Goal: Task Accomplishment & Management: Manage account settings

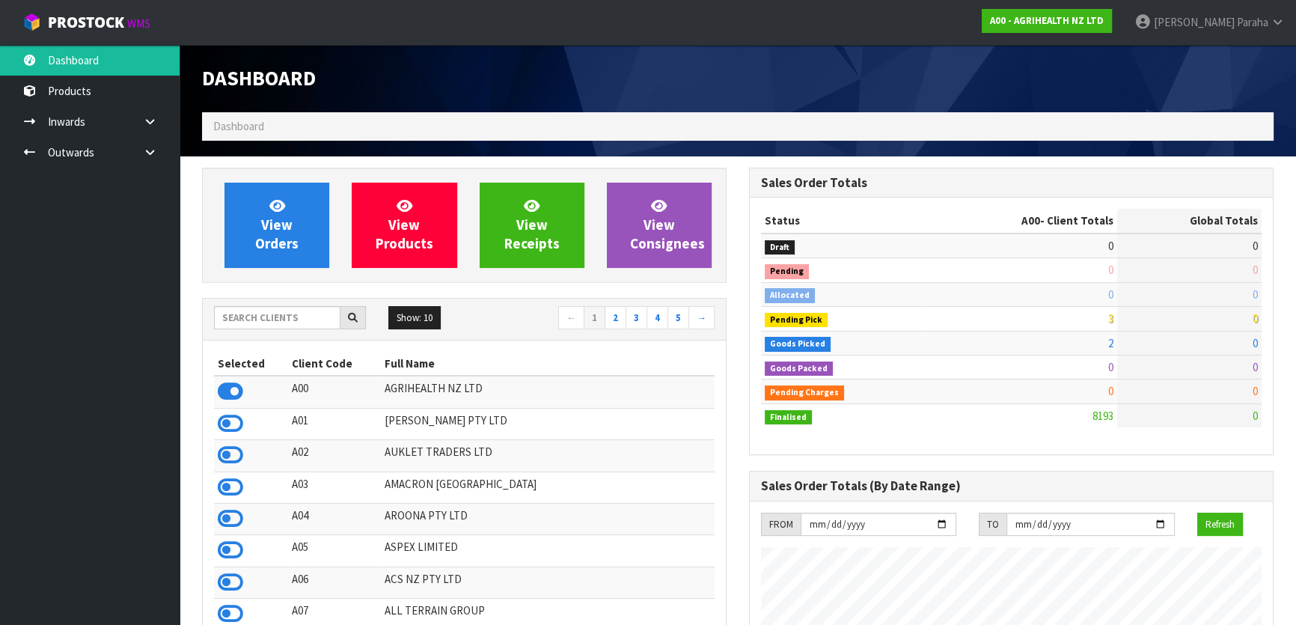
scroll to position [1132, 546]
click at [268, 314] on input "text" at bounding box center [277, 317] width 126 height 23
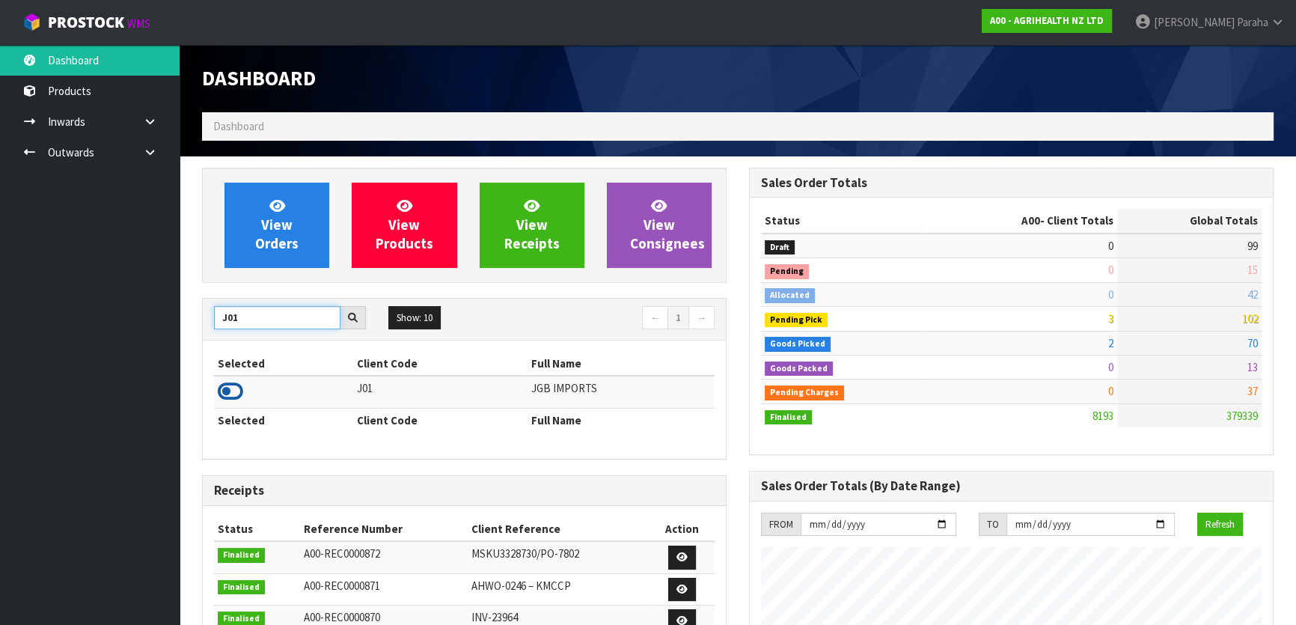
type input "J01"
click at [242, 393] on icon at bounding box center [230, 391] width 25 height 22
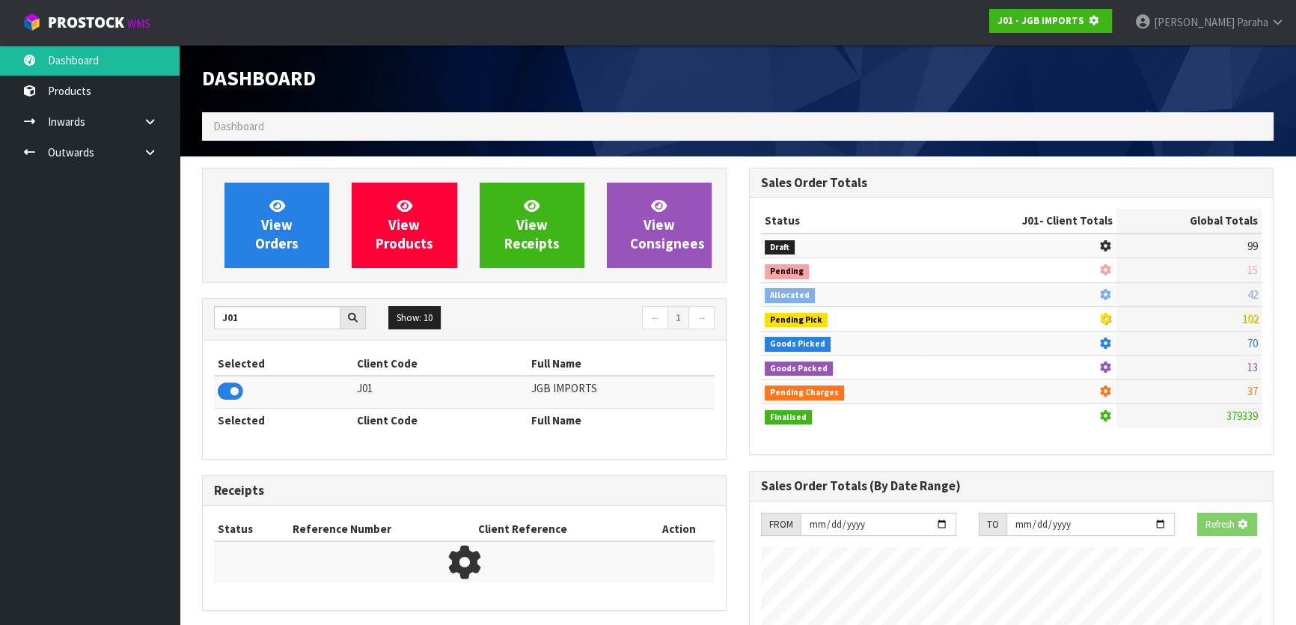
scroll to position [932, 546]
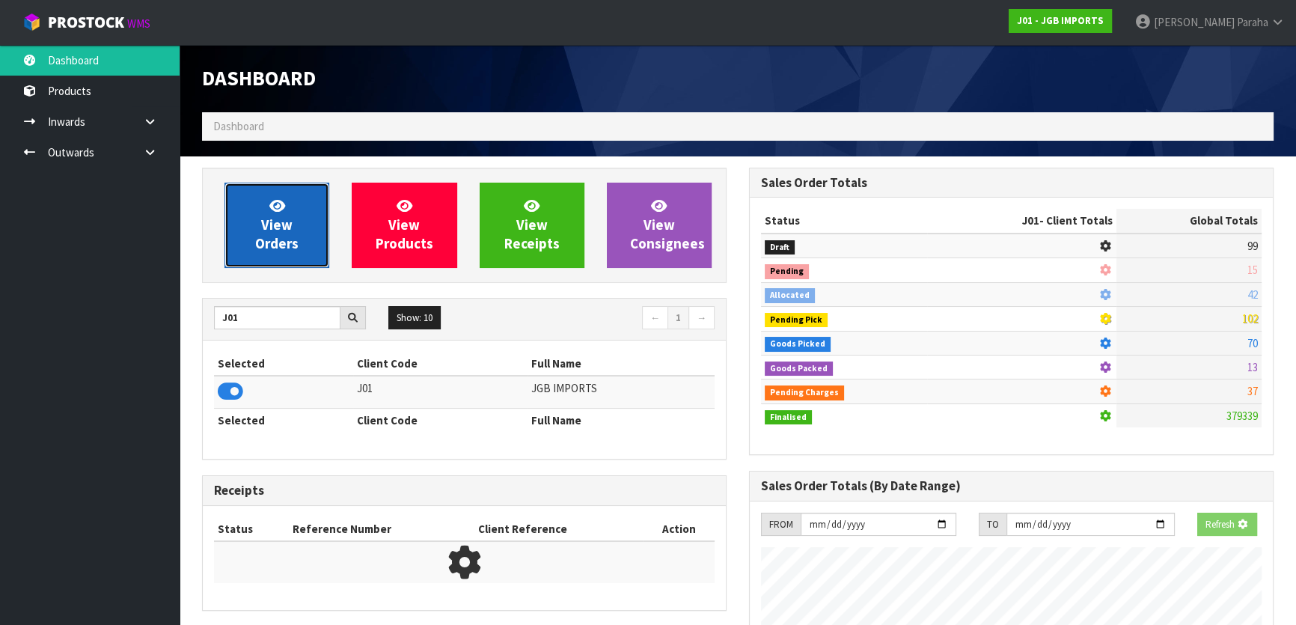
click at [293, 243] on span "View Orders" at bounding box center [276, 225] width 43 height 56
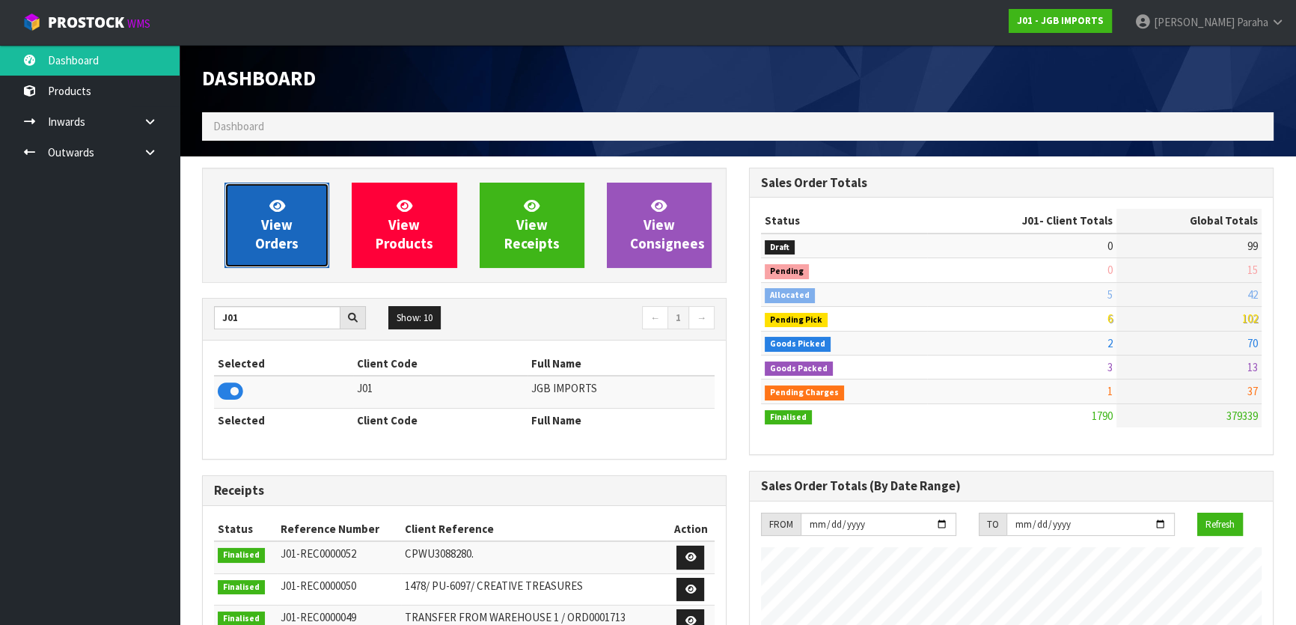
scroll to position [1132, 546]
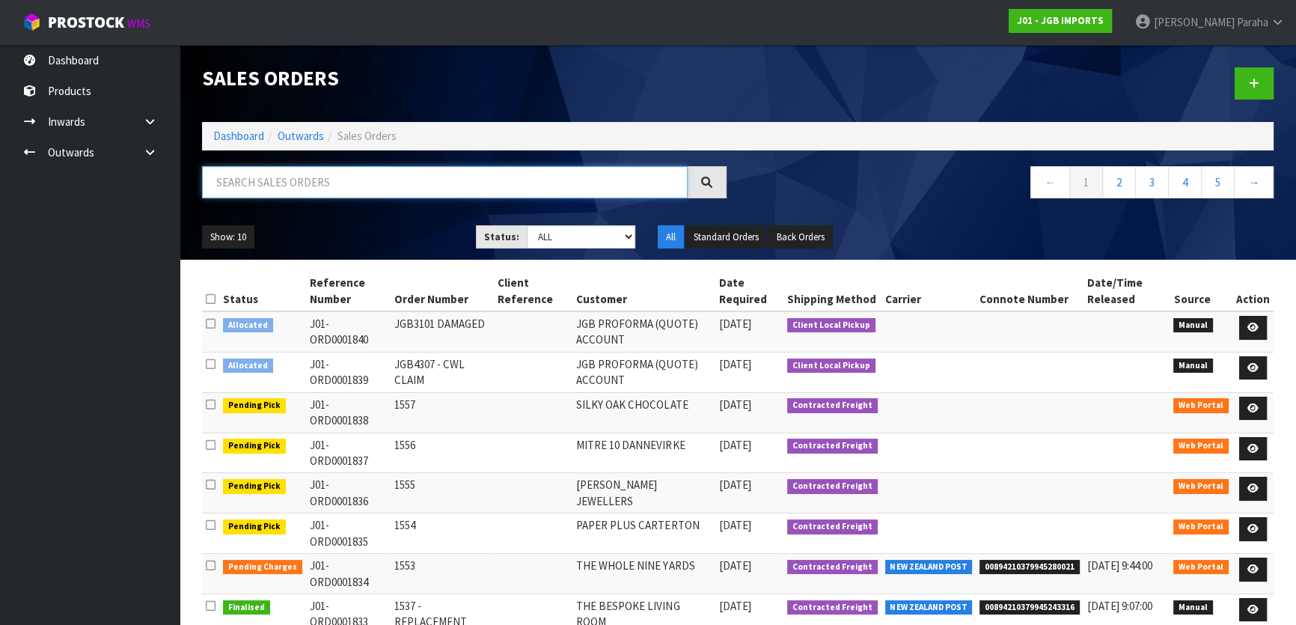
click at [269, 180] on input "text" at bounding box center [445, 182] width 486 height 32
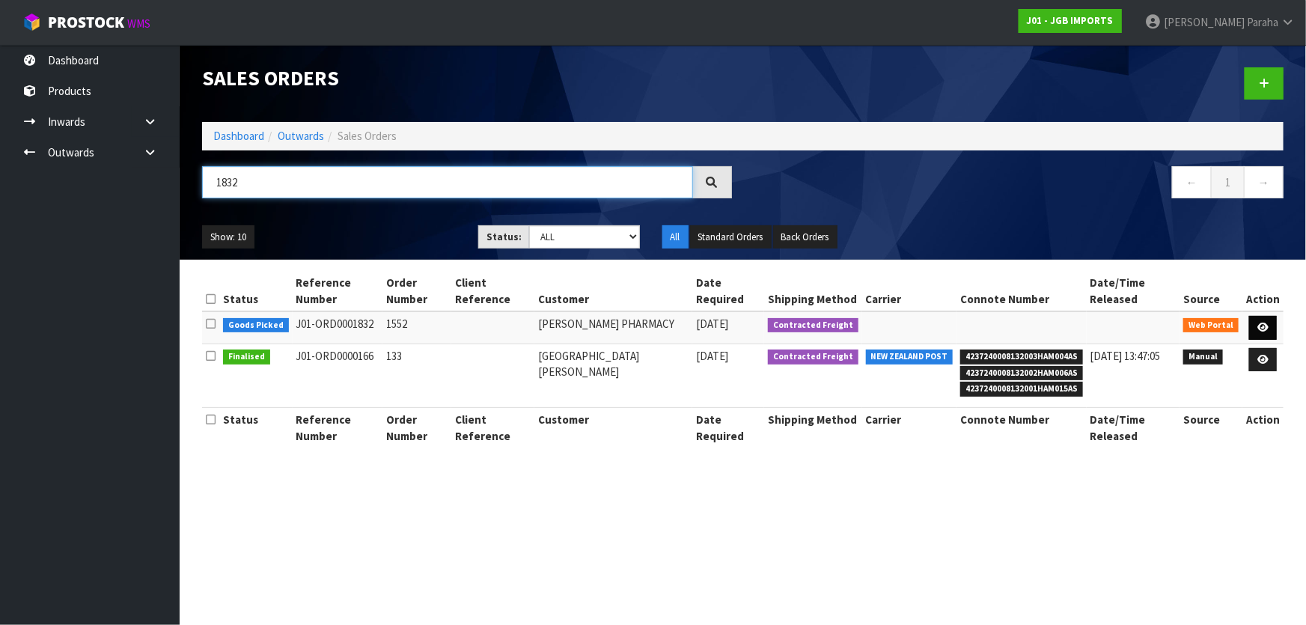
type input "1832"
click at [1268, 319] on link at bounding box center [1263, 328] width 28 height 24
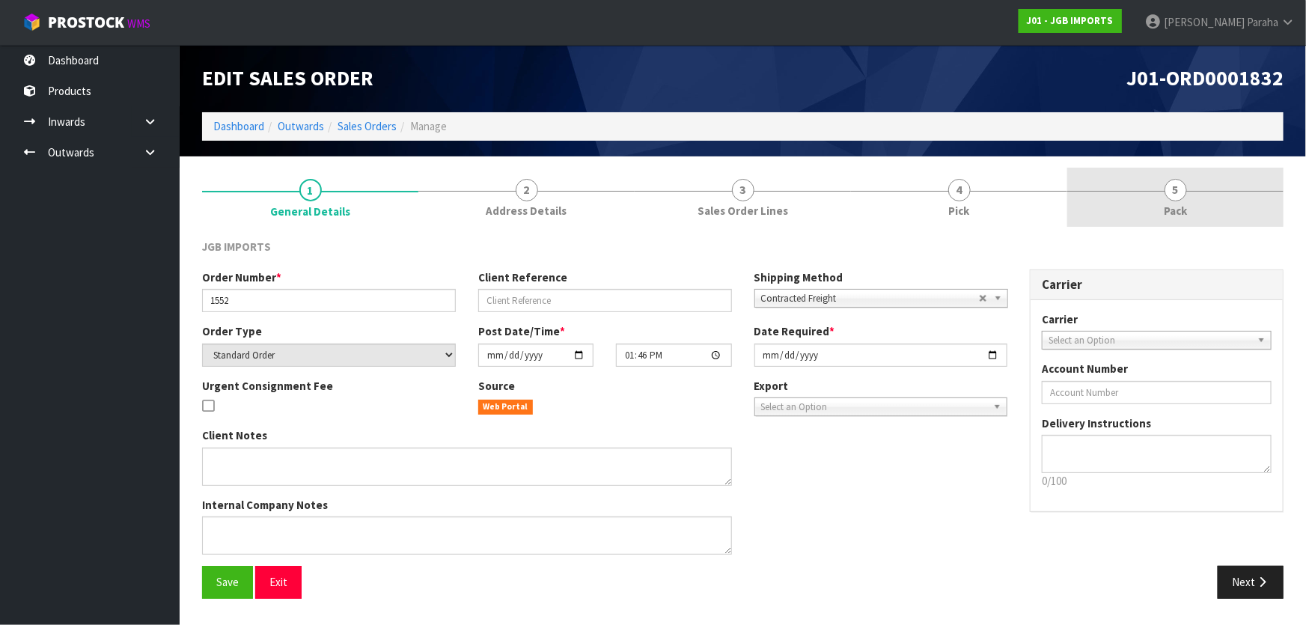
click at [1168, 185] on span "5" at bounding box center [1175, 190] width 22 height 22
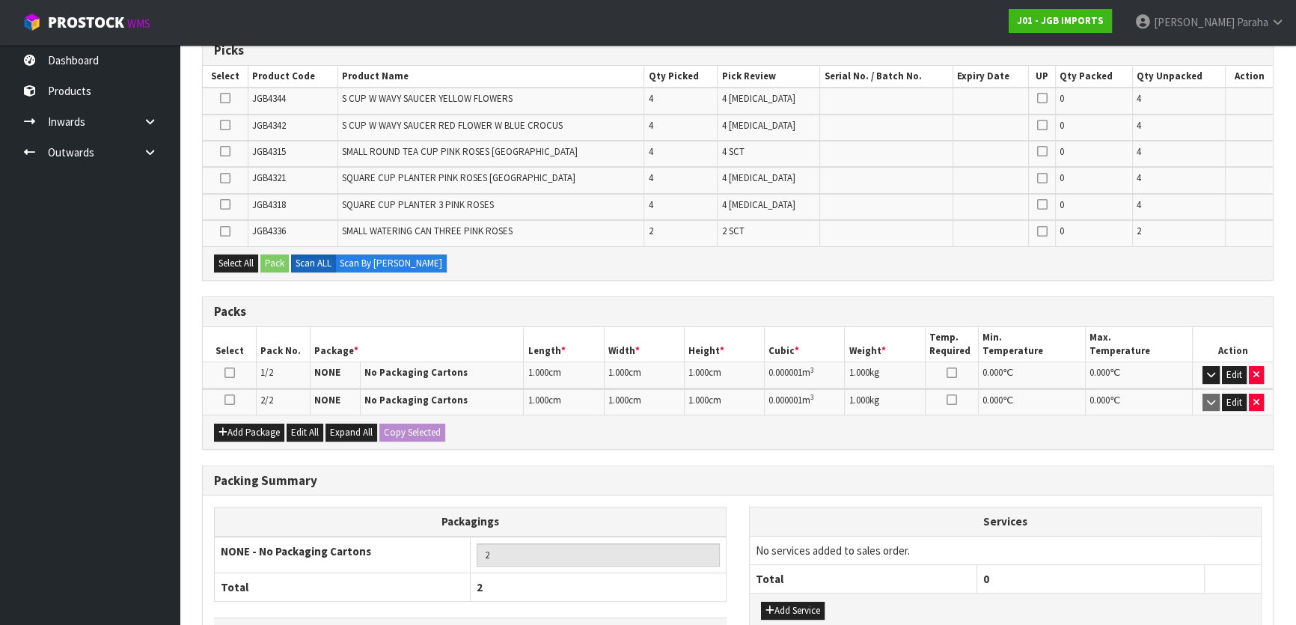
scroll to position [272, 0]
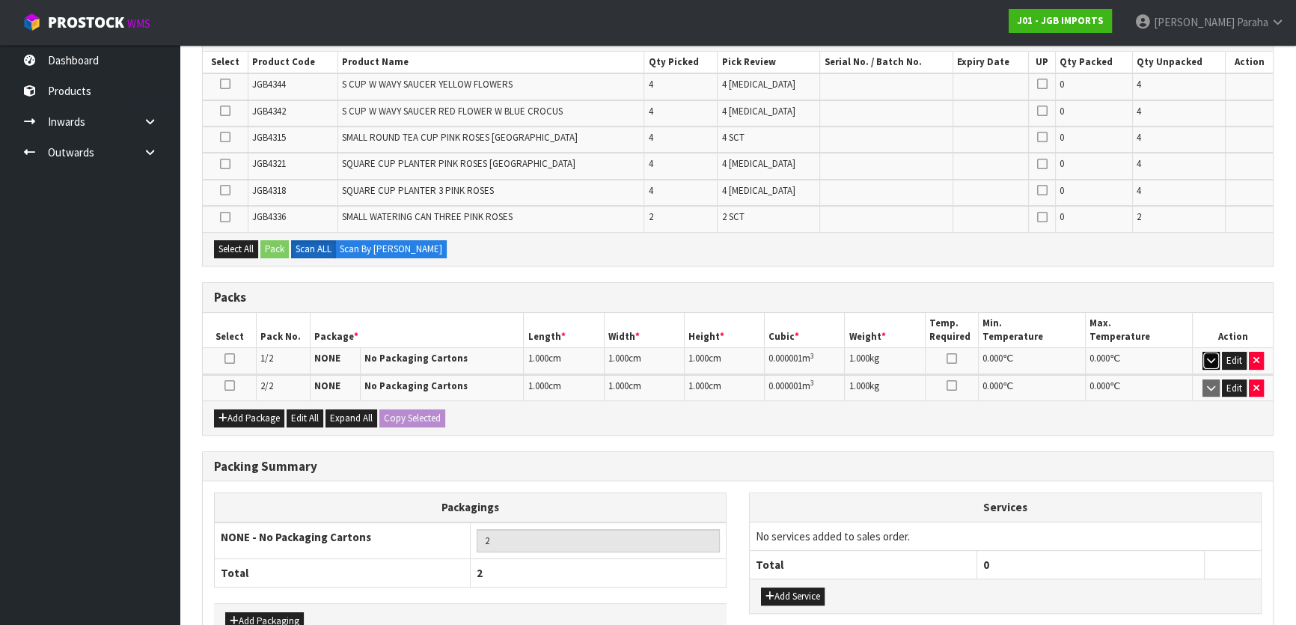
click at [1210, 358] on icon "button" at bounding box center [1211, 360] width 8 height 10
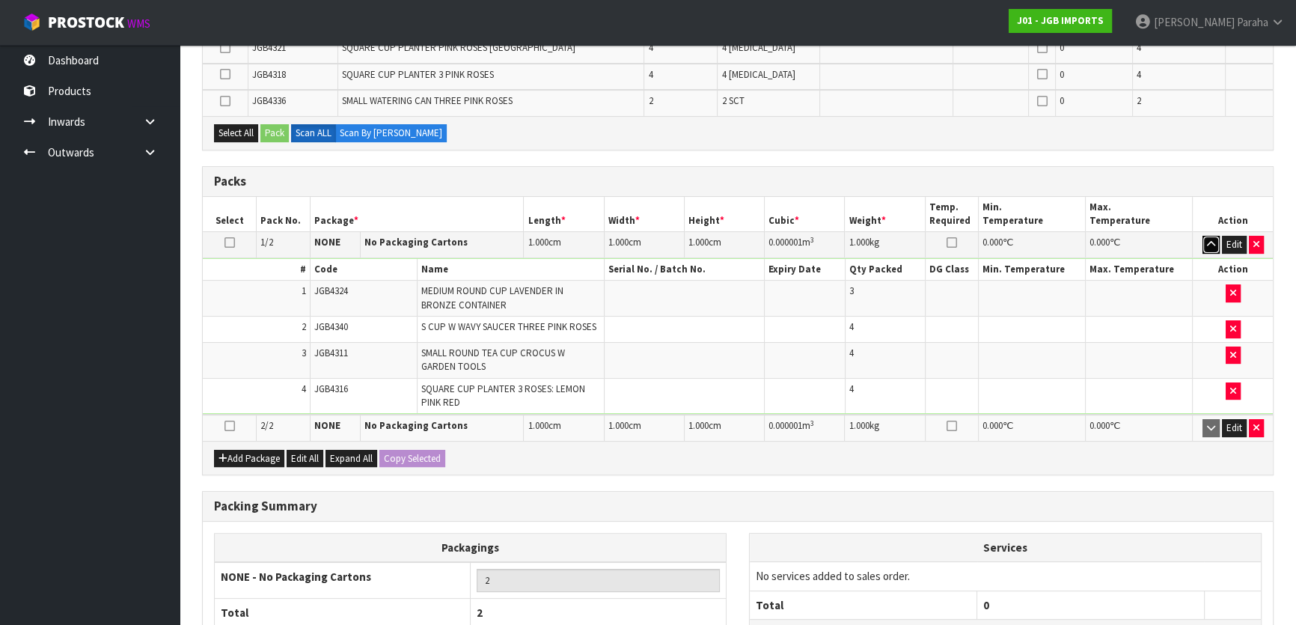
scroll to position [408, 0]
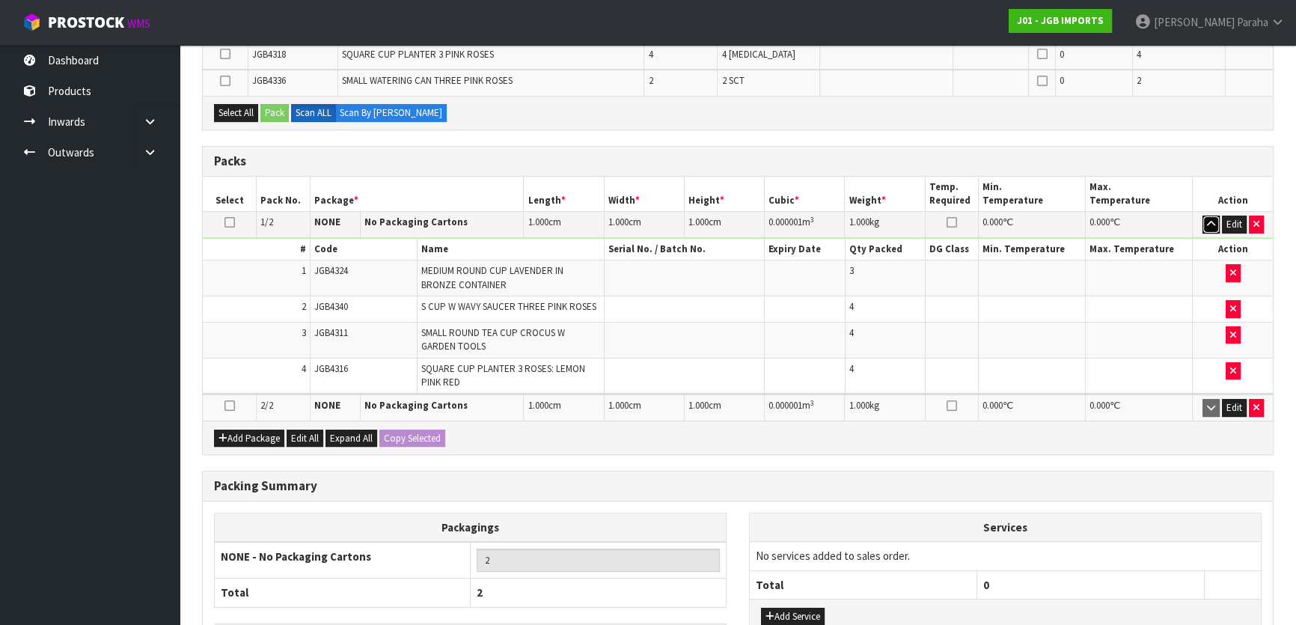
click at [1213, 223] on icon "button" at bounding box center [1211, 224] width 8 height 10
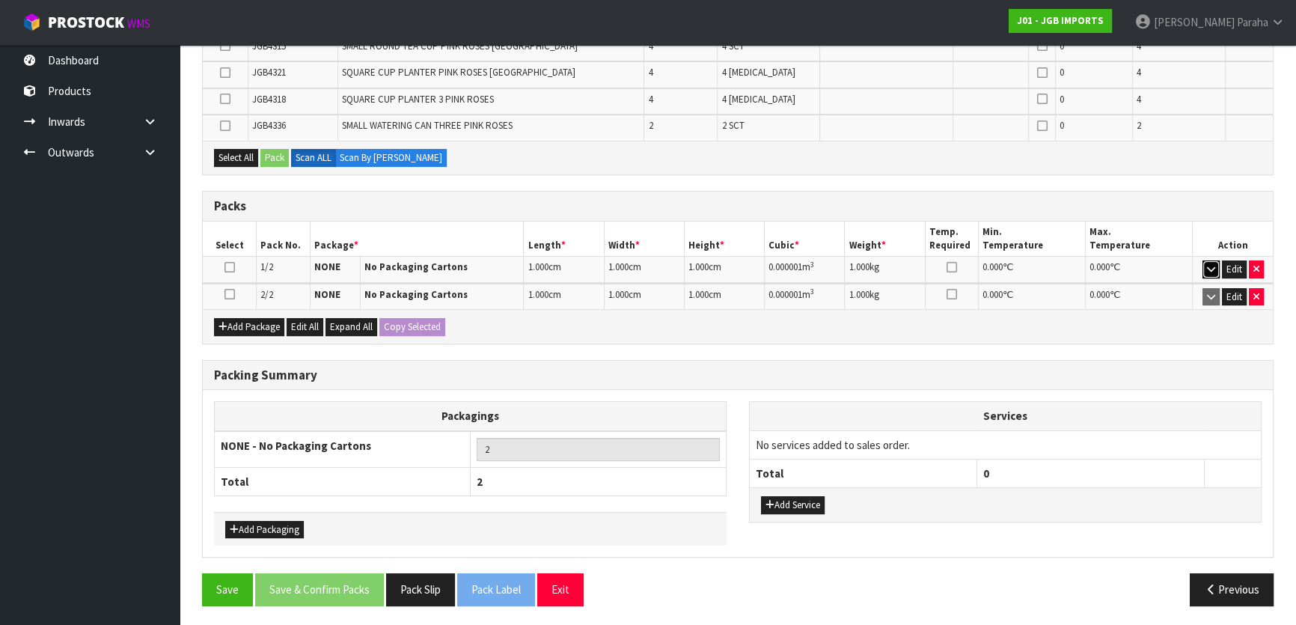
scroll to position [361, 0]
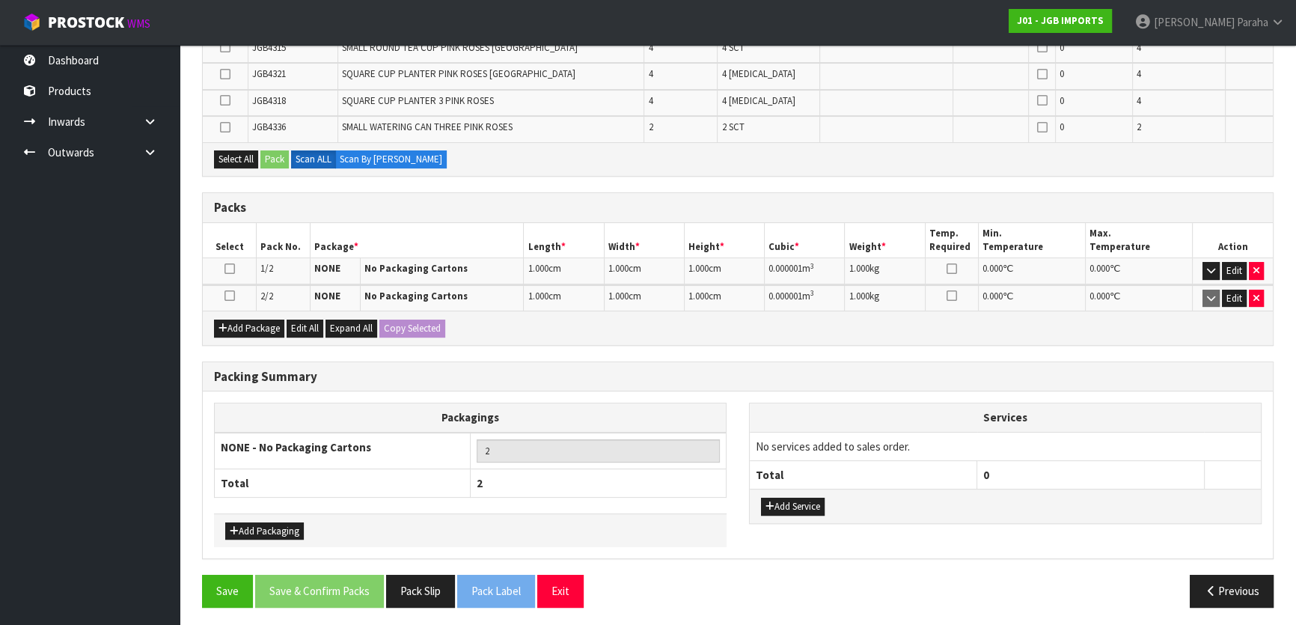
click at [226, 296] on icon at bounding box center [230, 296] width 10 height 1
click at [1235, 292] on button "Edit" at bounding box center [1234, 299] width 25 height 18
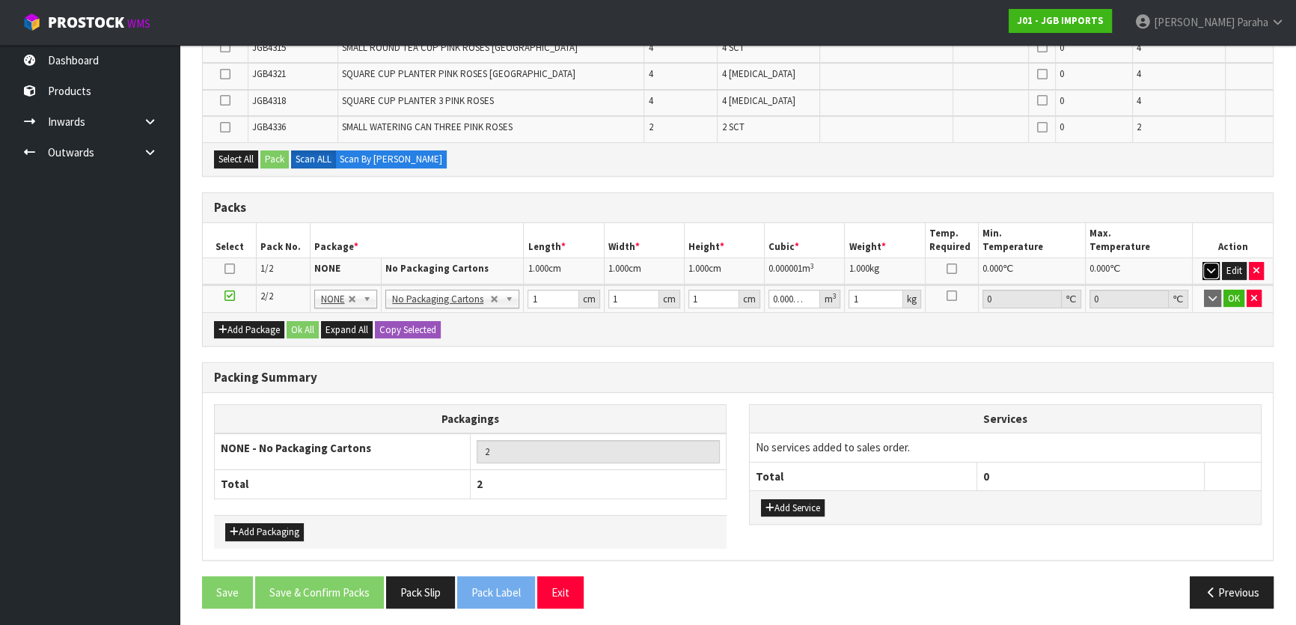
click at [1212, 269] on icon "button" at bounding box center [1211, 271] width 8 height 10
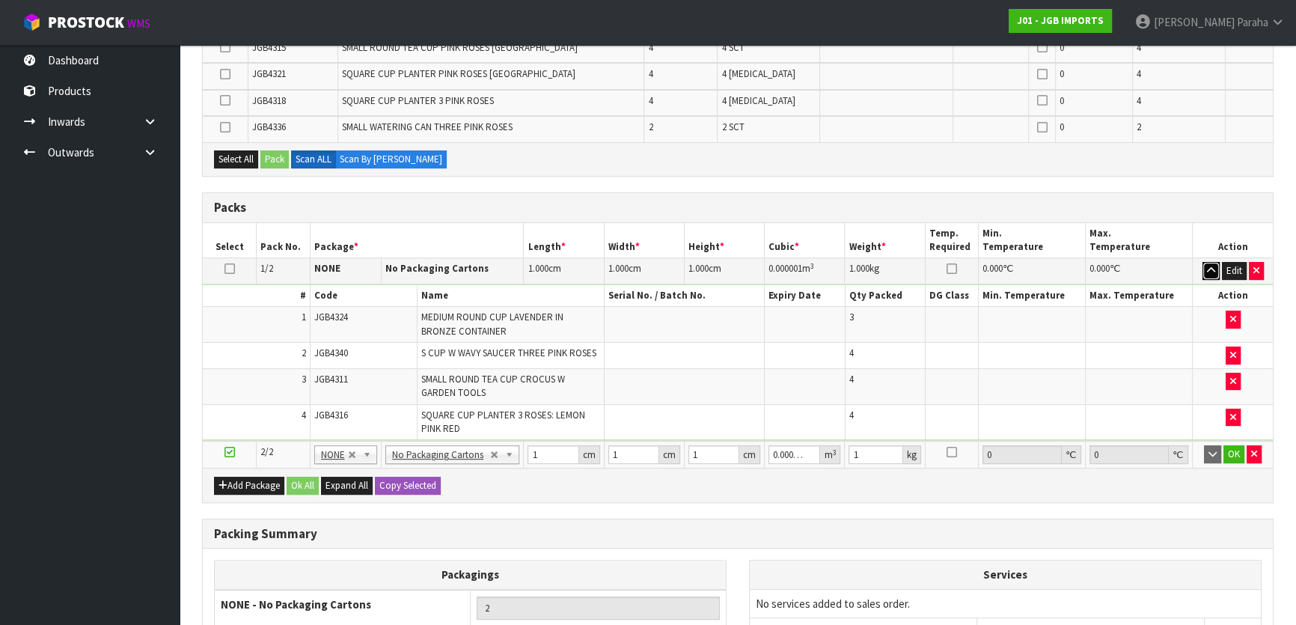
click at [1212, 269] on icon "button" at bounding box center [1211, 271] width 8 height 10
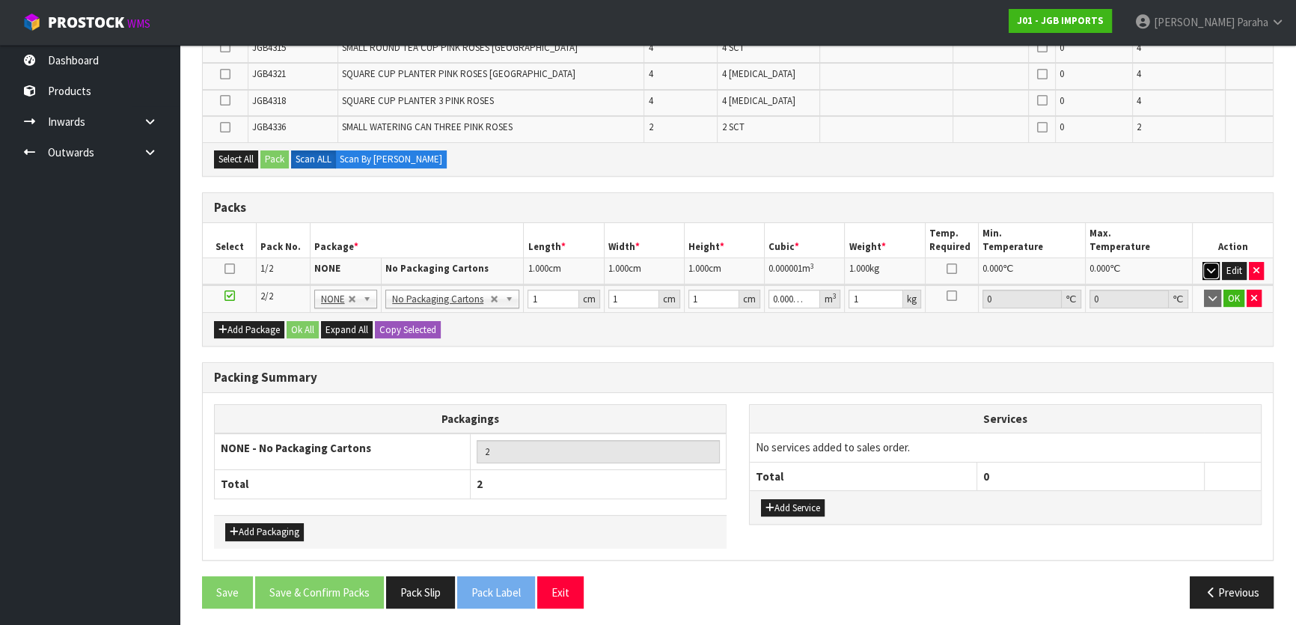
scroll to position [225, 0]
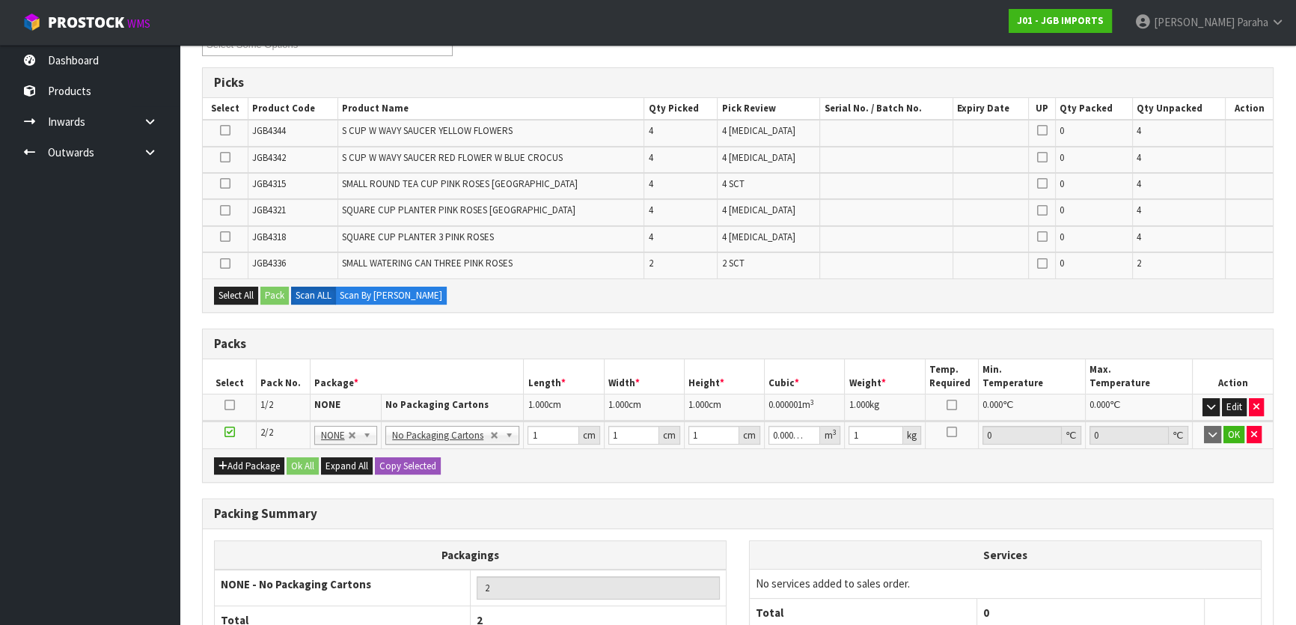
click at [220, 183] on icon at bounding box center [225, 183] width 10 height 1
click at [0, 0] on input "checkbox" at bounding box center [0, 0] width 0 height 0
click at [225, 263] on icon at bounding box center [225, 263] width 10 height 1
click at [0, 0] on input "checkbox" at bounding box center [0, 0] width 0 height 0
click at [225, 157] on icon at bounding box center [225, 157] width 10 height 1
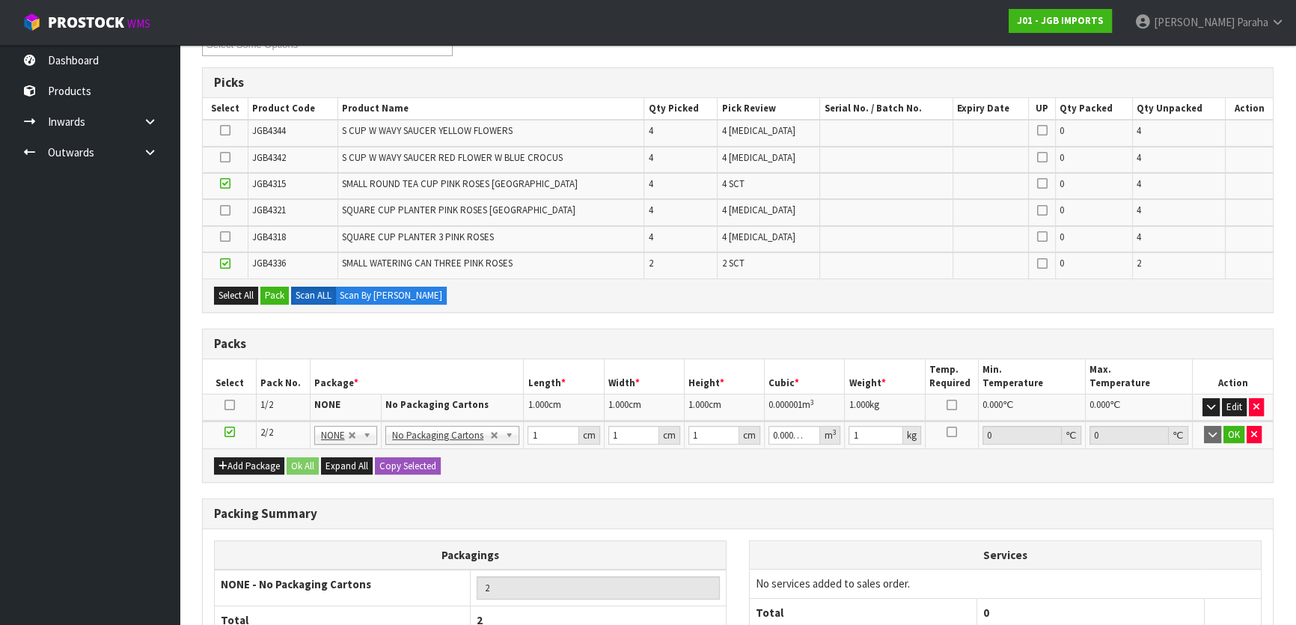
click at [0, 0] on input "checkbox" at bounding box center [0, 0] width 0 height 0
click at [229, 210] on icon at bounding box center [225, 210] width 10 height 1
click at [0, 0] on input "checkbox" at bounding box center [0, 0] width 0 height 0
click at [227, 130] on icon at bounding box center [225, 130] width 10 height 1
click at [0, 0] on input "checkbox" at bounding box center [0, 0] width 0 height 0
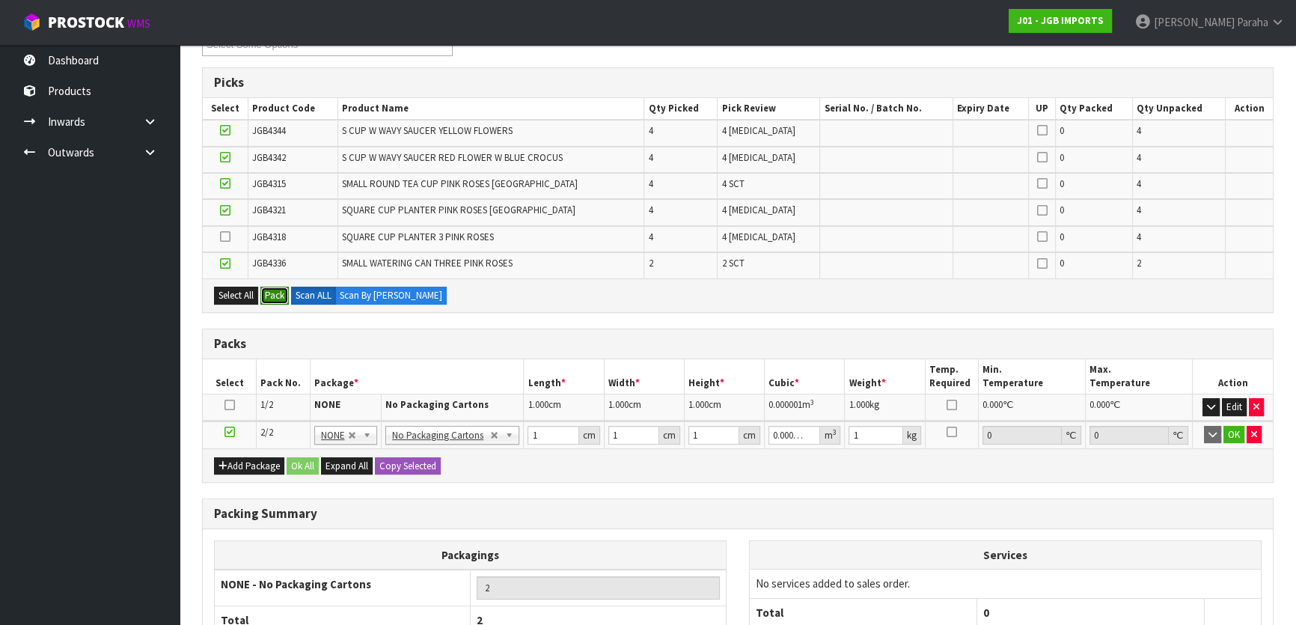
click at [274, 294] on button "Pack" at bounding box center [274, 296] width 28 height 18
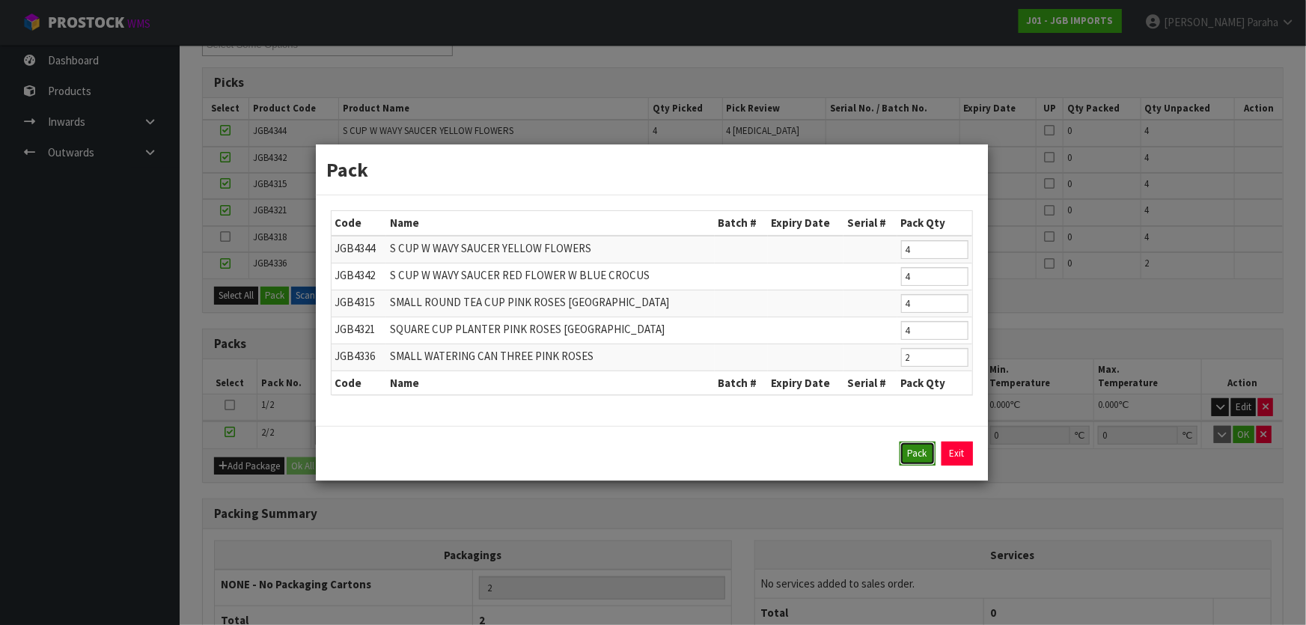
click at [923, 450] on button "Pack" at bounding box center [918, 454] width 36 height 24
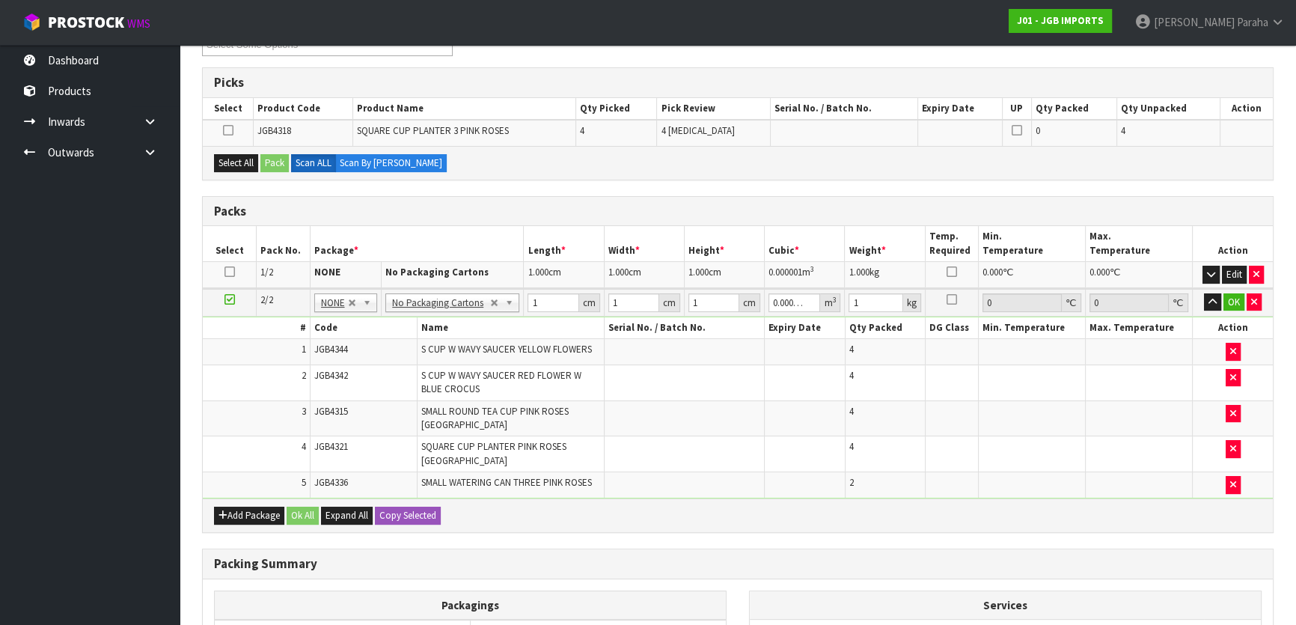
type input "0"
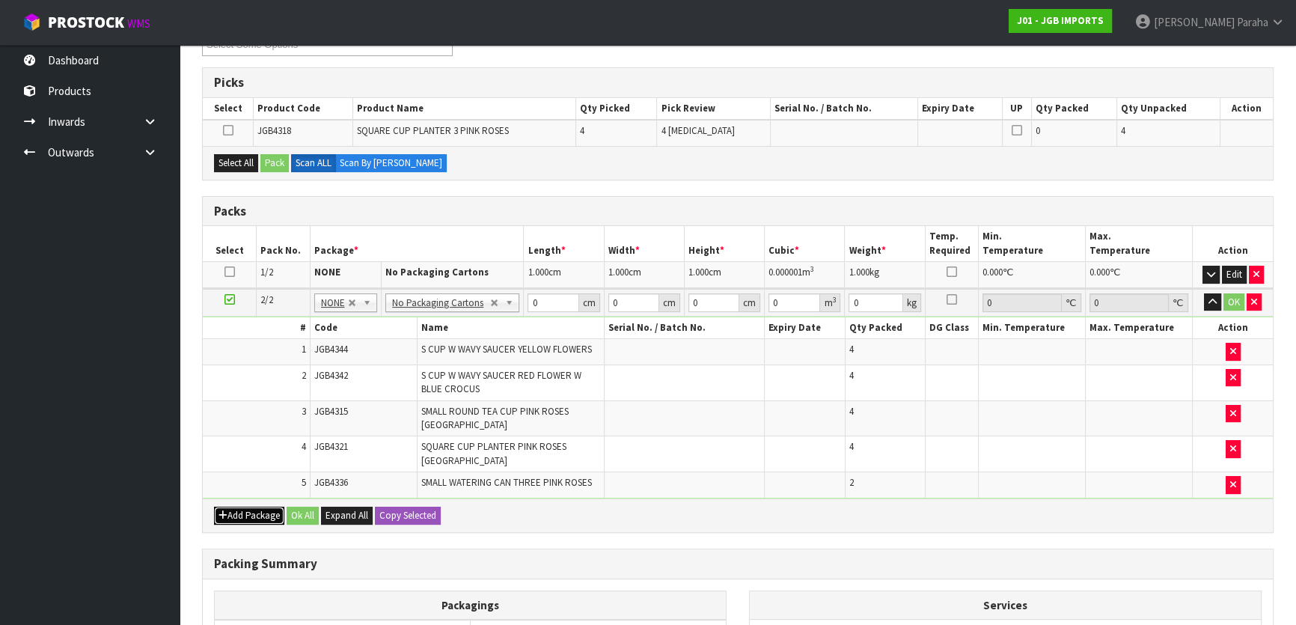
click at [244, 507] on button "Add Package" at bounding box center [249, 516] width 70 height 18
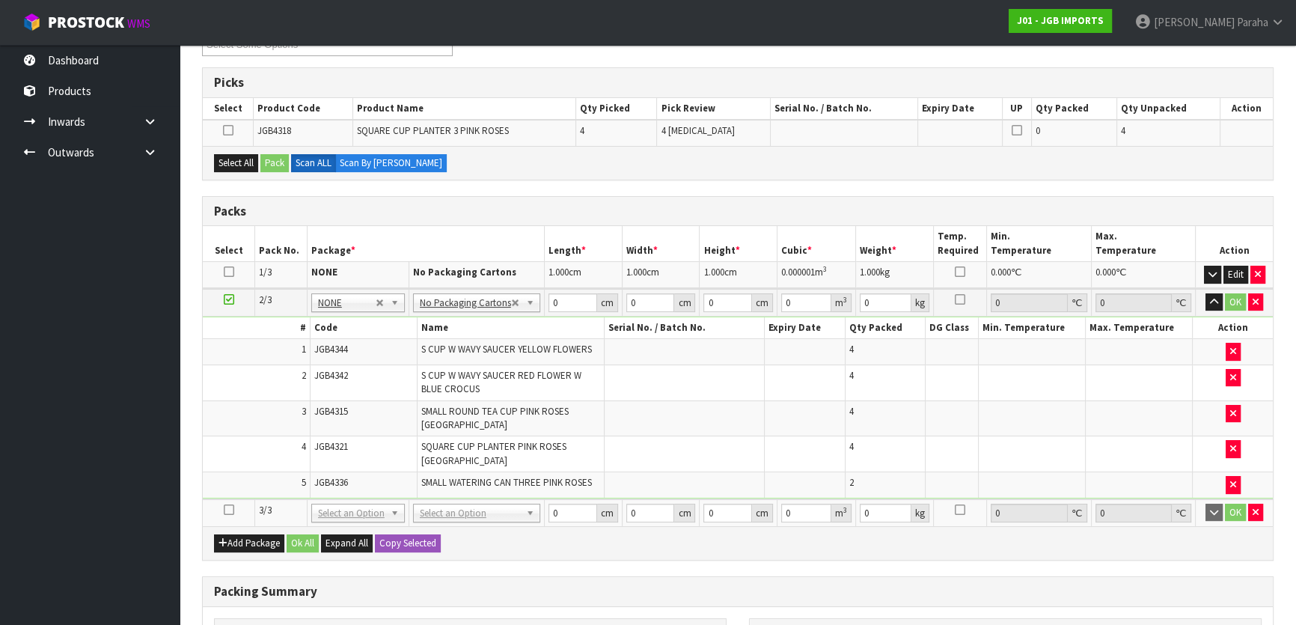
click at [223, 499] on td at bounding box center [229, 512] width 52 height 27
click at [230, 510] on icon at bounding box center [229, 510] width 10 height 1
click at [239, 161] on button "Select All" at bounding box center [236, 163] width 44 height 18
click at [276, 165] on button "Pack" at bounding box center [274, 163] width 28 height 18
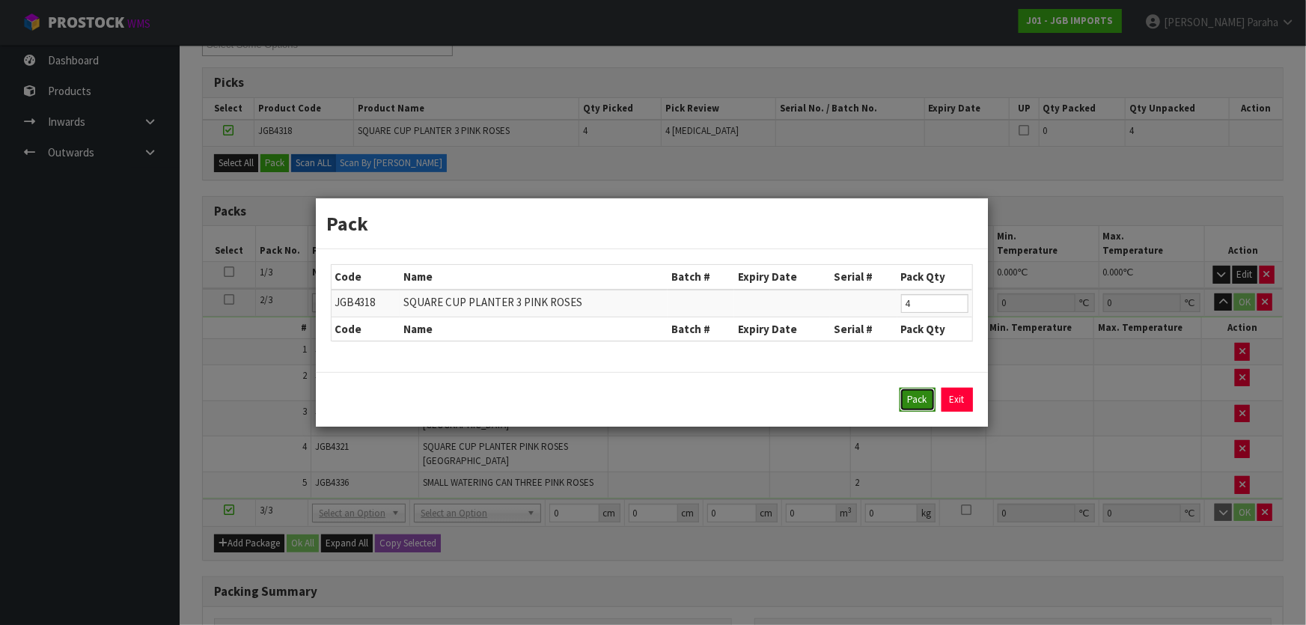
click at [915, 410] on button "Pack" at bounding box center [918, 400] width 36 height 24
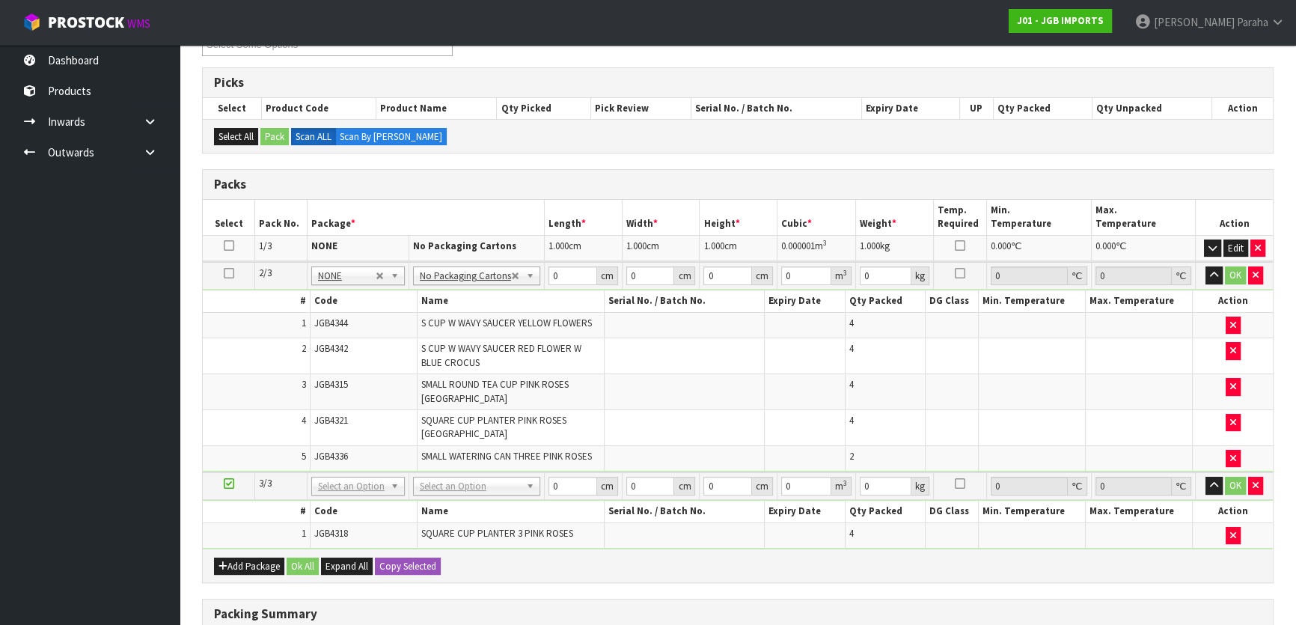
scroll to position [293, 0]
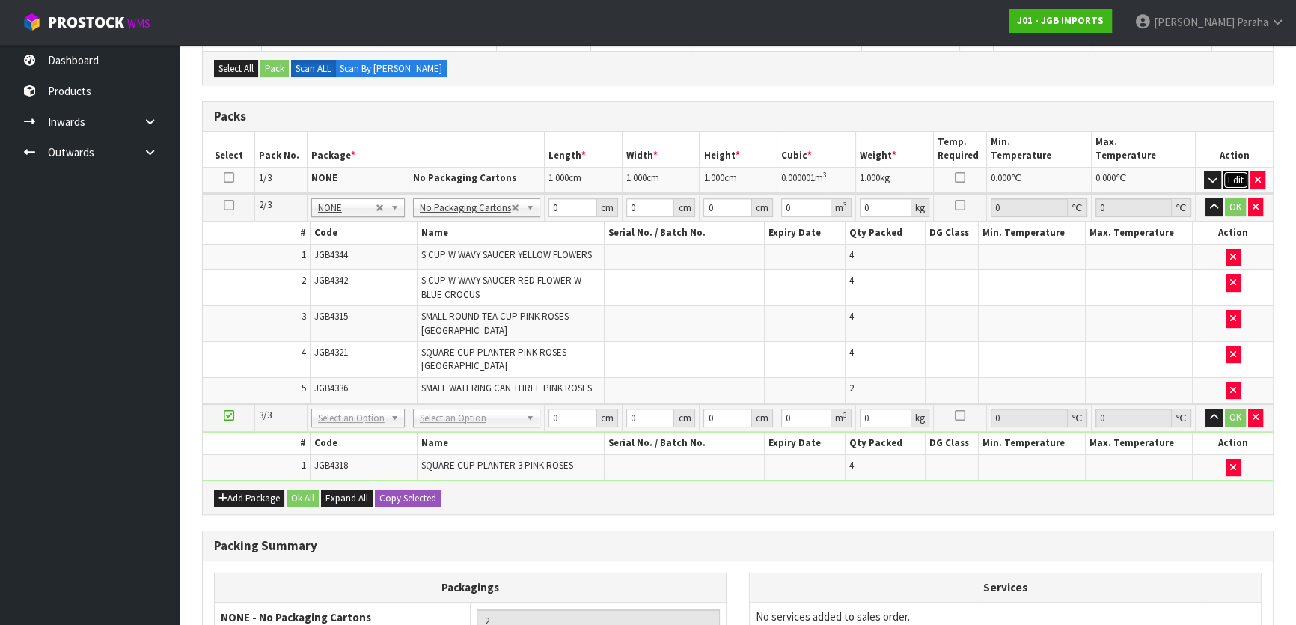
click at [1237, 176] on button "Edit" at bounding box center [1236, 180] width 25 height 18
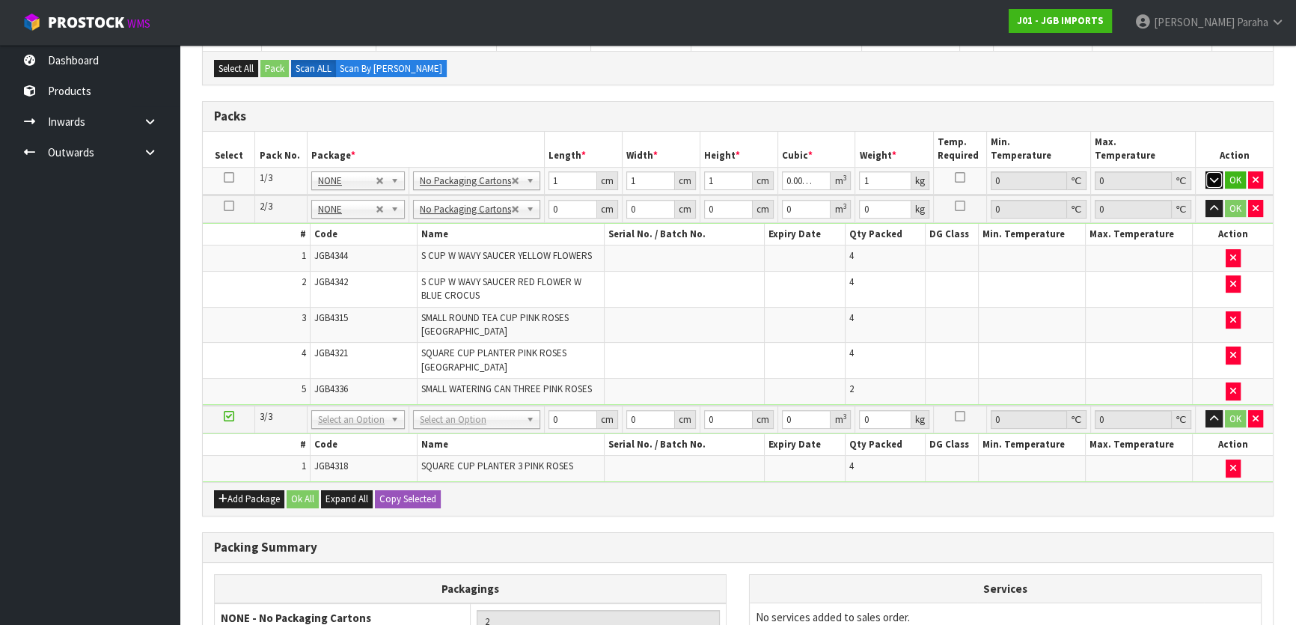
click at [1212, 175] on icon "button" at bounding box center [1214, 180] width 8 height 10
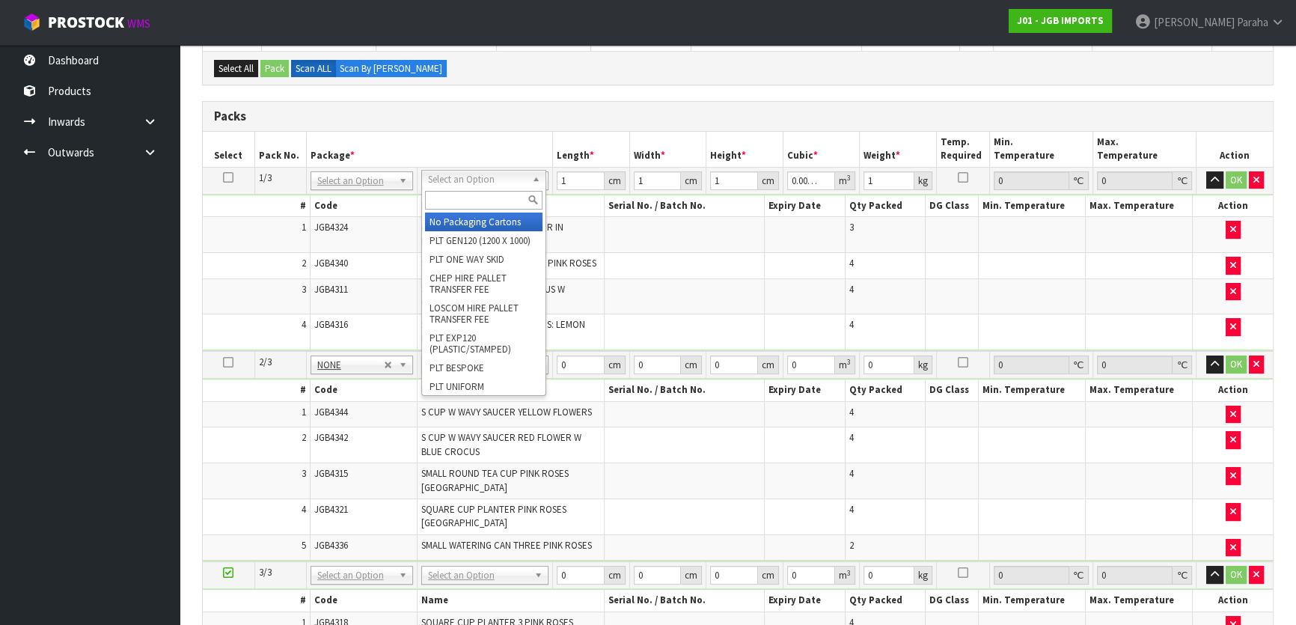
click at [515, 202] on input "text" at bounding box center [483, 200] width 117 height 19
type input "CTN9"
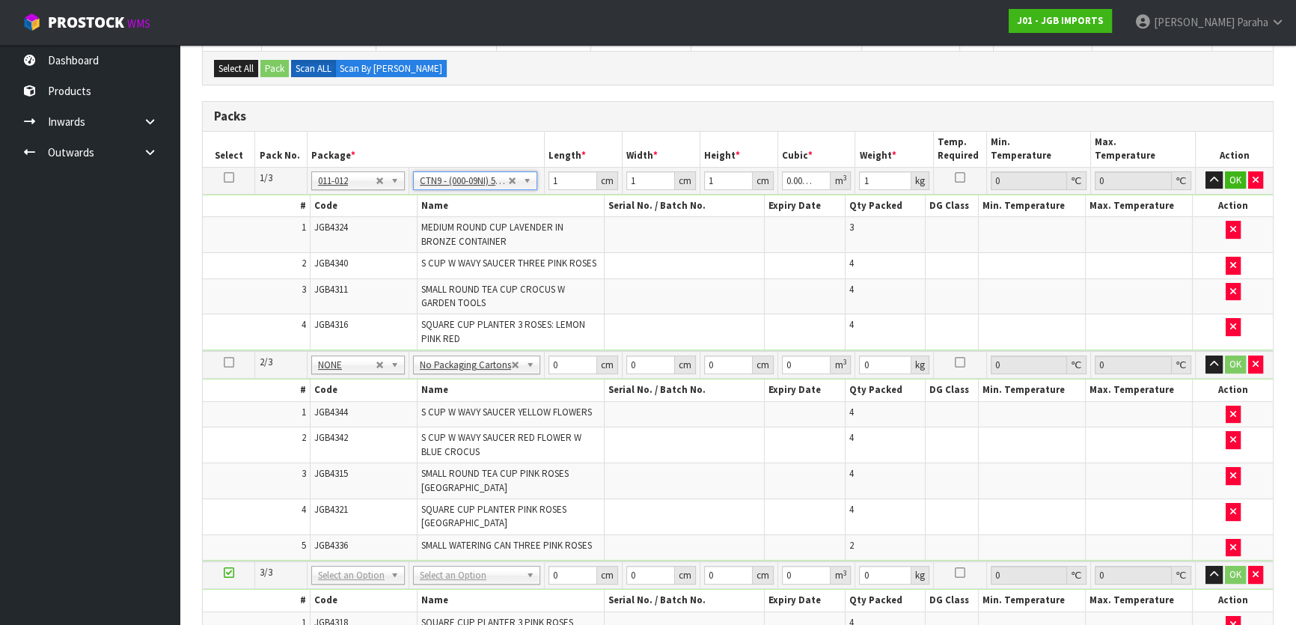
type input "51"
type input "38"
type input "58.5"
type input "0.113373"
type input "15.9"
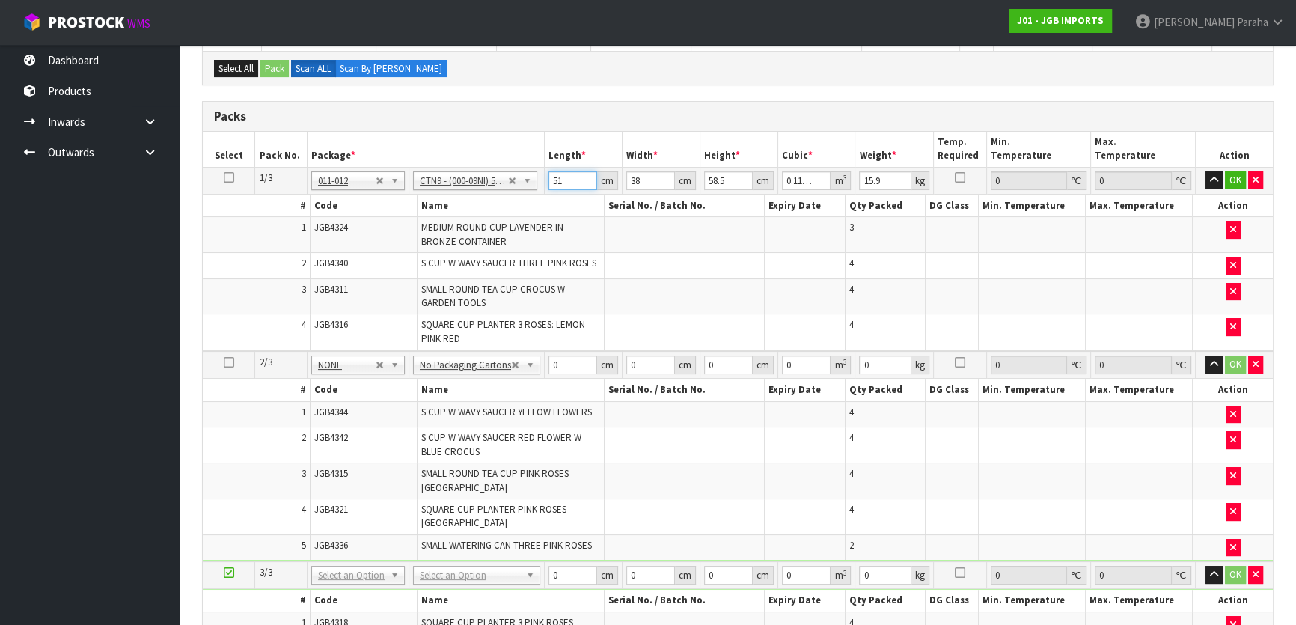
drag, startPoint x: 561, startPoint y: 177, endPoint x: 544, endPoint y: 183, distance: 18.2
click at [544, 183] on td "51 cm" at bounding box center [583, 180] width 78 height 27
type input "5"
type input "0.011115"
type input "52"
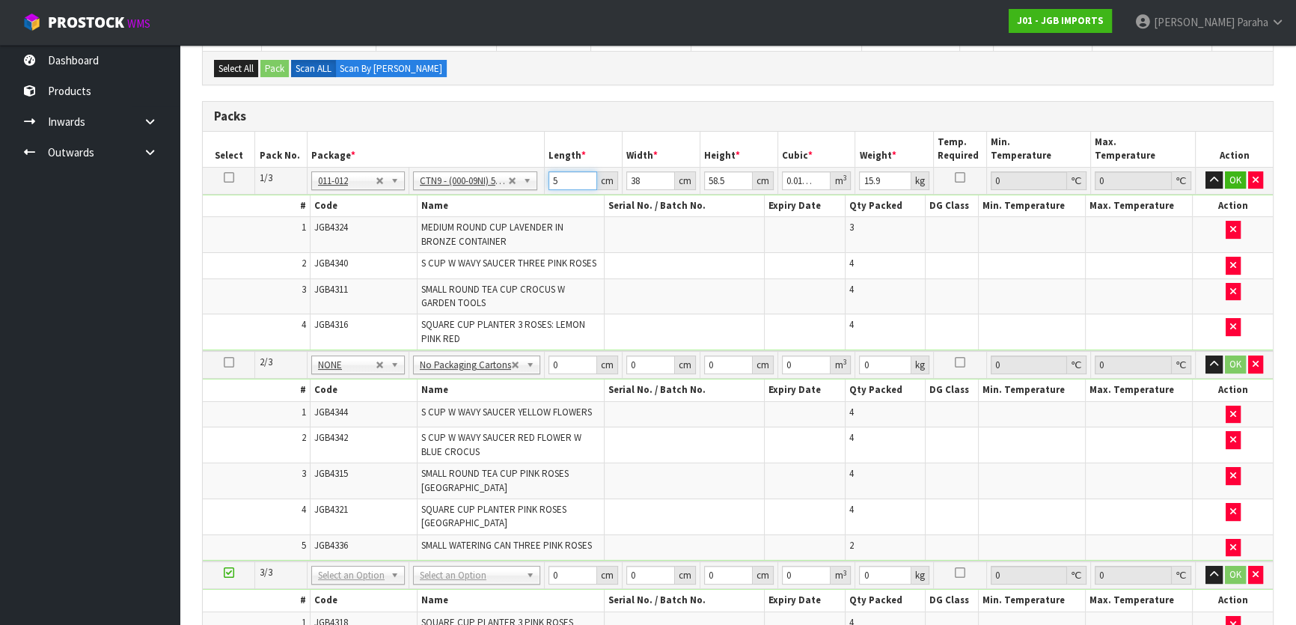
type input "0.115596"
type input "52"
type input "4"
type input "0.012168"
type input "42"
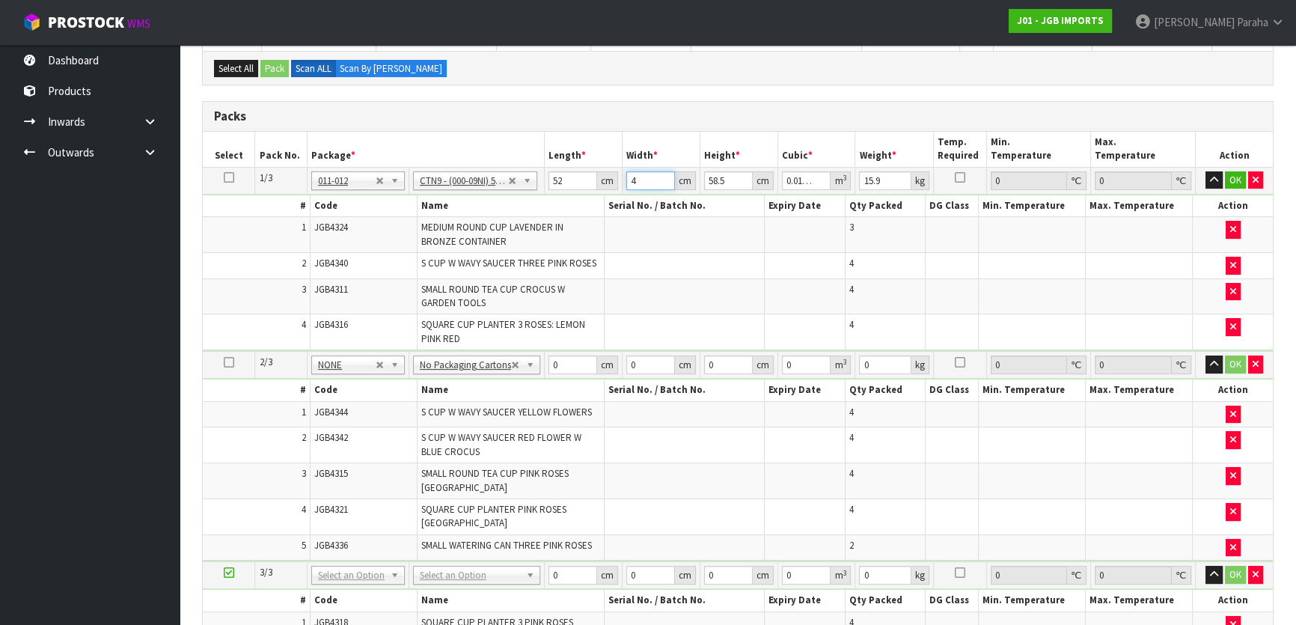
type input "0.127764"
type input "42"
type input "4"
type input "0.008736"
type input "44"
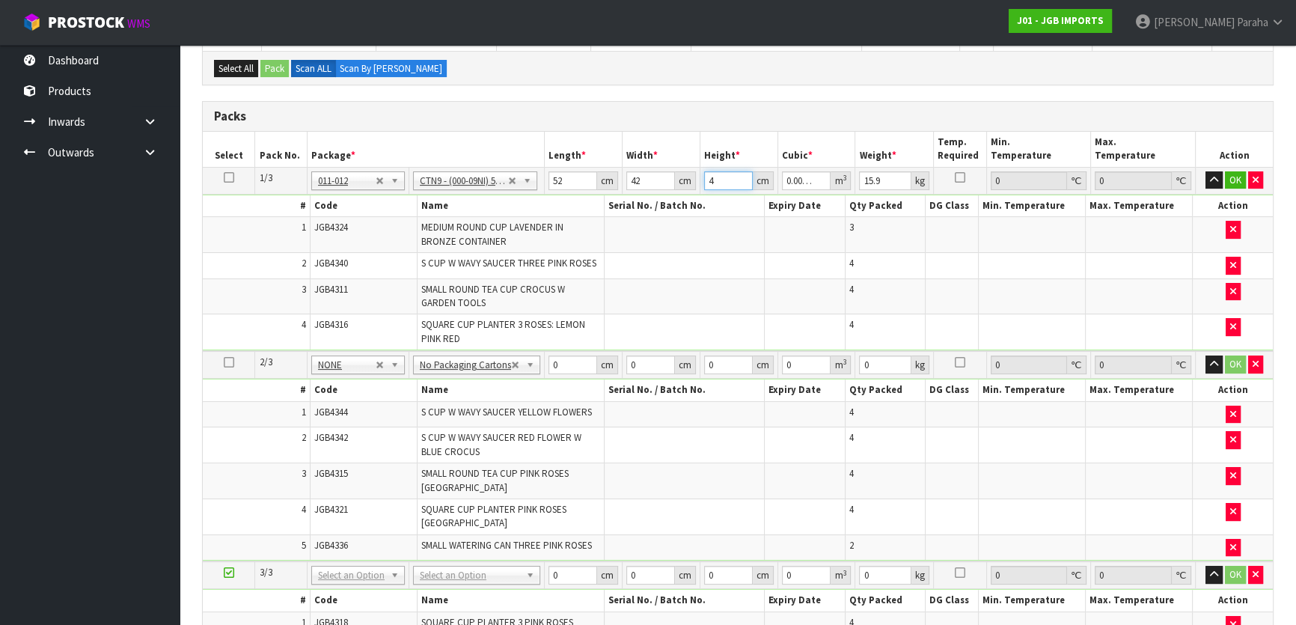
type input "0.096096"
type input "44"
type input "15"
click at [1206, 171] on button "button" at bounding box center [1214, 180] width 17 height 18
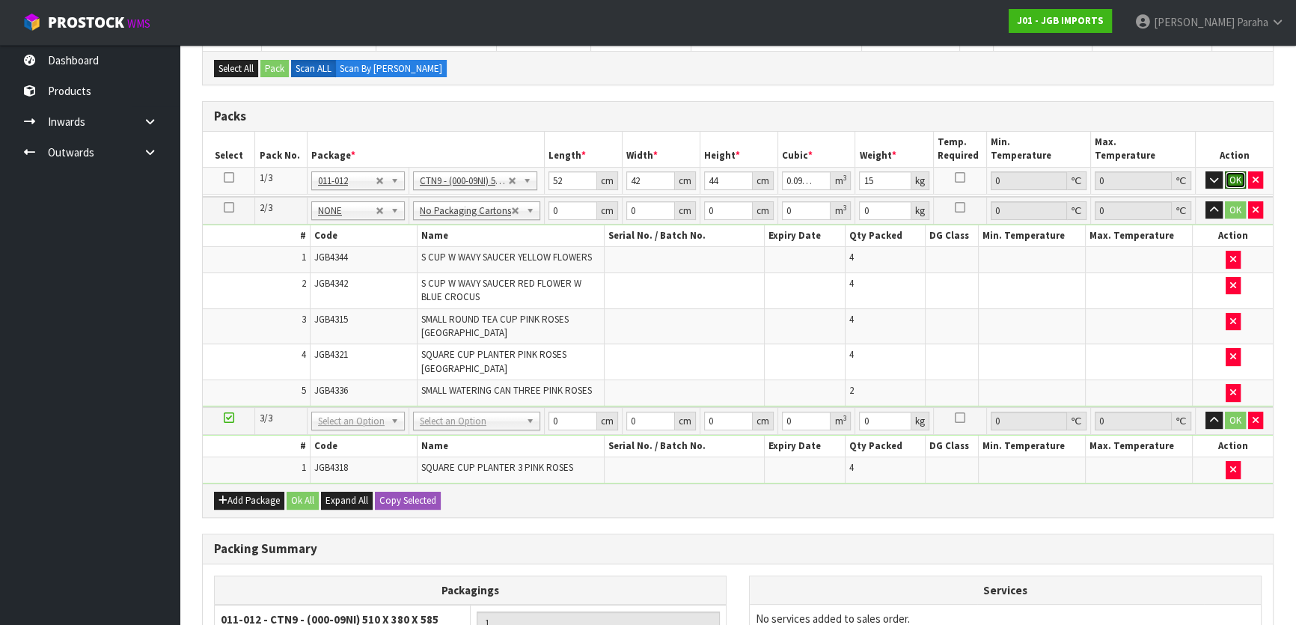
click button "OK" at bounding box center [1235, 180] width 21 height 18
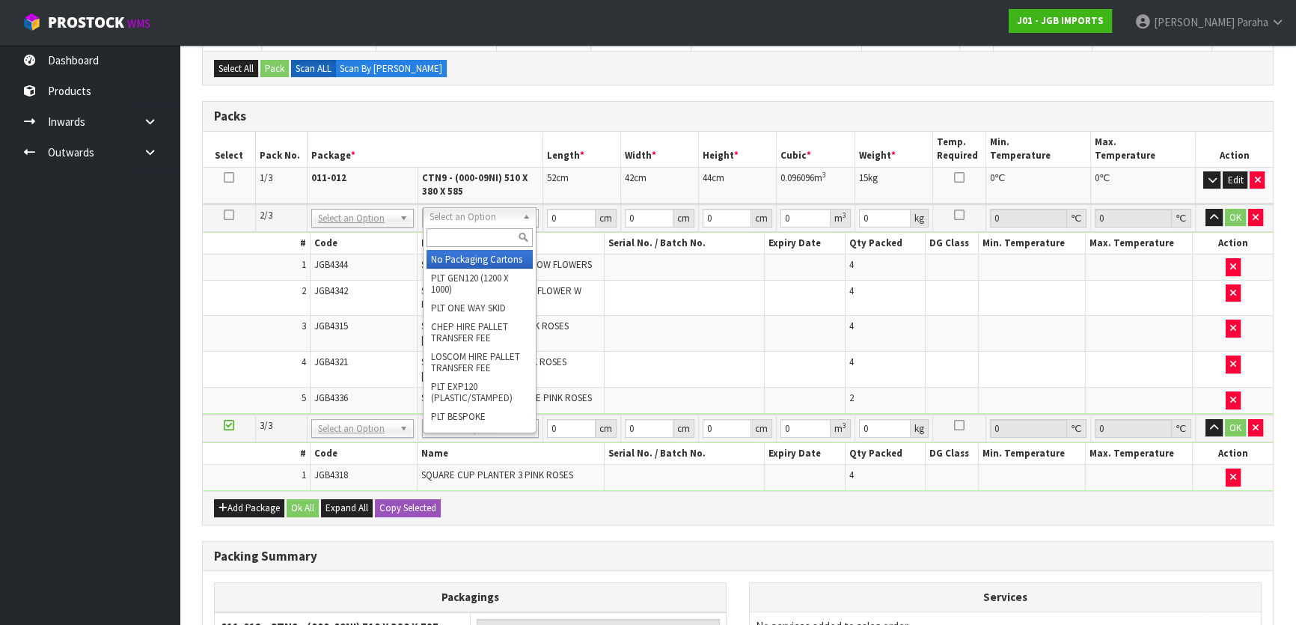
click at [479, 242] on input "text" at bounding box center [480, 237] width 106 height 19
type input "CTN9"
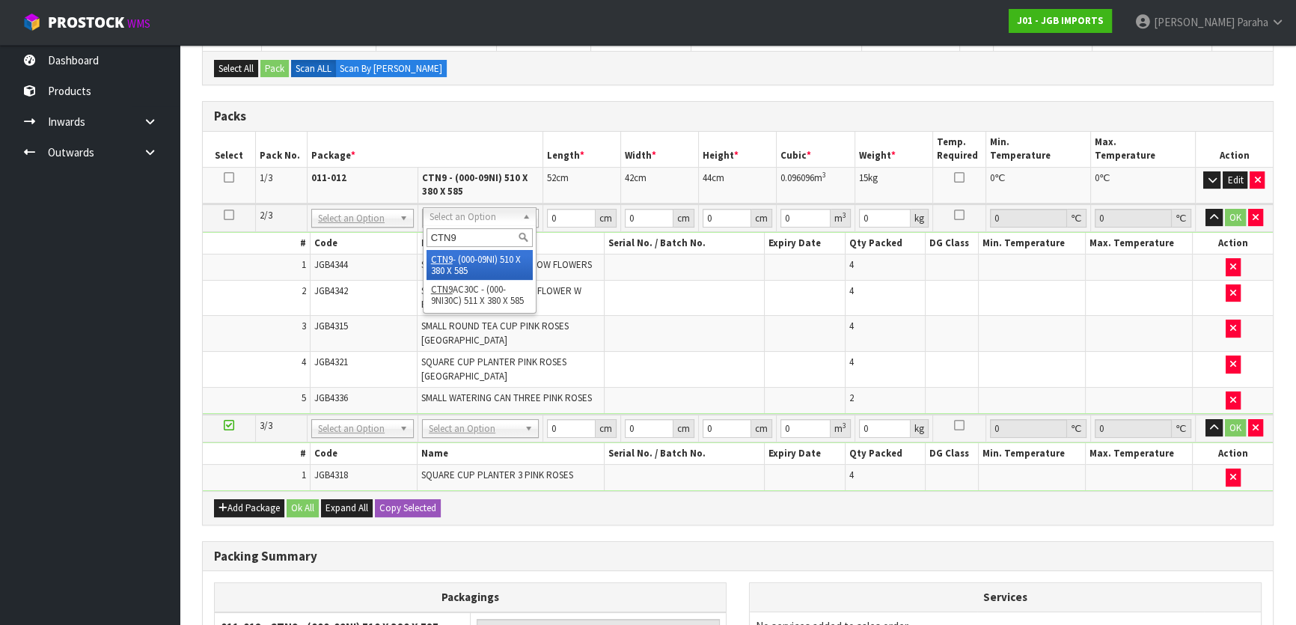
type input "2"
type input "51"
type input "38"
type input "58.5"
type input "0.113373"
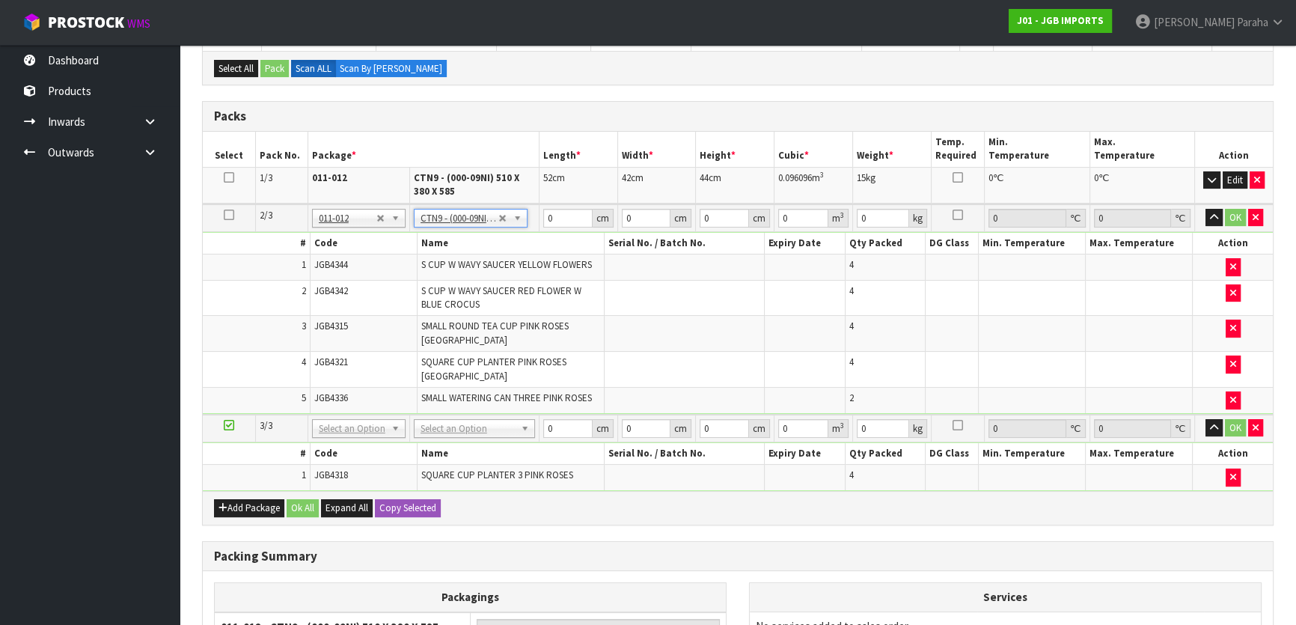
type input "14.8"
drag, startPoint x: 554, startPoint y: 217, endPoint x: 539, endPoint y: 218, distance: 15.0
click at [539, 218] on td "51 cm" at bounding box center [578, 218] width 79 height 28
type input "5"
type input "0.011115"
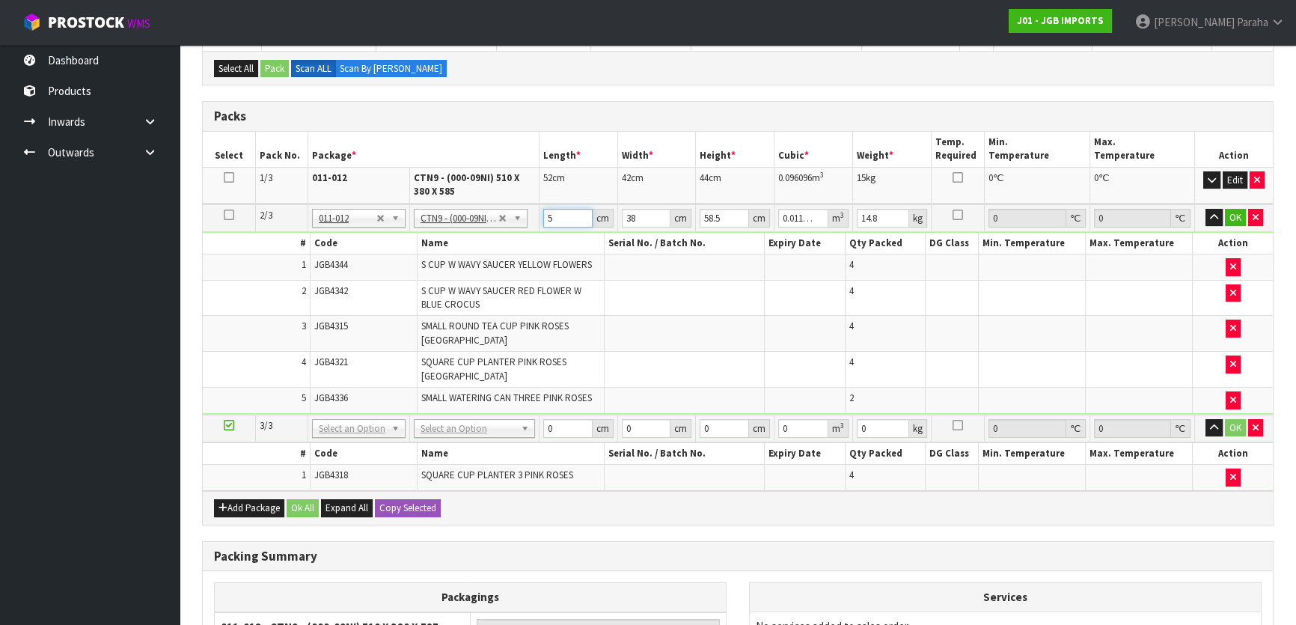
type input "54"
type input "0.120042"
type input "54"
type input "4"
type input "0.012636"
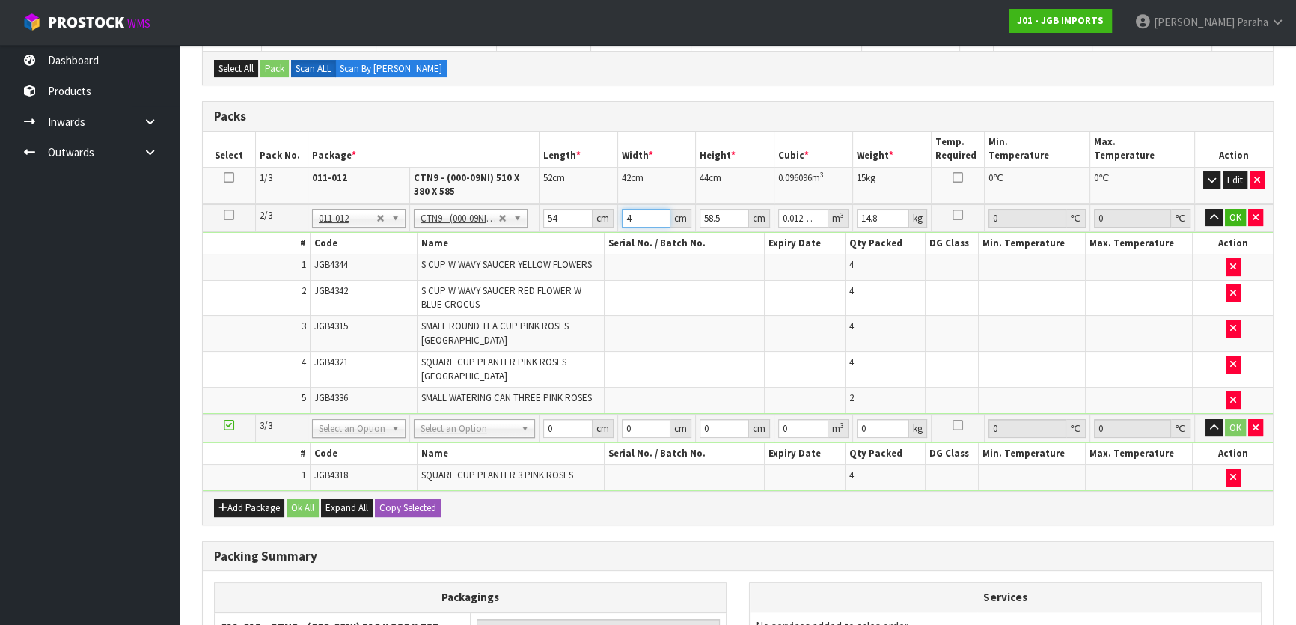
type input "42"
type input "0.132678"
type input "42"
type input "4"
type input "0.009072"
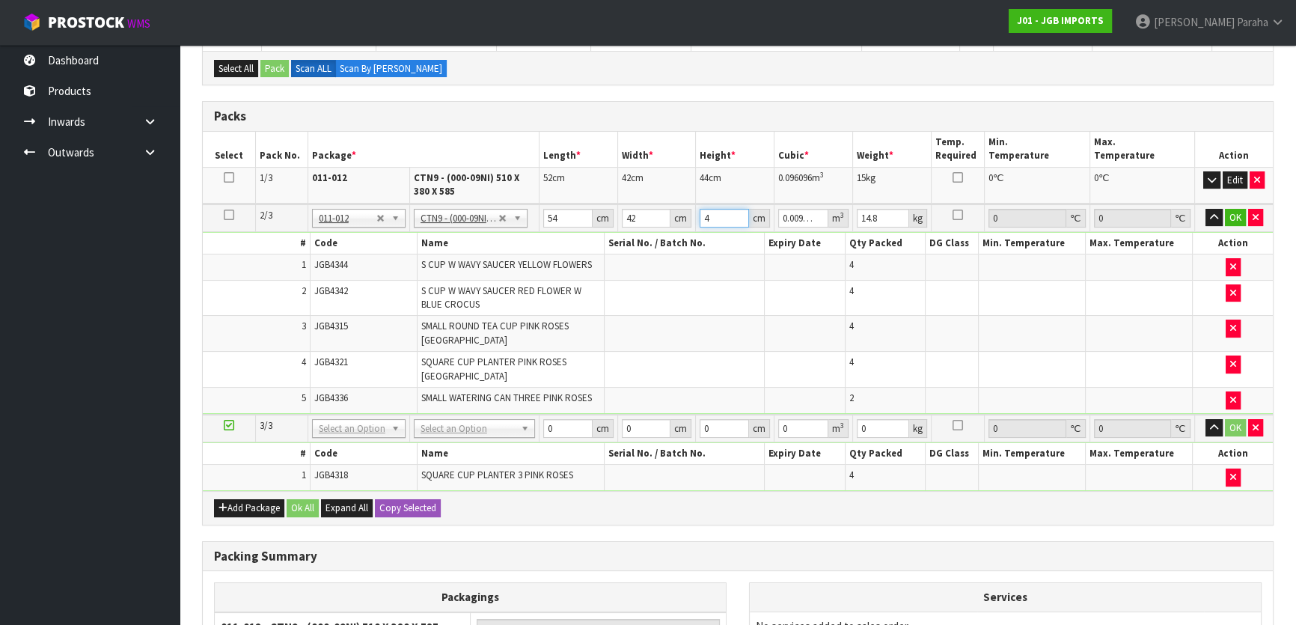
type input "48"
type input "0.108864"
type input "48"
type input "16"
click at [1206, 209] on button "button" at bounding box center [1214, 218] width 17 height 18
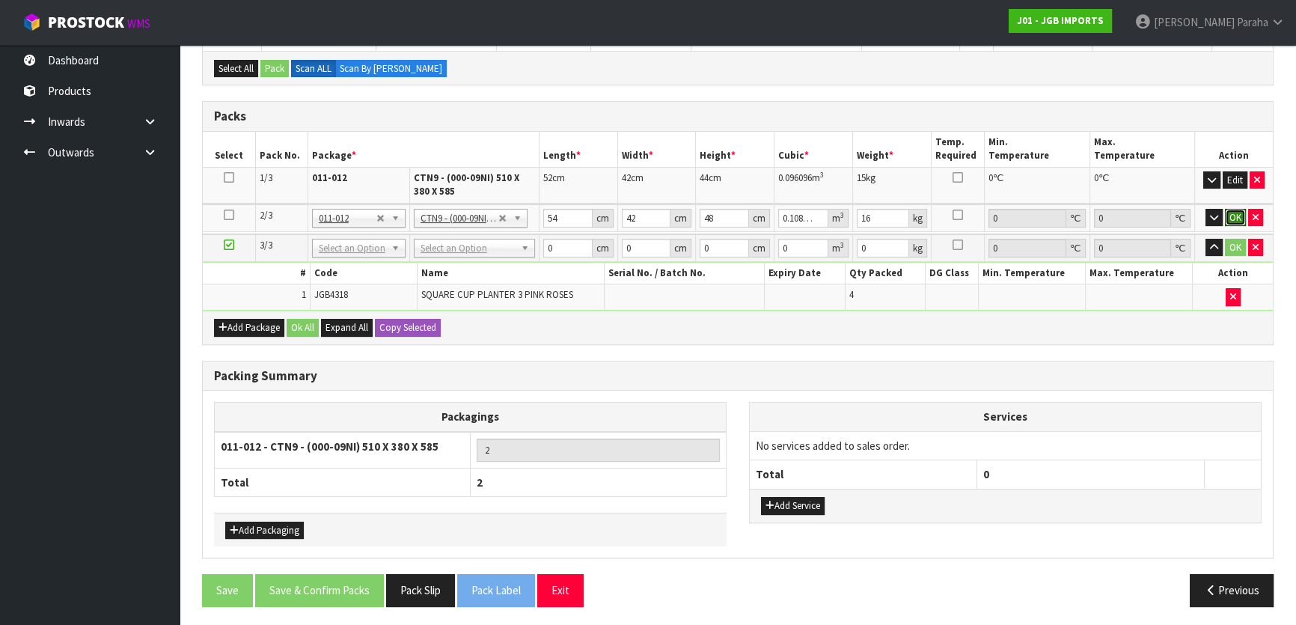
click button "OK" at bounding box center [1235, 218] width 21 height 18
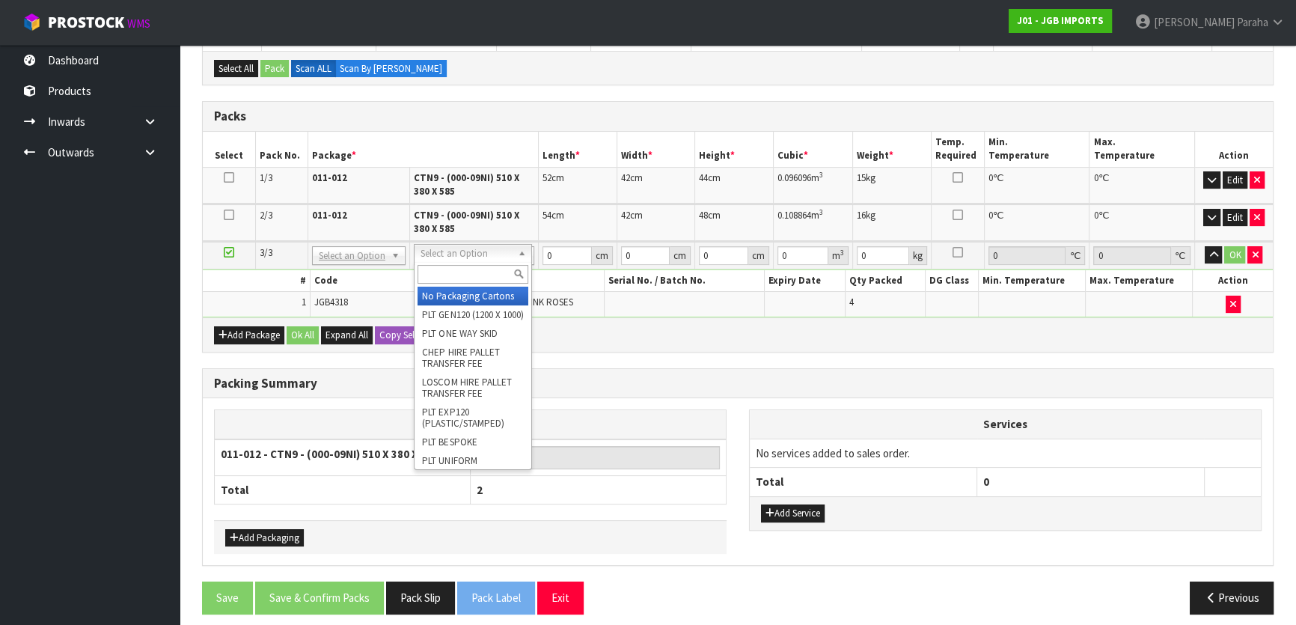
click at [476, 275] on input "text" at bounding box center [473, 274] width 111 height 19
type input "CTN6"
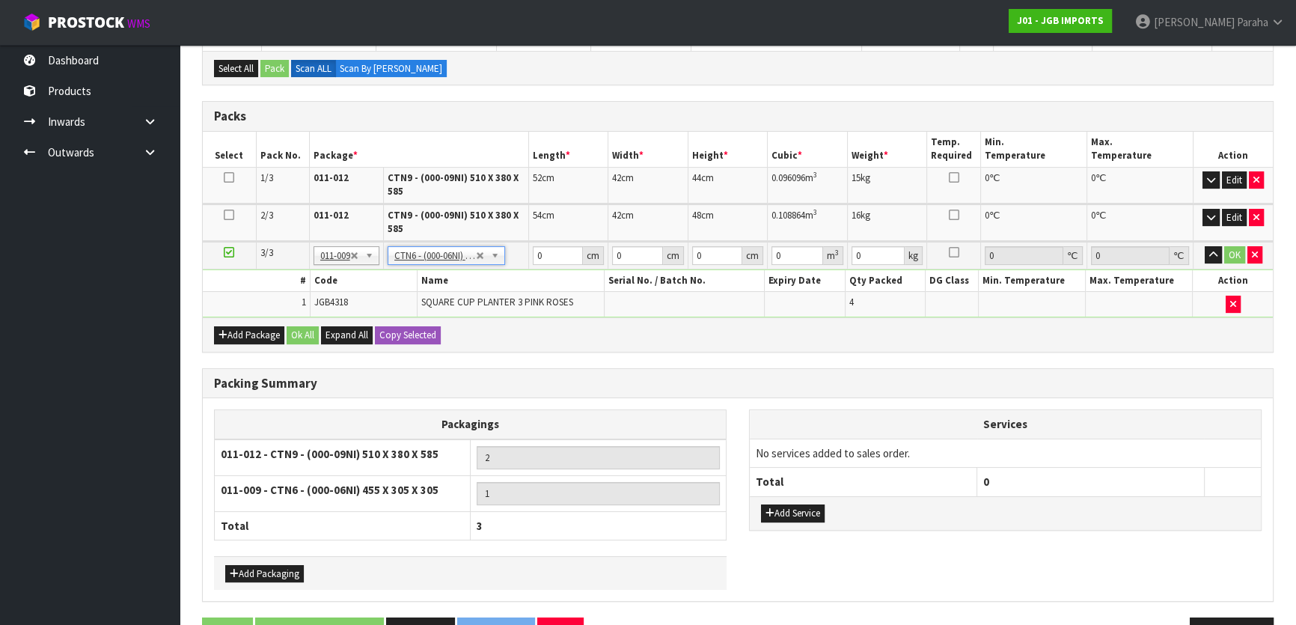
type input "45.5"
type input "30.5"
type input "0.042326"
type input "3.2"
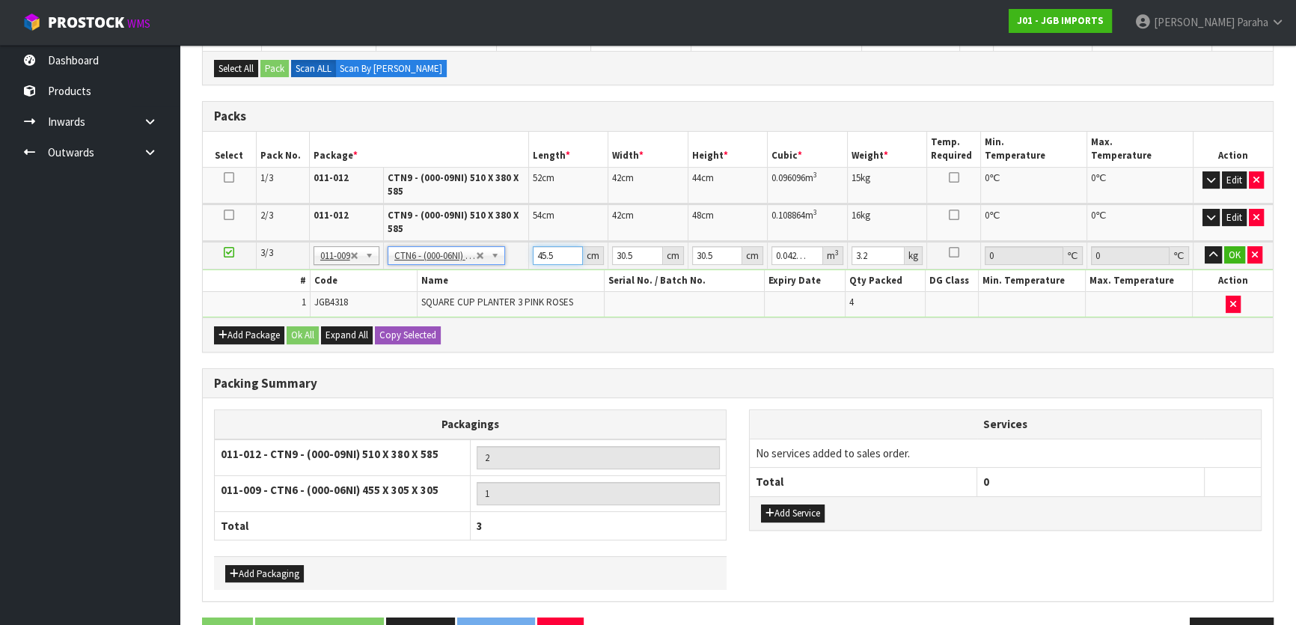
drag, startPoint x: 555, startPoint y: 252, endPoint x: 532, endPoint y: 251, distance: 23.2
click at [533, 251] on input "45.5" at bounding box center [558, 255] width 51 height 19
type input "4"
type input "0.003721"
type input "47"
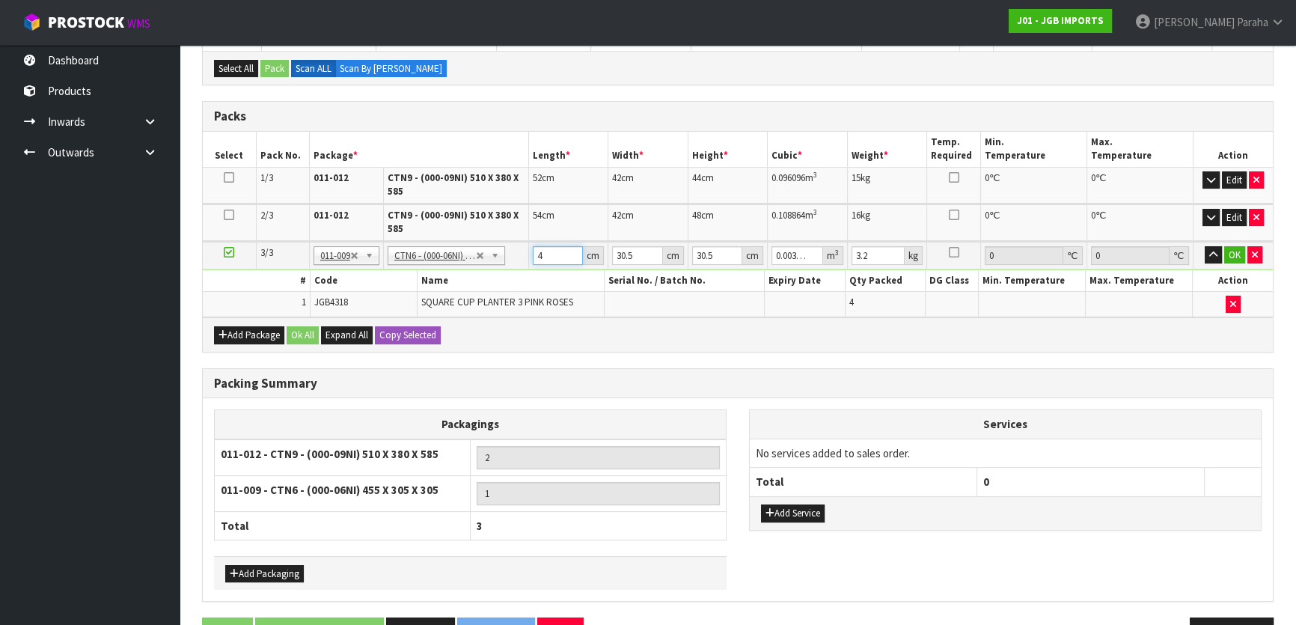
type input "0.043722"
type input "47"
type input "3"
type input "0.0043"
type input "33"
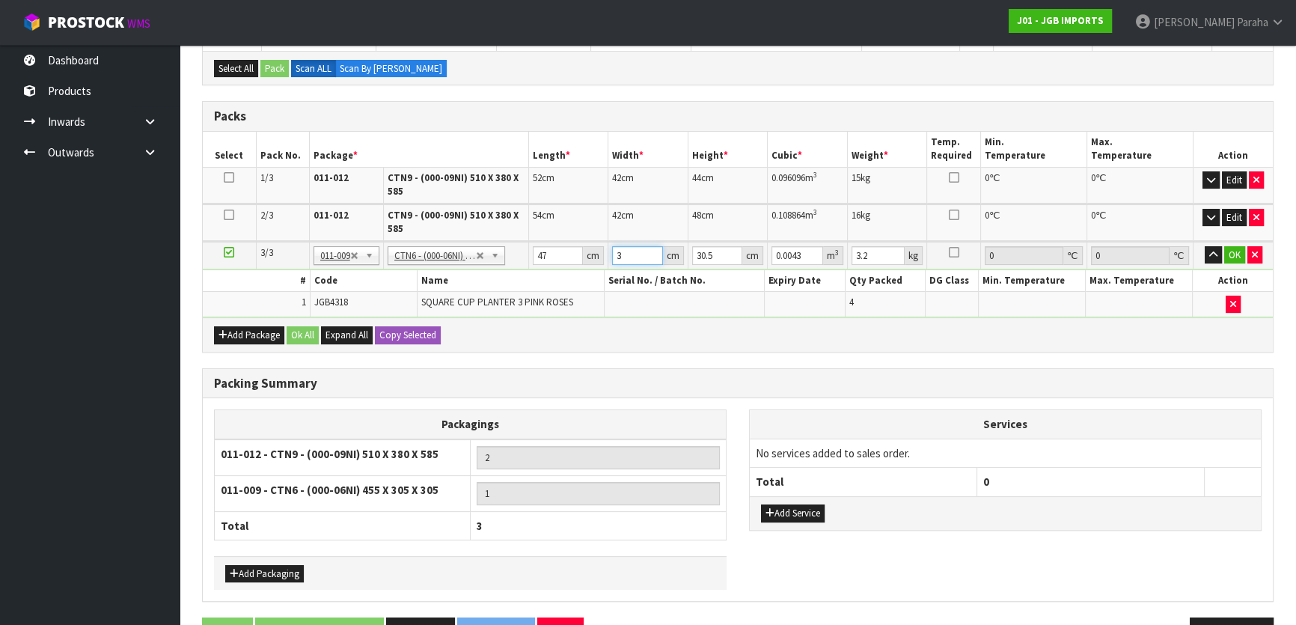
type input "0.047305"
type input "33"
type input "1"
type input "0.001551"
type input "17"
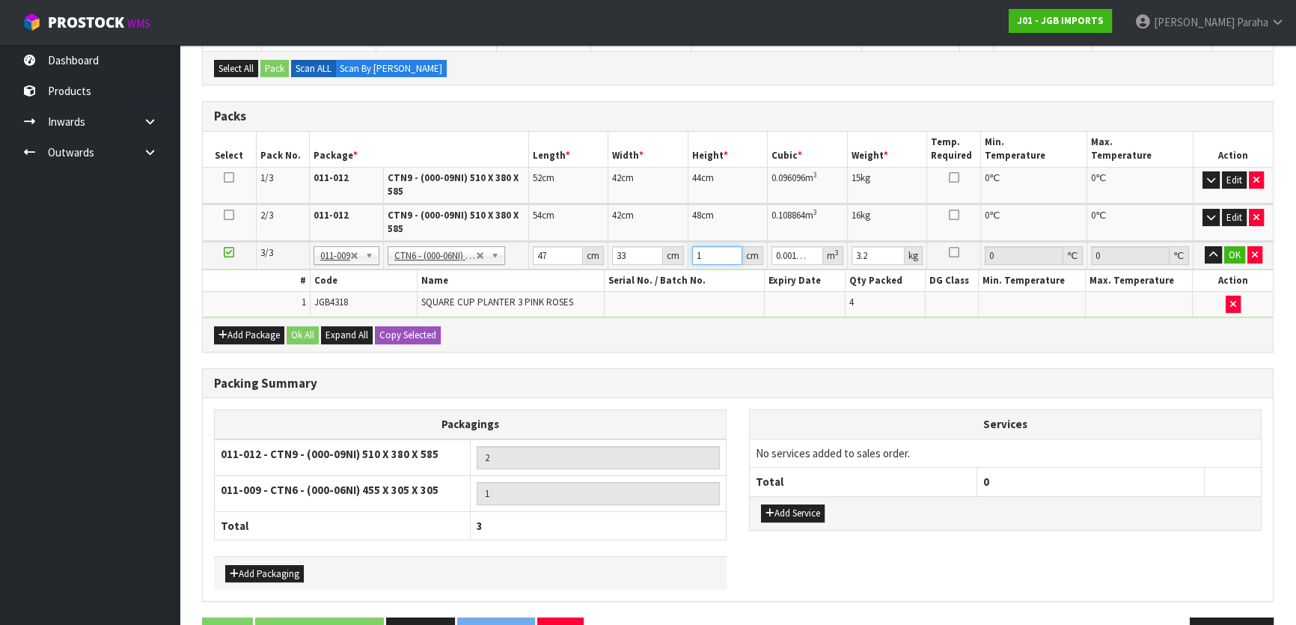
type input "0.026367"
type input "17"
type input "4"
click at [1205, 246] on button "button" at bounding box center [1213, 255] width 17 height 18
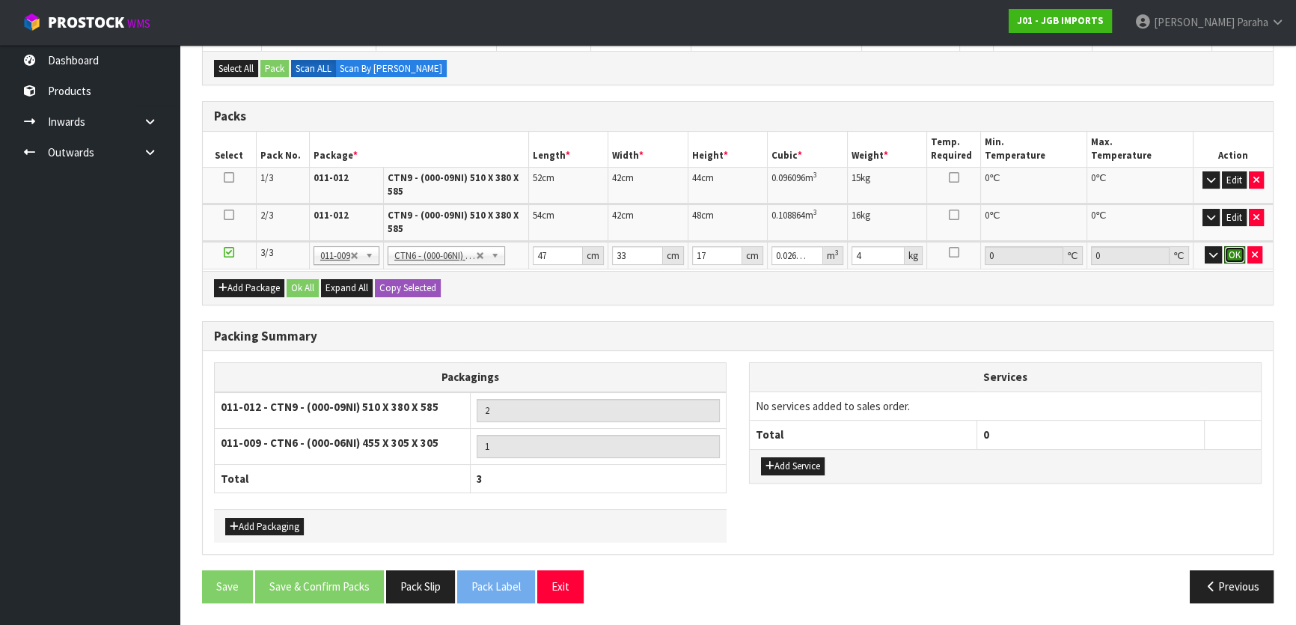
click button "OK" at bounding box center [1234, 255] width 21 height 18
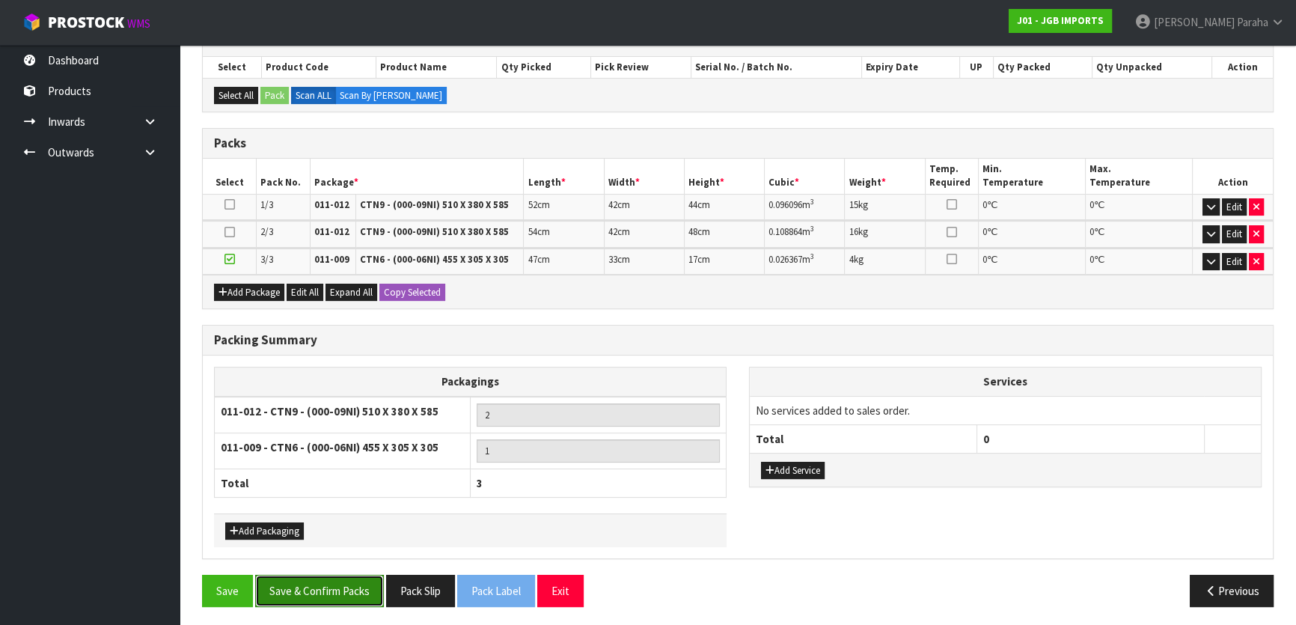
click at [316, 586] on button "Save & Confirm Packs" at bounding box center [319, 591] width 129 height 32
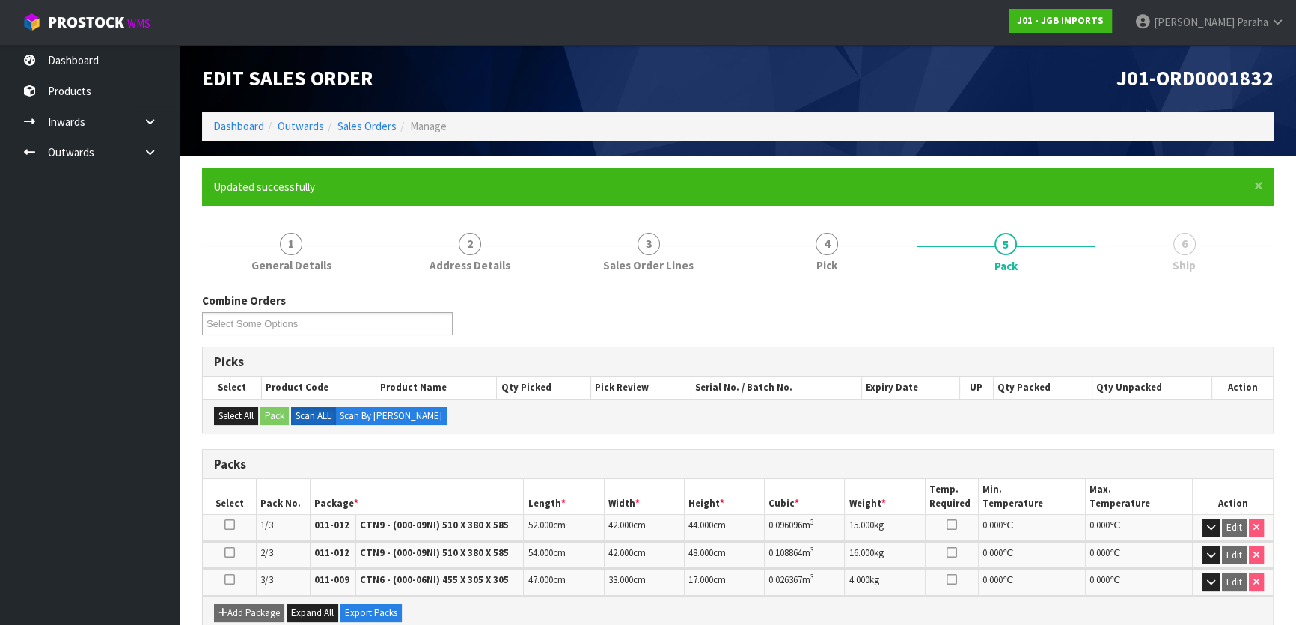
scroll to position [287, 0]
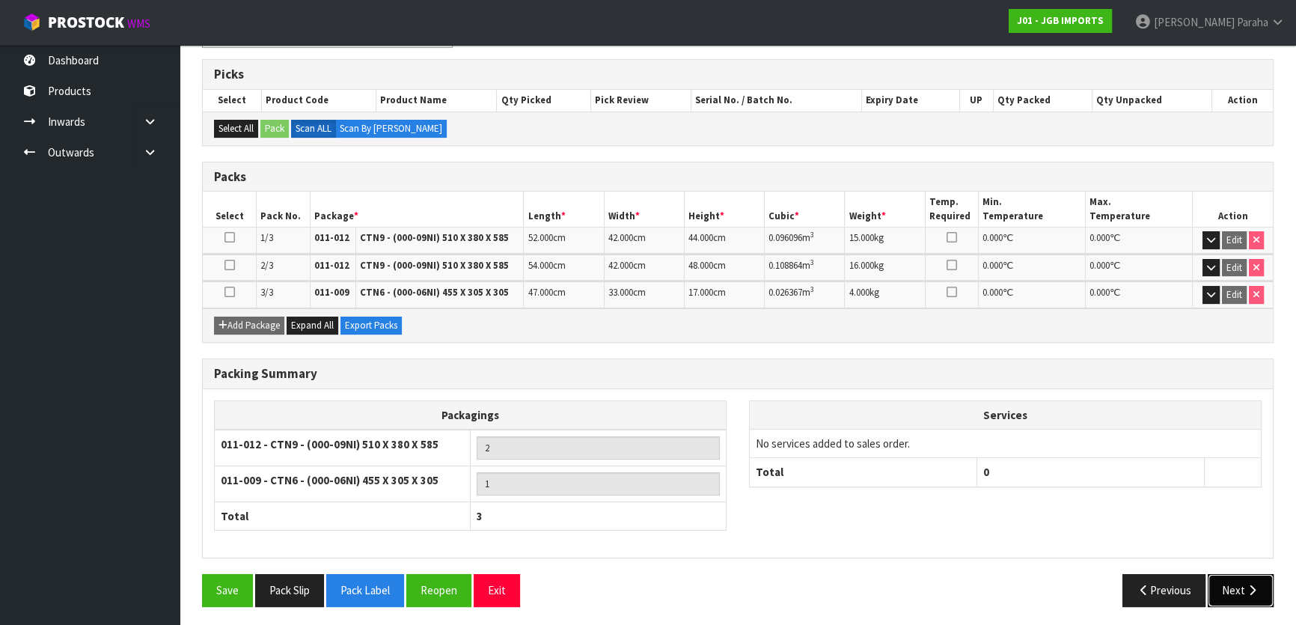
click at [1256, 589] on icon "button" at bounding box center [1252, 589] width 14 height 11
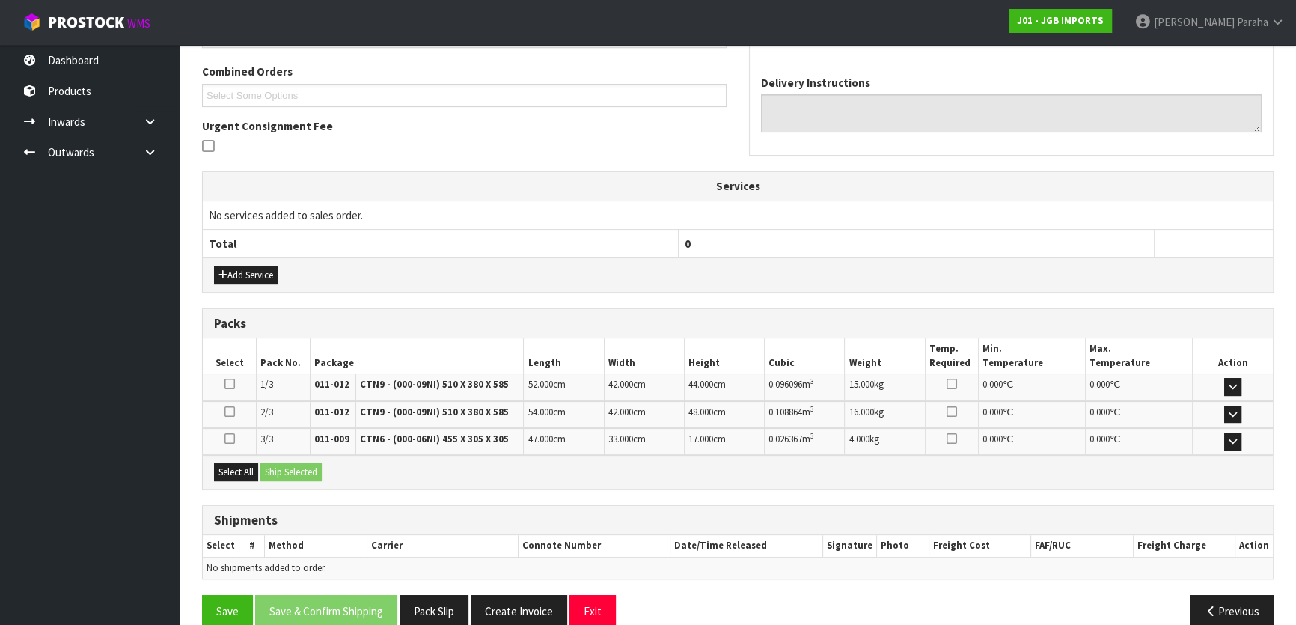
scroll to position [399, 0]
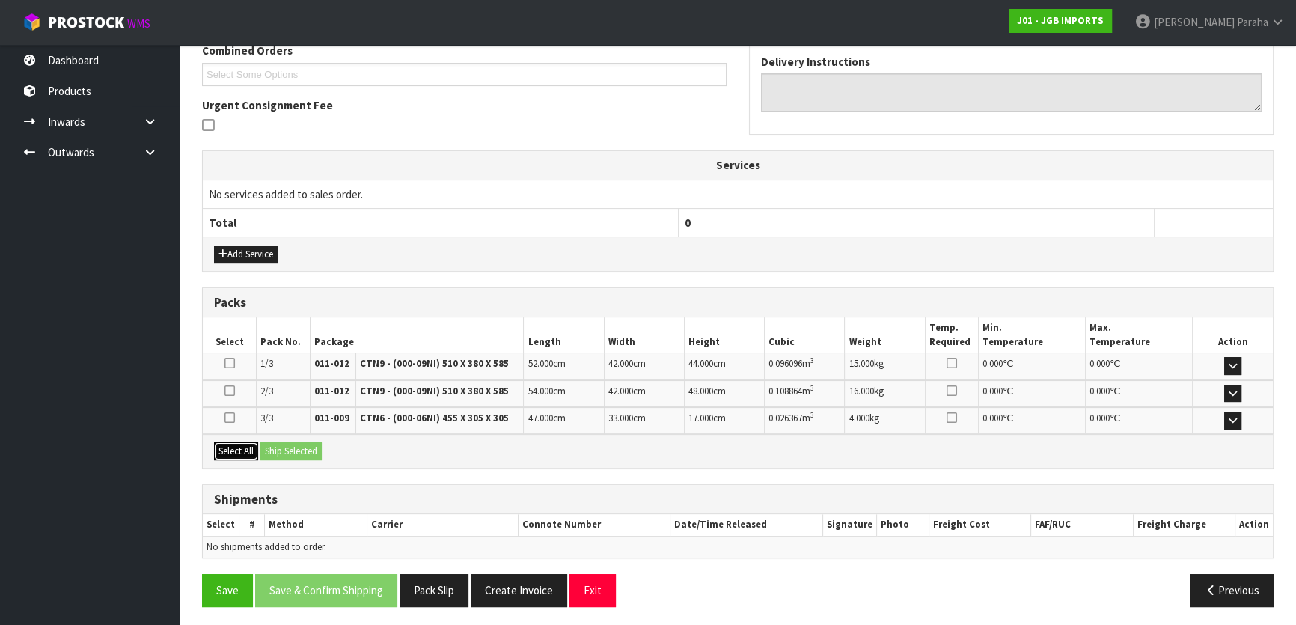
drag, startPoint x: 233, startPoint y: 445, endPoint x: 284, endPoint y: 446, distance: 50.9
click at [237, 445] on button "Select All" at bounding box center [236, 451] width 44 height 18
click at [284, 446] on button "Ship Selected" at bounding box center [290, 451] width 61 height 18
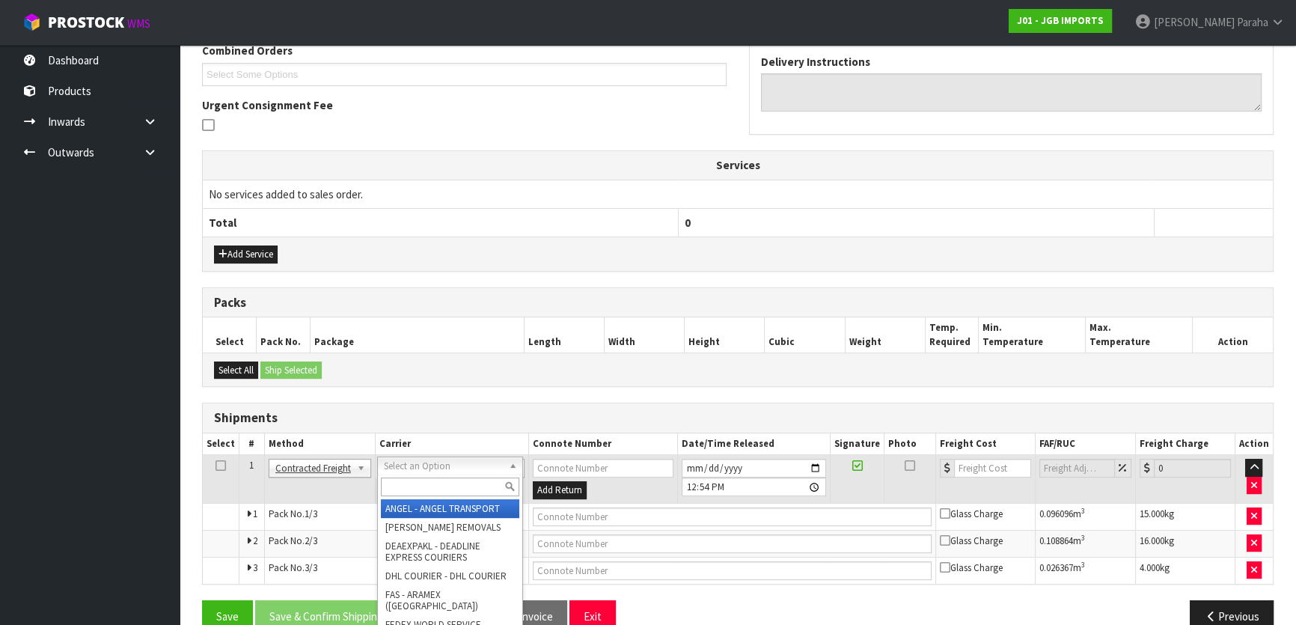
click at [453, 489] on input "text" at bounding box center [450, 486] width 138 height 19
type input "NZP"
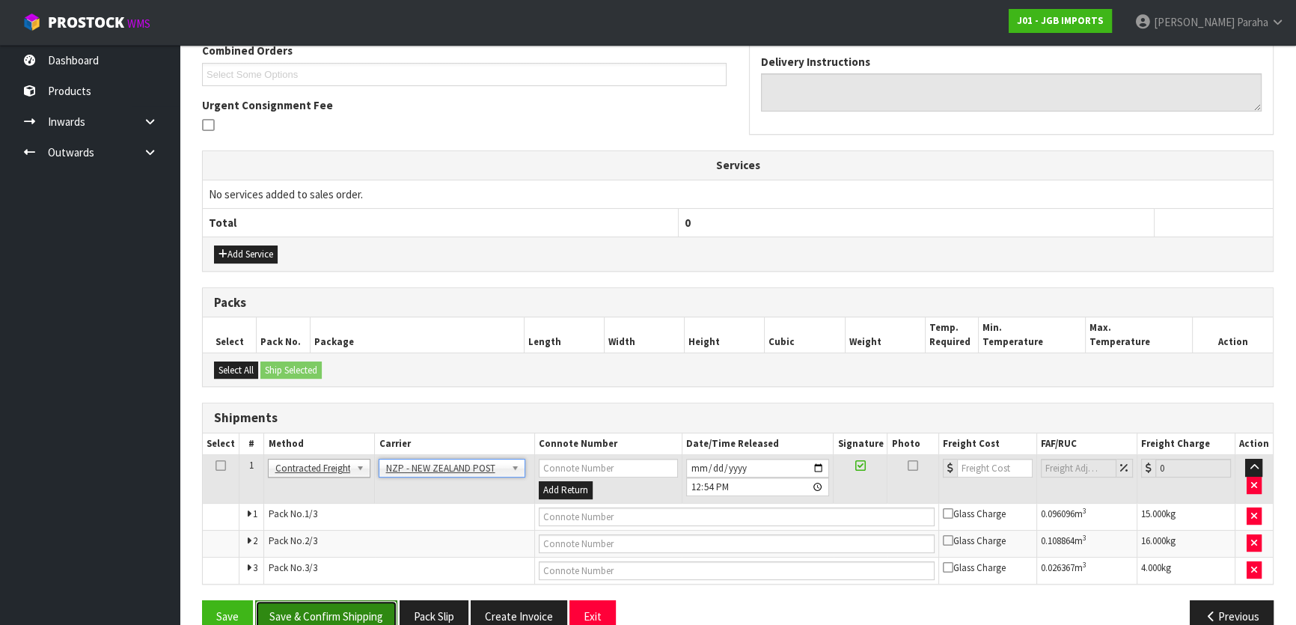
click at [307, 605] on button "Save & Confirm Shipping" at bounding box center [326, 616] width 142 height 32
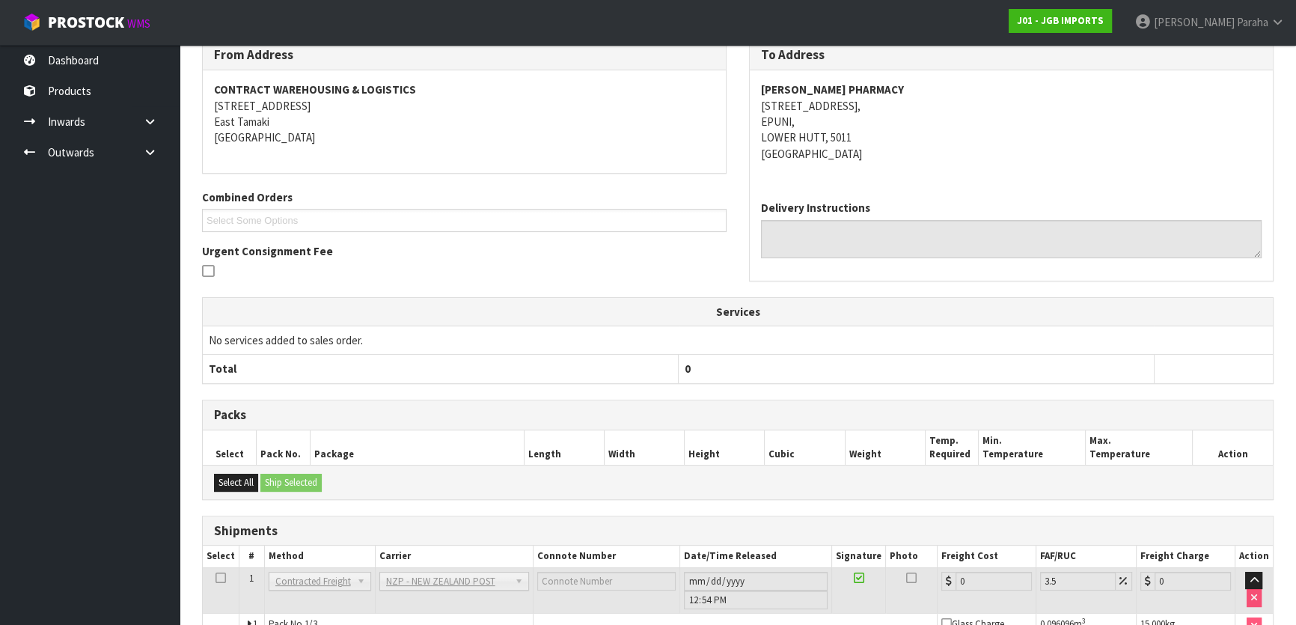
scroll to position [402, 0]
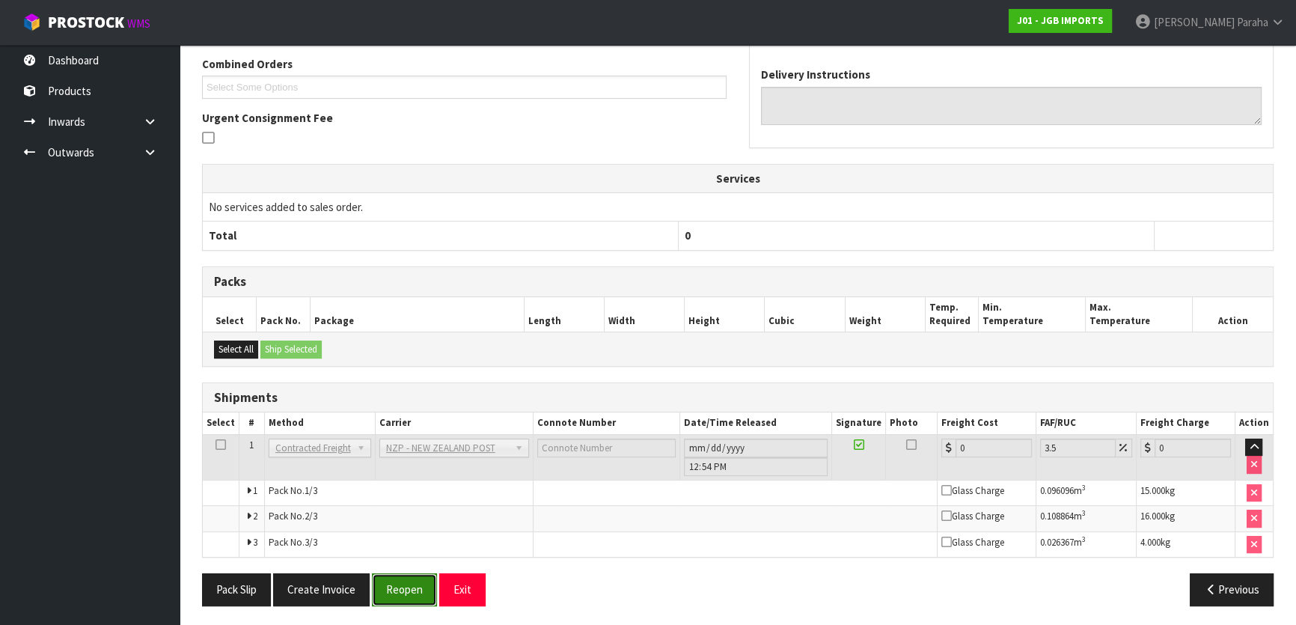
click at [412, 585] on button "Reopen" at bounding box center [404, 589] width 65 height 32
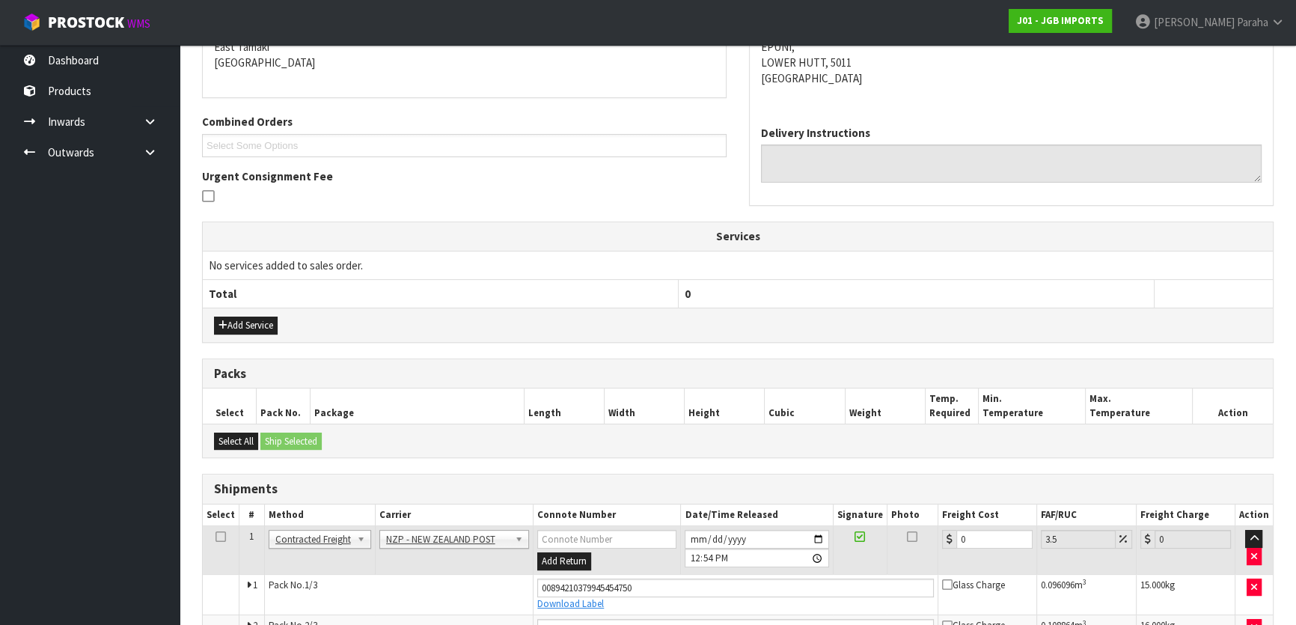
scroll to position [439, 0]
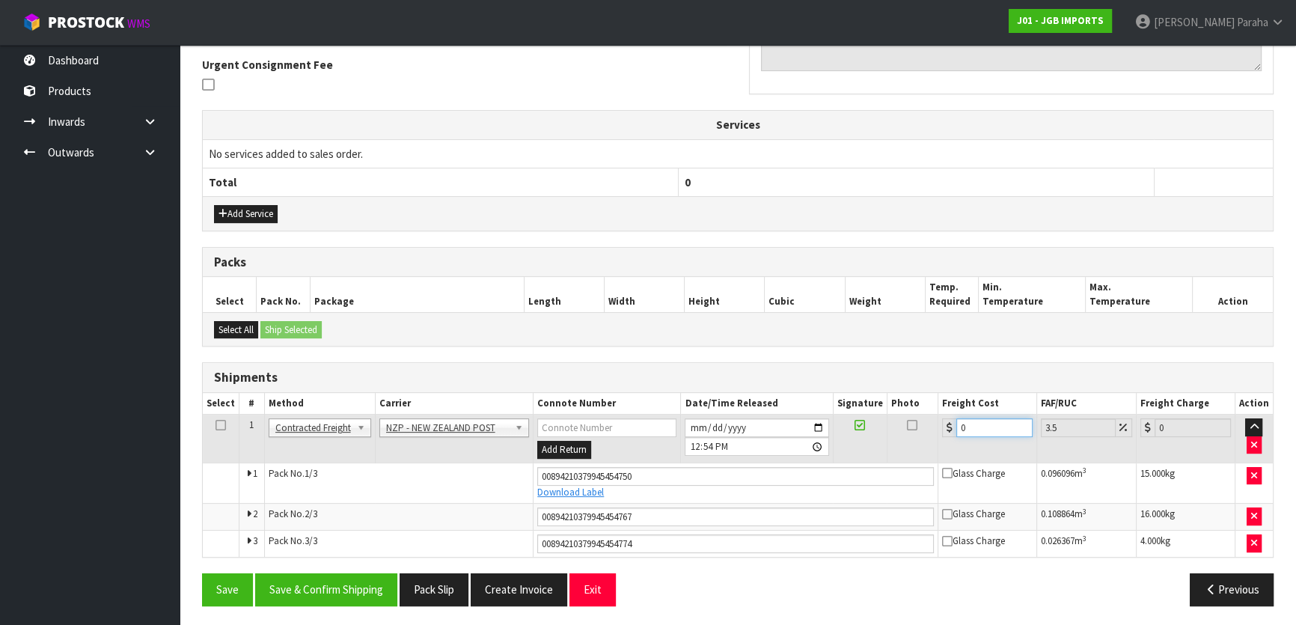
drag, startPoint x: 1006, startPoint y: 427, endPoint x: 1024, endPoint y: 434, distance: 19.5
click at [1005, 427] on input "0" at bounding box center [994, 427] width 76 height 19
type input "4"
type input "4.14"
type input "43"
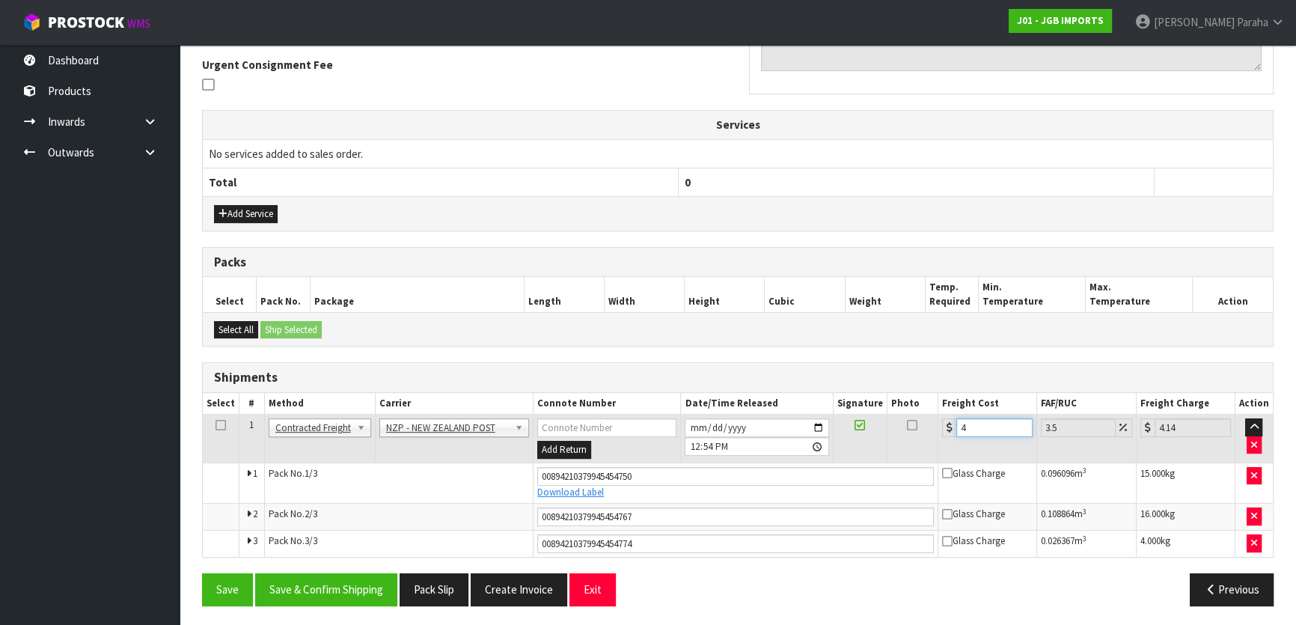
type input "44.5"
type input "43.2"
type input "44.71"
type input "43.23"
type input "44.74"
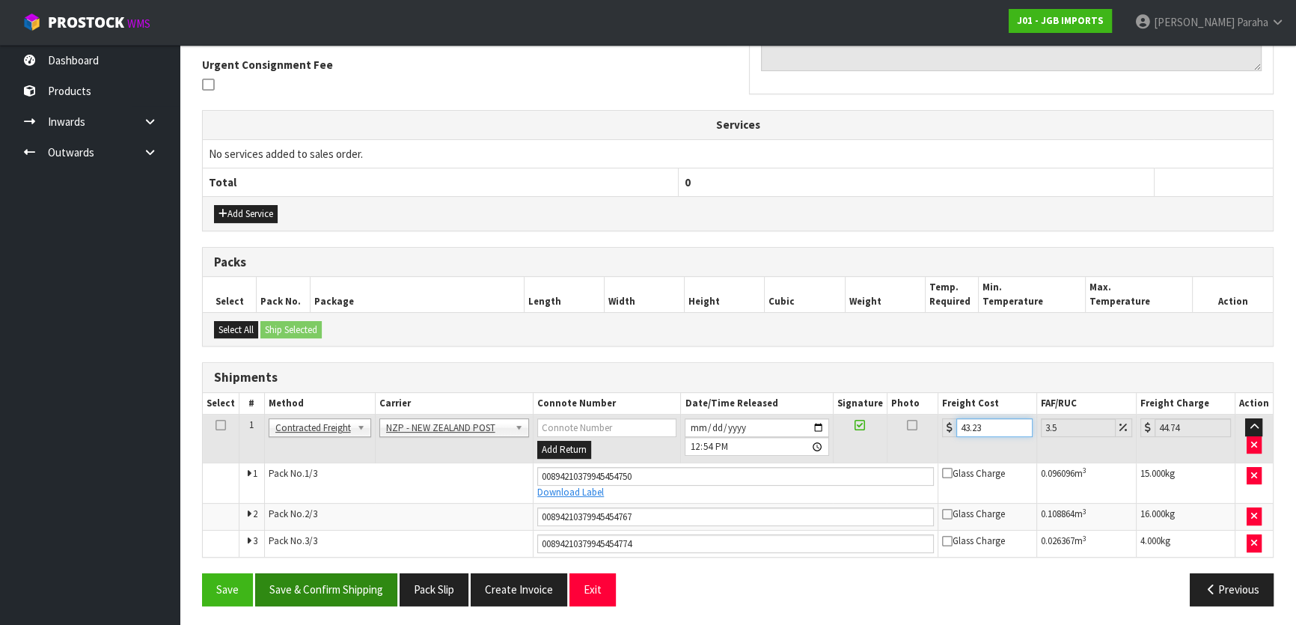
type input "43.23"
click at [293, 600] on button "Save & Confirm Shipping" at bounding box center [326, 589] width 142 height 32
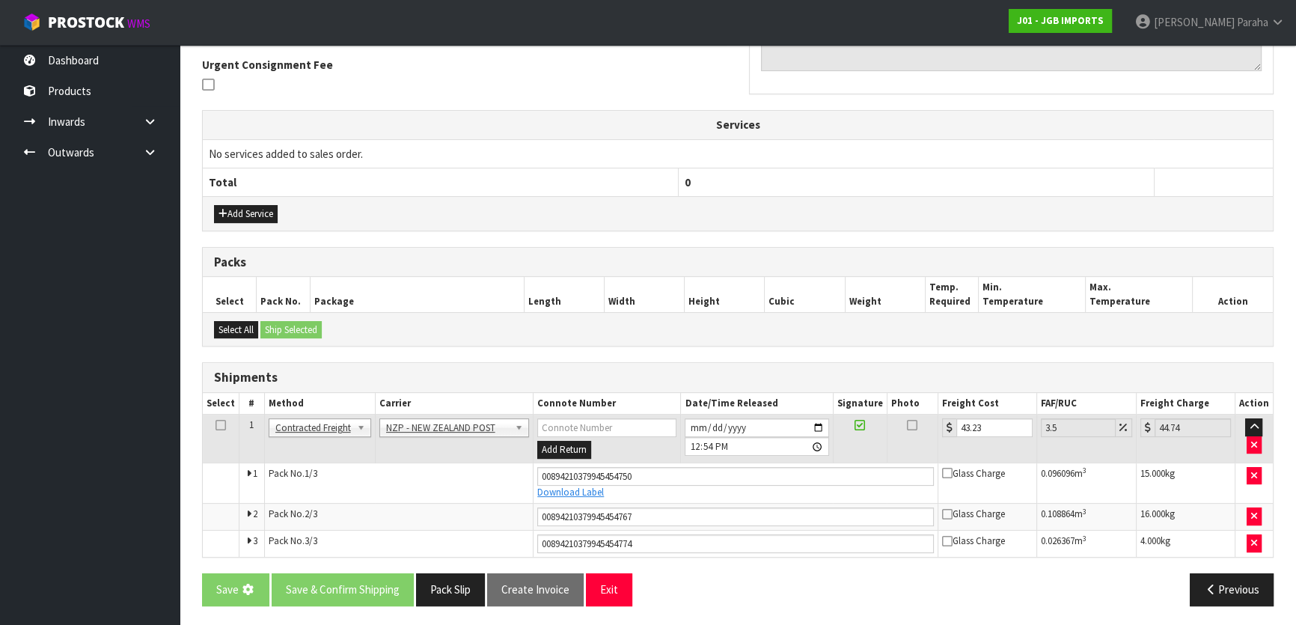
scroll to position [0, 0]
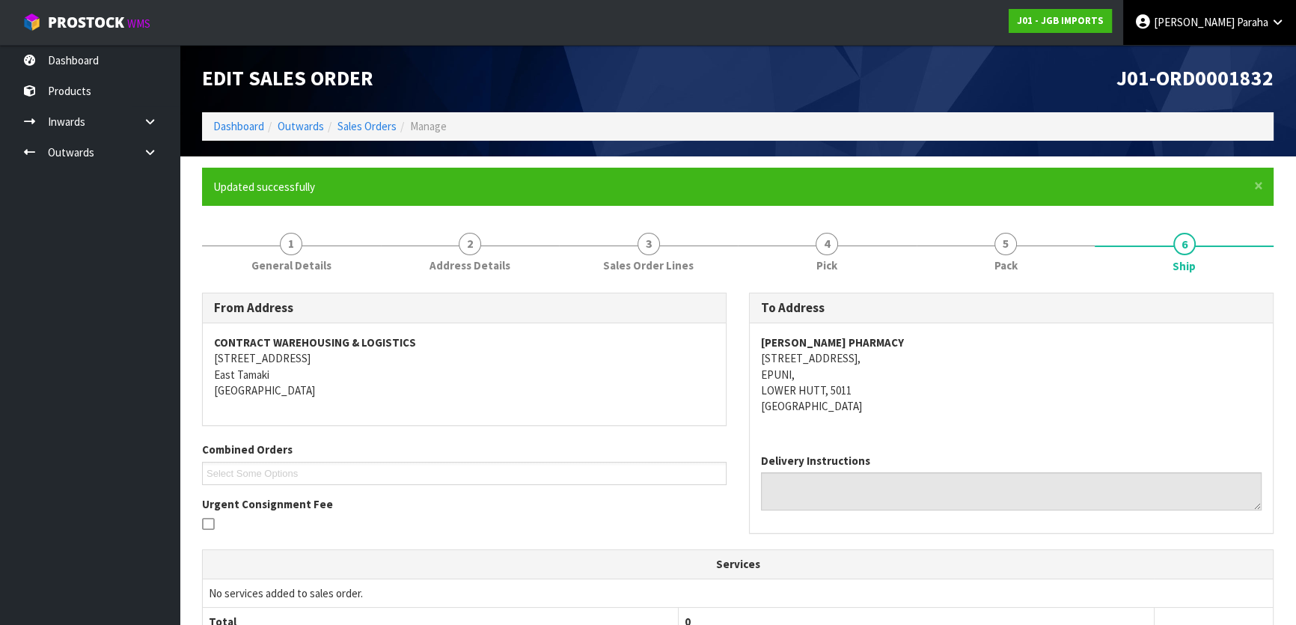
click at [1248, 29] on link "Polly Paraha" at bounding box center [1209, 22] width 173 height 45
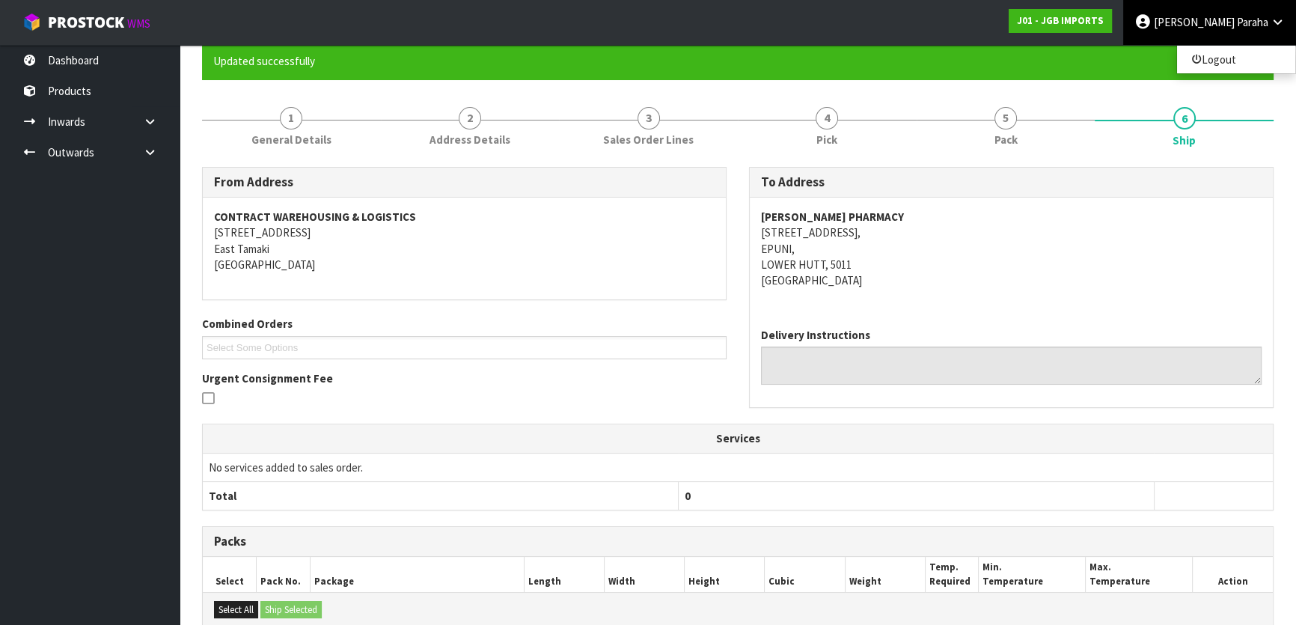
scroll to position [56, 0]
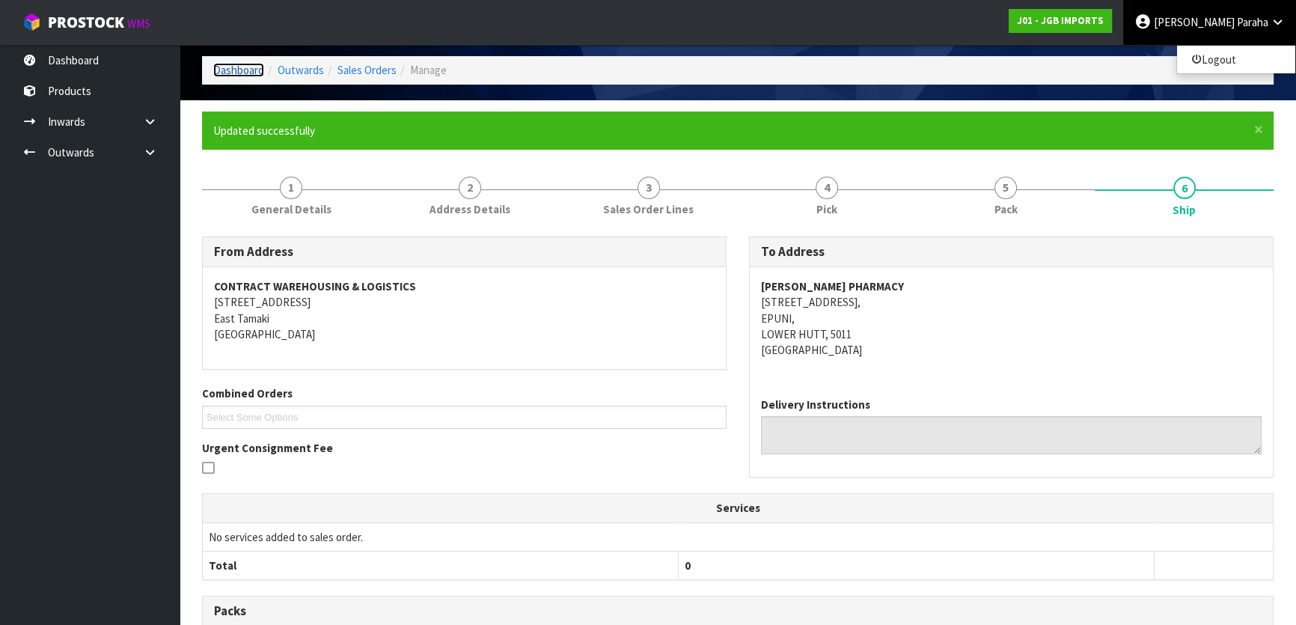
click at [227, 70] on link "Dashboard" at bounding box center [238, 70] width 51 height 14
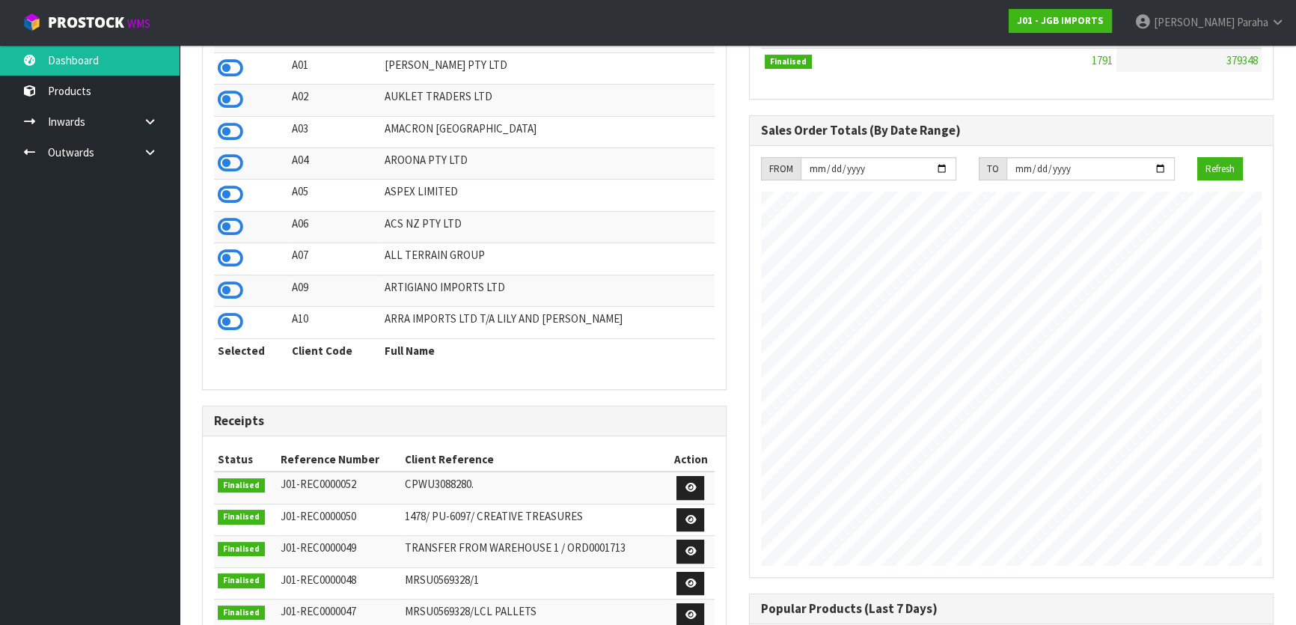
scroll to position [167, 0]
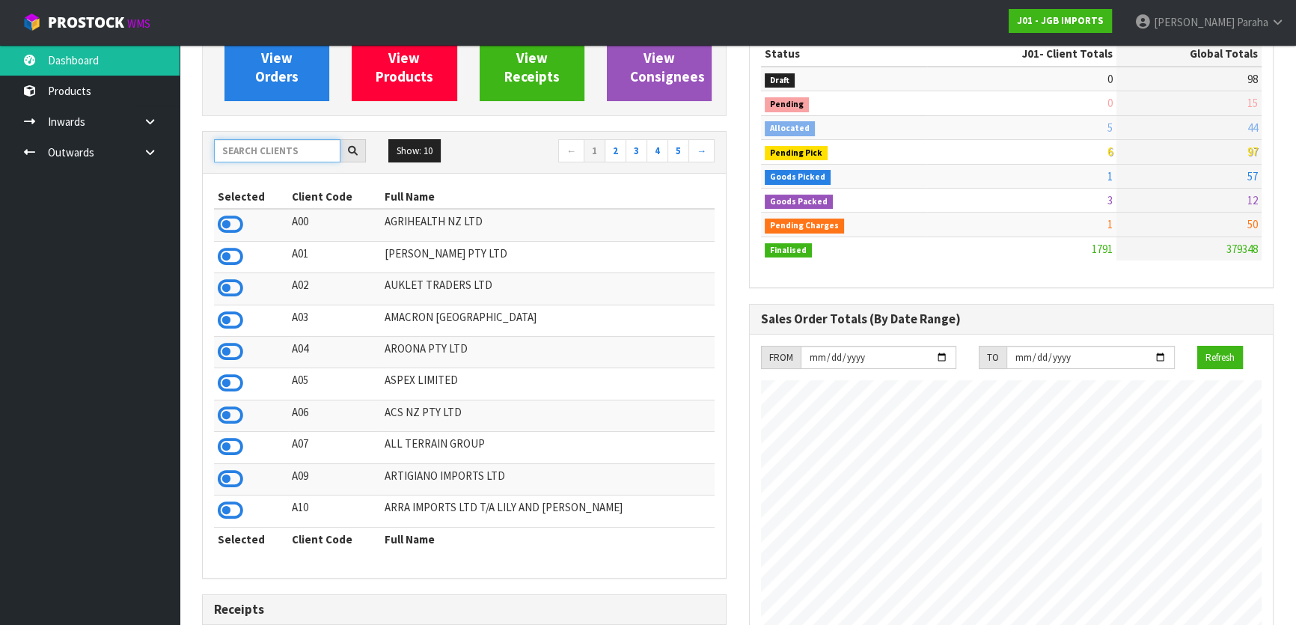
click at [249, 147] on input "text" at bounding box center [277, 150] width 126 height 23
type input "S02"
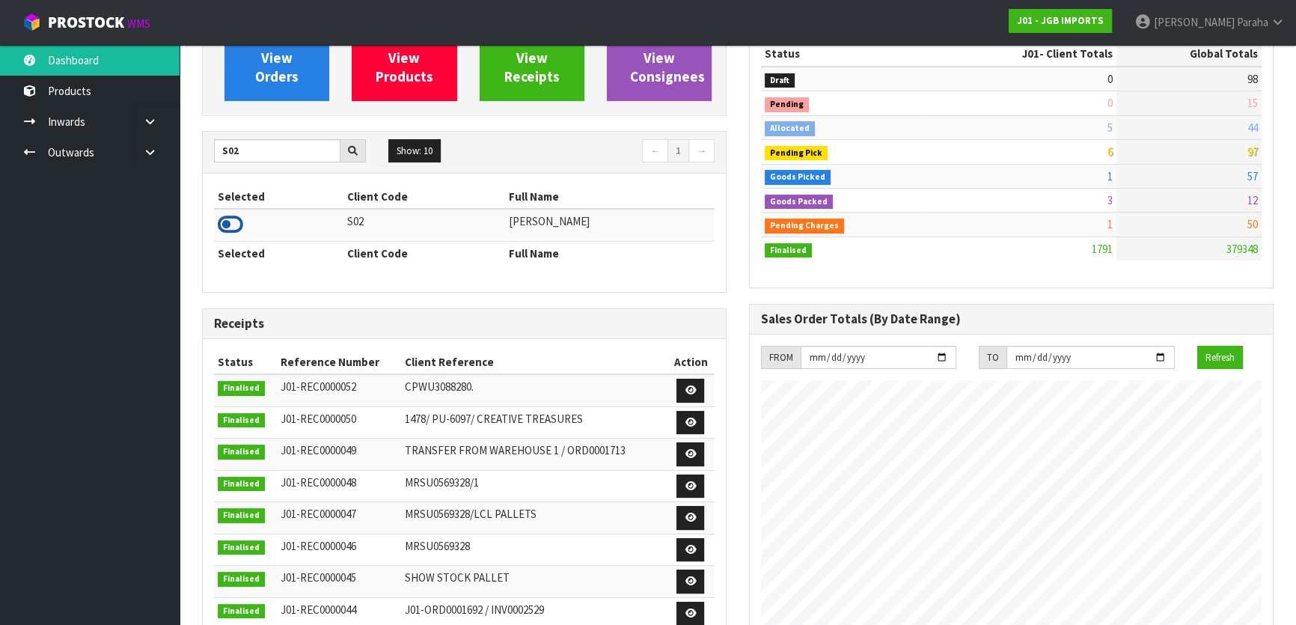
click at [235, 222] on icon at bounding box center [230, 224] width 25 height 22
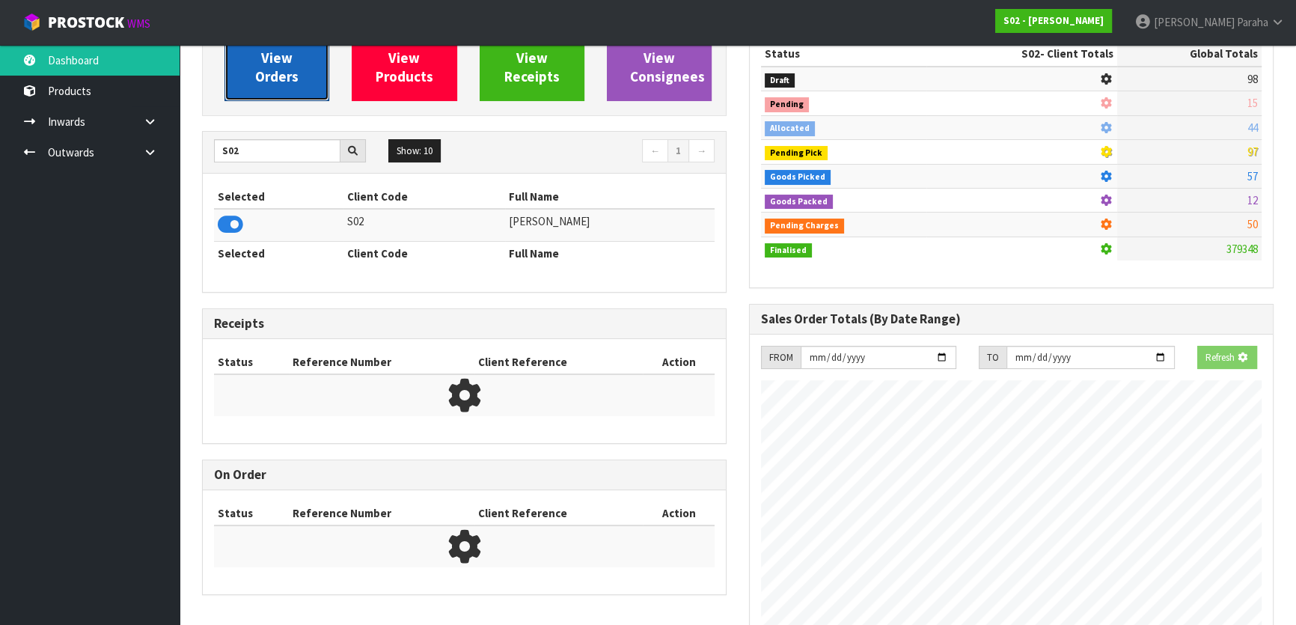
scroll to position [1132, 546]
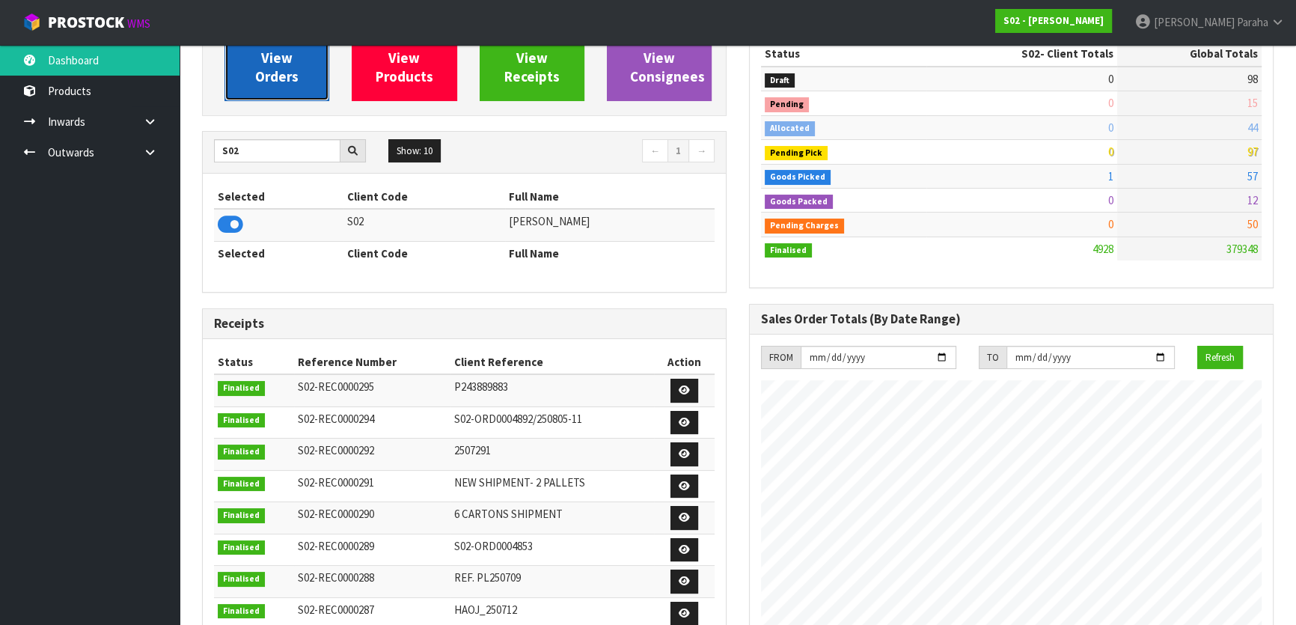
click at [272, 75] on span "View Orders" at bounding box center [276, 58] width 43 height 56
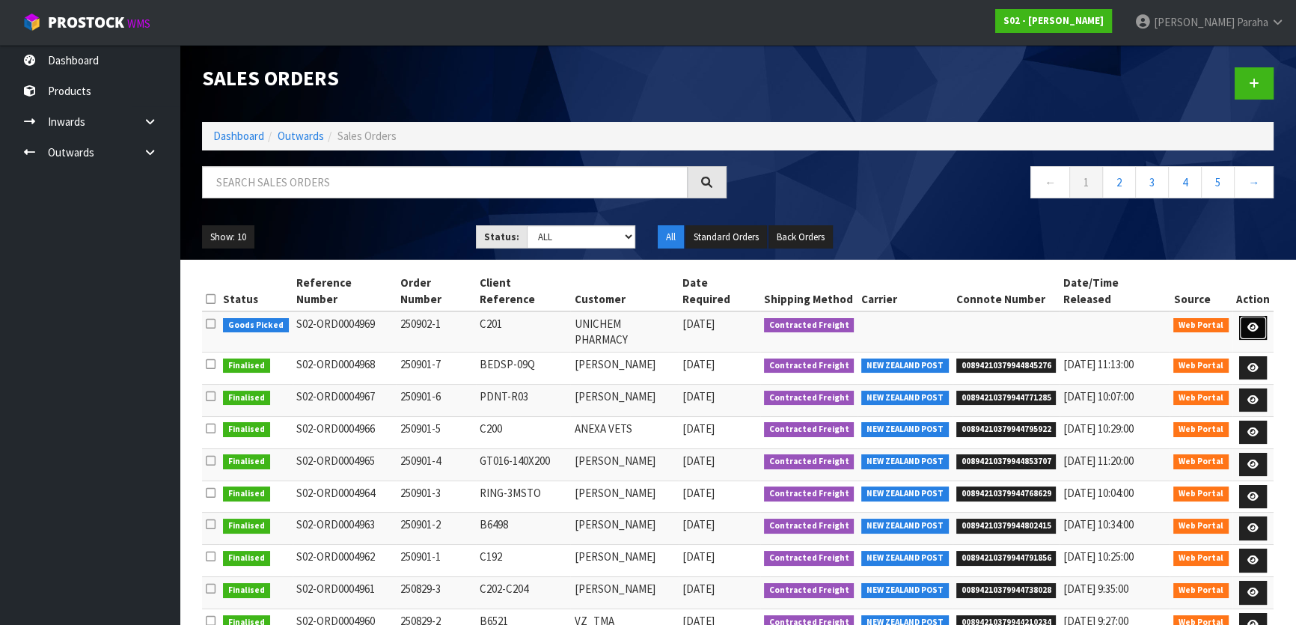
click at [1243, 316] on link at bounding box center [1253, 328] width 28 height 24
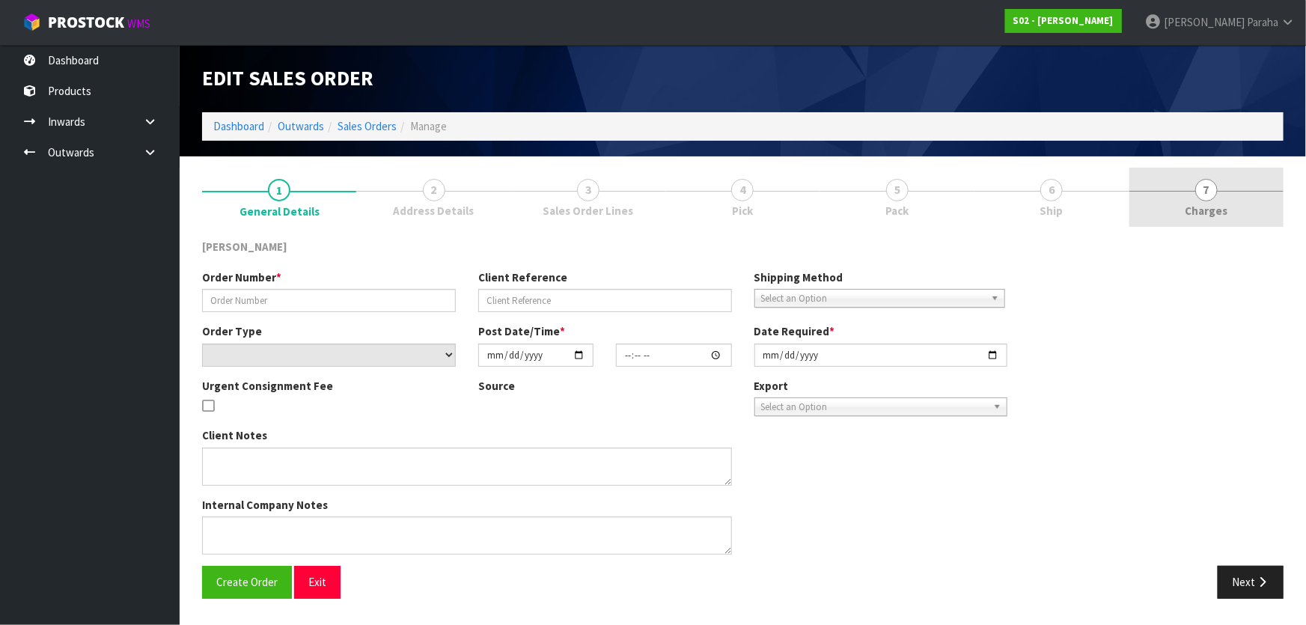
type input "250902-1"
type input "C201"
select select "number:0"
type input "[DATE]"
type input "16:54:00.000"
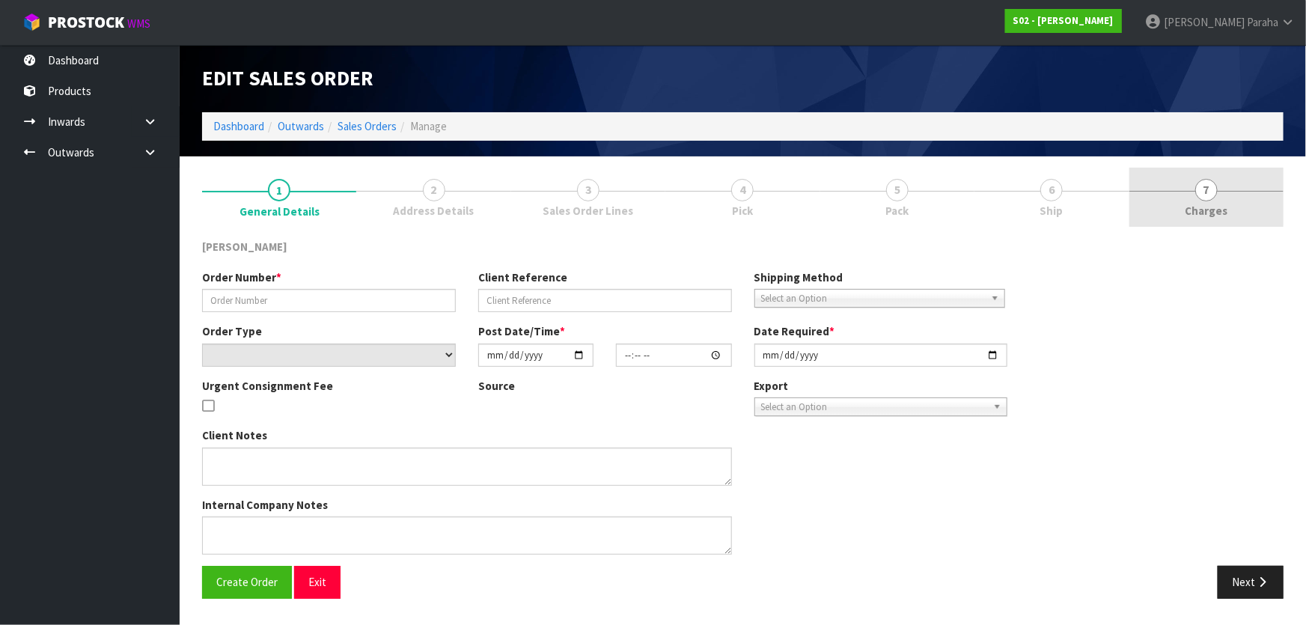
type input "[DATE]"
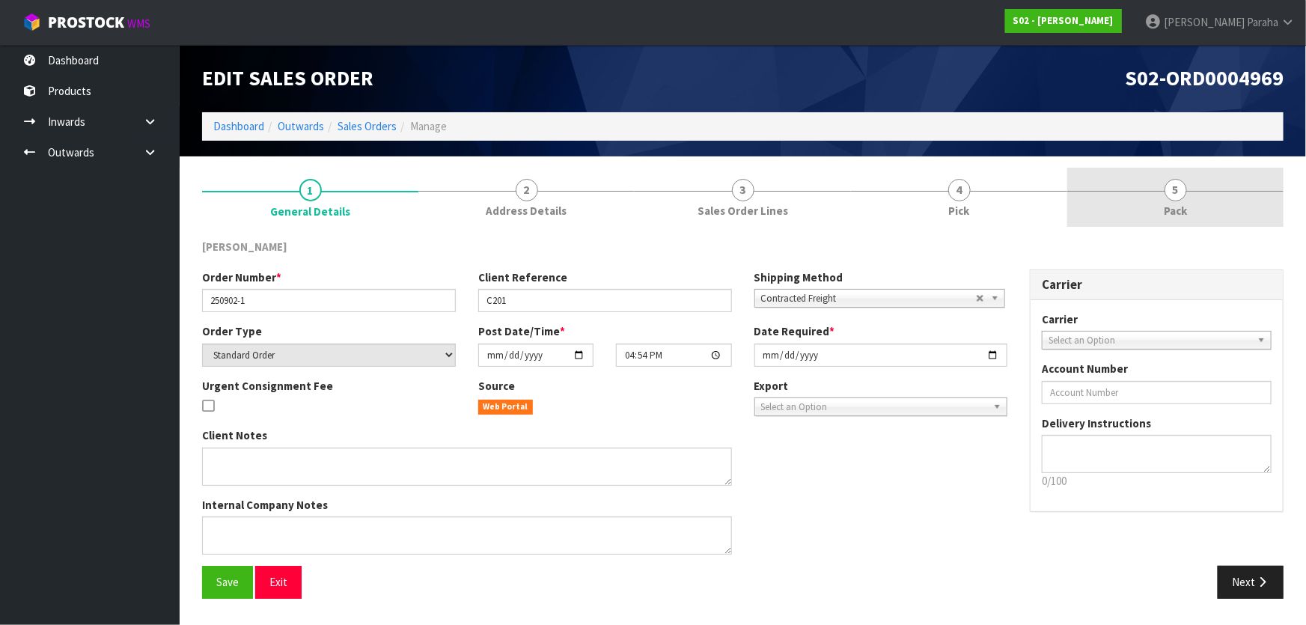
click at [1191, 197] on link "5 Pack" at bounding box center [1175, 197] width 216 height 59
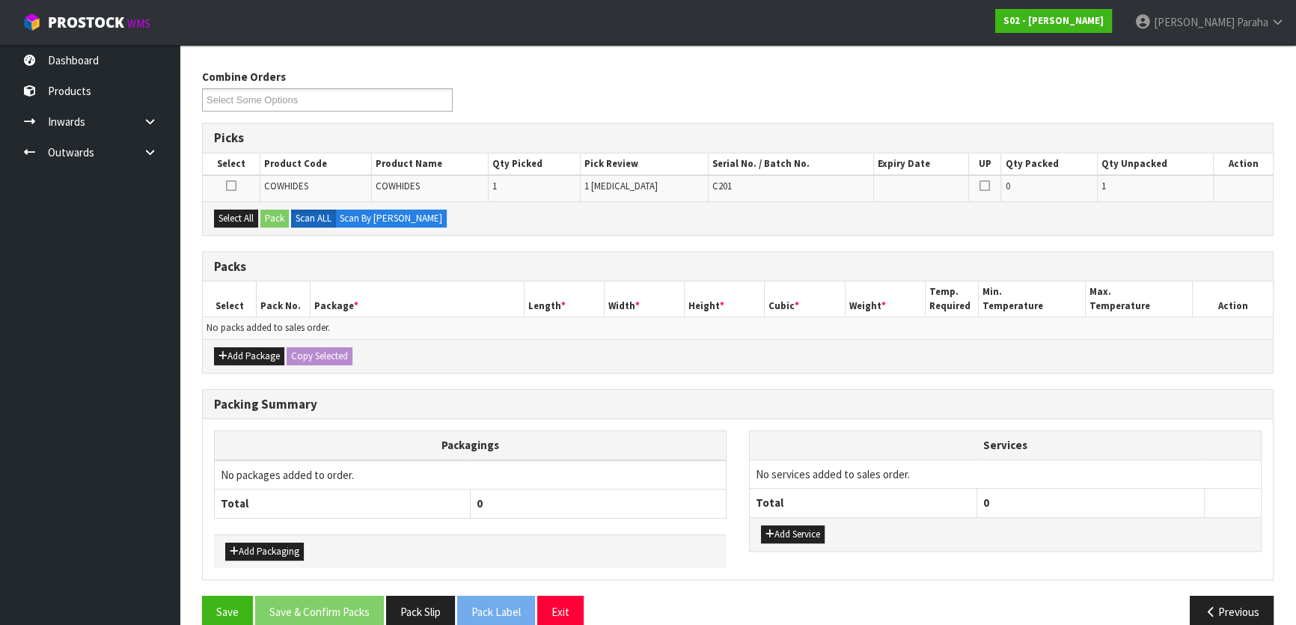
scroll to position [192, 0]
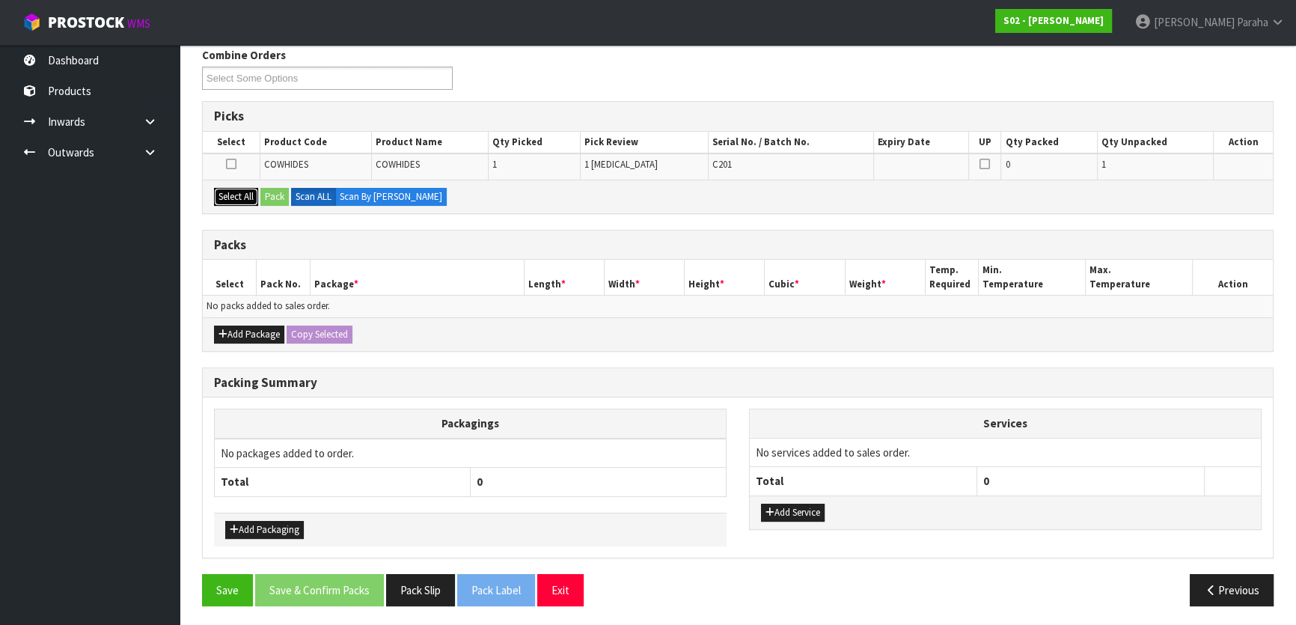
drag, startPoint x: 237, startPoint y: 189, endPoint x: 254, endPoint y: 189, distance: 17.2
click at [237, 190] on button "Select All" at bounding box center [236, 197] width 44 height 18
click at [271, 192] on button "Pack" at bounding box center [274, 197] width 28 height 18
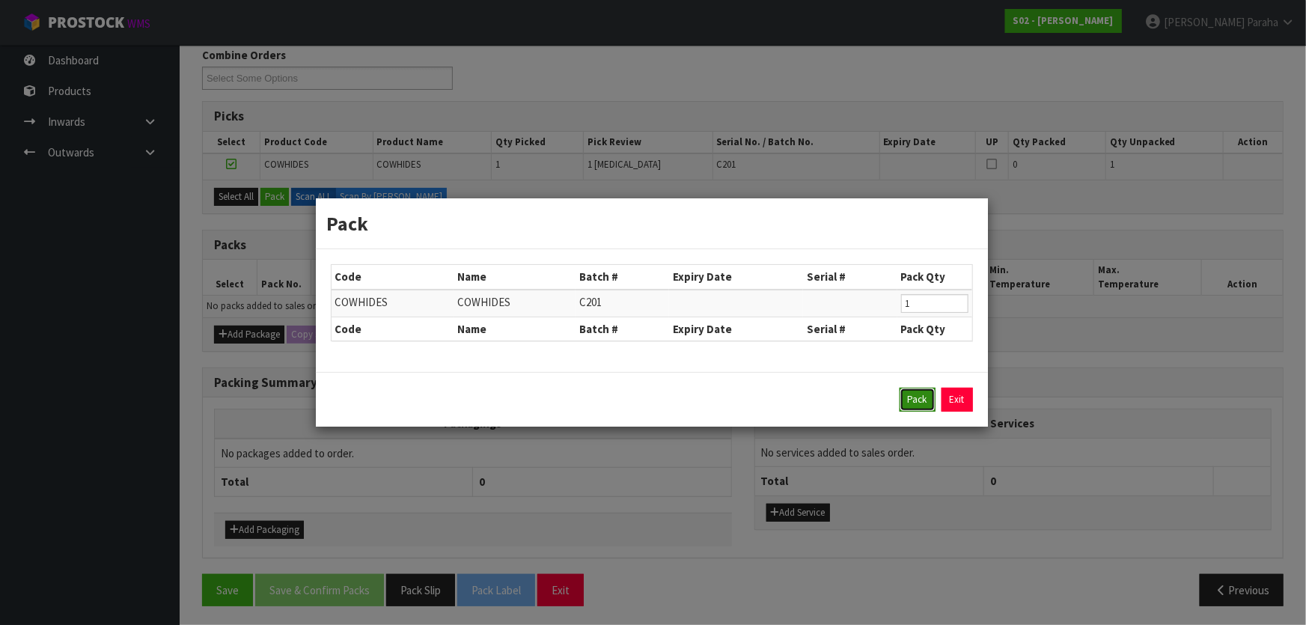
click at [909, 397] on button "Pack" at bounding box center [918, 400] width 36 height 24
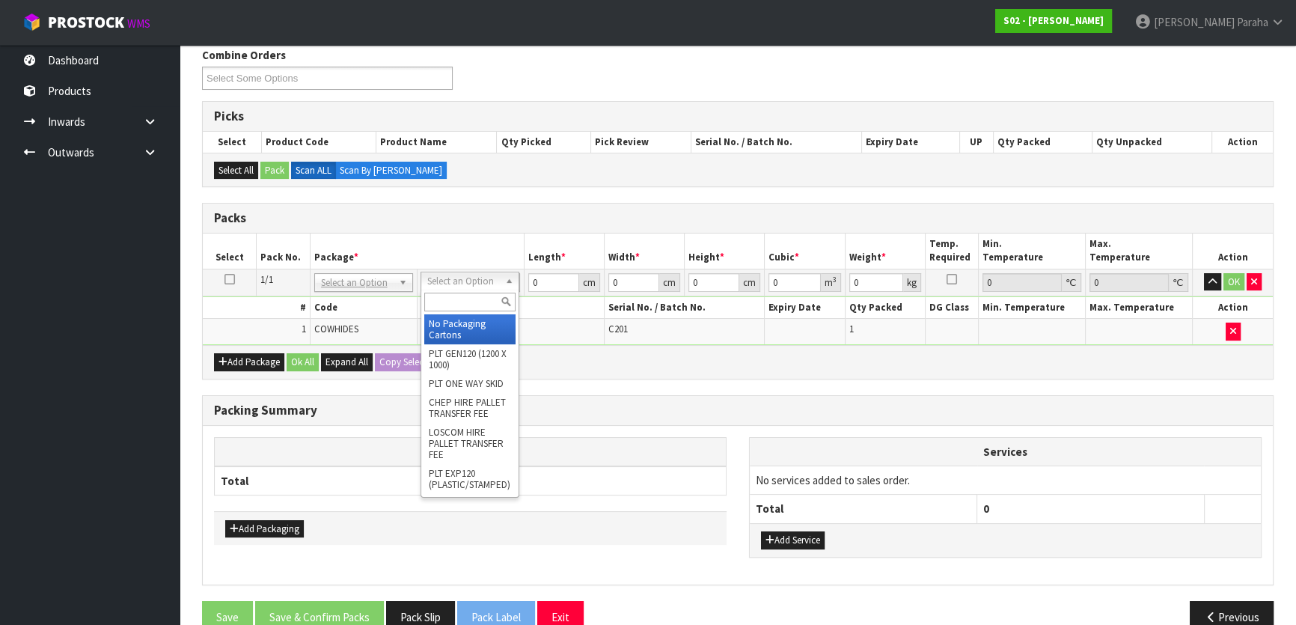
click at [443, 311] on div at bounding box center [469, 302] width 97 height 25
click at [443, 307] on input "text" at bounding box center [469, 302] width 91 height 19
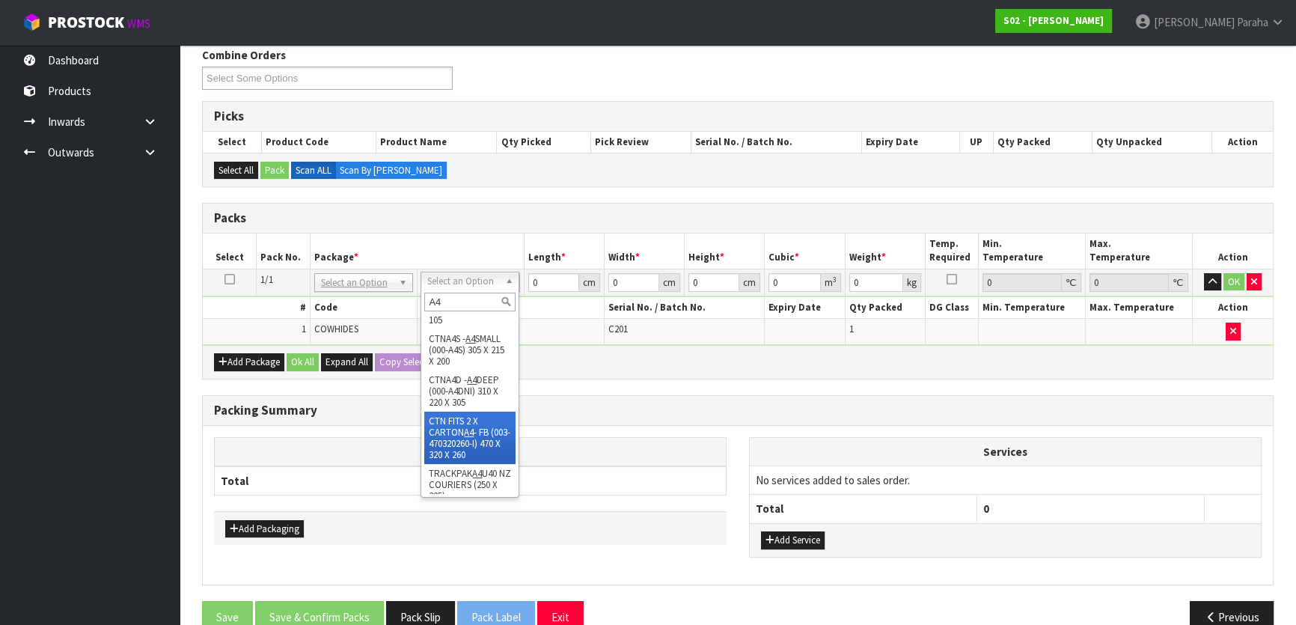
scroll to position [210, 0]
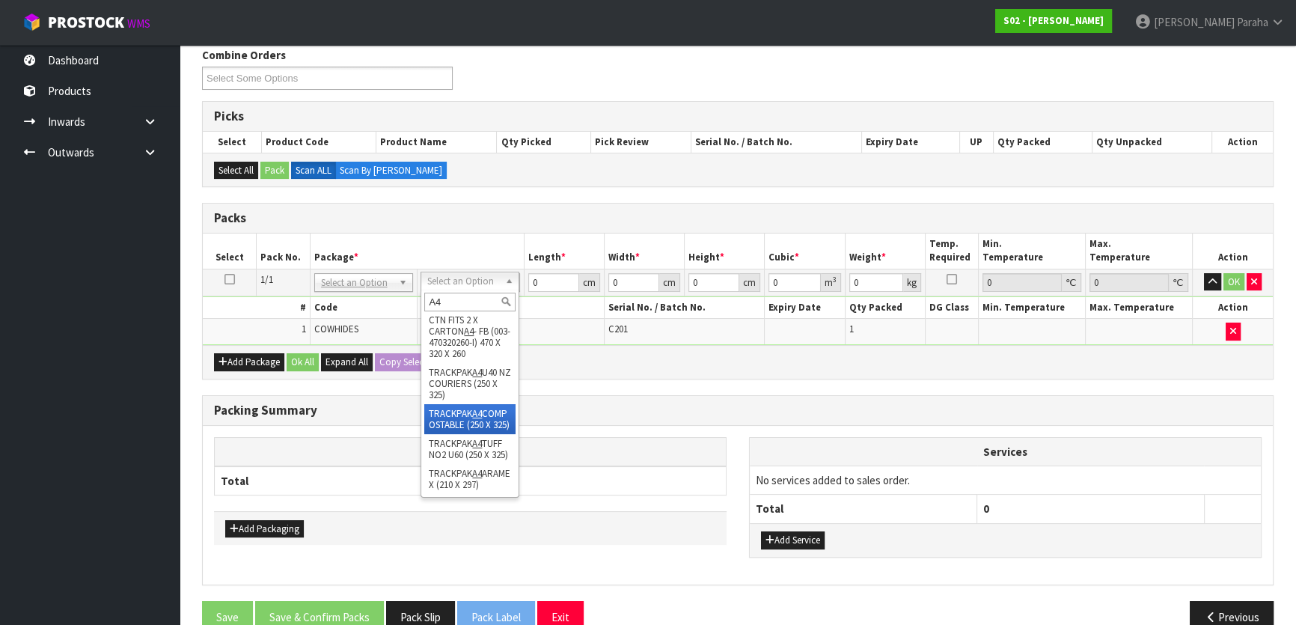
type input "A4"
type input "25"
type input "32.5"
type input "0.01"
type input "0.000008"
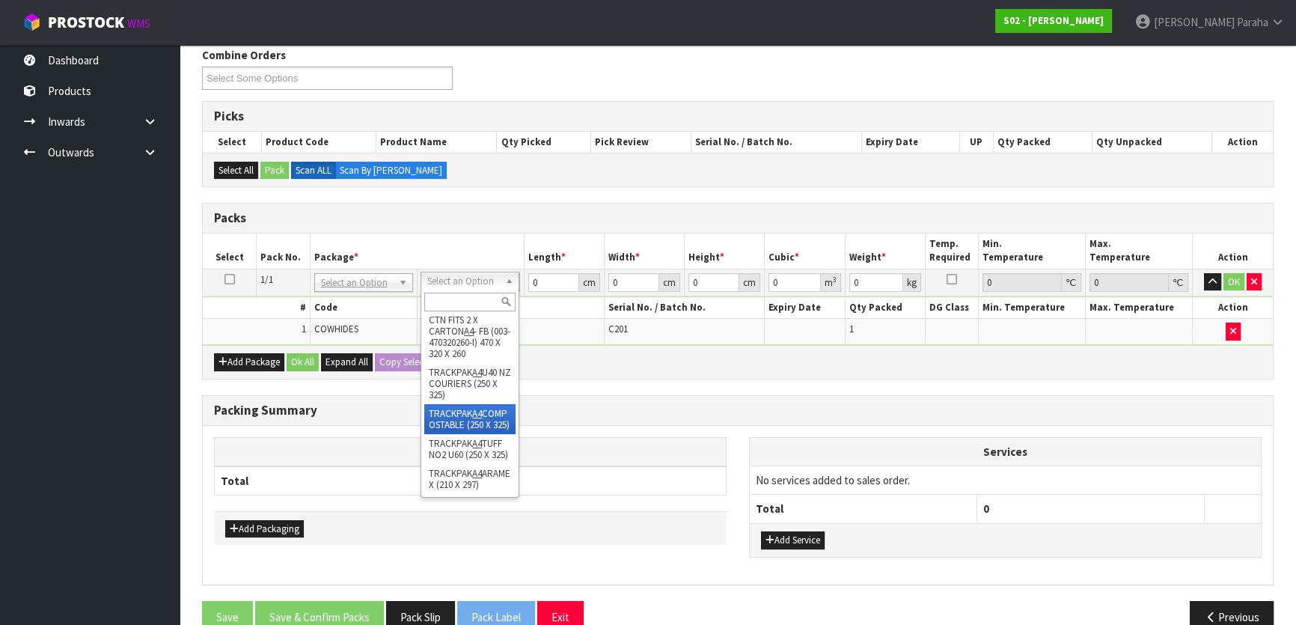
type input "1.43"
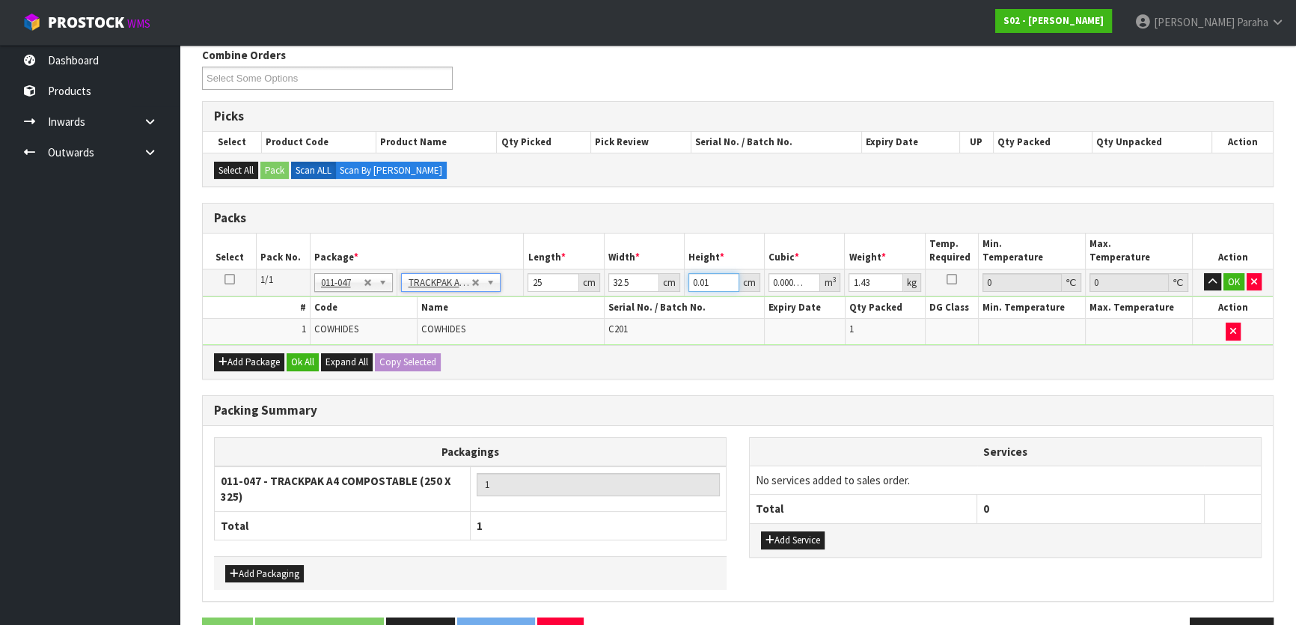
drag, startPoint x: 709, startPoint y: 277, endPoint x: 584, endPoint y: 297, distance: 125.9
click at [589, 296] on tbody "1/1 NONE 007-001 007-002 007-004 007-009 007-013 007-014 007-015 007-017 007-01…" at bounding box center [738, 307] width 1070 height 76
type input "6"
type input "0.004875"
type input "6"
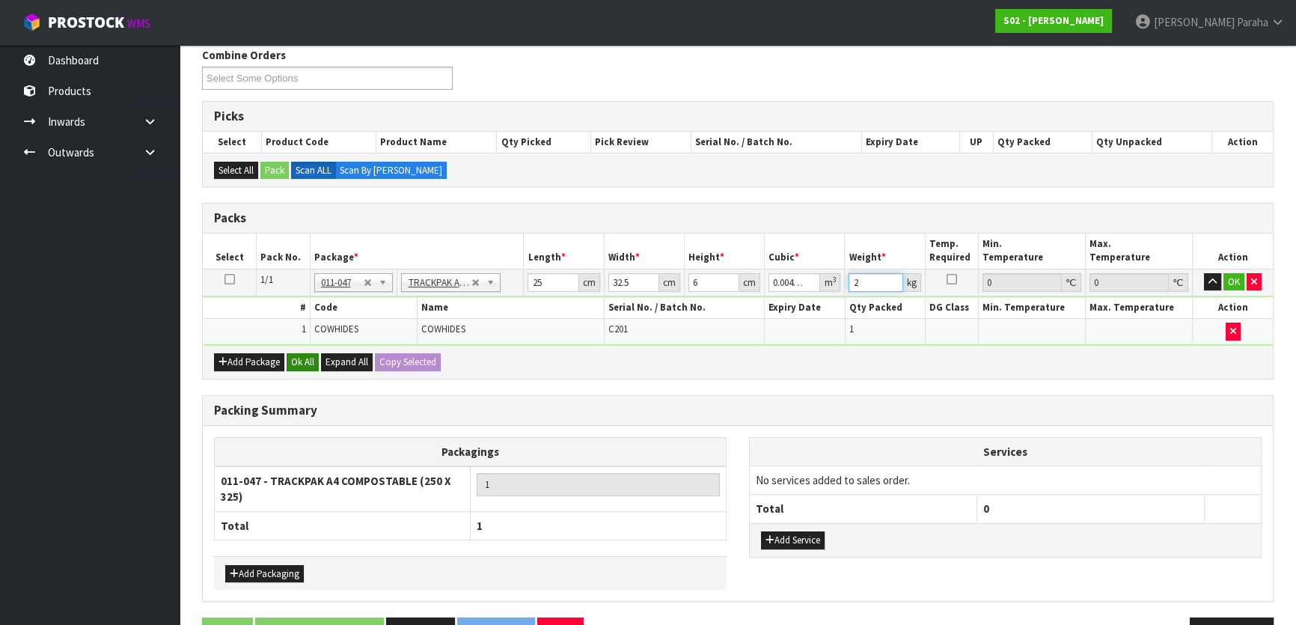
type input "2"
click at [317, 358] on button "Ok All" at bounding box center [303, 362] width 32 height 18
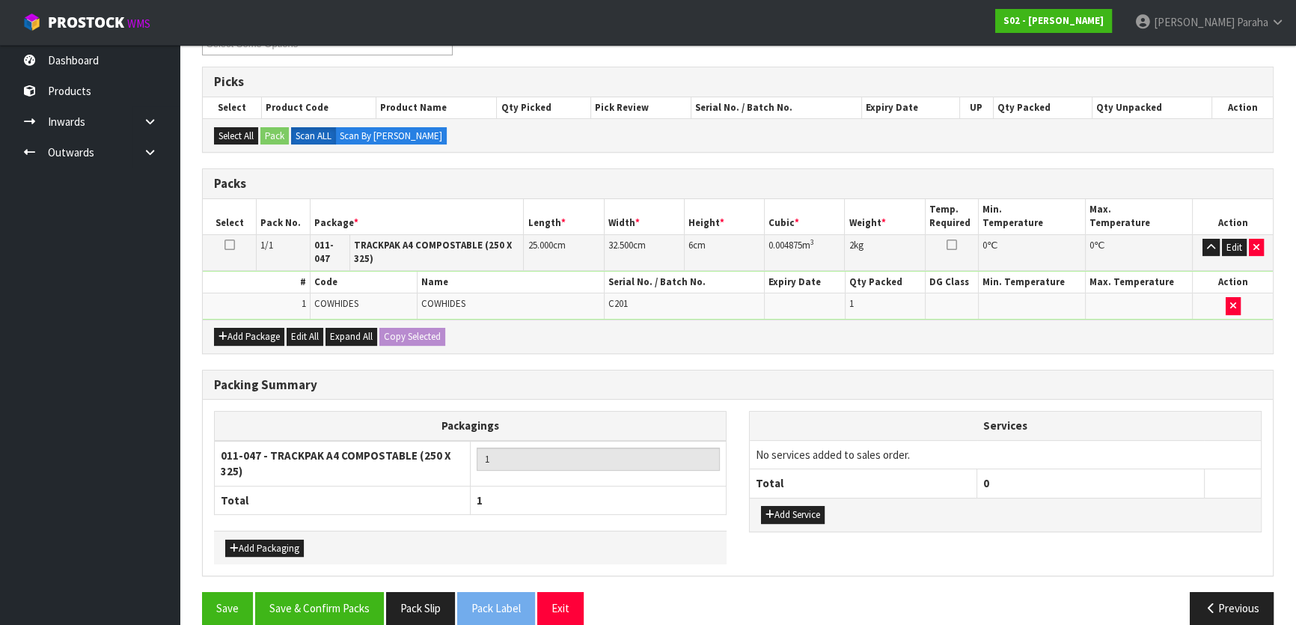
scroll to position [244, 0]
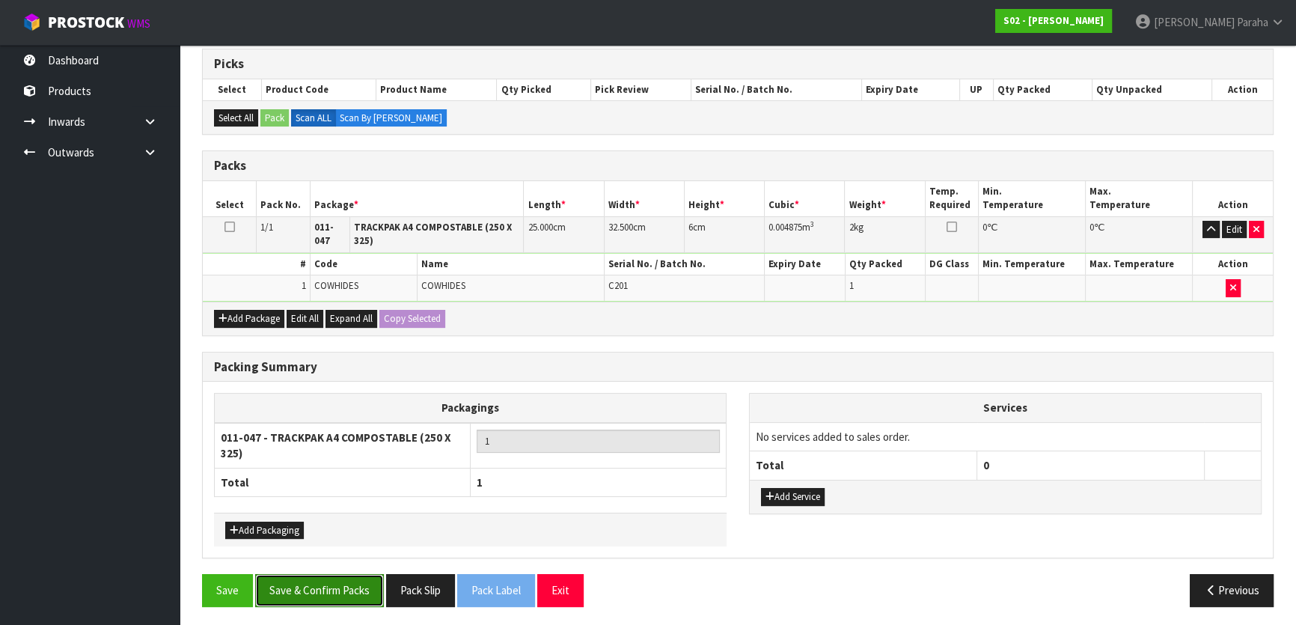
click at [325, 574] on button "Save & Confirm Packs" at bounding box center [319, 590] width 129 height 32
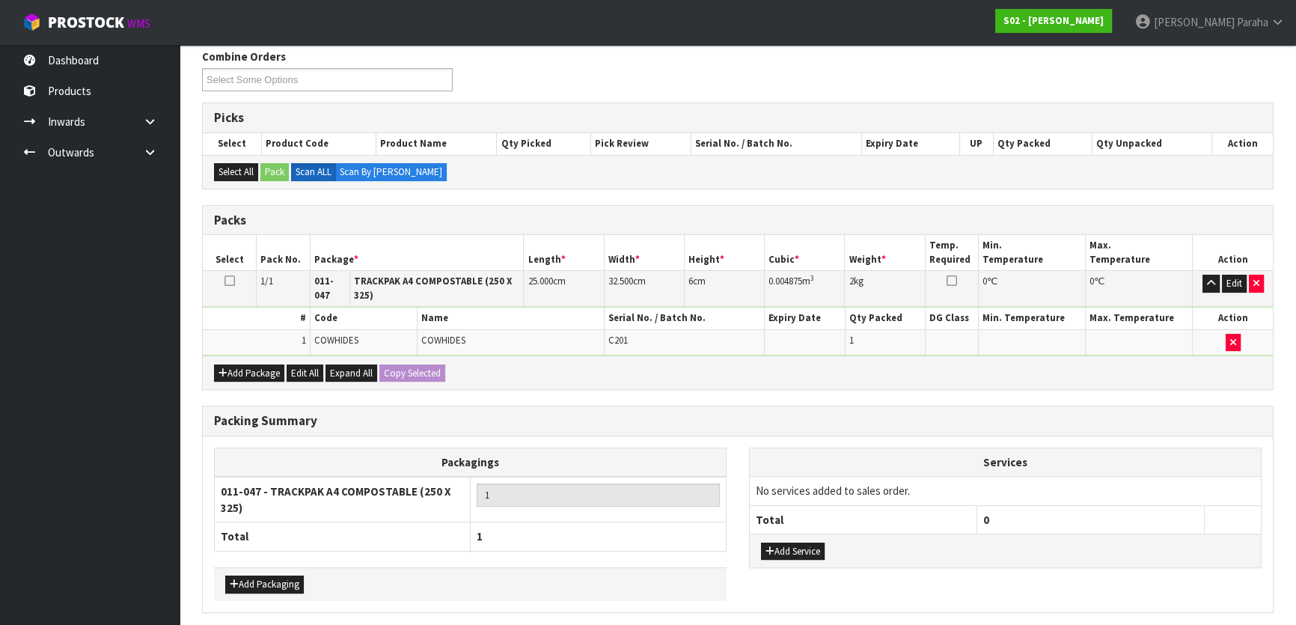
scroll to position [0, 0]
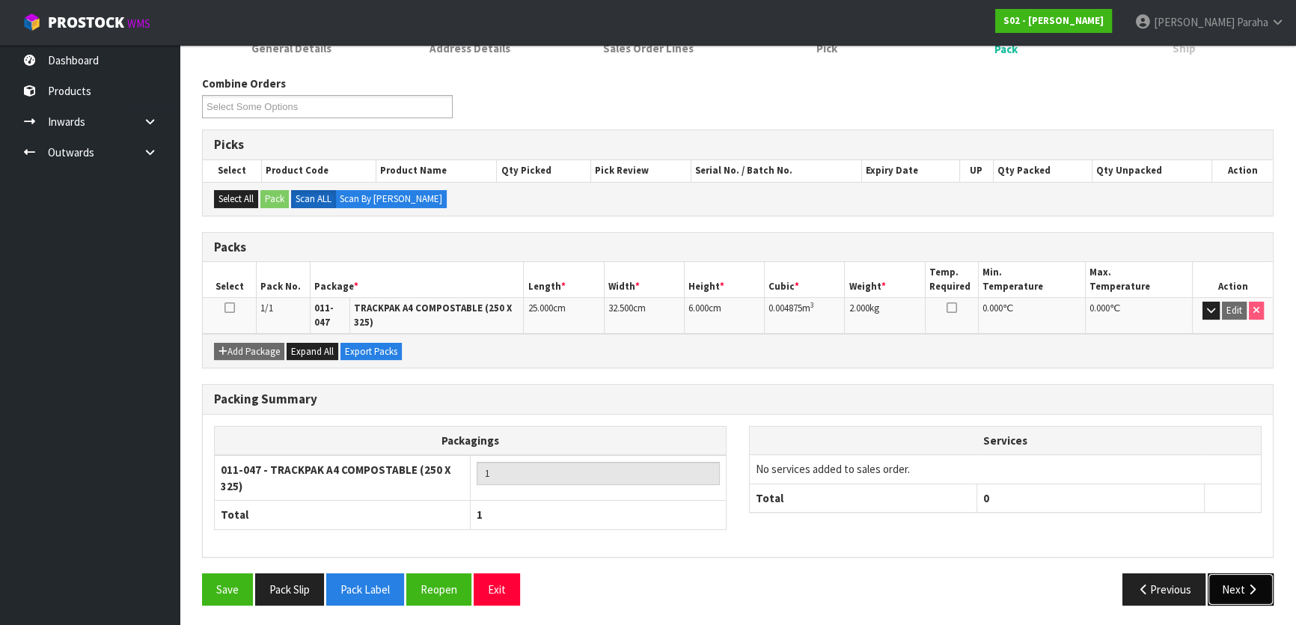
click at [1236, 596] on button "Next" at bounding box center [1241, 589] width 66 height 32
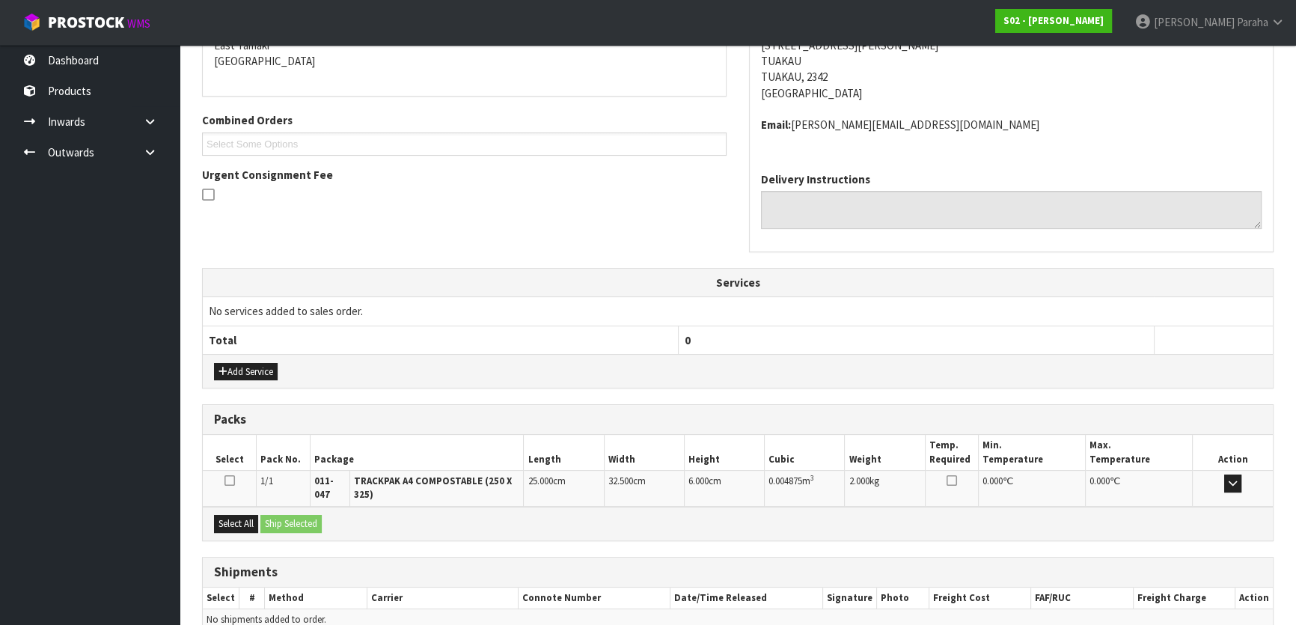
scroll to position [403, 0]
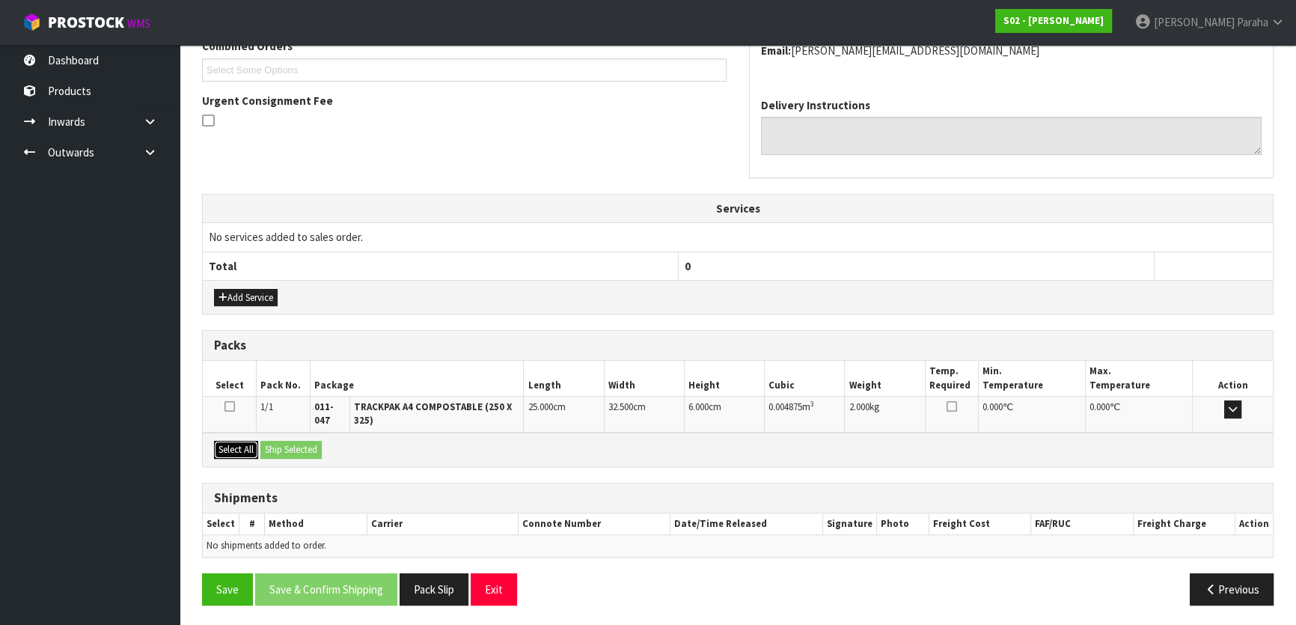
click at [266, 448] on div "Select All Ship Selected" at bounding box center [738, 450] width 1070 height 34
drag, startPoint x: 224, startPoint y: 439, endPoint x: 233, endPoint y: 444, distance: 10.7
click at [226, 442] on button "Select All" at bounding box center [236, 450] width 44 height 18
click at [287, 444] on button "Ship Selected" at bounding box center [290, 450] width 61 height 18
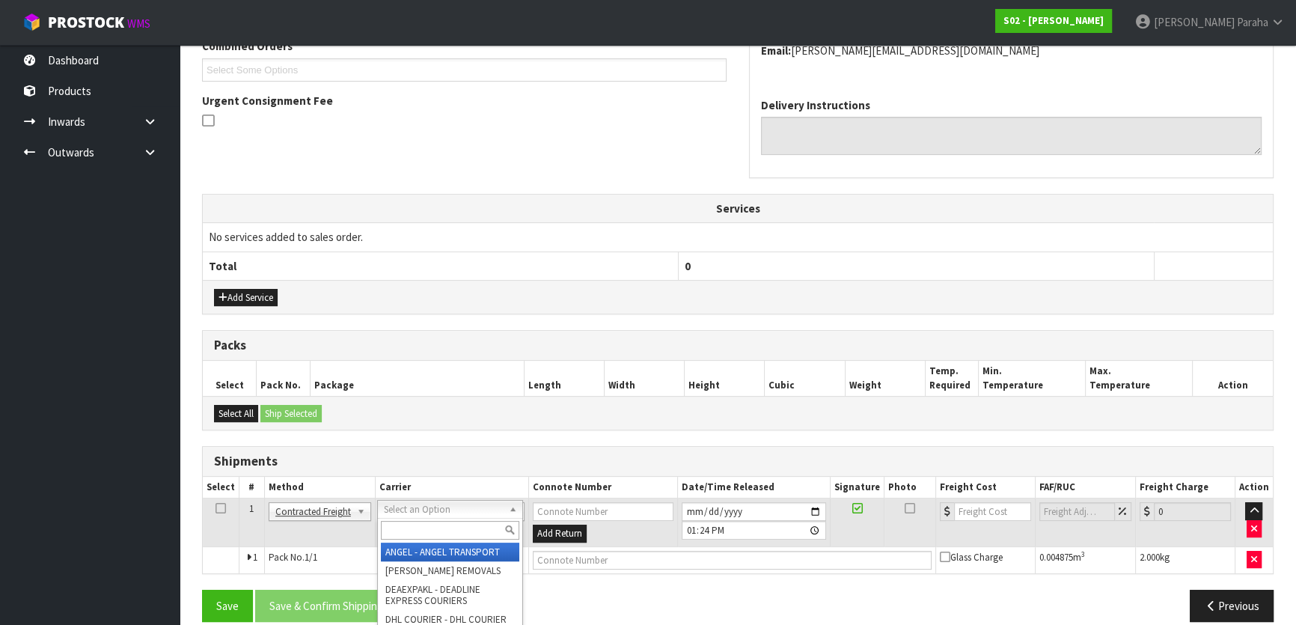
click at [409, 530] on input "text" at bounding box center [450, 530] width 138 height 19
type input "NZP"
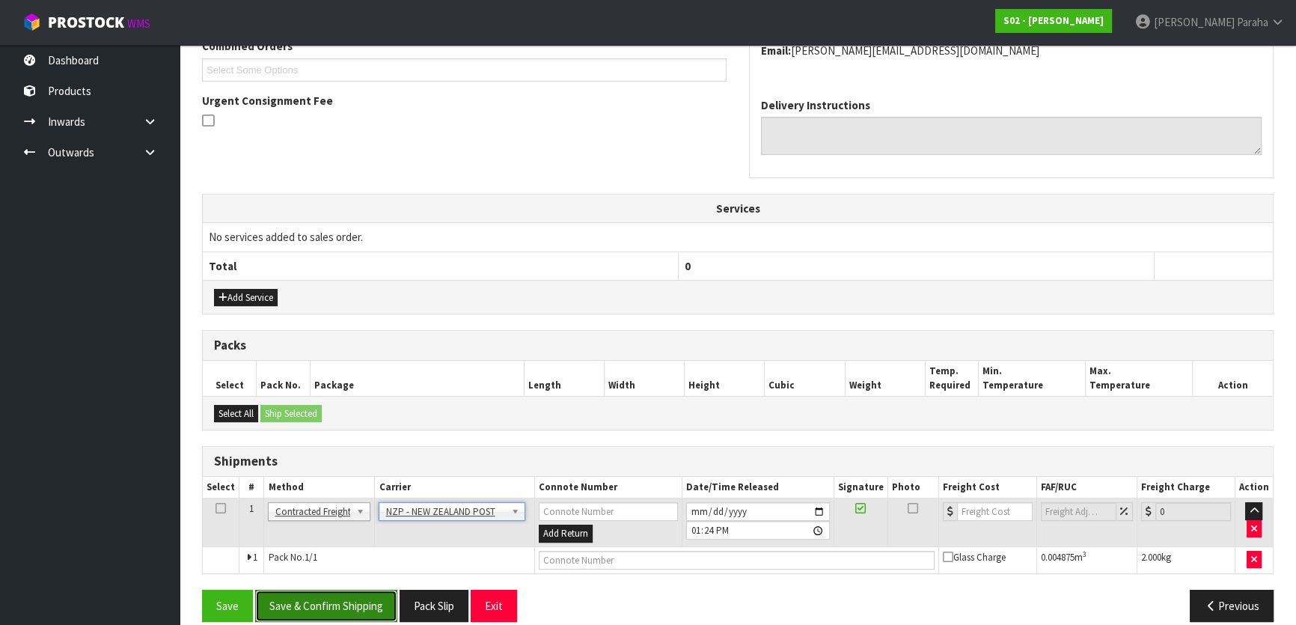
click at [331, 590] on button "Save & Confirm Shipping" at bounding box center [326, 606] width 142 height 32
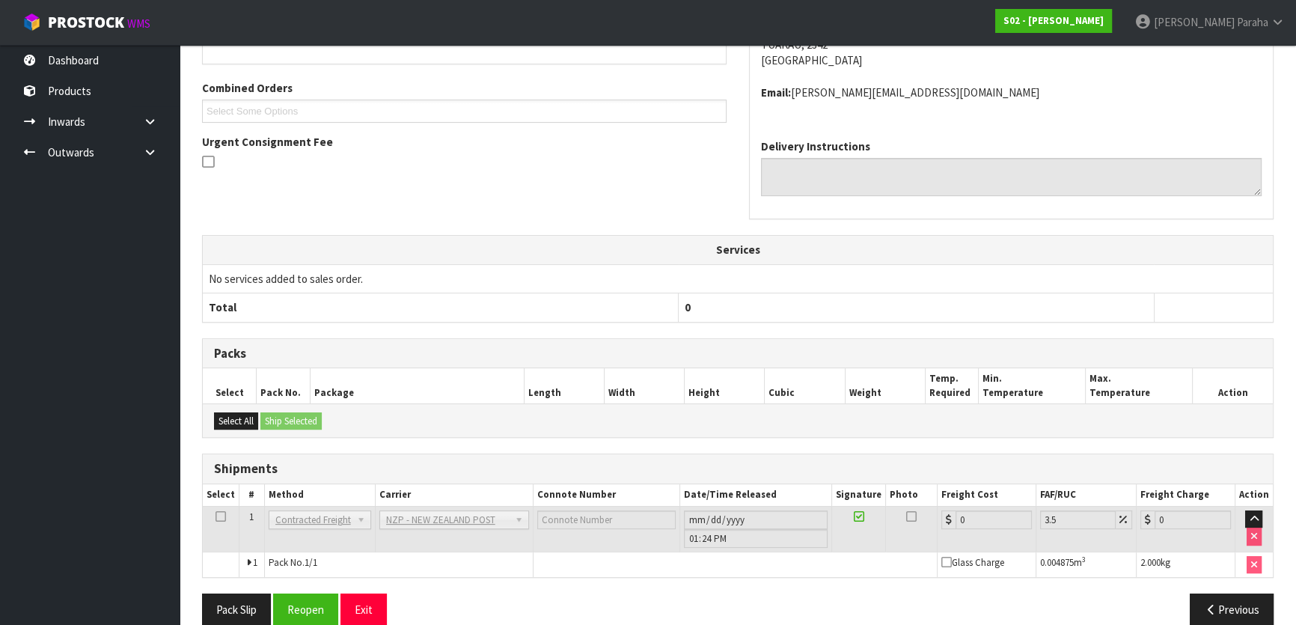
scroll to position [398, 0]
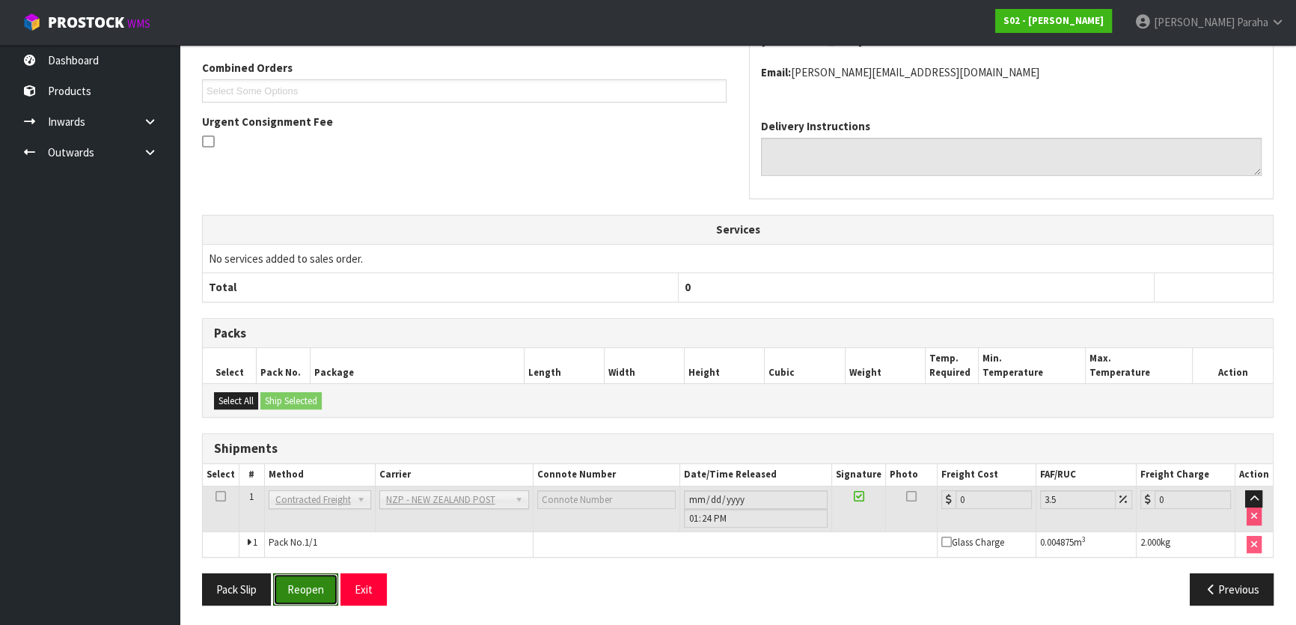
drag, startPoint x: 323, startPoint y: 595, endPoint x: 180, endPoint y: 464, distance: 193.3
click at [323, 595] on button "Reopen" at bounding box center [305, 589] width 65 height 32
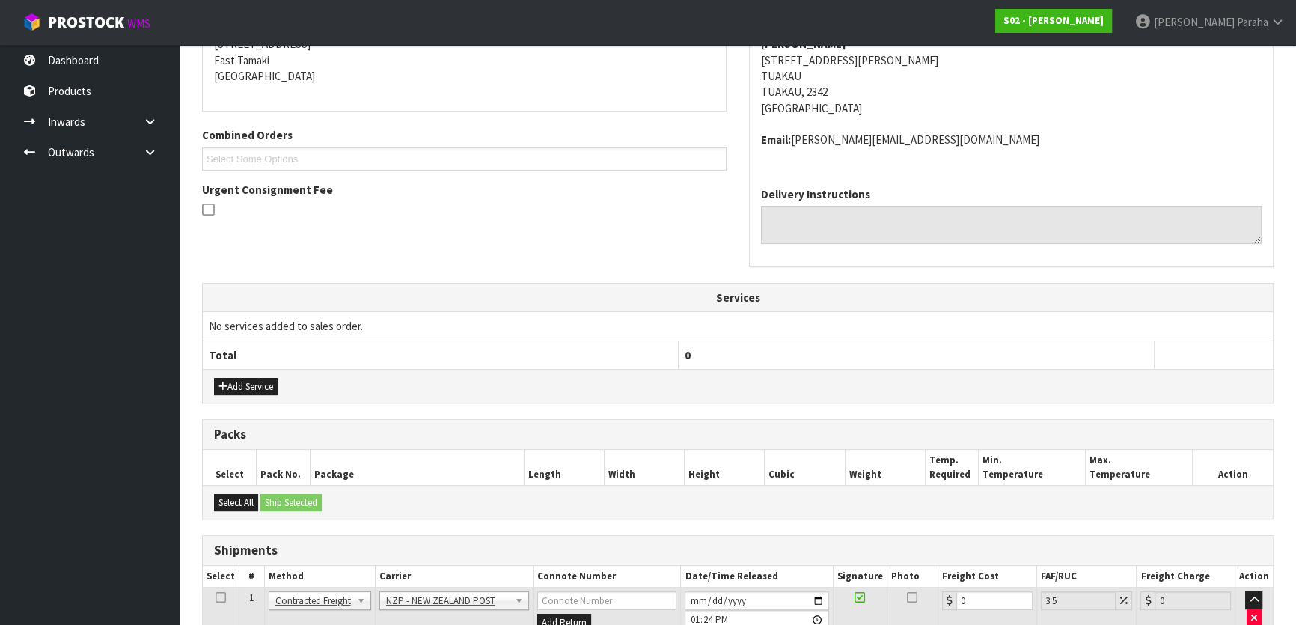
scroll to position [408, 0]
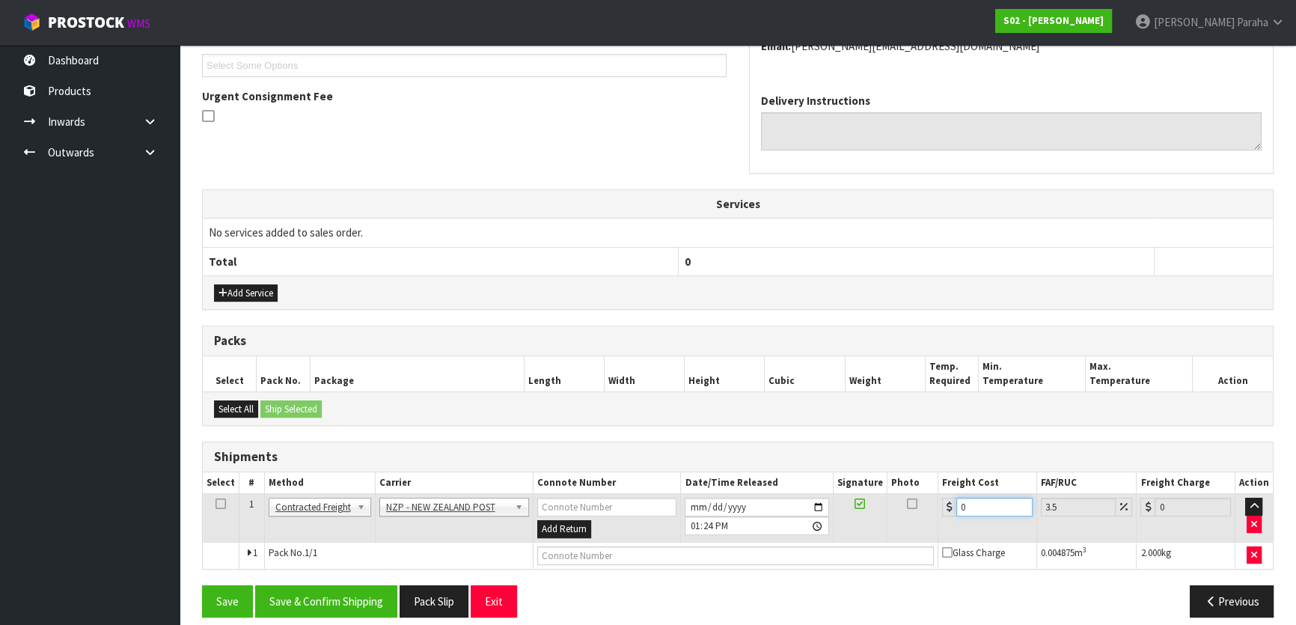
drag, startPoint x: 975, startPoint y: 501, endPoint x: 819, endPoint y: 525, distance: 157.5
click at [819, 525] on tr "1 Client Local Pickup Customer Local Pickup Company Freight Contracted Freight …" at bounding box center [738, 518] width 1070 height 49
type input "5"
type input "5.17"
type input "5.2"
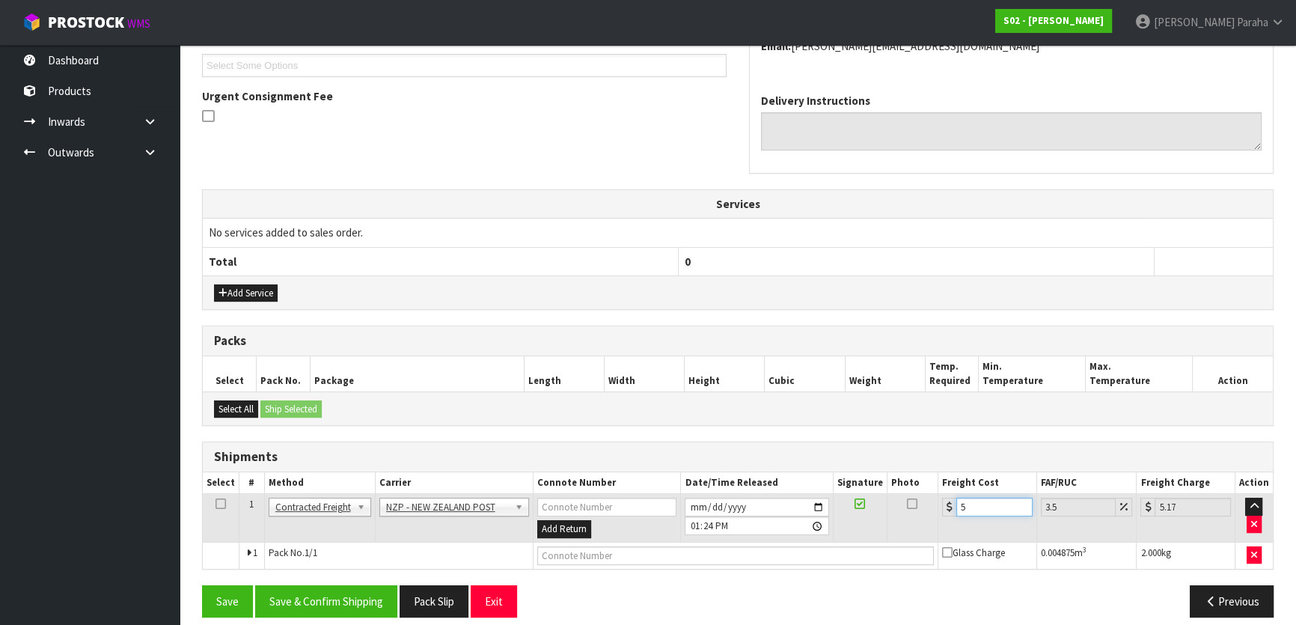
type input "5.38"
type input "5.269"
type input "5.45"
type input "5.26"
type input "5.44"
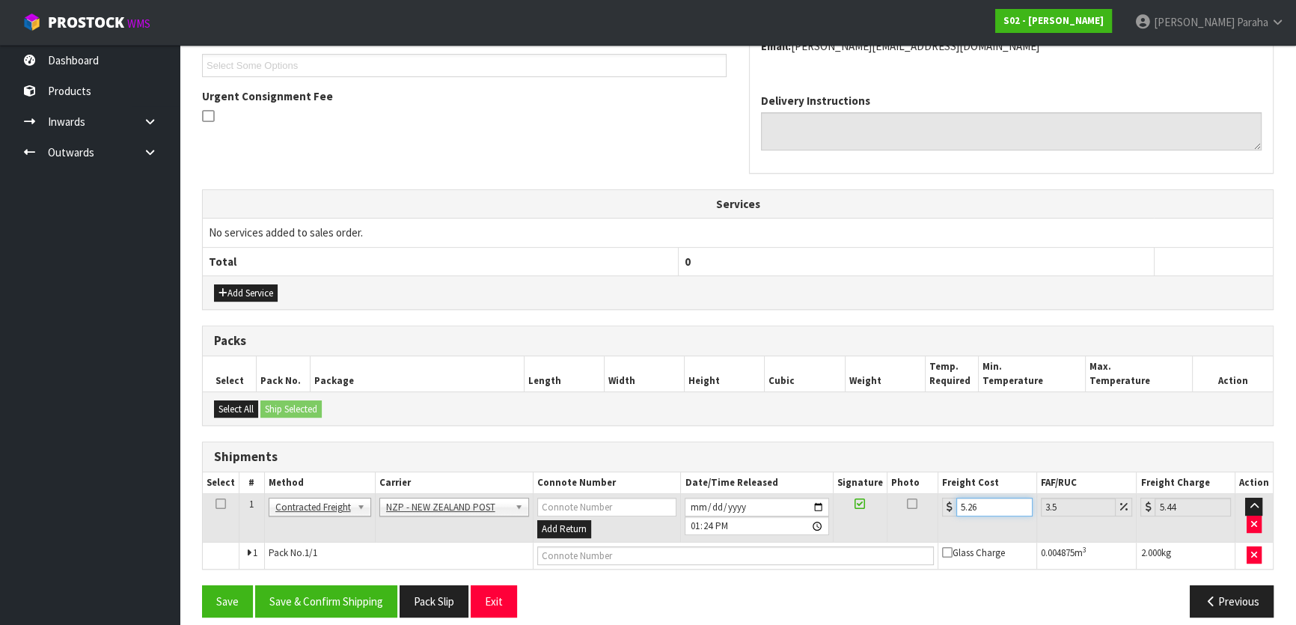
type input "5.2"
type input "5.38"
type input "5.29"
type input "5.48"
type input "5.29"
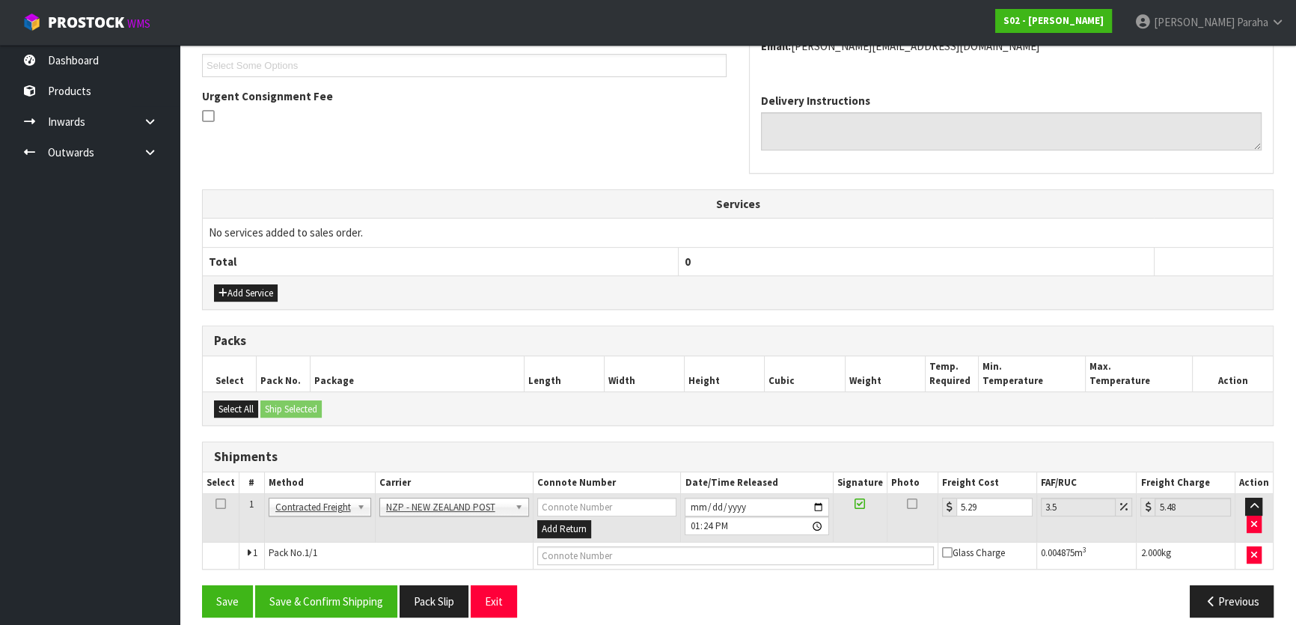
click at [361, 614] on div "Save Save & Confirm Shipping Pack Slip Exit Previous" at bounding box center [738, 606] width 1094 height 43
click at [363, 590] on button "Save & Confirm Shipping" at bounding box center [326, 601] width 142 height 32
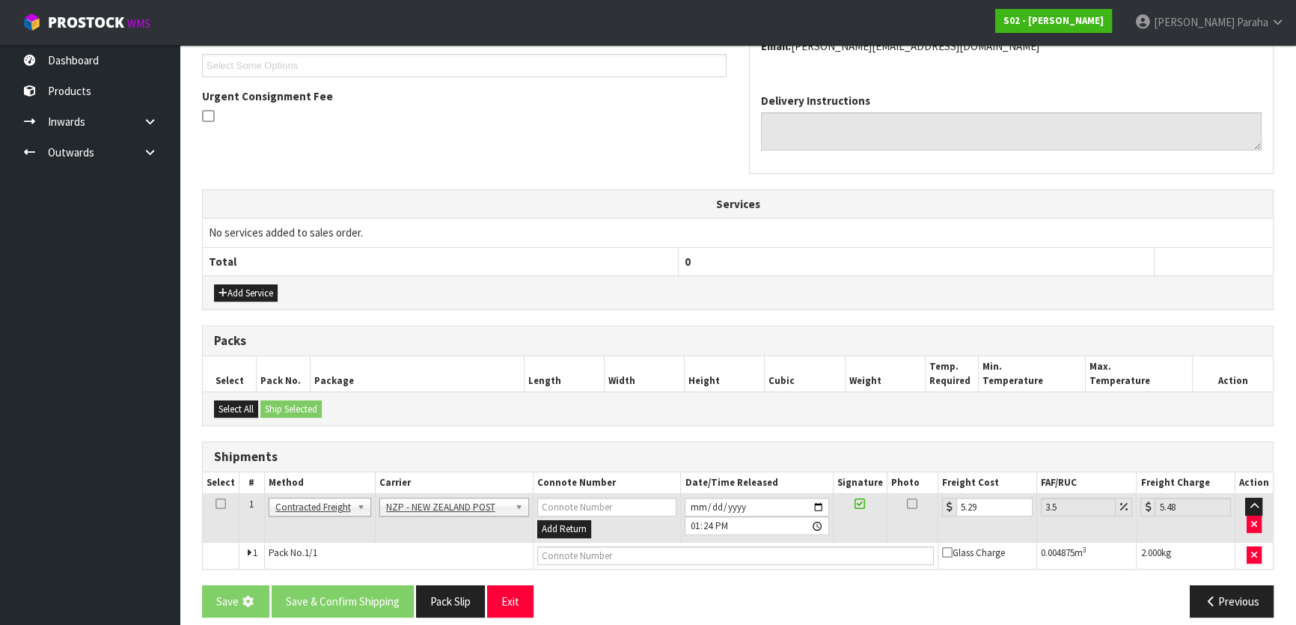
scroll to position [0, 0]
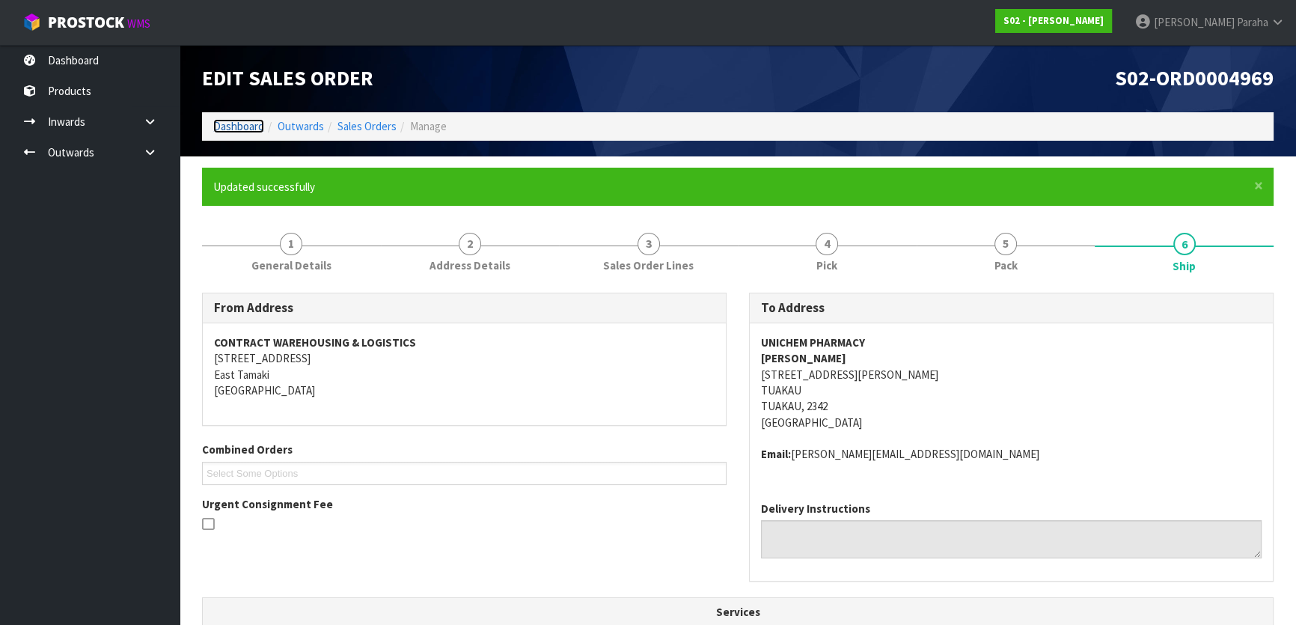
click at [246, 123] on link "Dashboard" at bounding box center [238, 126] width 51 height 14
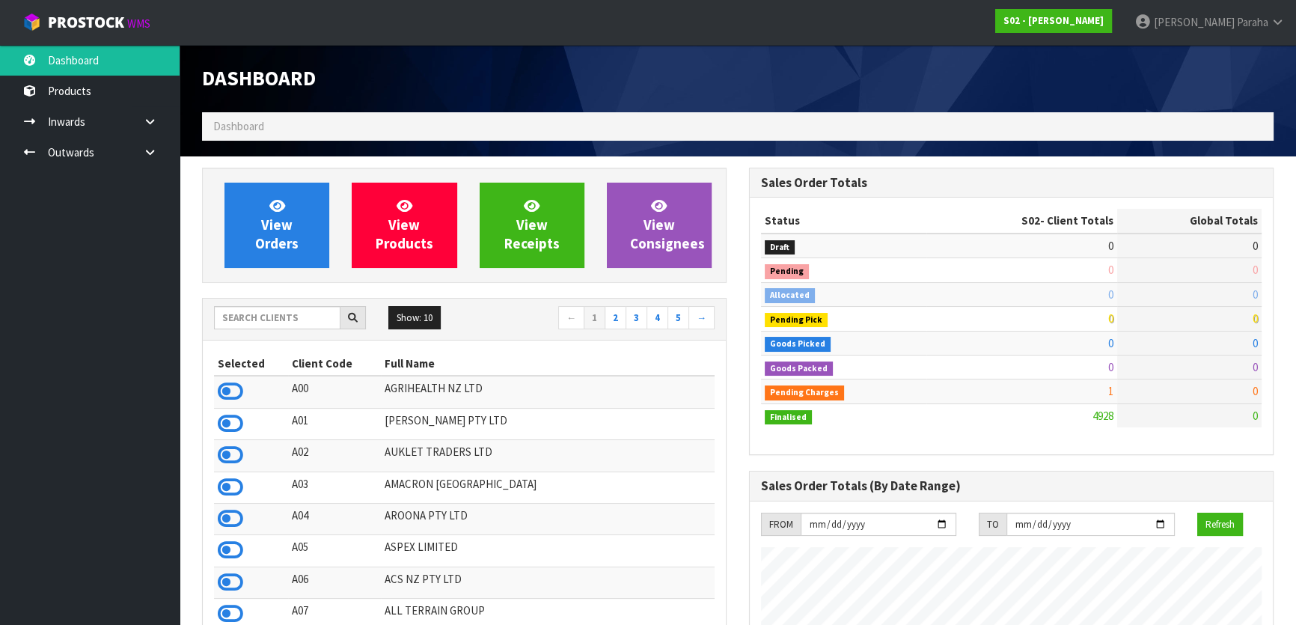
scroll to position [1132, 546]
click at [283, 320] on input "text" at bounding box center [277, 317] width 126 height 23
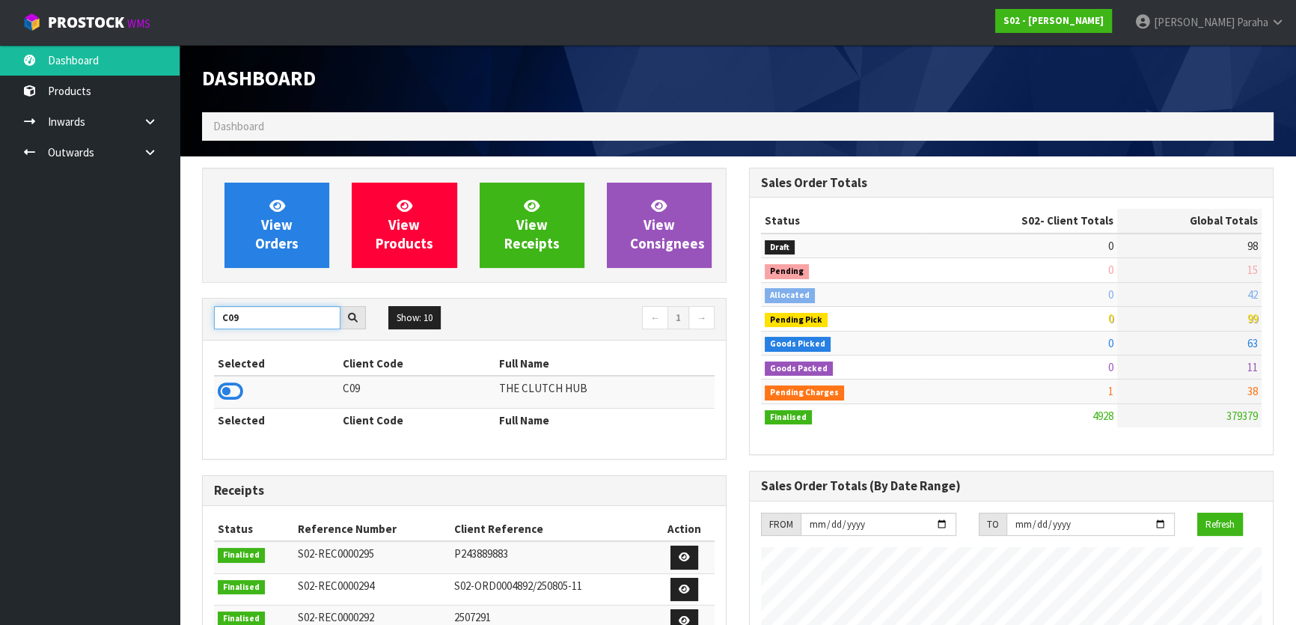
type input "C09"
click at [245, 397] on td at bounding box center [276, 392] width 125 height 32
click at [239, 389] on icon at bounding box center [230, 391] width 25 height 22
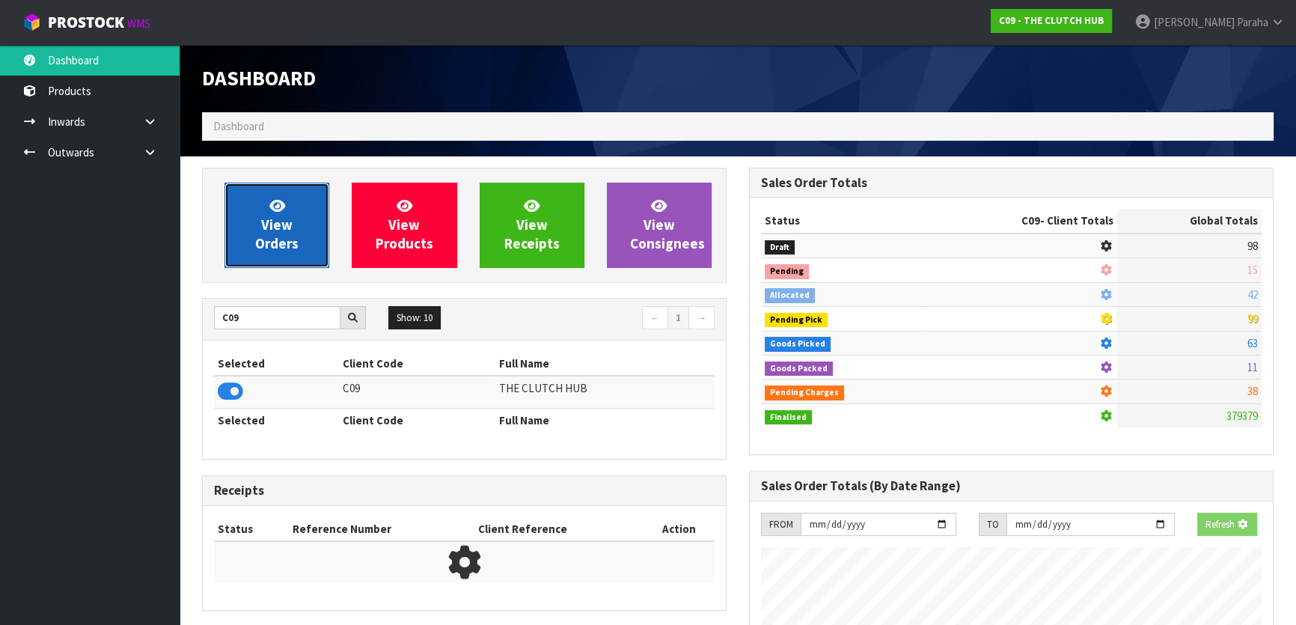
scroll to position [1066, 546]
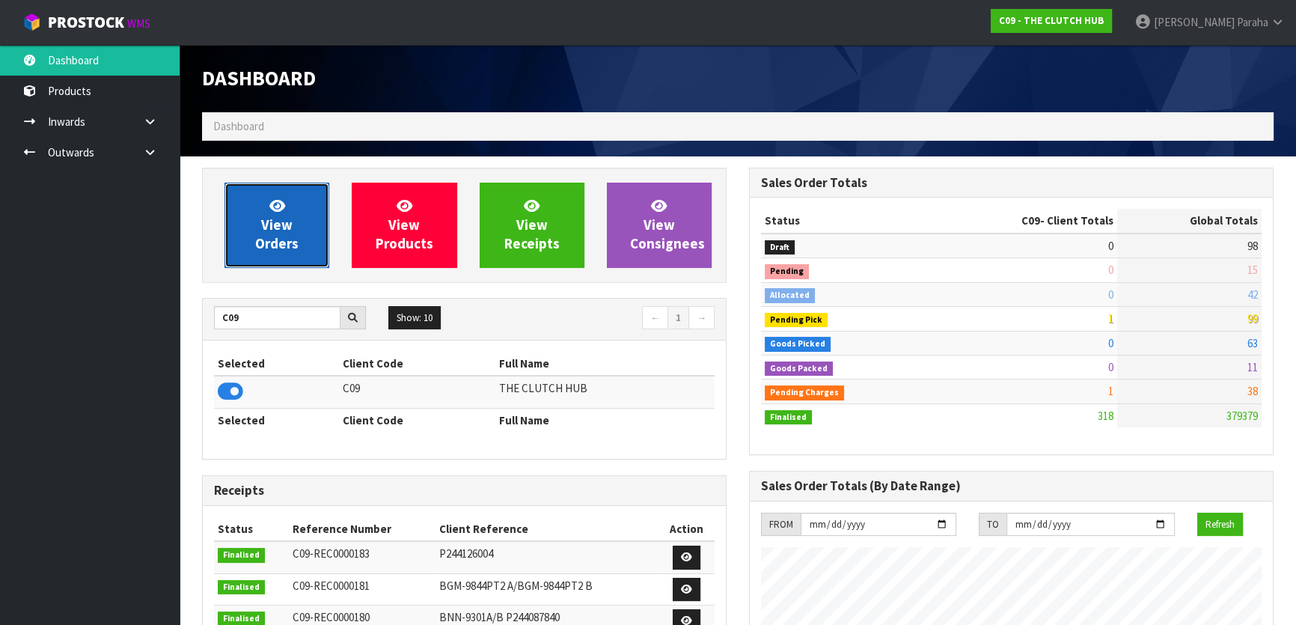
click at [288, 210] on link "View Orders" at bounding box center [277, 225] width 105 height 85
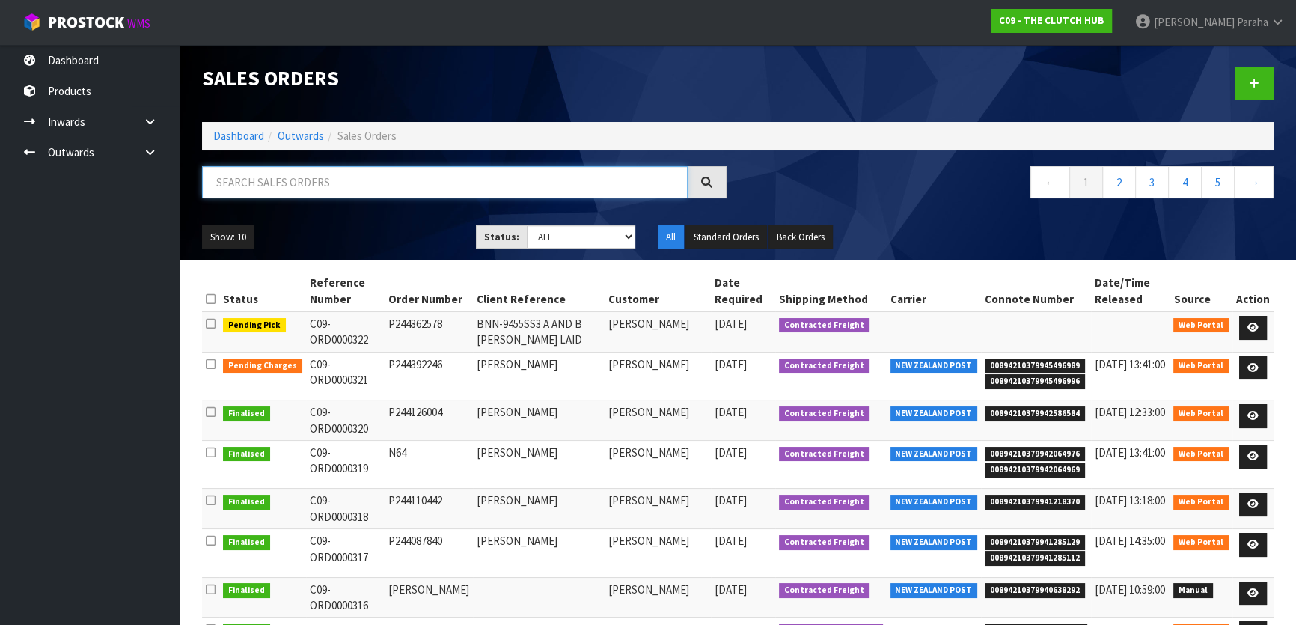
click at [282, 183] on input "text" at bounding box center [445, 182] width 486 height 32
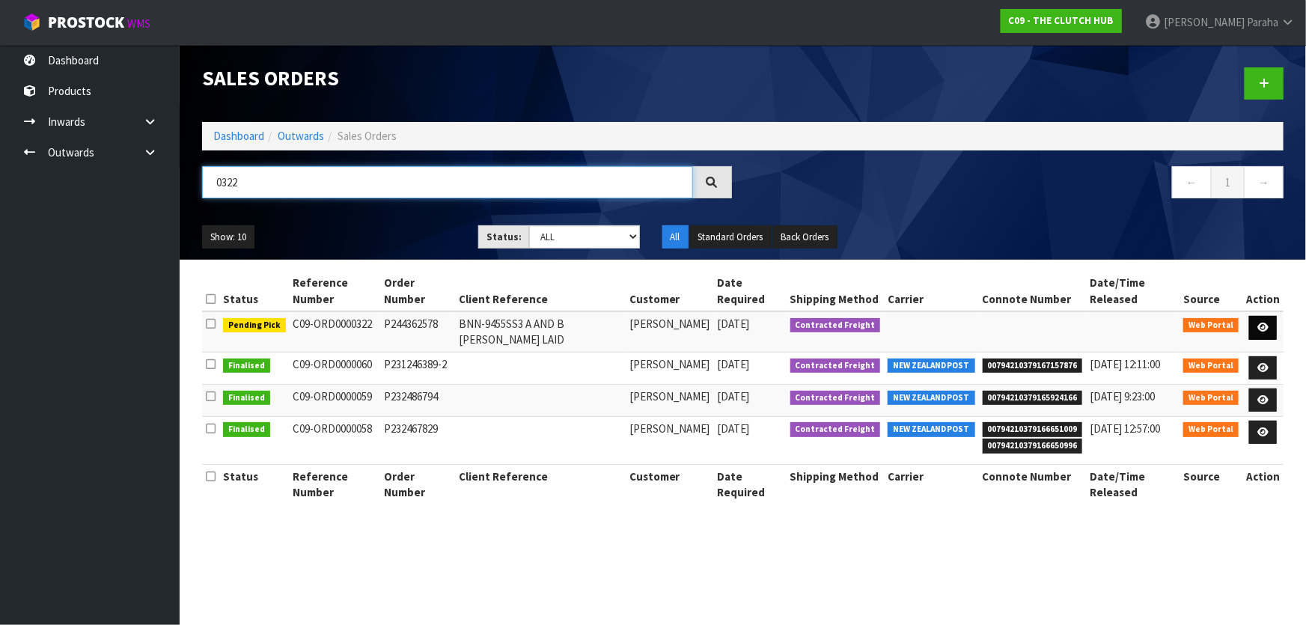
type input "0322"
click at [1268, 323] on icon at bounding box center [1262, 328] width 11 height 10
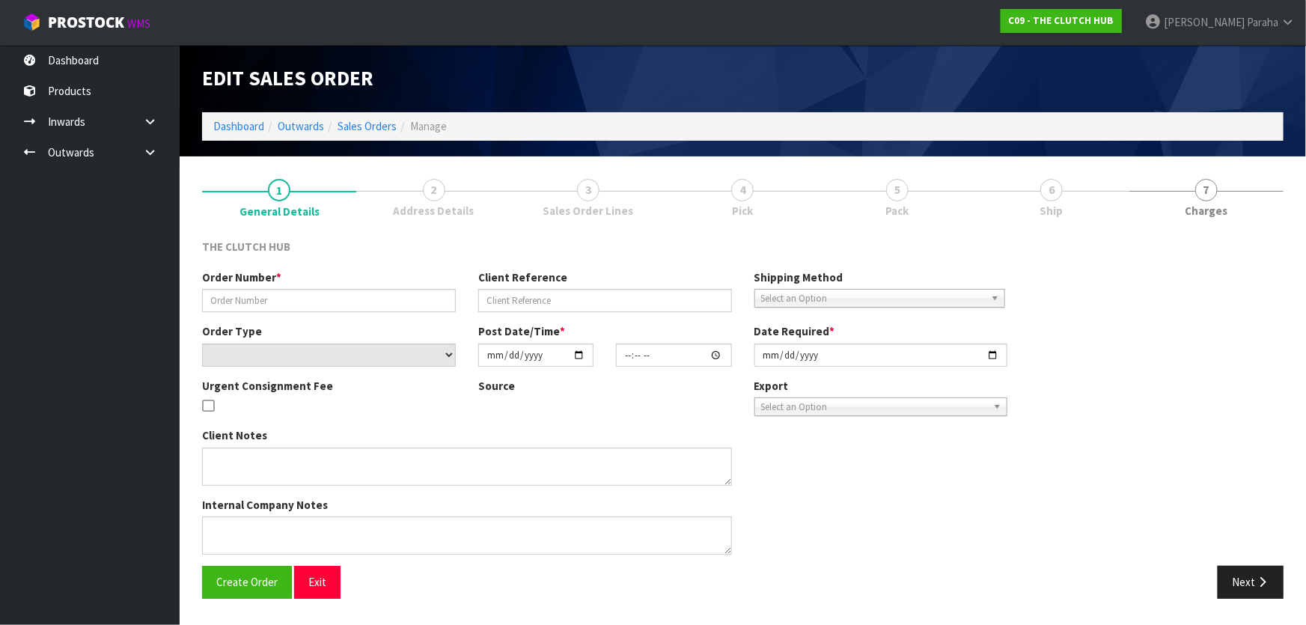
type input "P244362578"
type input "BNN-9455SS3 A AND B [PERSON_NAME] LAID"
select select "number:0"
type input "[DATE]"
type input "15:28:00.000"
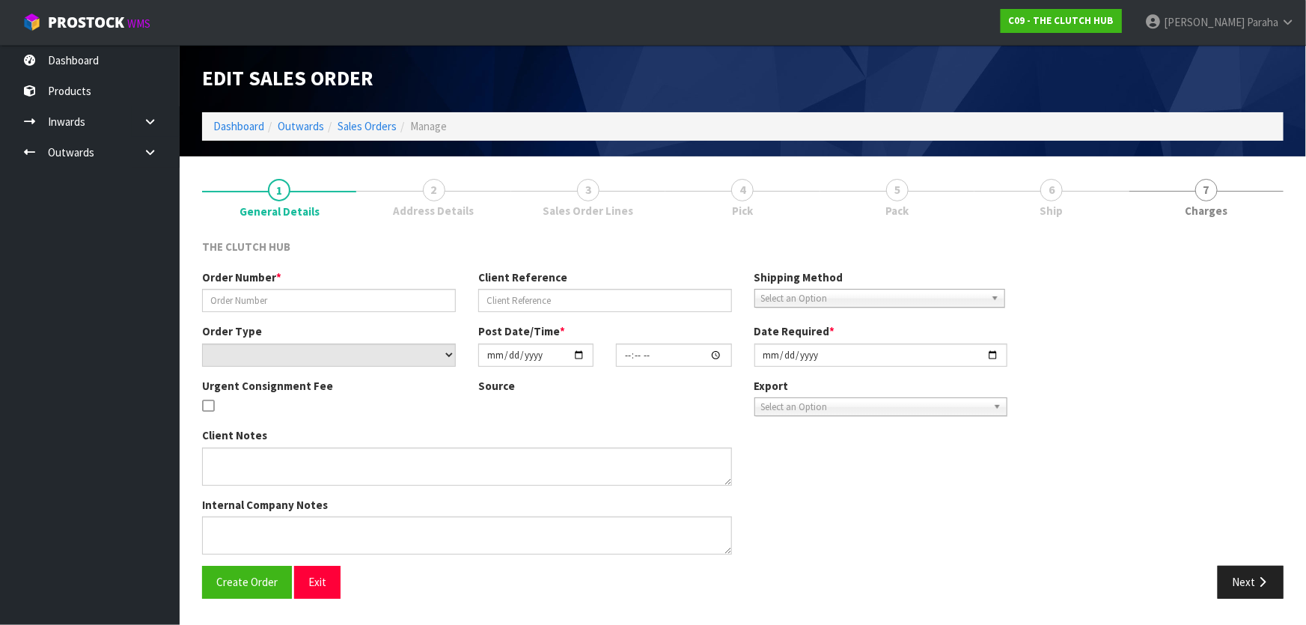
type input "[DATE]"
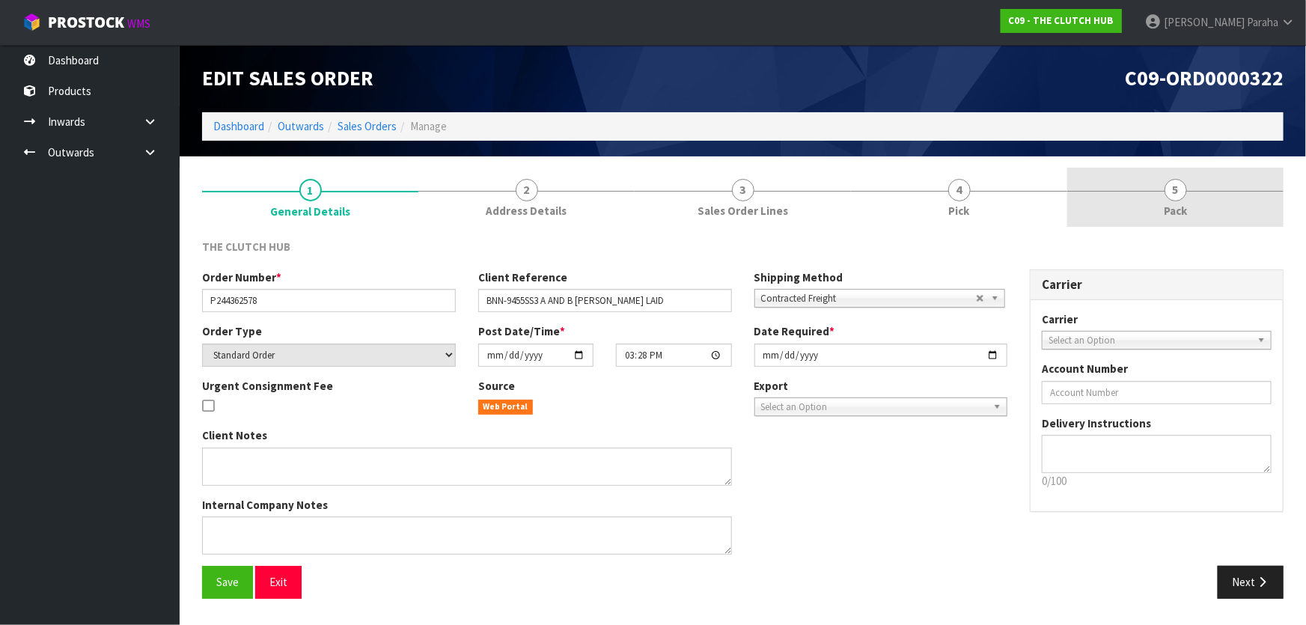
click at [1175, 189] on span "5" at bounding box center [1175, 190] width 22 height 22
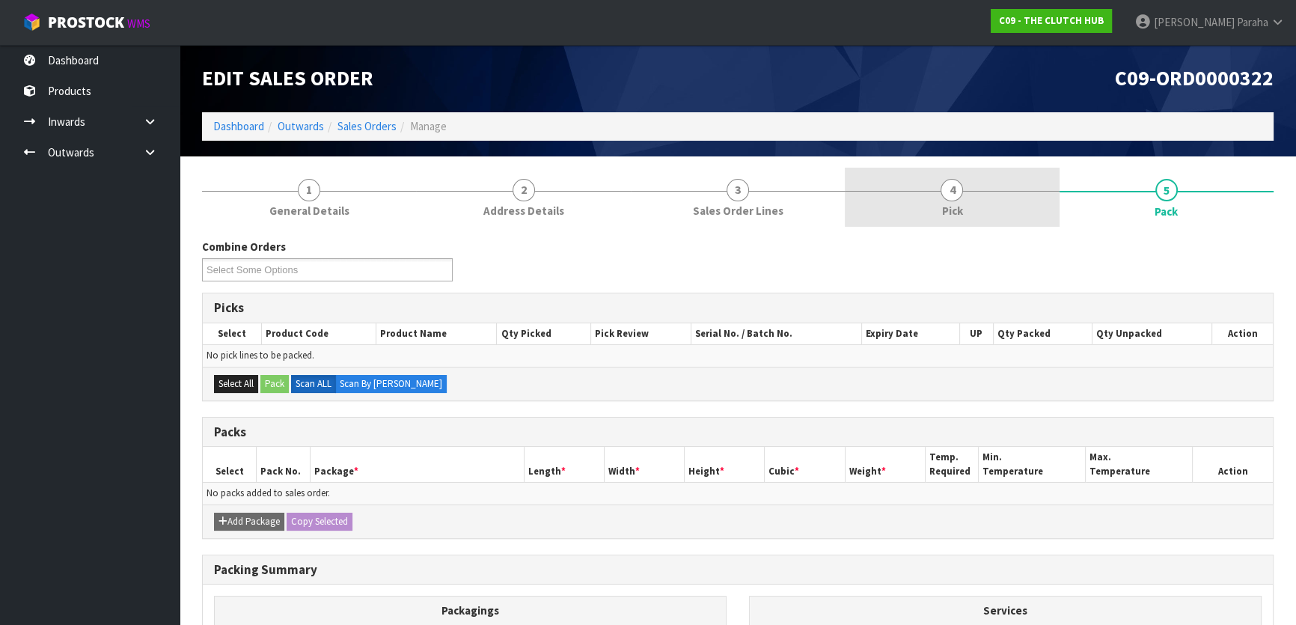
click at [940, 188] on link "4 Pick" at bounding box center [952, 197] width 214 height 59
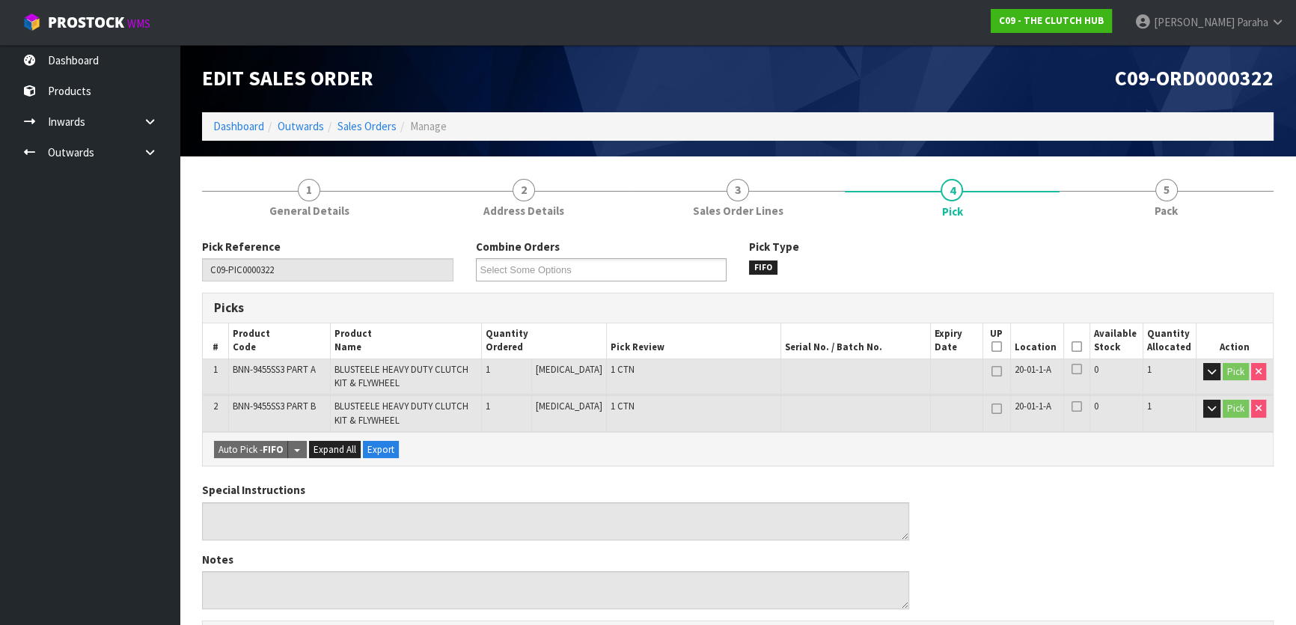
click at [1072, 347] on icon at bounding box center [1077, 346] width 10 height 1
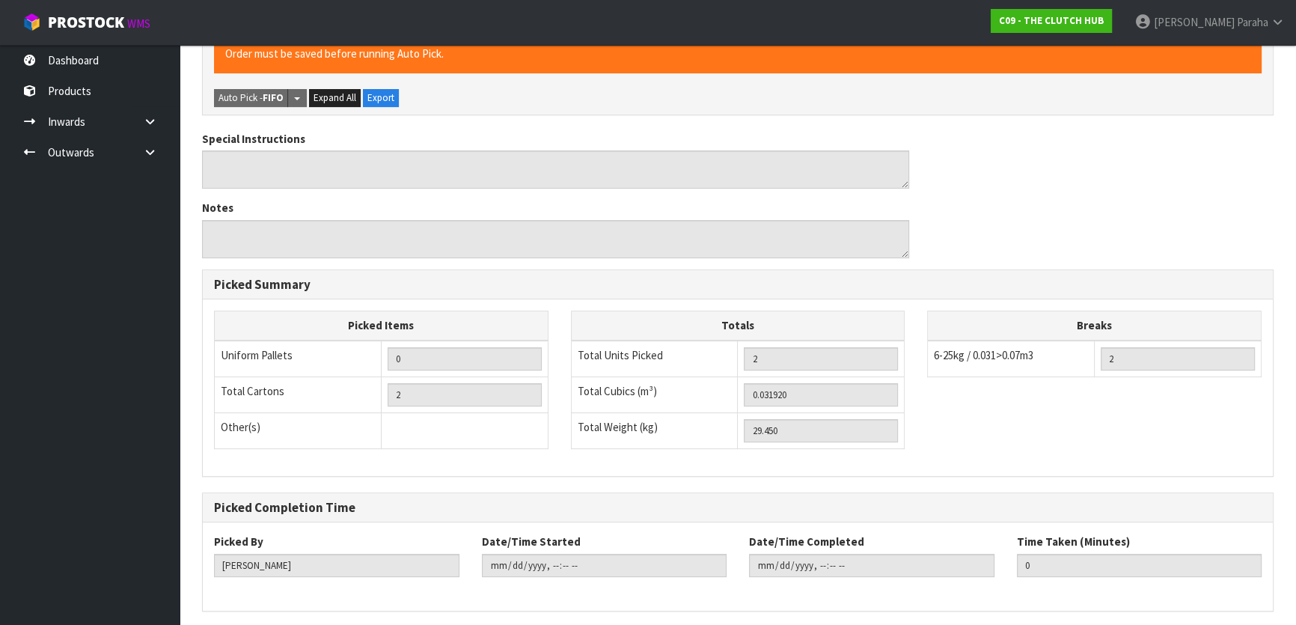
scroll to position [459, 0]
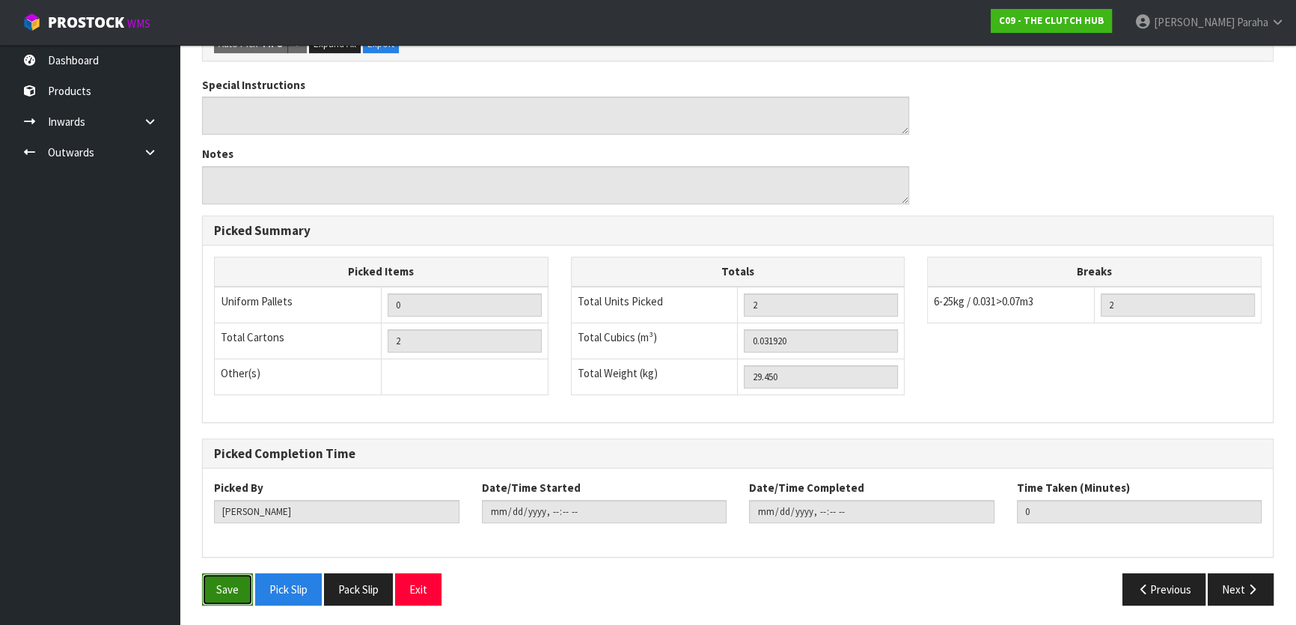
click at [221, 576] on button "Save" at bounding box center [227, 589] width 51 height 32
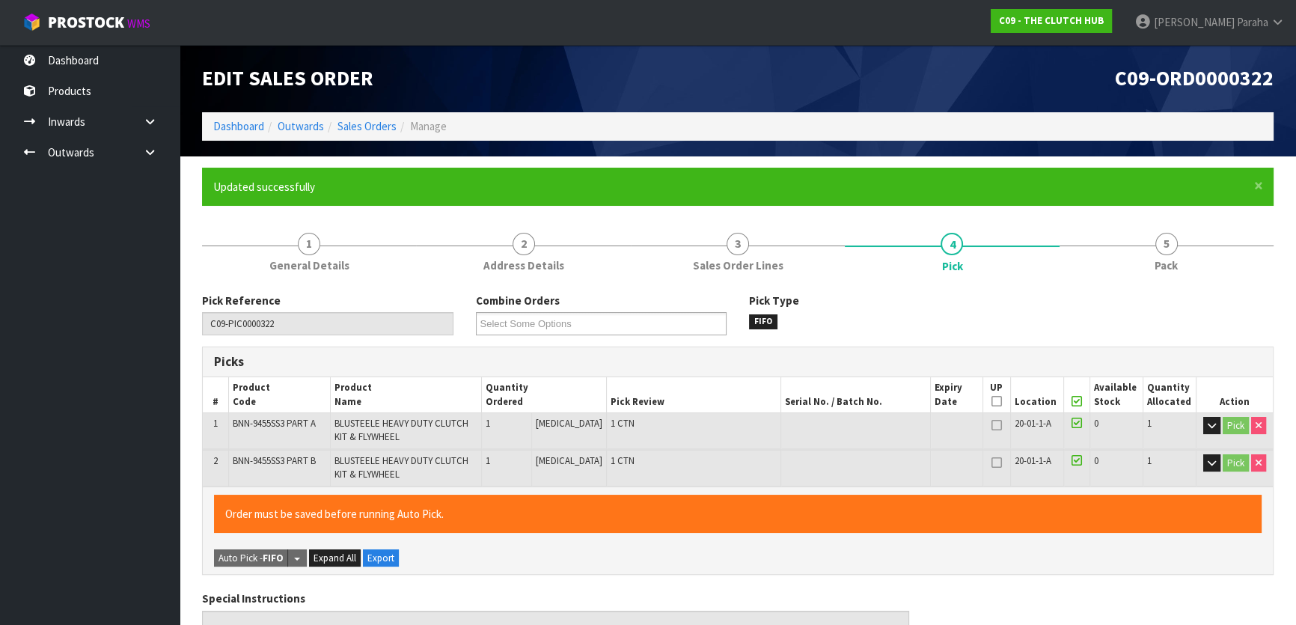
type input "[PERSON_NAME]"
type input "[DATE]T14:15:38"
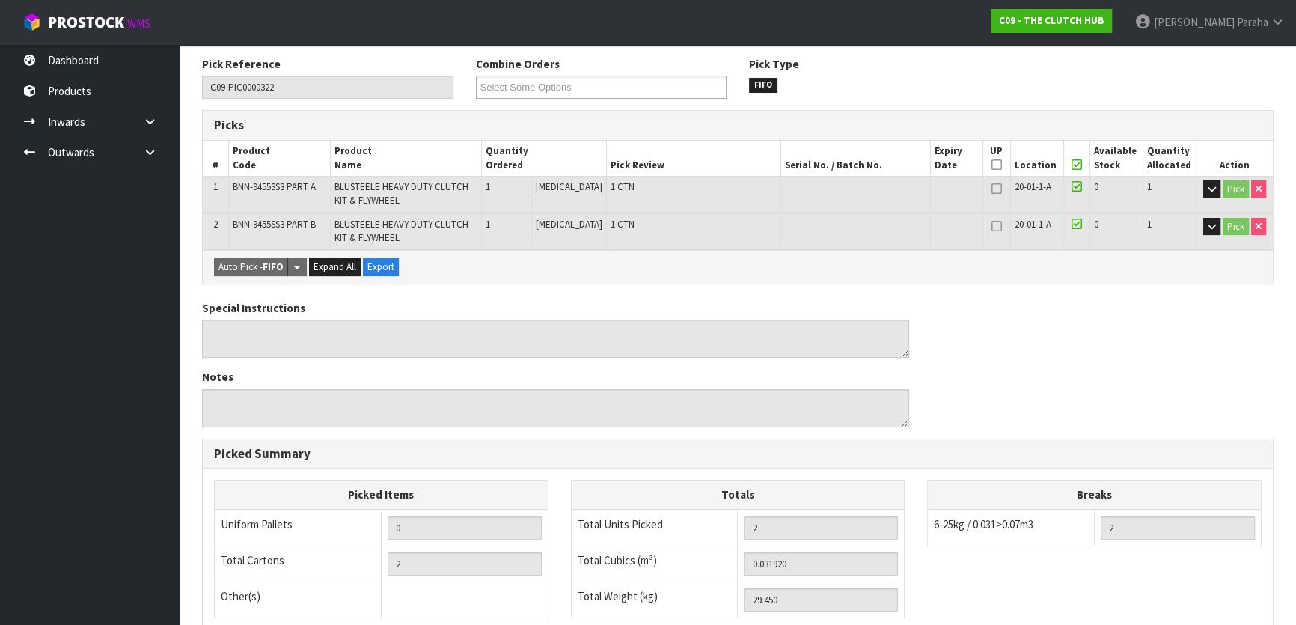
scroll to position [120, 0]
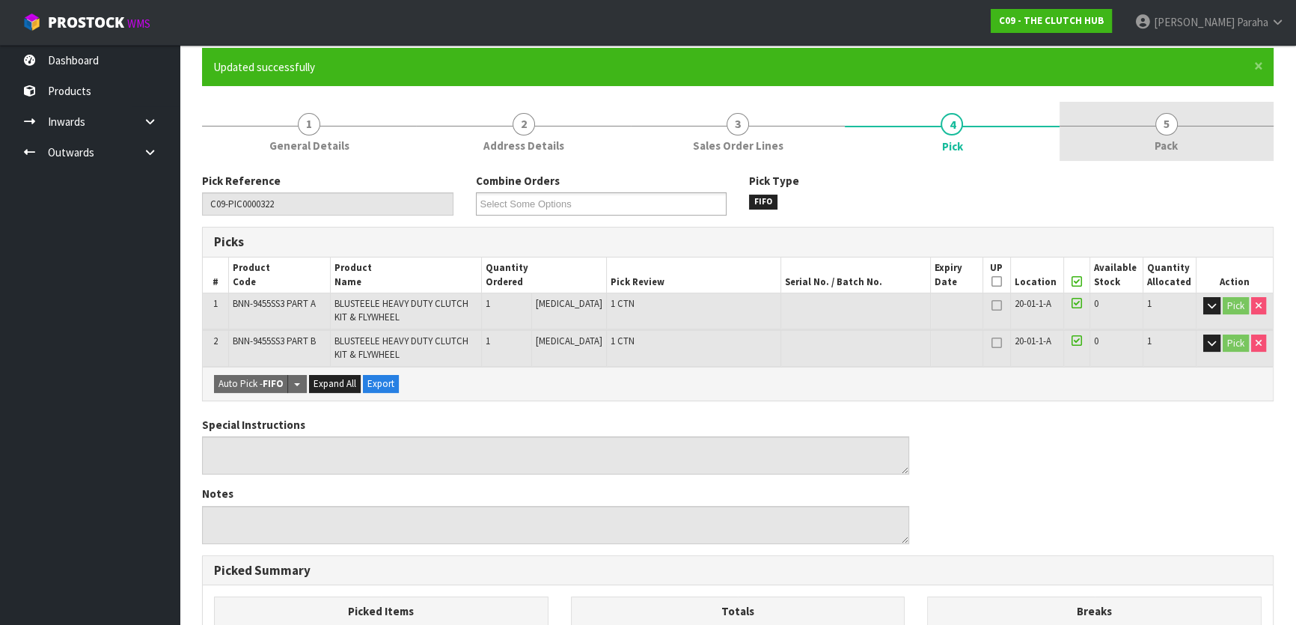
click at [1164, 129] on span "5" at bounding box center [1166, 124] width 22 height 22
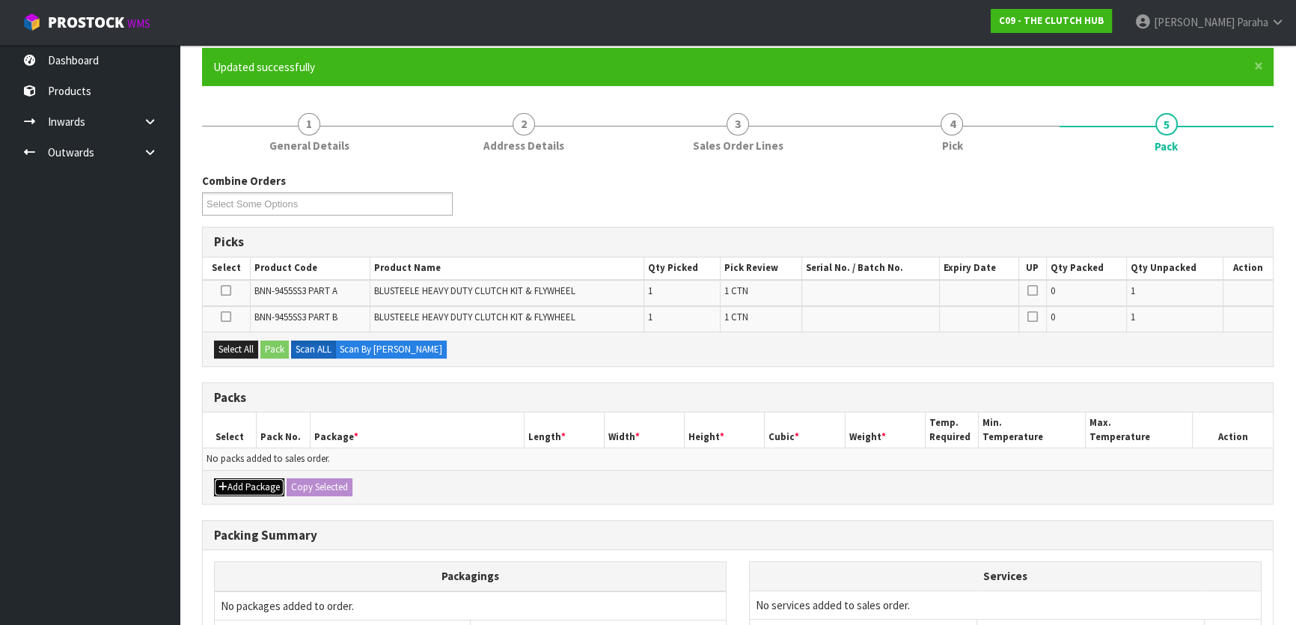
click at [245, 493] on button "Add Package" at bounding box center [249, 487] width 70 height 18
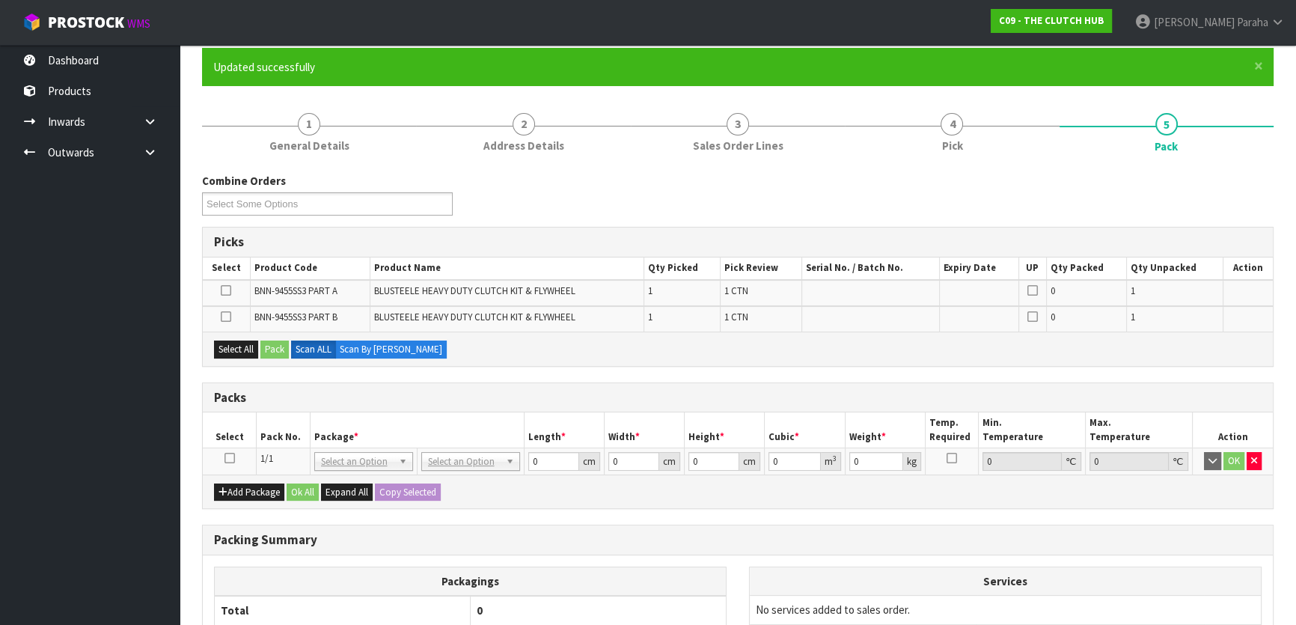
click at [229, 459] on icon at bounding box center [230, 458] width 10 height 1
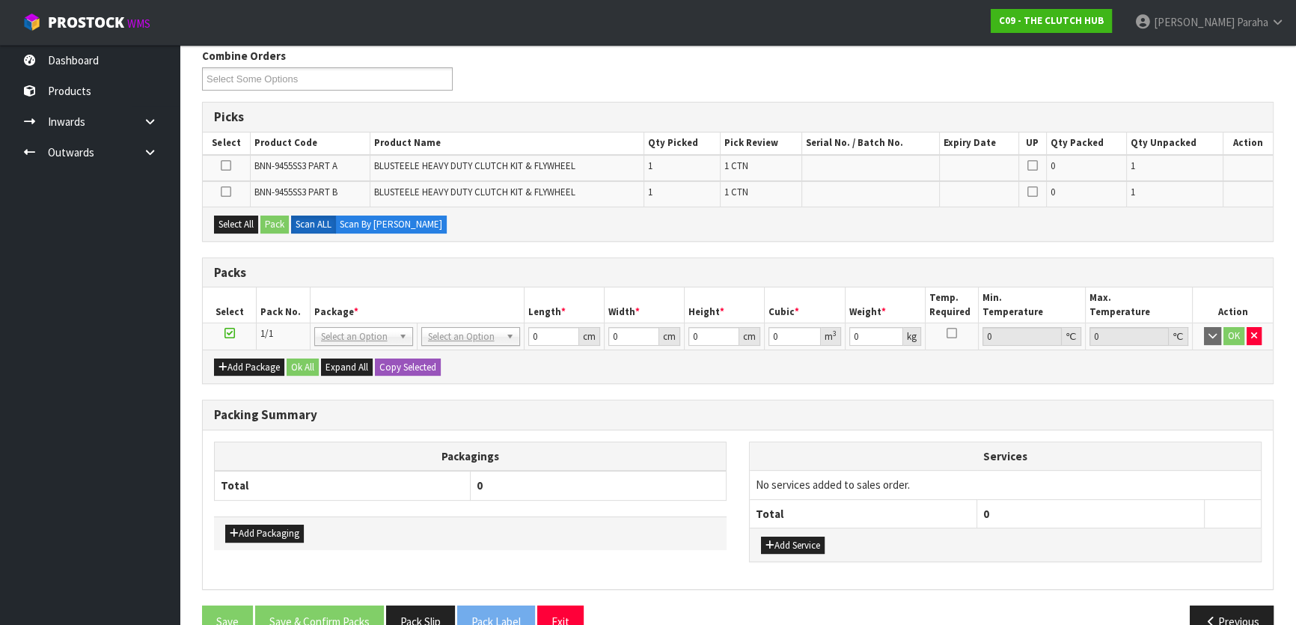
scroll to position [255, 0]
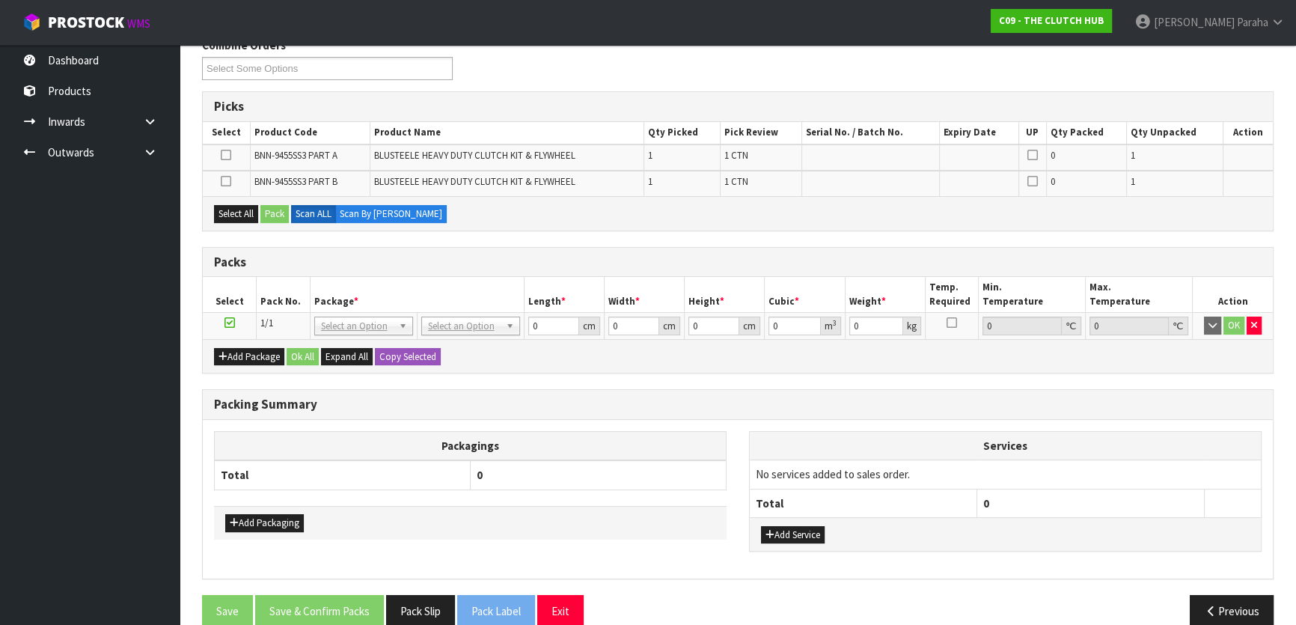
click at [230, 323] on icon at bounding box center [230, 323] width 10 height 1
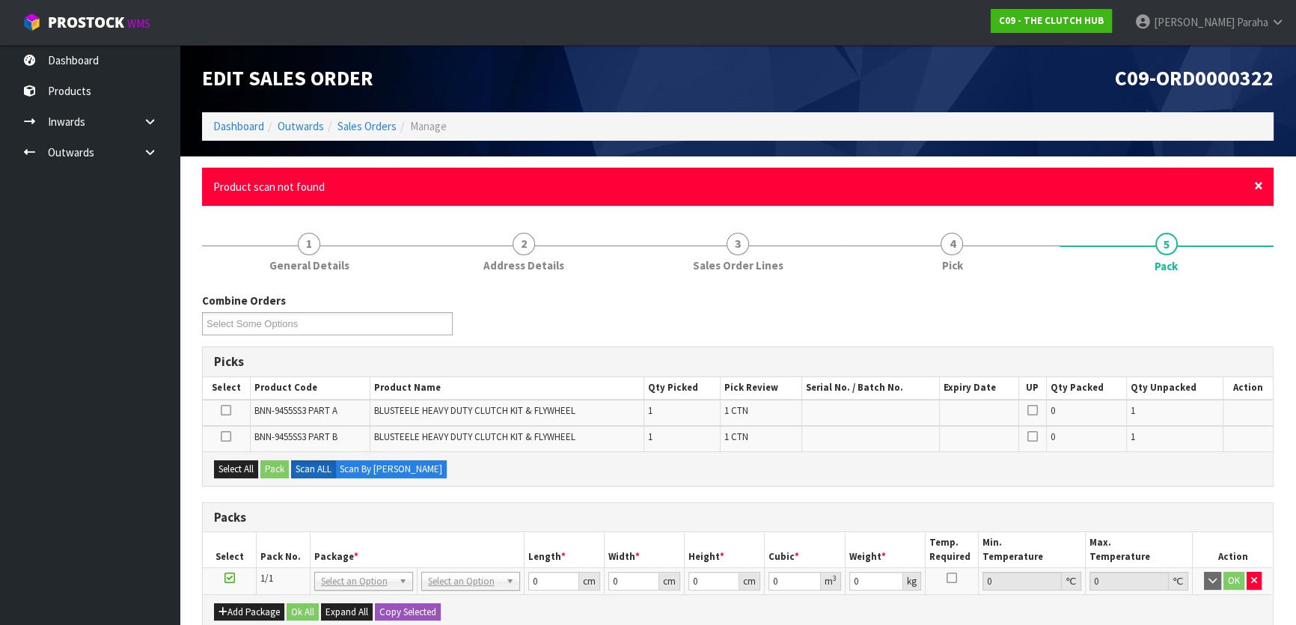
click at [1257, 186] on span "×" at bounding box center [1258, 185] width 9 height 21
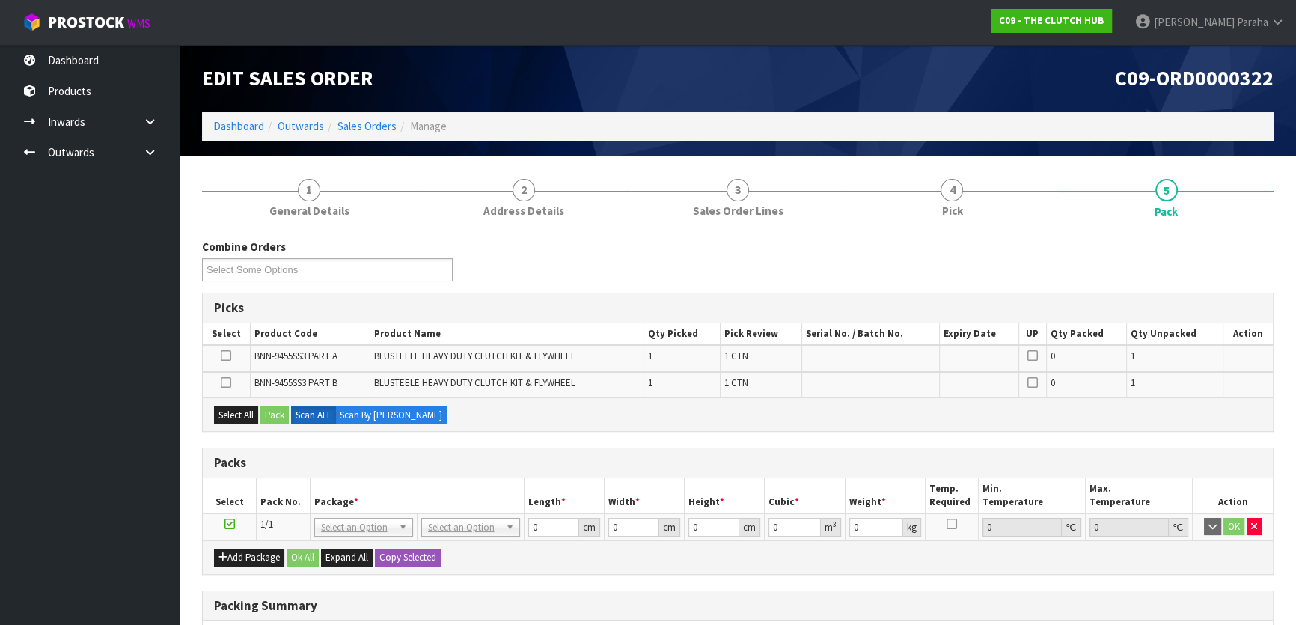
click at [227, 355] on icon at bounding box center [226, 355] width 10 height 1
click at [0, 0] on input "checkbox" at bounding box center [0, 0] width 0 height 0
click at [277, 409] on button "Pack" at bounding box center [274, 415] width 28 height 18
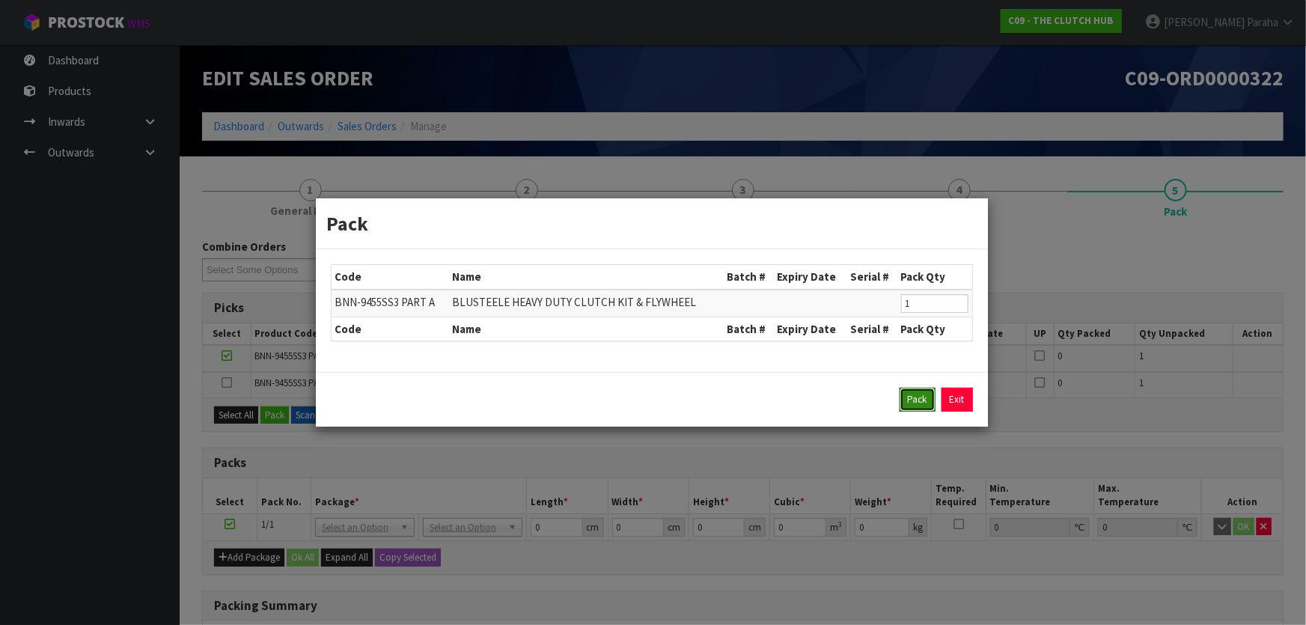
click at [916, 400] on button "Pack" at bounding box center [918, 400] width 36 height 24
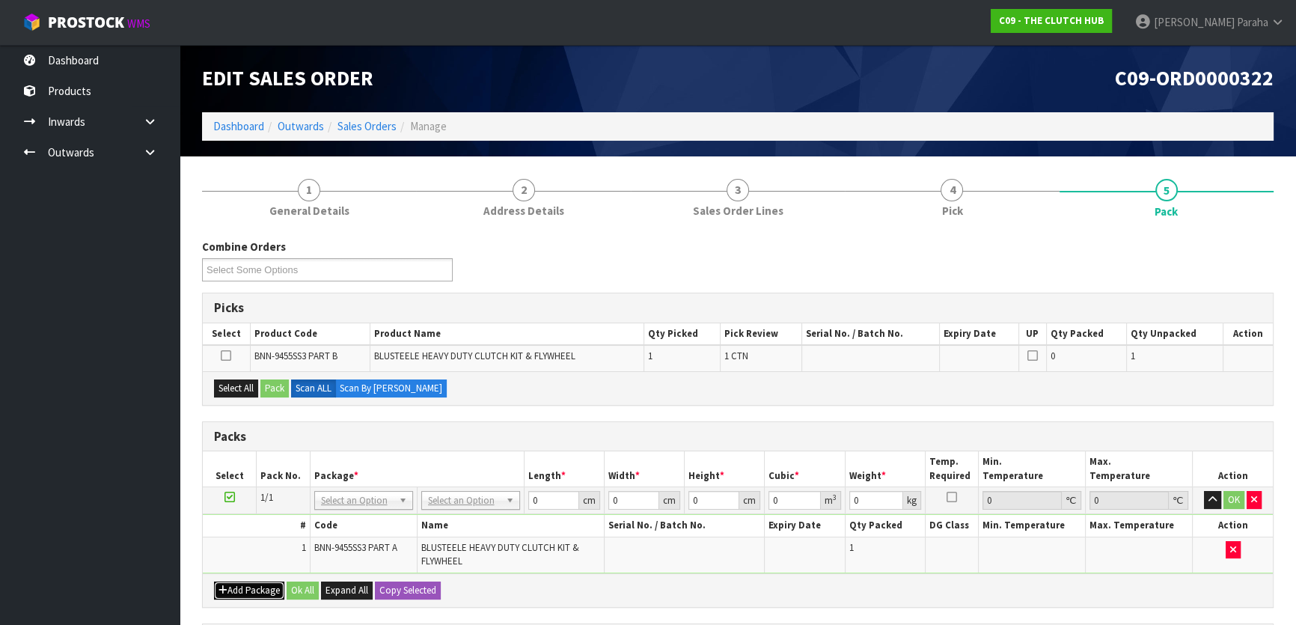
click at [250, 590] on button "Add Package" at bounding box center [249, 590] width 70 height 18
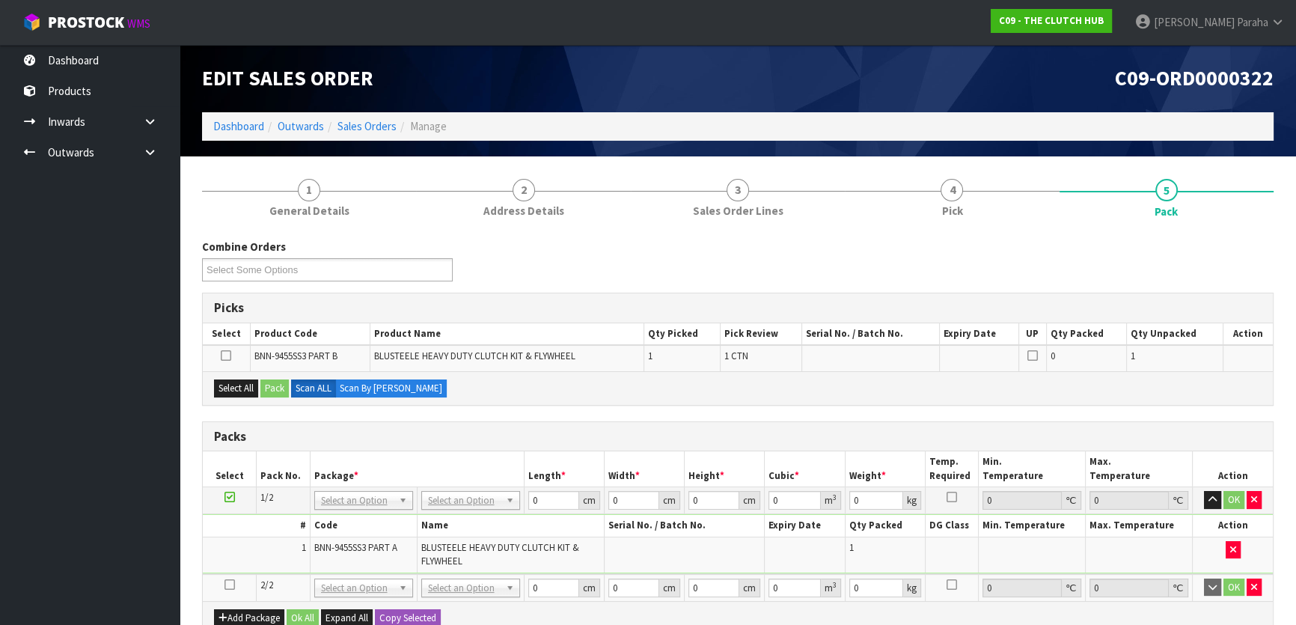
click at [229, 584] on icon at bounding box center [230, 584] width 10 height 1
click at [230, 382] on button "Select All" at bounding box center [236, 388] width 44 height 18
click at [278, 382] on button "Pack" at bounding box center [274, 388] width 28 height 18
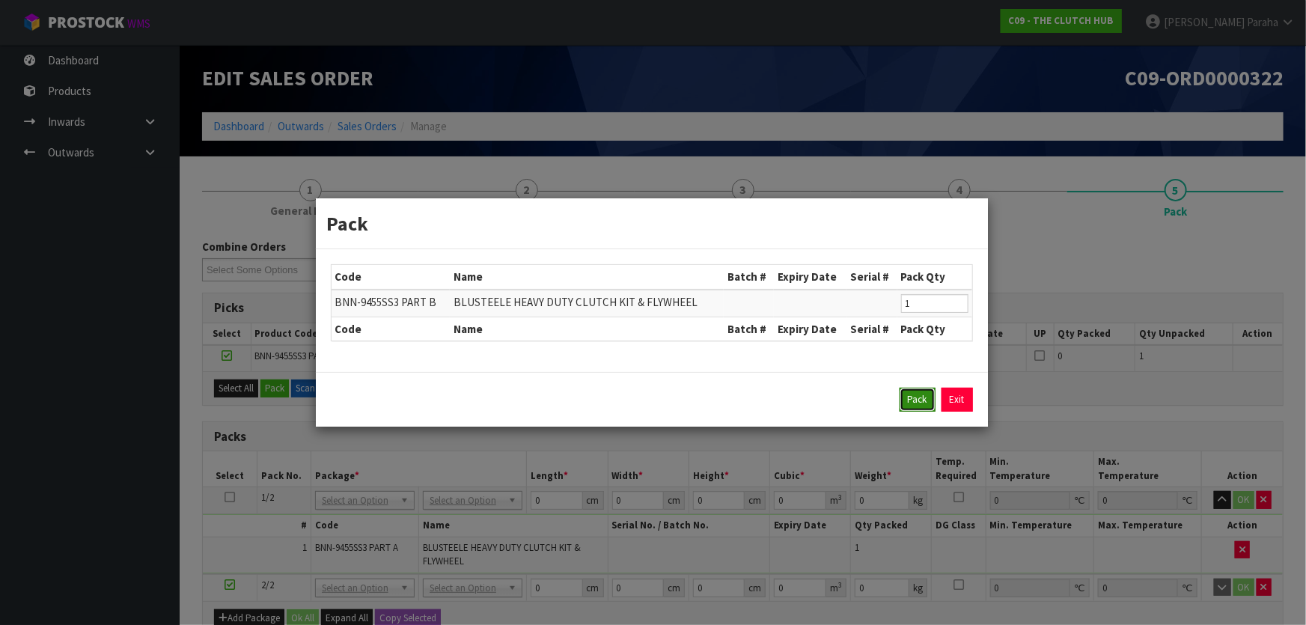
click at [912, 400] on button "Pack" at bounding box center [918, 400] width 36 height 24
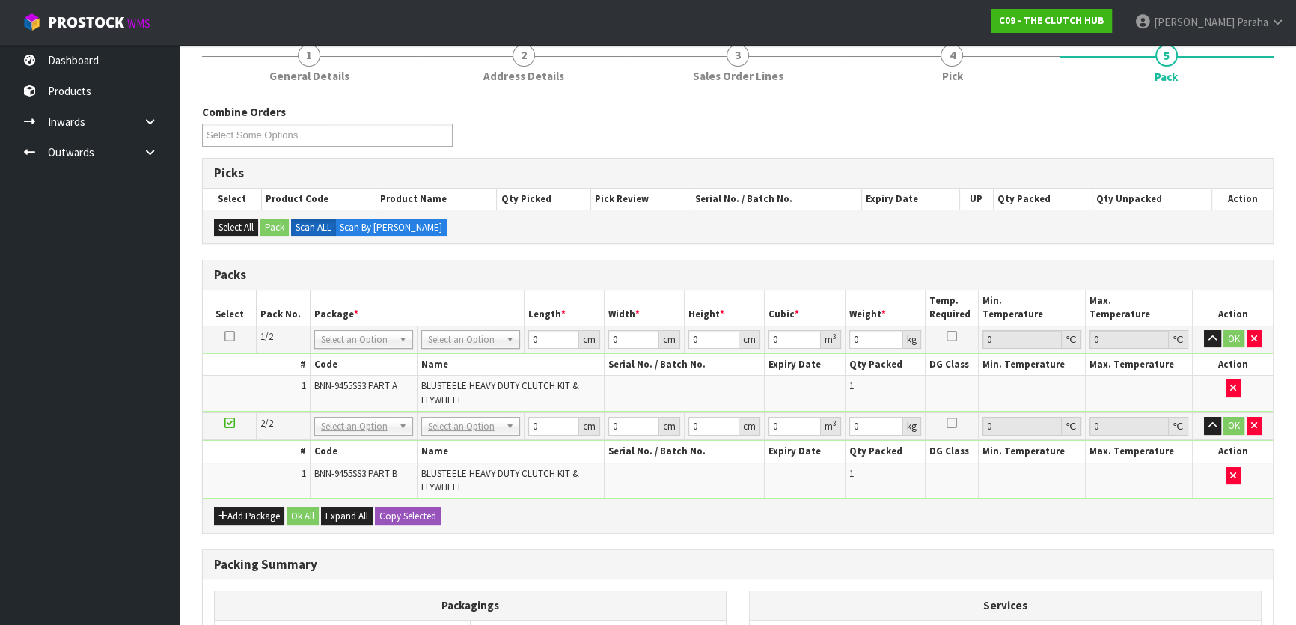
scroll to position [135, 0]
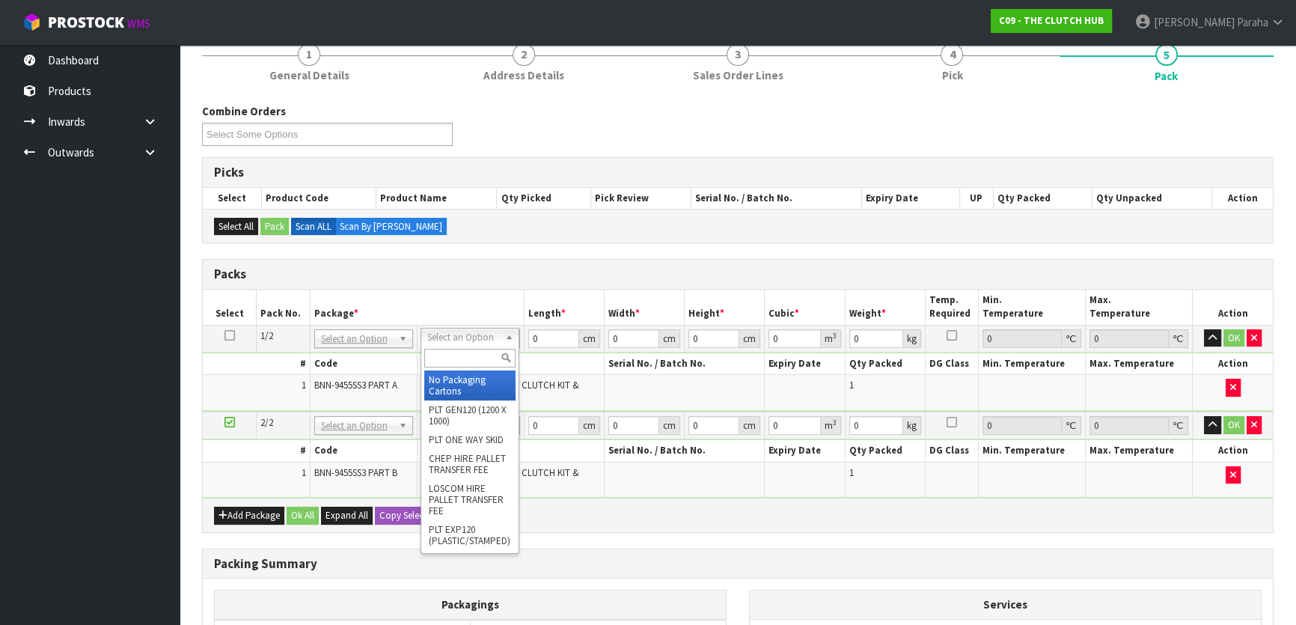
drag, startPoint x: 457, startPoint y: 382, endPoint x: 506, endPoint y: 368, distance: 50.7
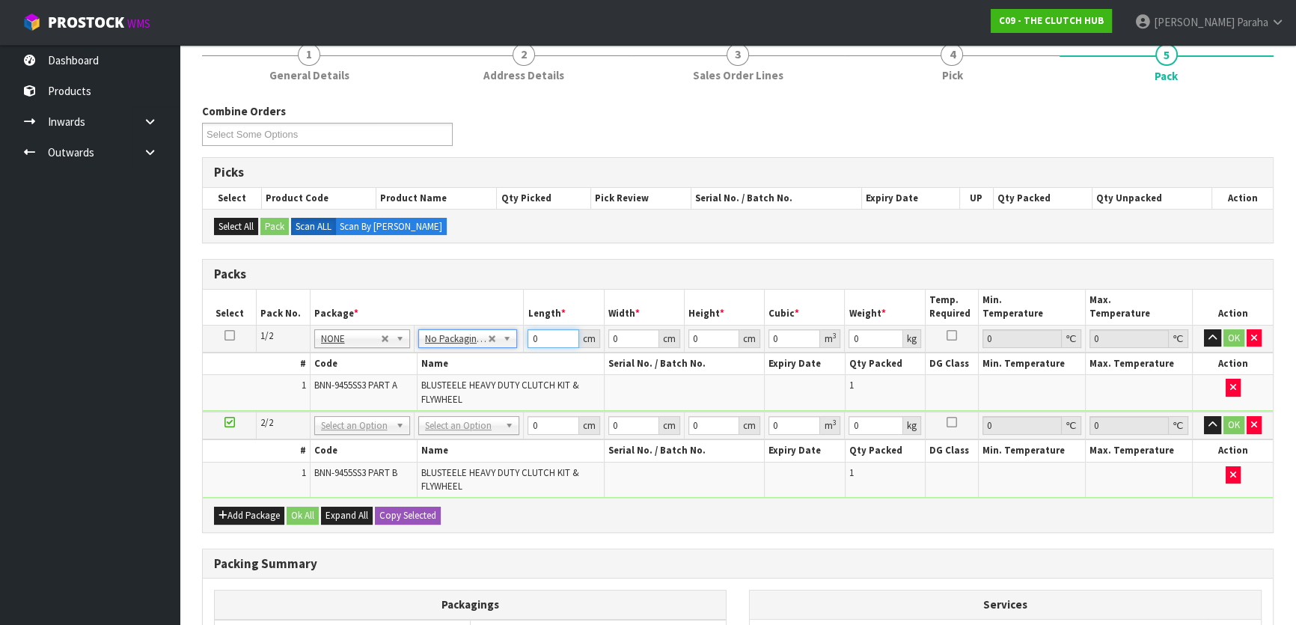
click at [540, 340] on input "0" at bounding box center [553, 338] width 51 height 19
type input "40"
type input "38"
type input "1"
type input "0.00152"
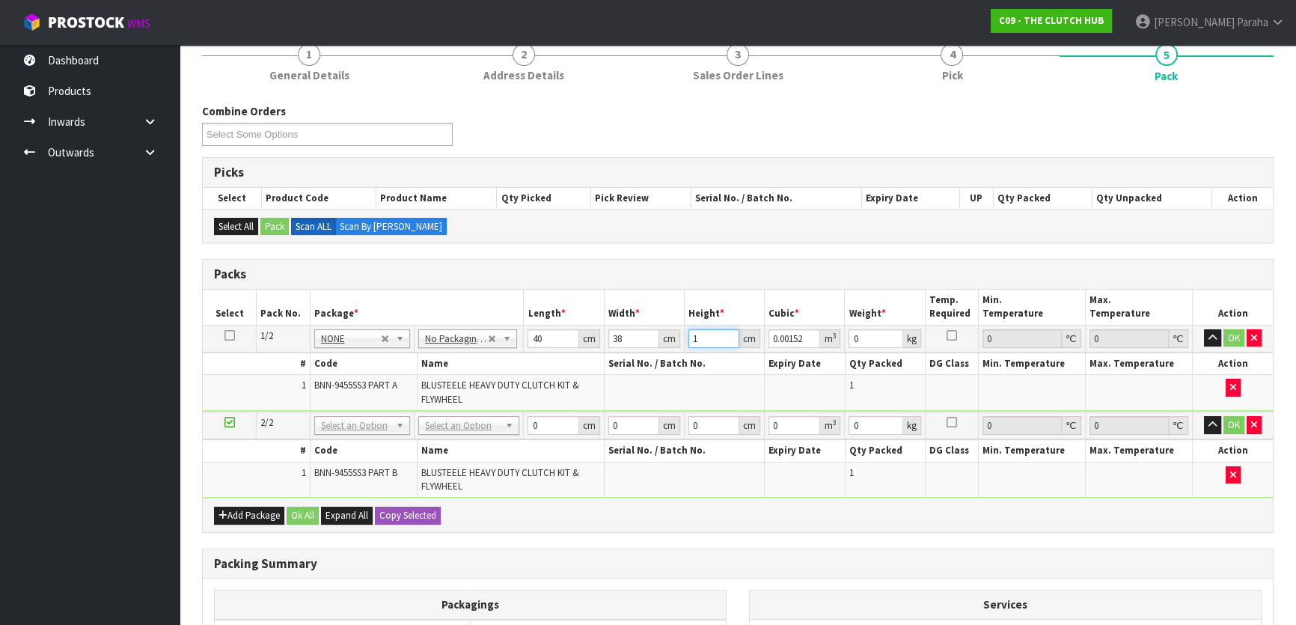
type input "14"
type input "0.02128"
type input "14"
type input "15"
click at [1204, 329] on button "button" at bounding box center [1212, 338] width 17 height 18
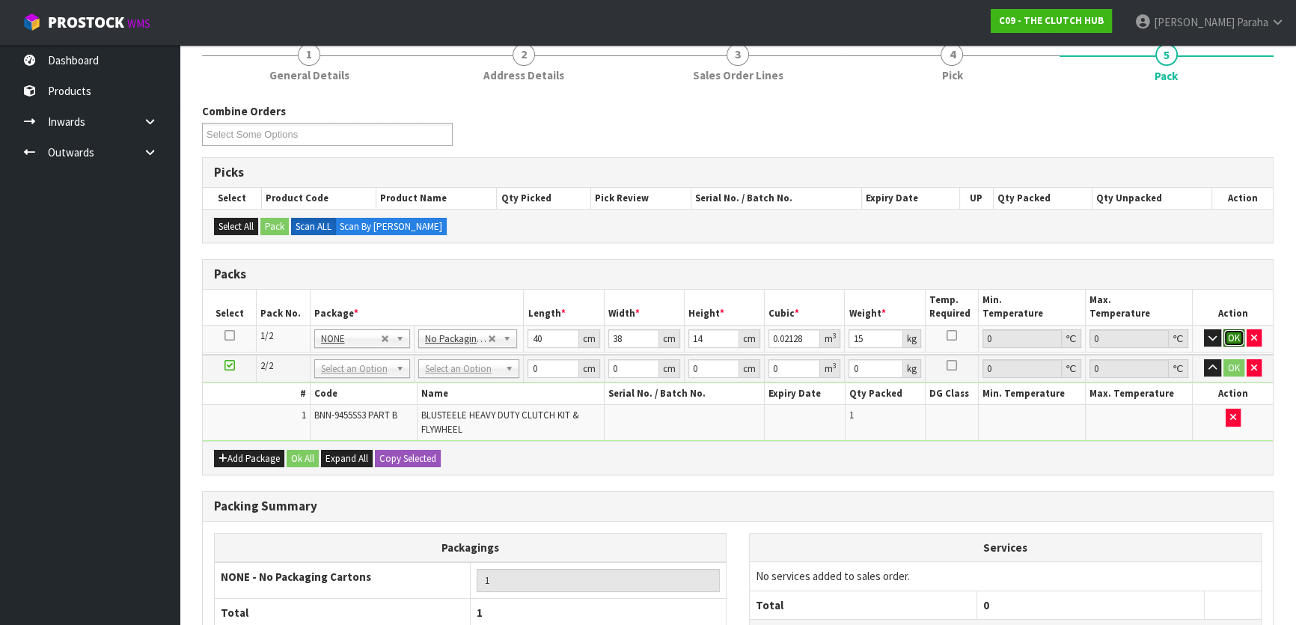
click button "OK" at bounding box center [1234, 338] width 21 height 18
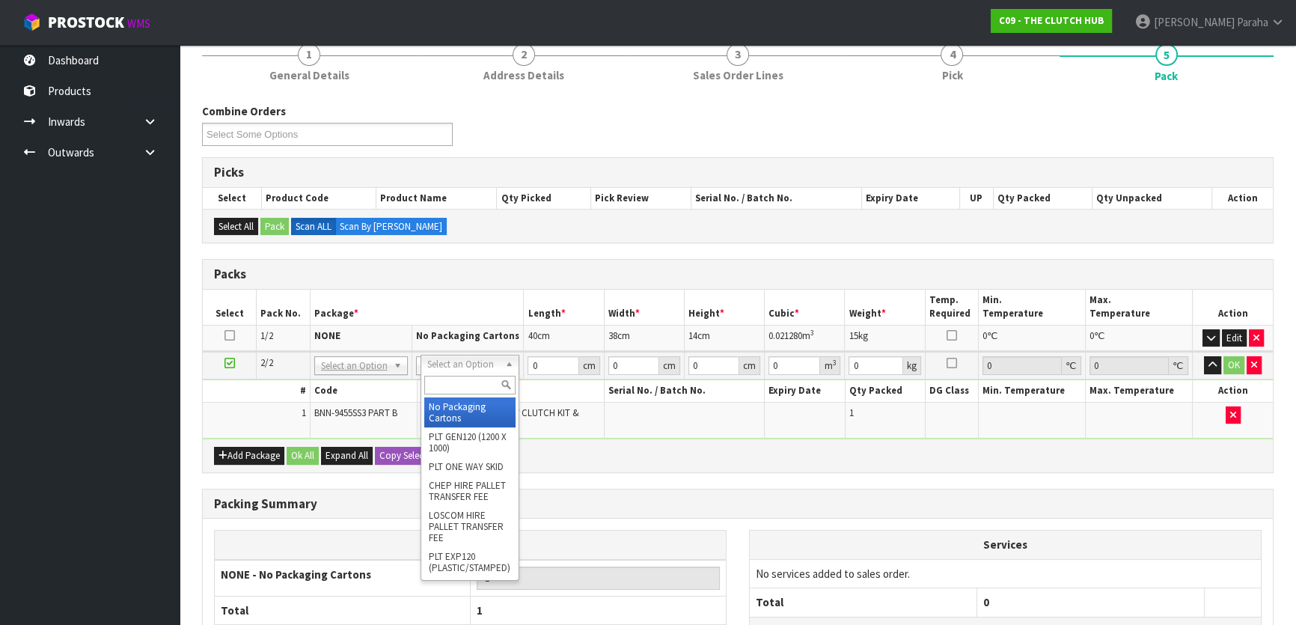
drag, startPoint x: 461, startPoint y: 403, endPoint x: 476, endPoint y: 397, distance: 16.1
type input "2"
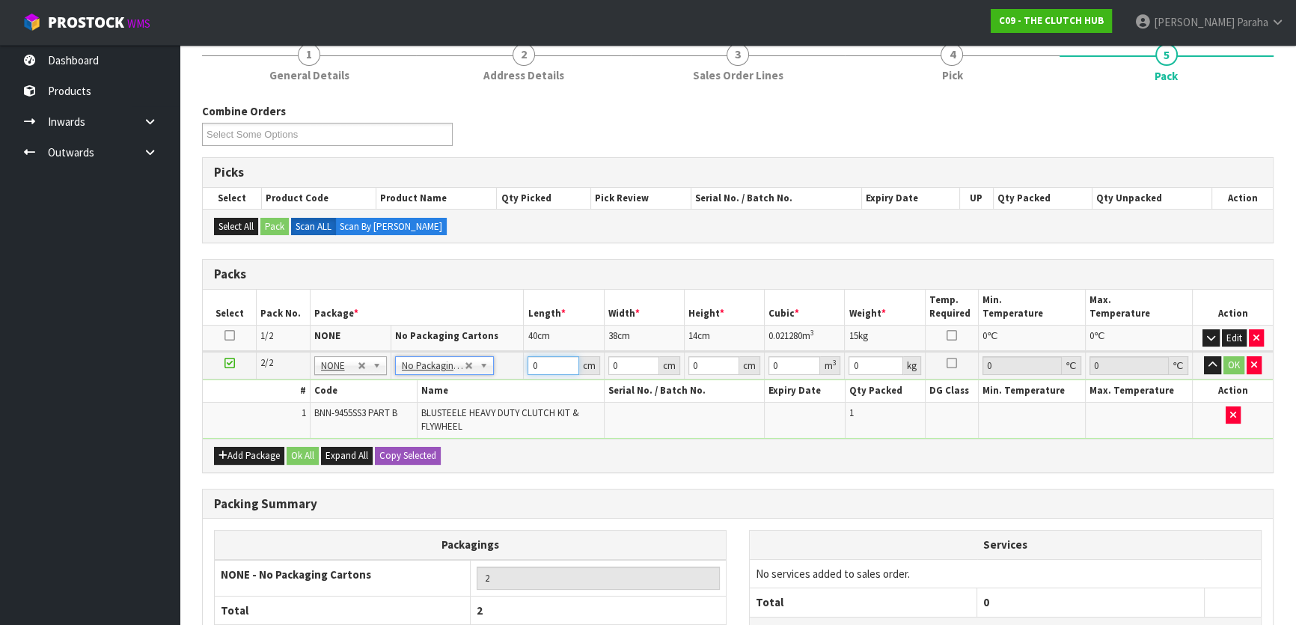
click at [548, 359] on input "0" at bounding box center [553, 365] width 51 height 19
type input "38"
type input "40"
type input "6"
type input "0.00912"
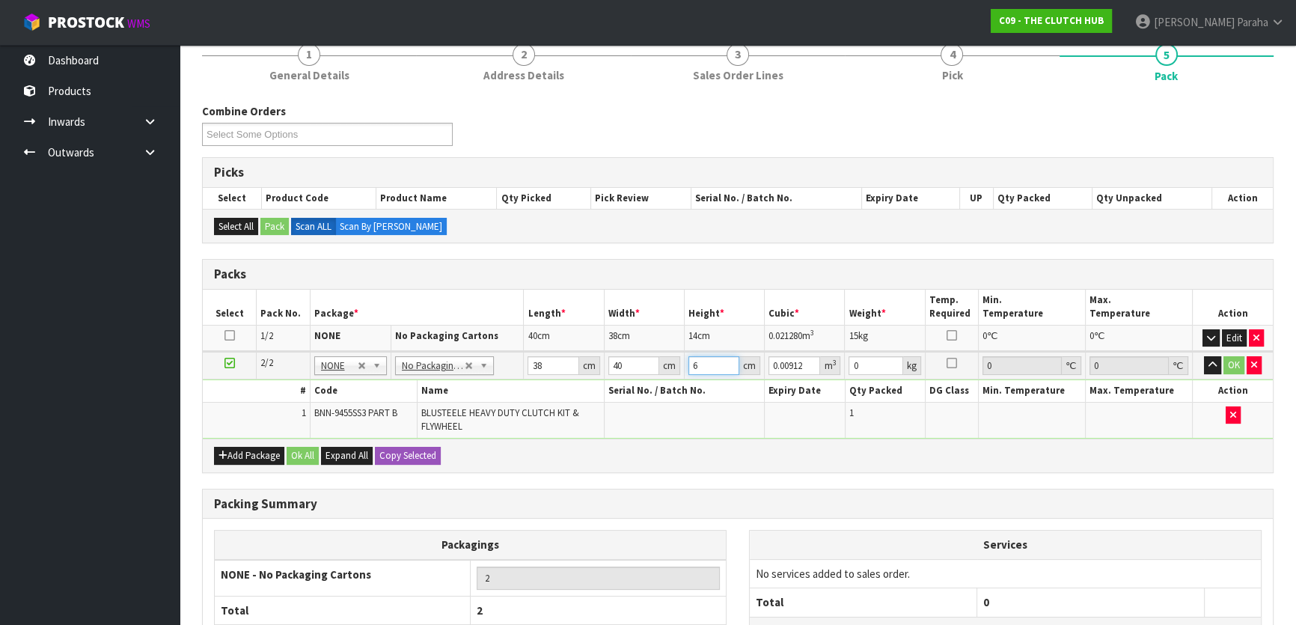
type input "6"
type input "16"
click at [1204, 356] on button "button" at bounding box center [1212, 365] width 17 height 18
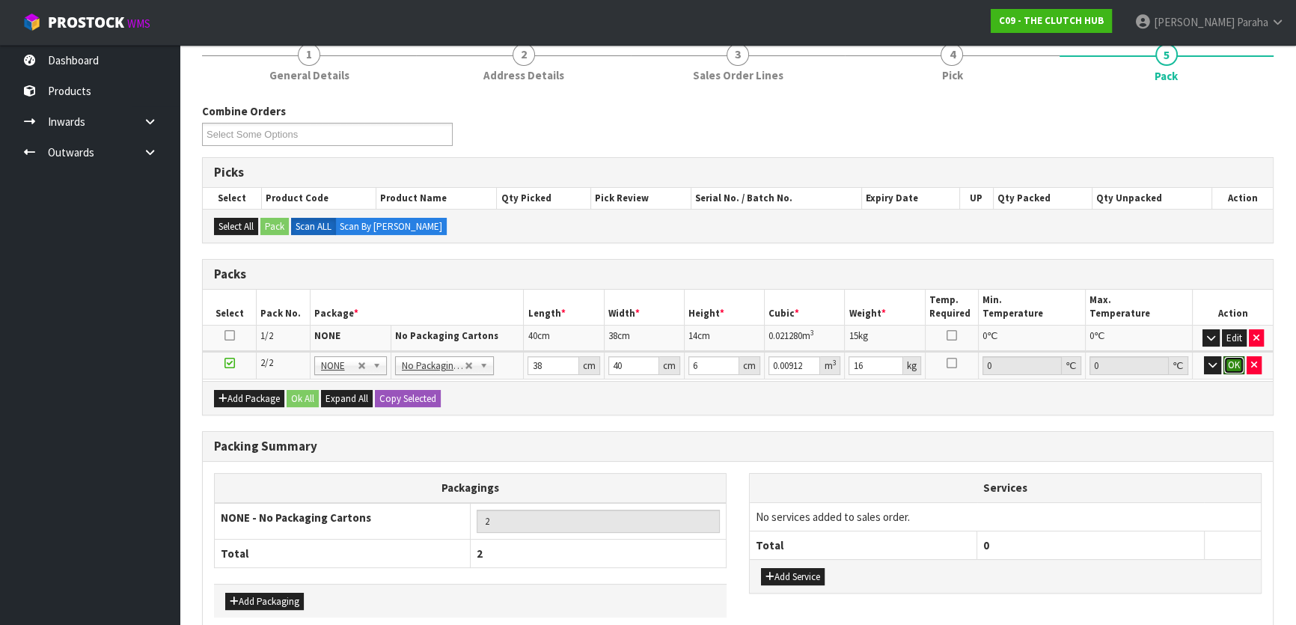
click button "OK" at bounding box center [1234, 365] width 21 height 18
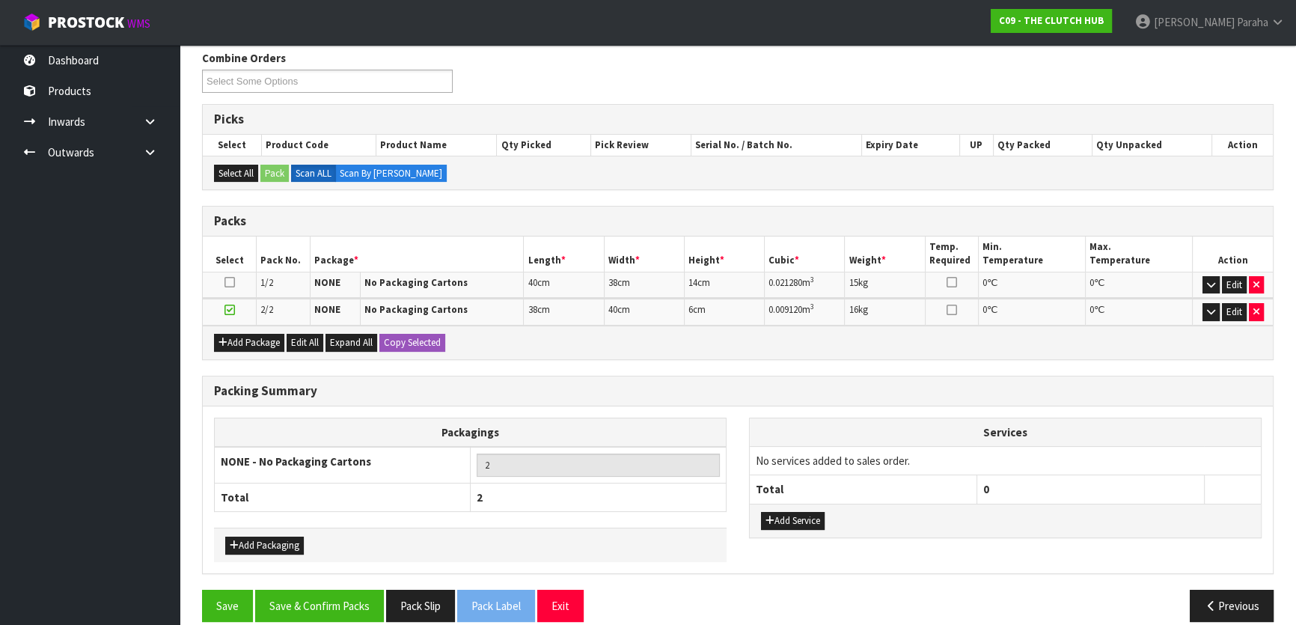
scroll to position [204, 0]
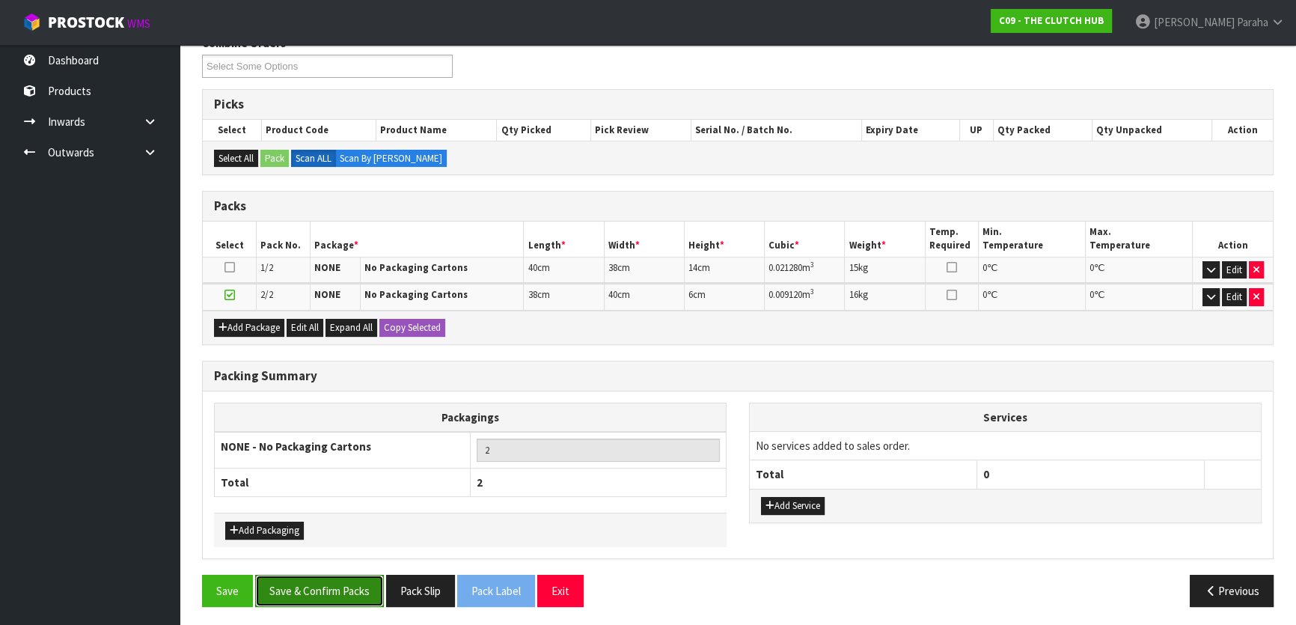
click at [337, 581] on button "Save & Confirm Packs" at bounding box center [319, 591] width 129 height 32
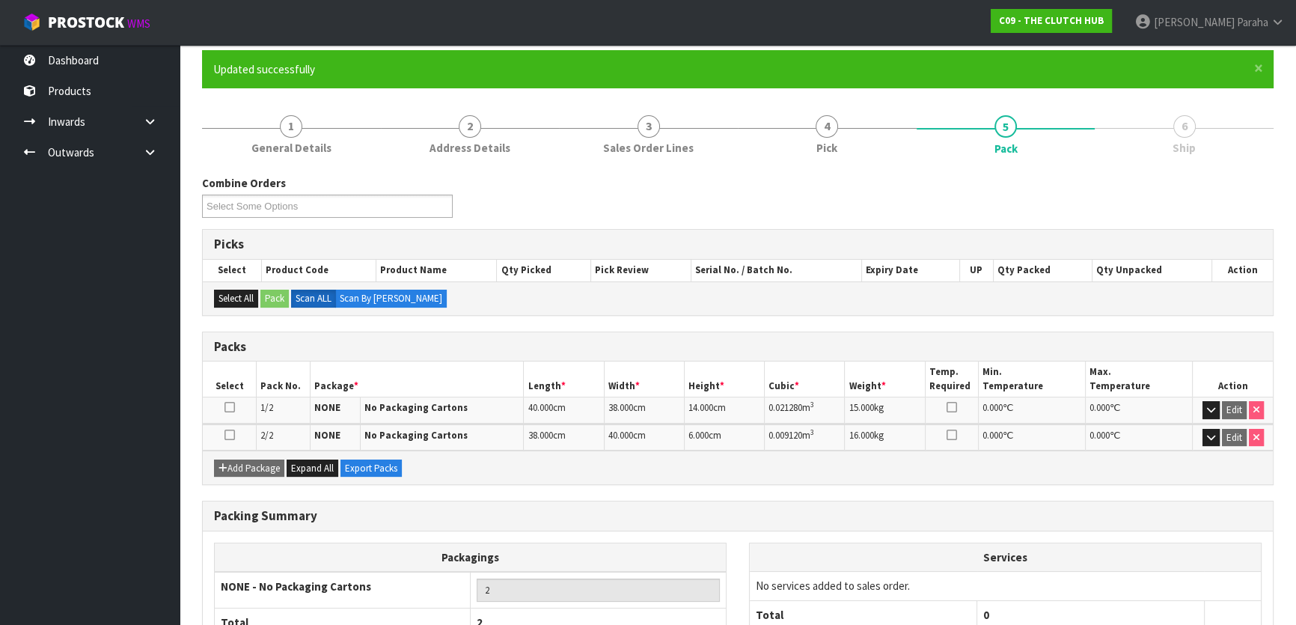
scroll to position [225, 0]
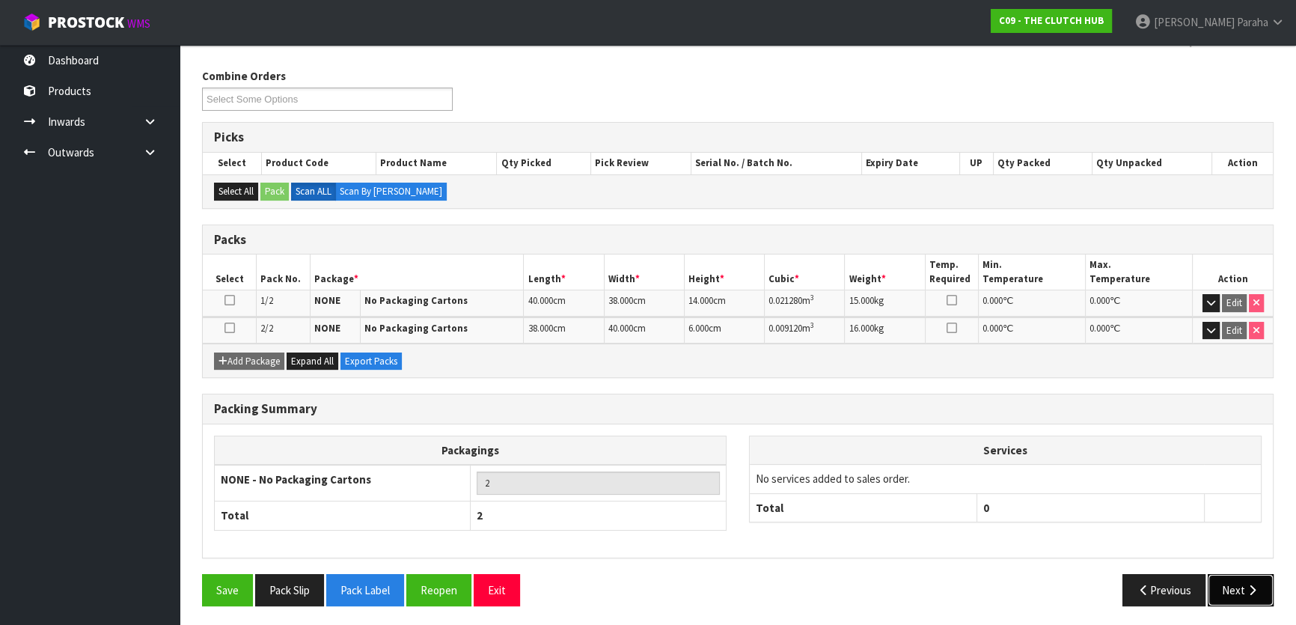
click at [1235, 586] on button "Next" at bounding box center [1241, 590] width 66 height 32
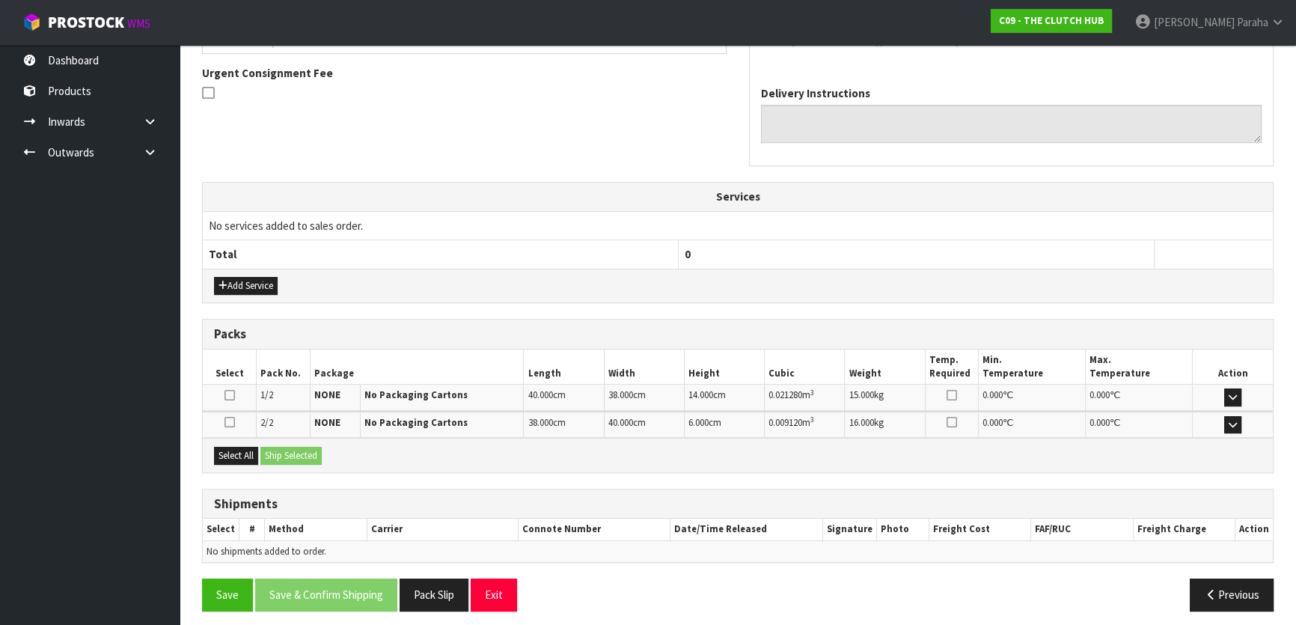
scroll to position [436, 0]
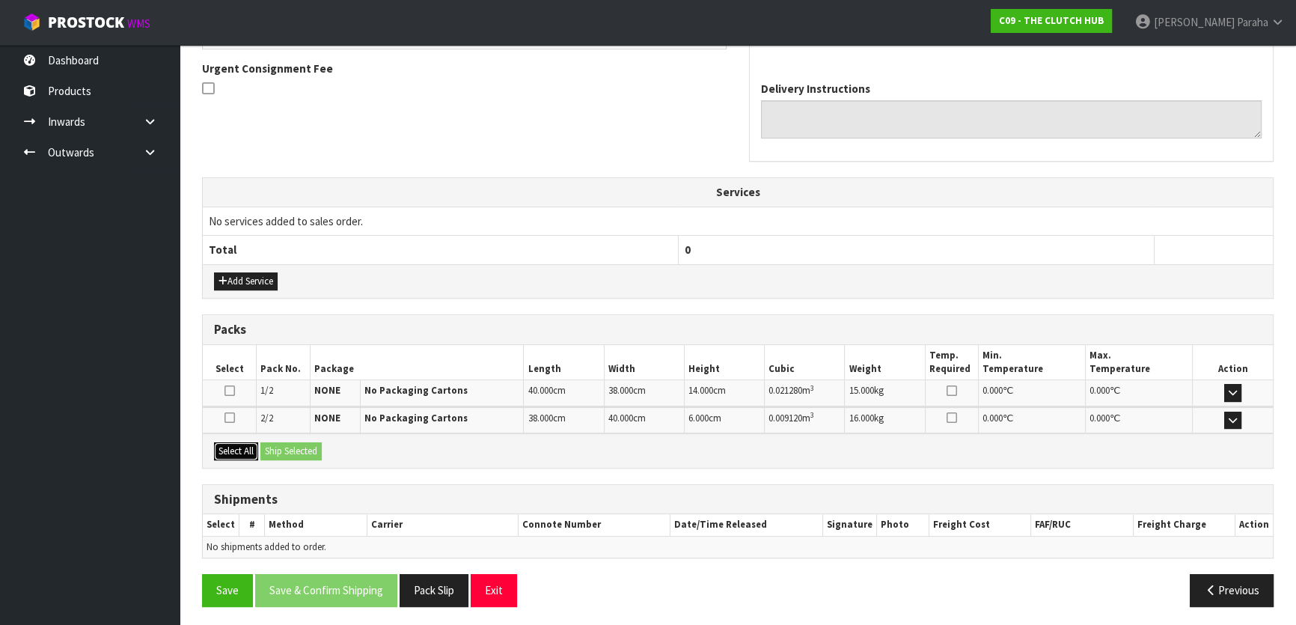
drag, startPoint x: 239, startPoint y: 447, endPoint x: 278, endPoint y: 448, distance: 38.2
click at [240, 446] on button "Select All" at bounding box center [236, 451] width 44 height 18
click at [278, 448] on button "Ship Selected" at bounding box center [290, 451] width 61 height 18
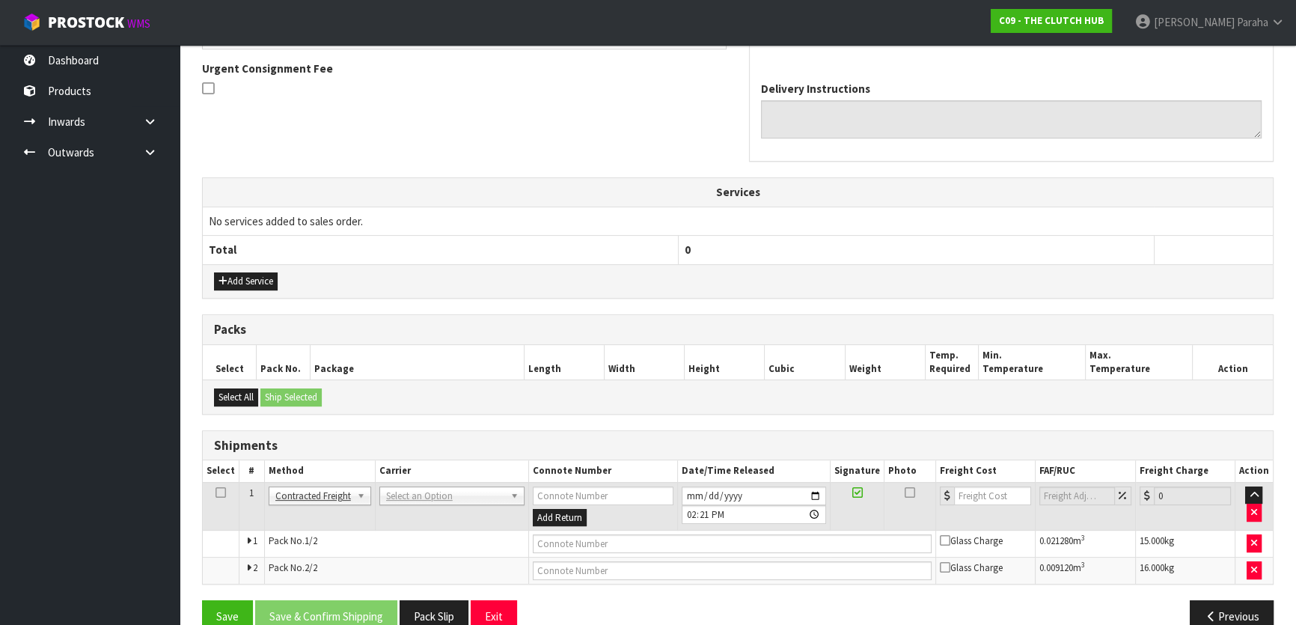
drag, startPoint x: 479, startPoint y: 498, endPoint x: 473, endPoint y: 507, distance: 10.8
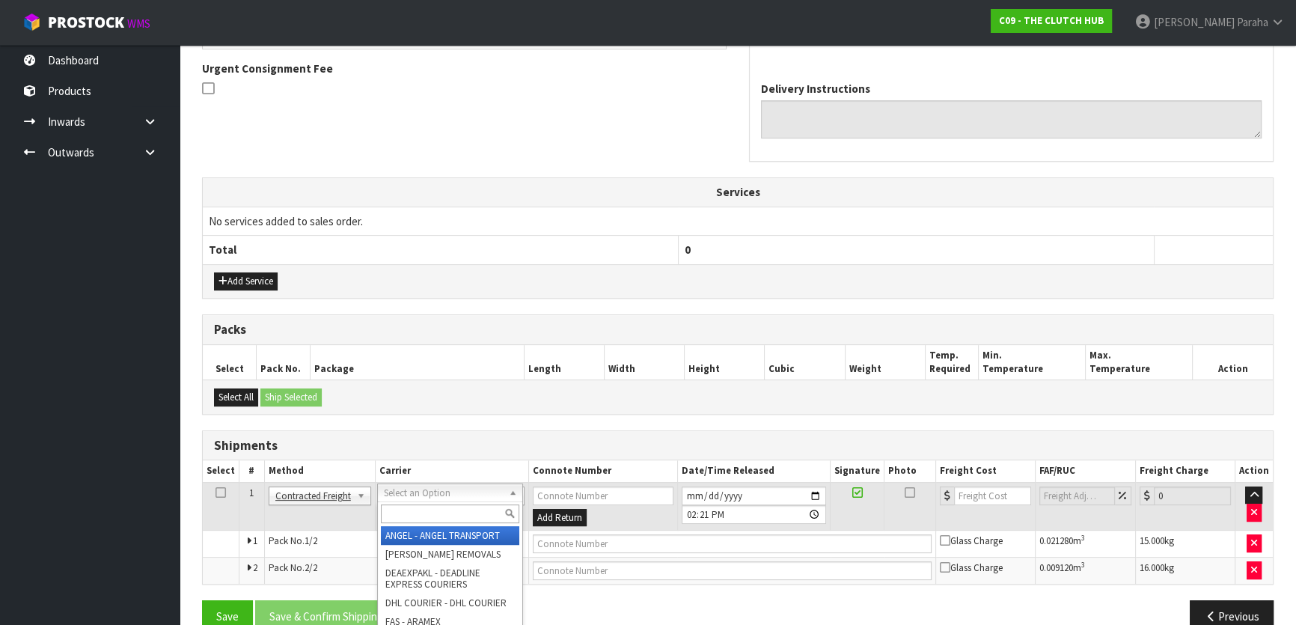
drag, startPoint x: 466, startPoint y: 516, endPoint x: 465, endPoint y: 501, distance: 15.8
click at [466, 516] on input "text" at bounding box center [450, 513] width 138 height 19
type input "NZP"
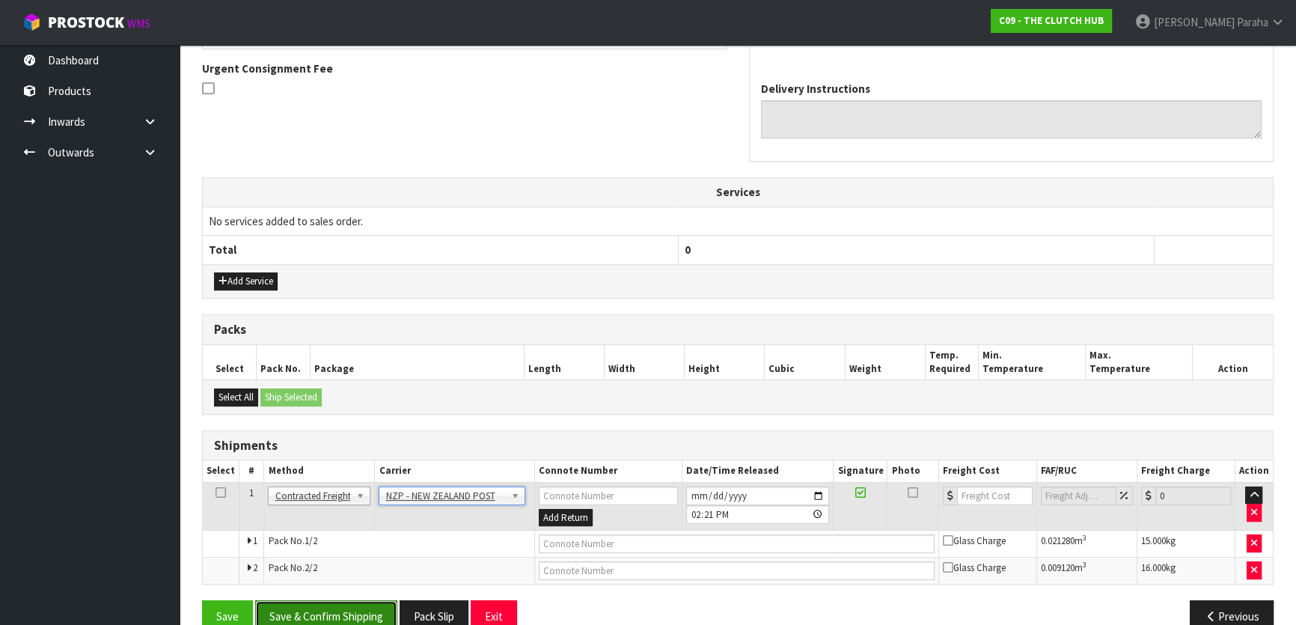
click at [358, 605] on button "Save & Confirm Shipping" at bounding box center [326, 616] width 142 height 32
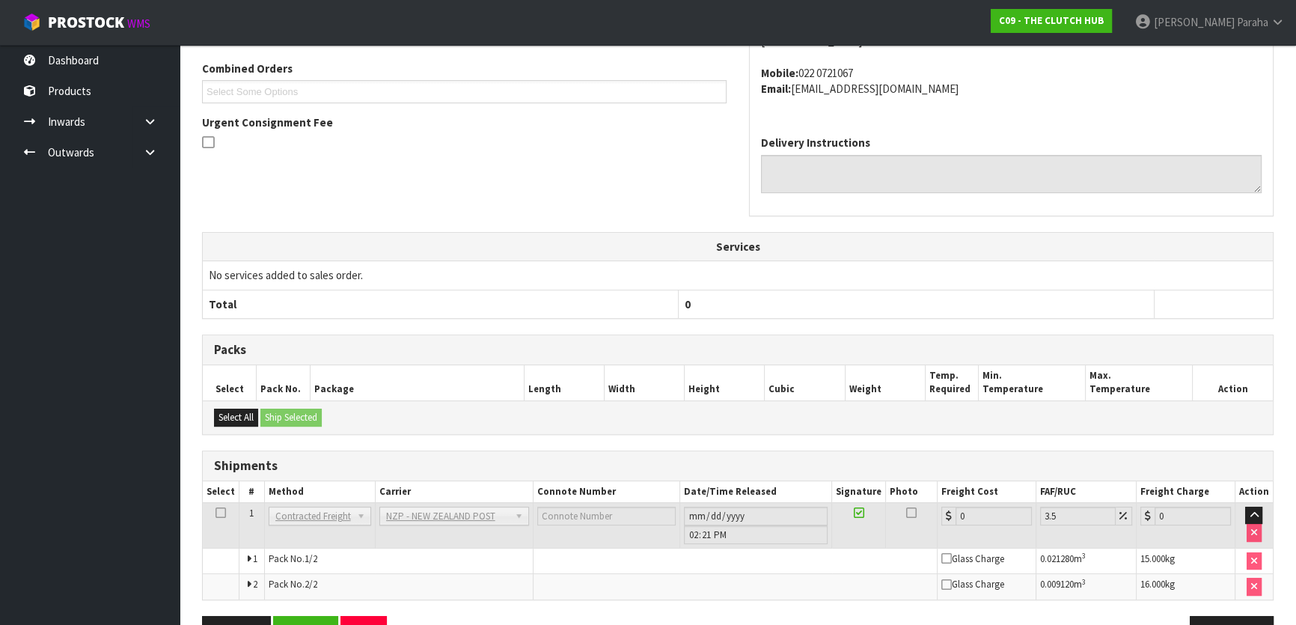
scroll to position [441, 0]
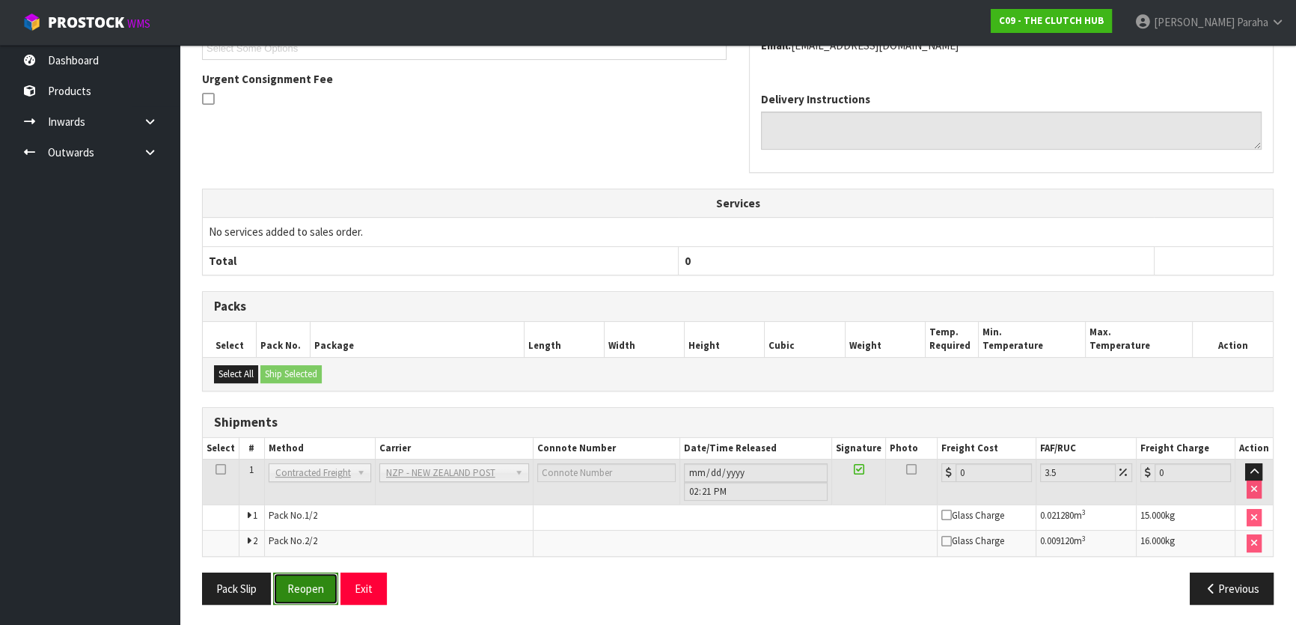
click at [314, 576] on button "Reopen" at bounding box center [305, 588] width 65 height 32
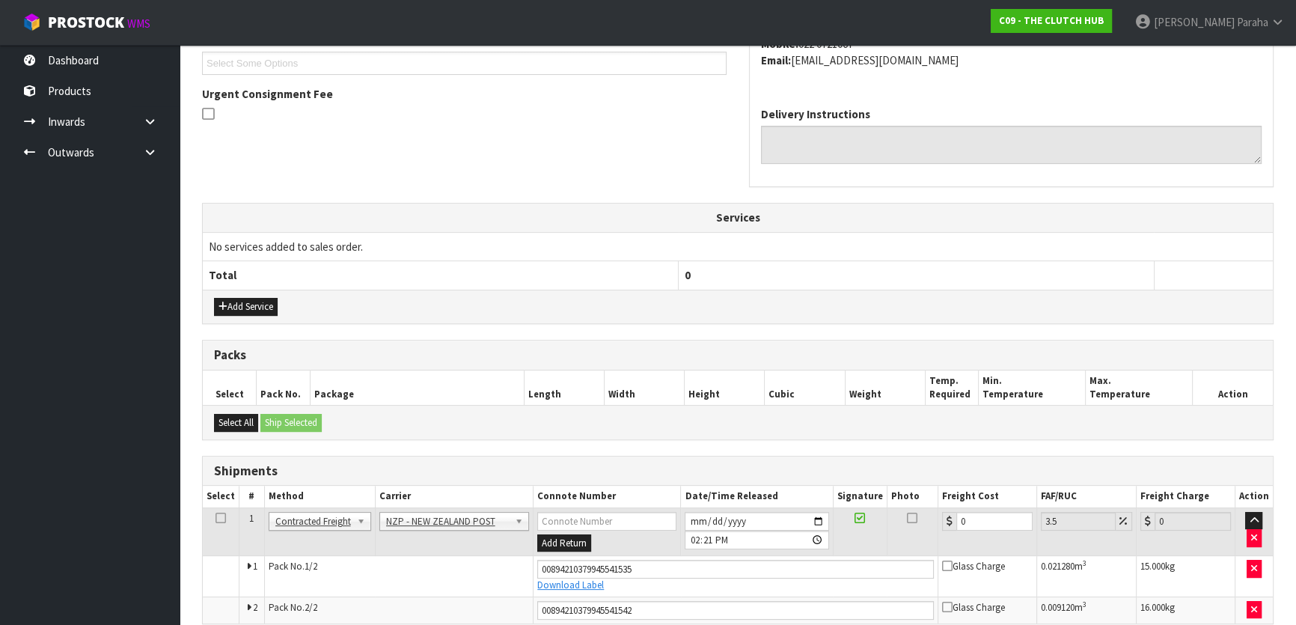
scroll to position [476, 0]
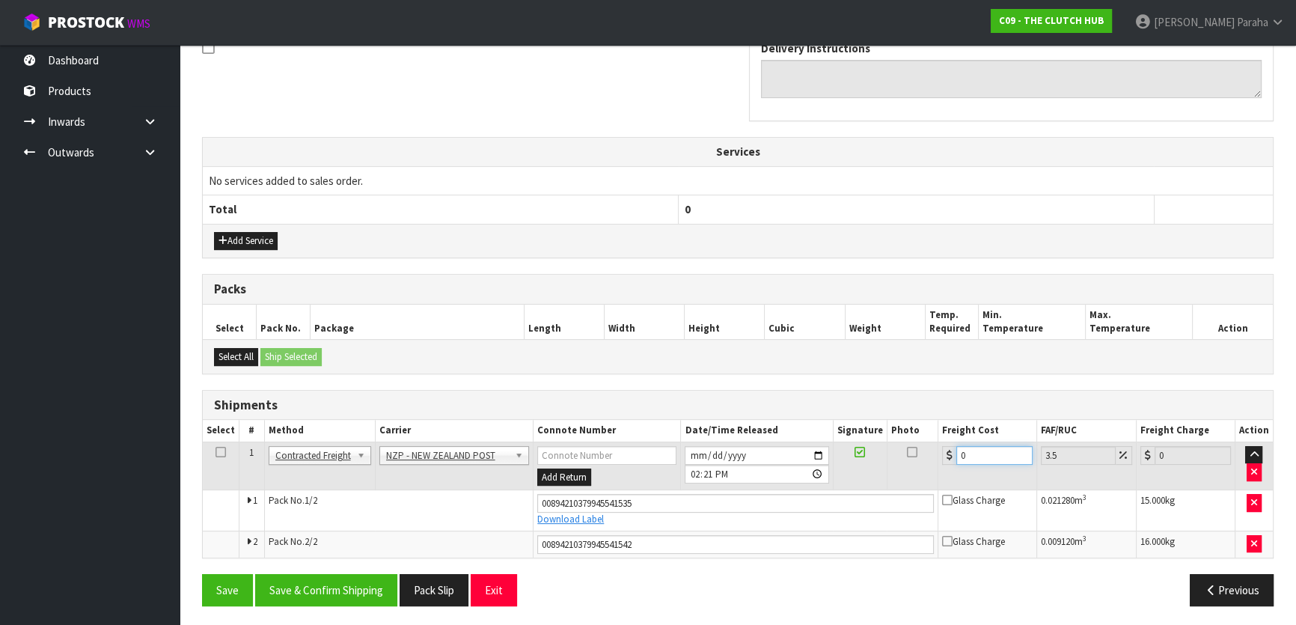
click at [974, 457] on input "0" at bounding box center [994, 455] width 76 height 19
type input "1"
type input "1.03"
type input "15"
type input "15.52"
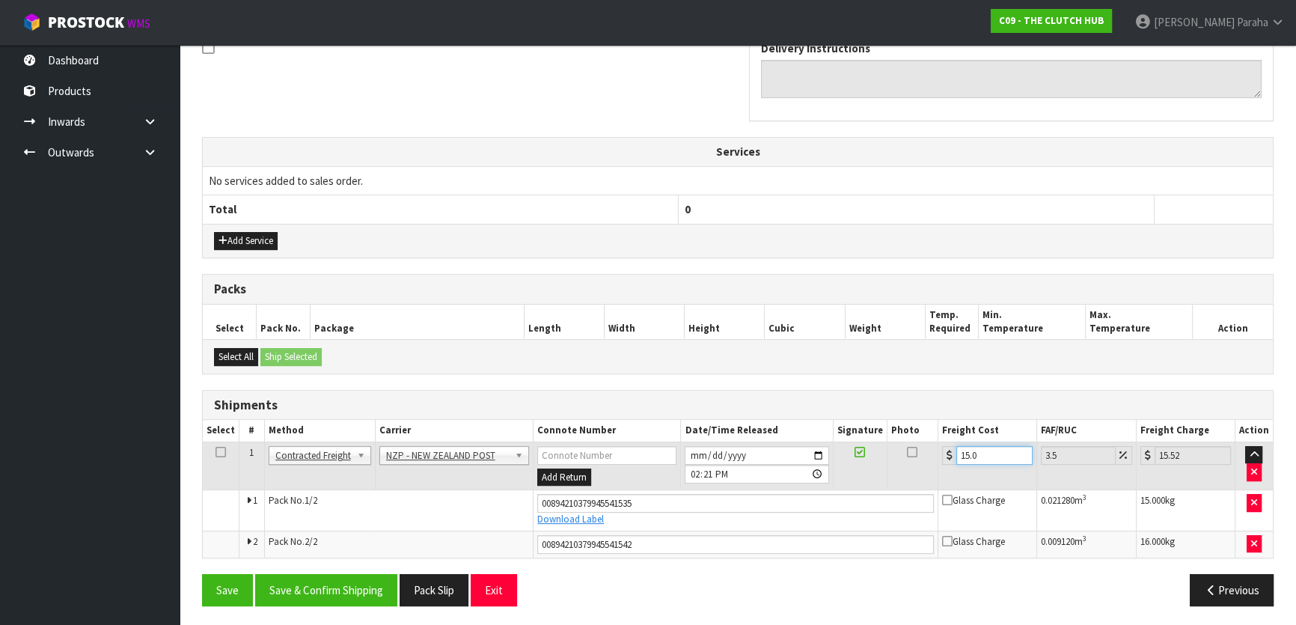
type input "15.02"
type input "15.55"
type input "15.02"
click at [343, 592] on button "Save & Confirm Shipping" at bounding box center [326, 590] width 142 height 32
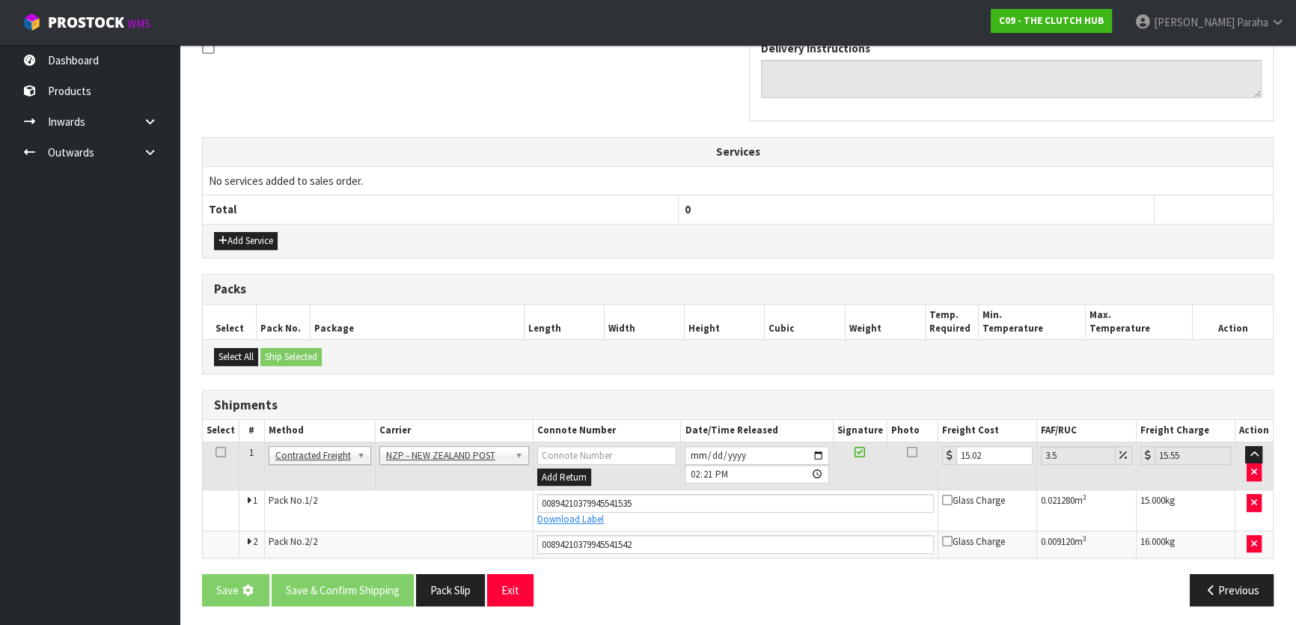
scroll to position [0, 0]
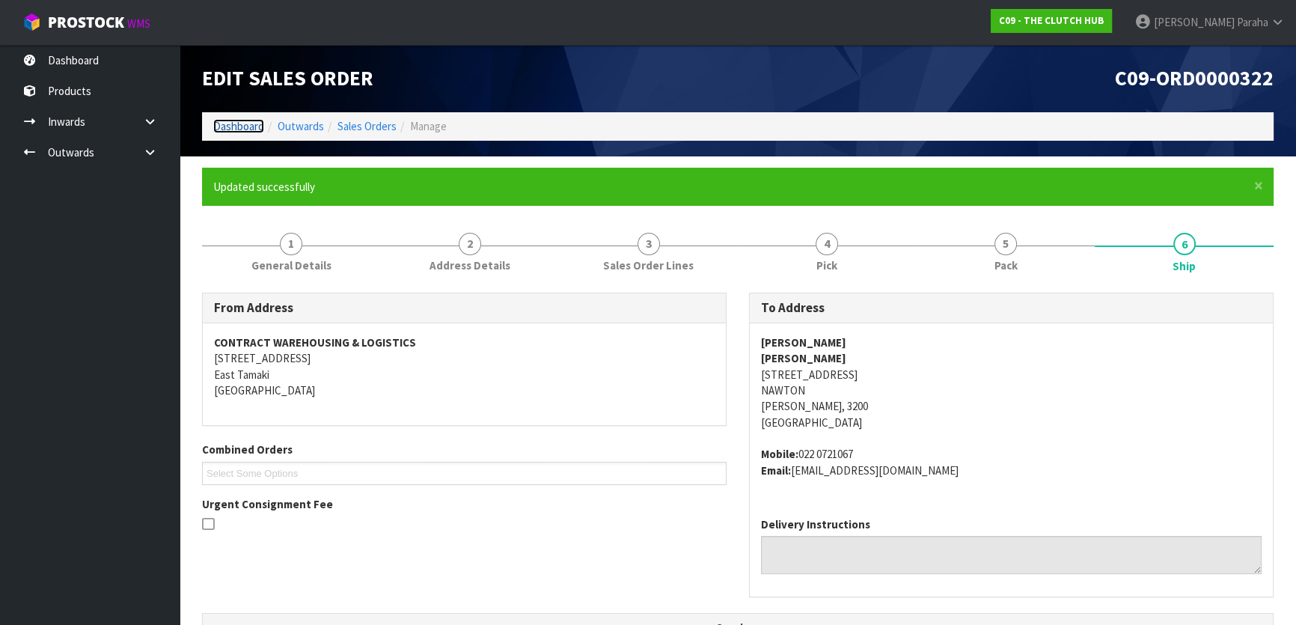
click at [237, 127] on link "Dashboard" at bounding box center [238, 126] width 51 height 14
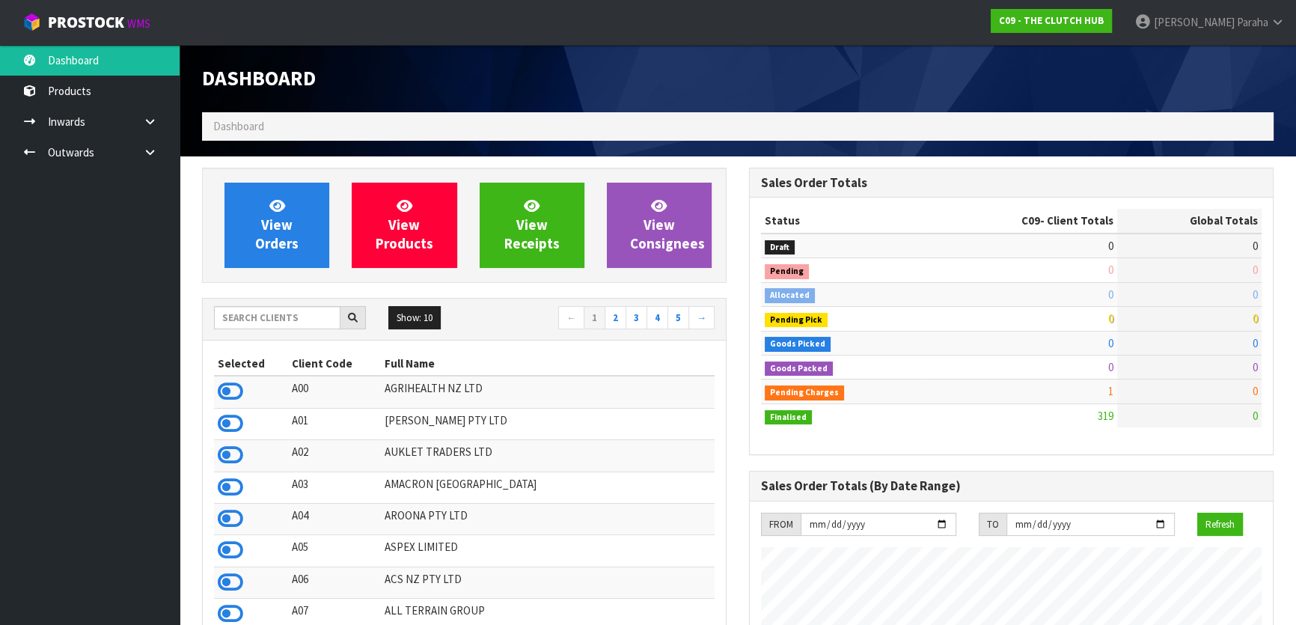
scroll to position [1066, 546]
click at [270, 314] on input "text" at bounding box center [277, 317] width 126 height 23
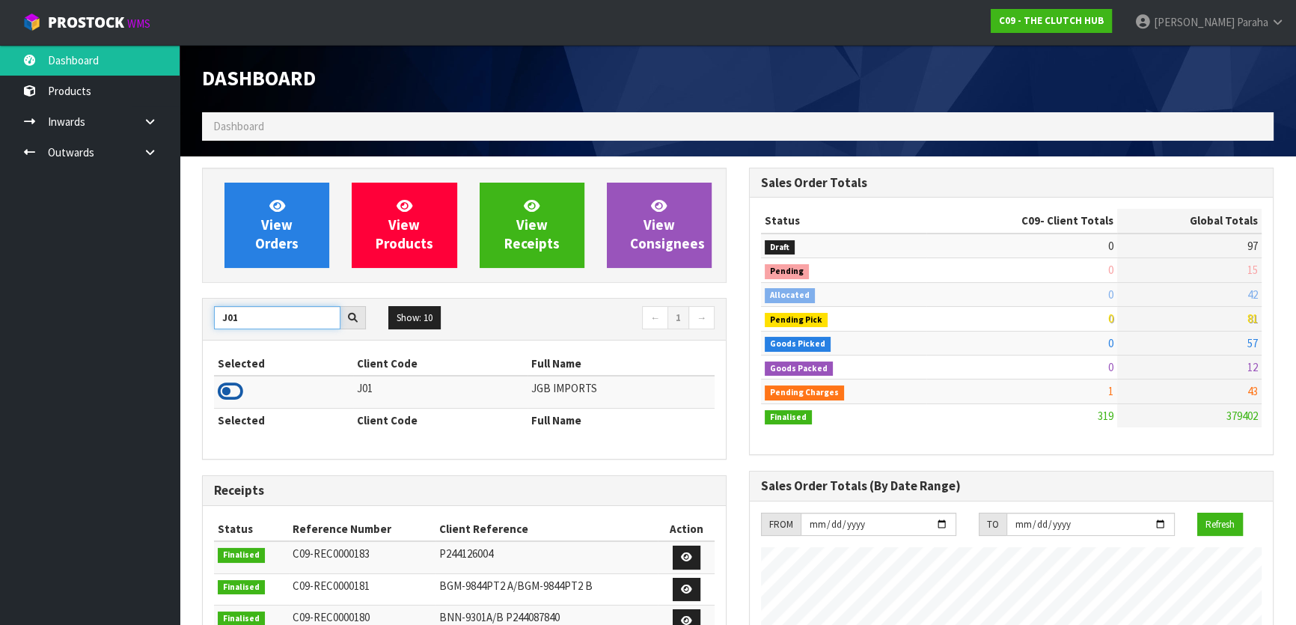
type input "J01"
click at [239, 390] on icon at bounding box center [230, 391] width 25 height 22
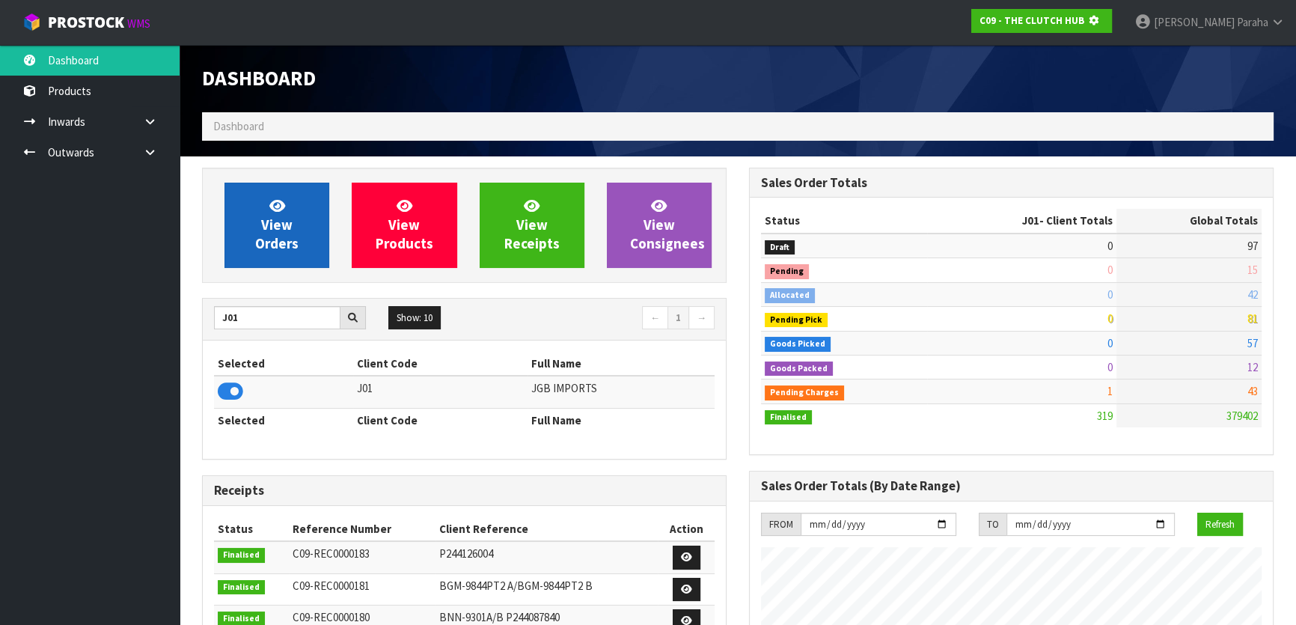
scroll to position [932, 546]
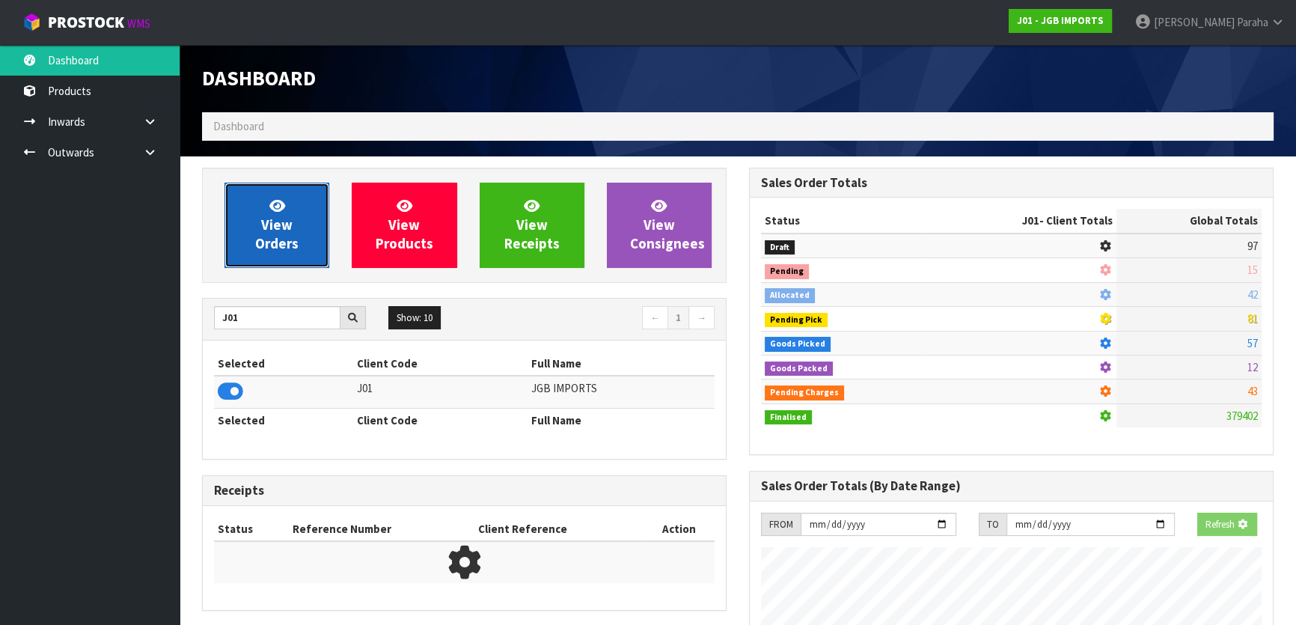
click at [291, 230] on span "View Orders" at bounding box center [276, 225] width 43 height 56
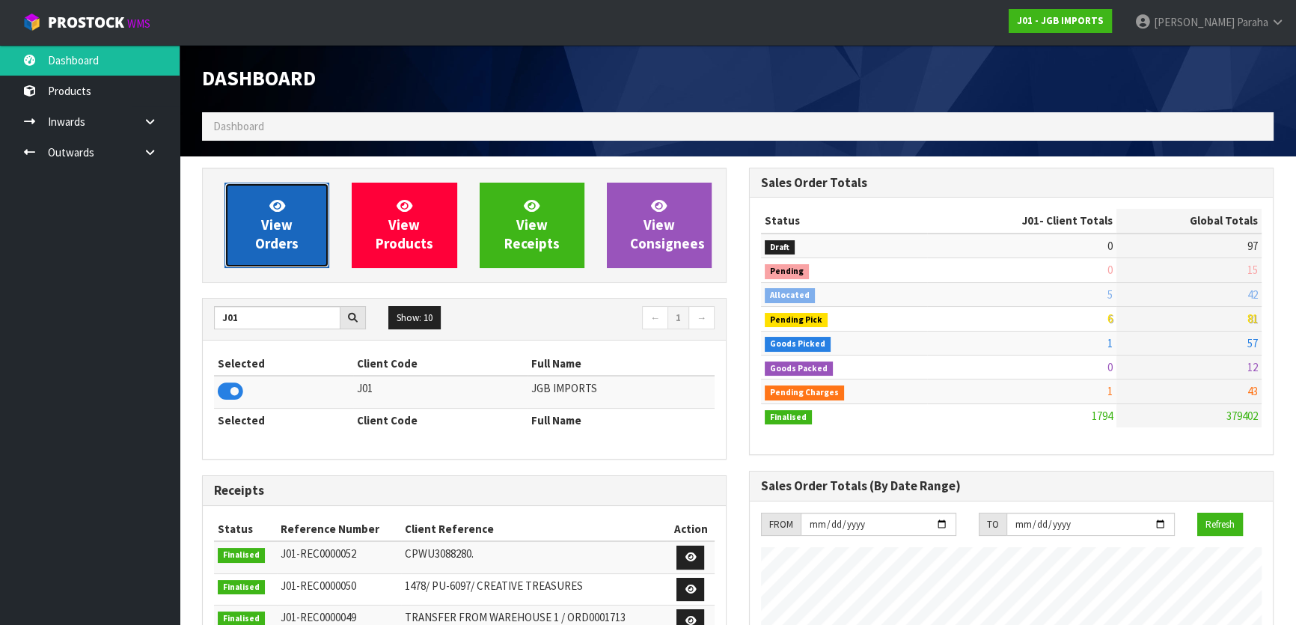
scroll to position [1132, 546]
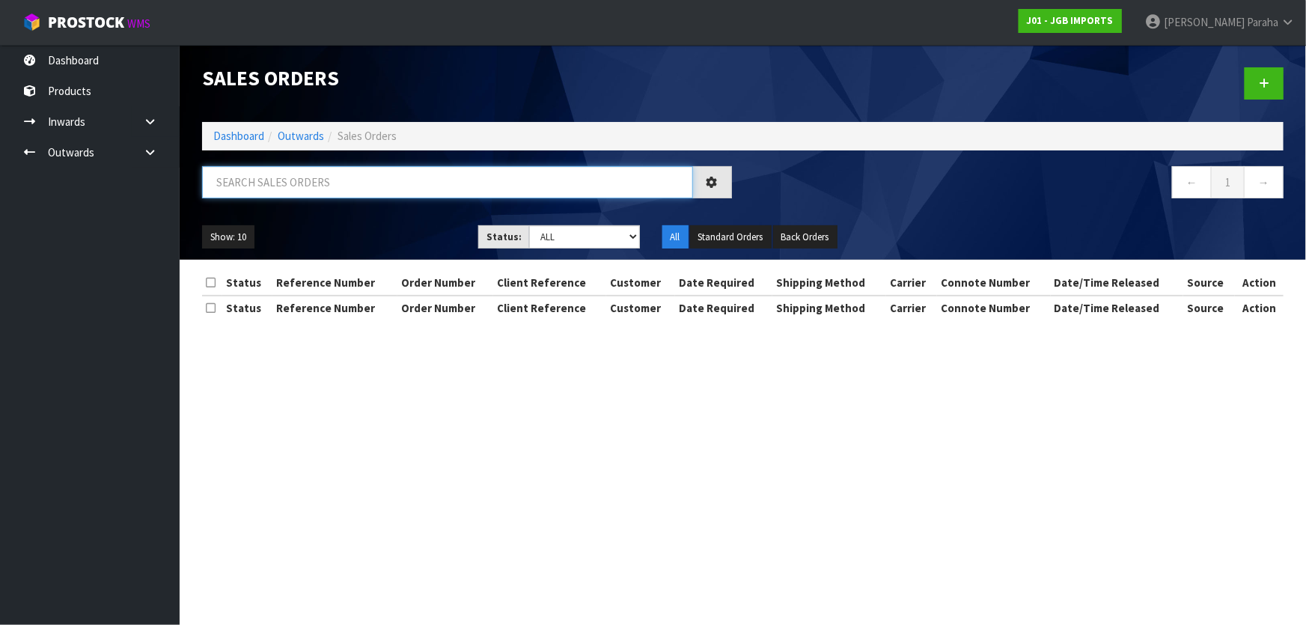
click at [291, 176] on input "text" at bounding box center [447, 182] width 491 height 32
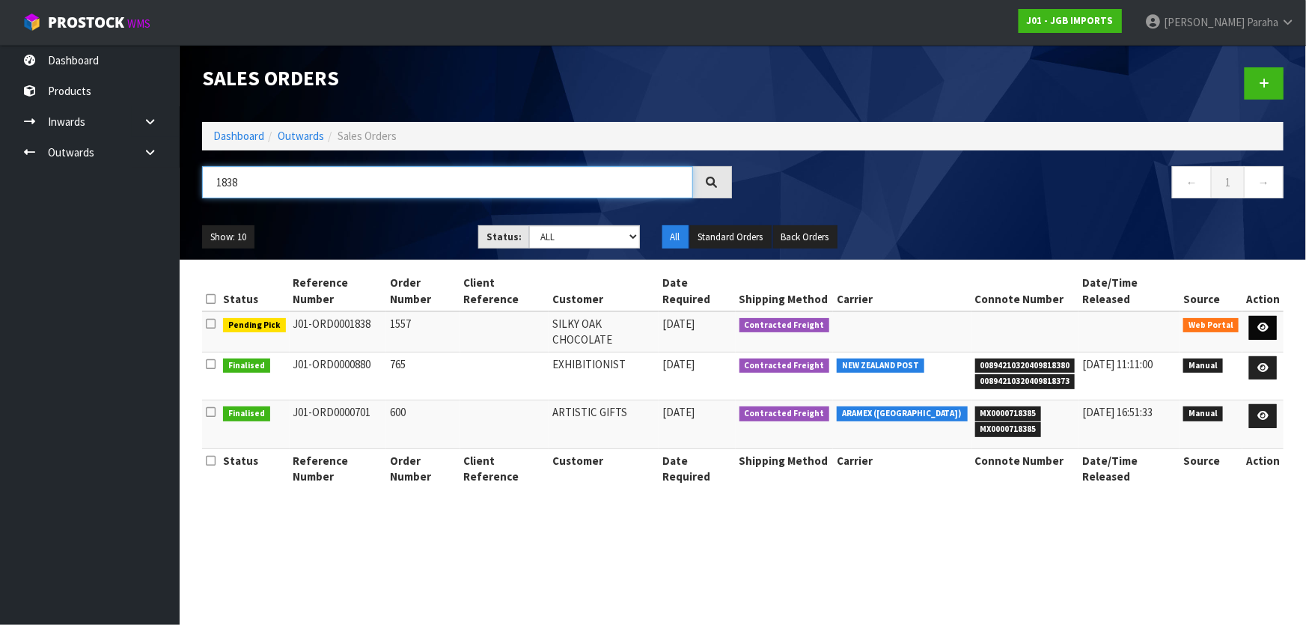
type input "1838"
click at [1272, 316] on link at bounding box center [1263, 328] width 28 height 24
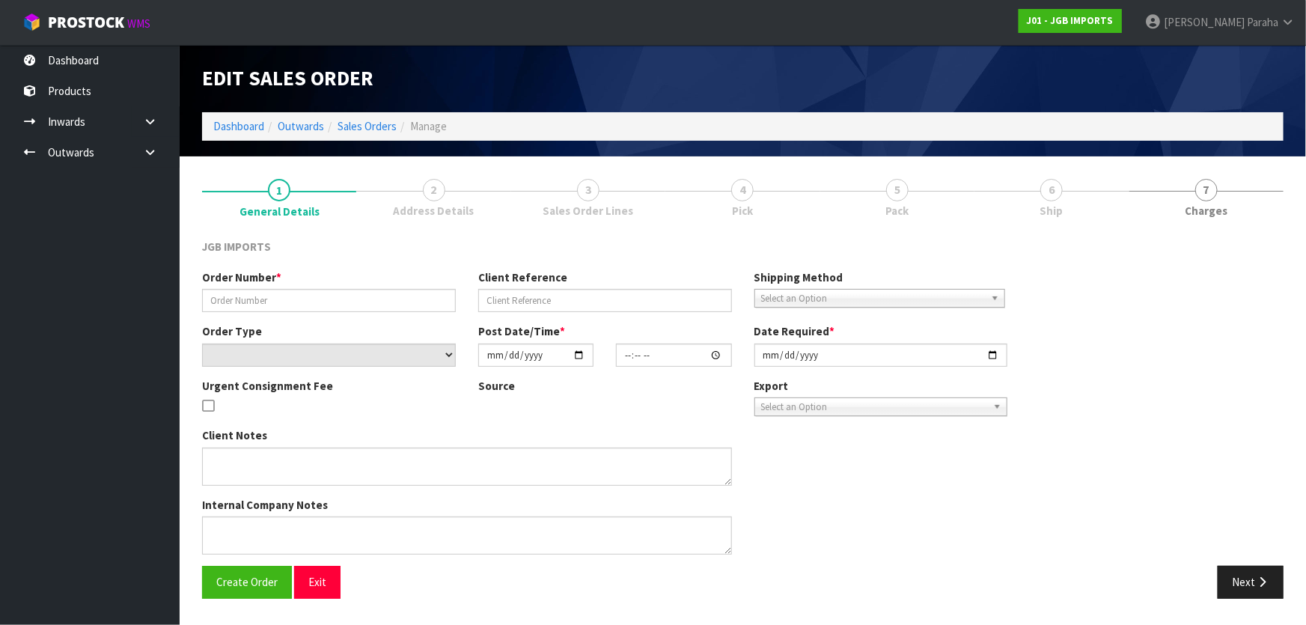
type input "1557"
select select "number:0"
type input "[DATE]"
type input "16:36:00.000"
type input "[DATE]"
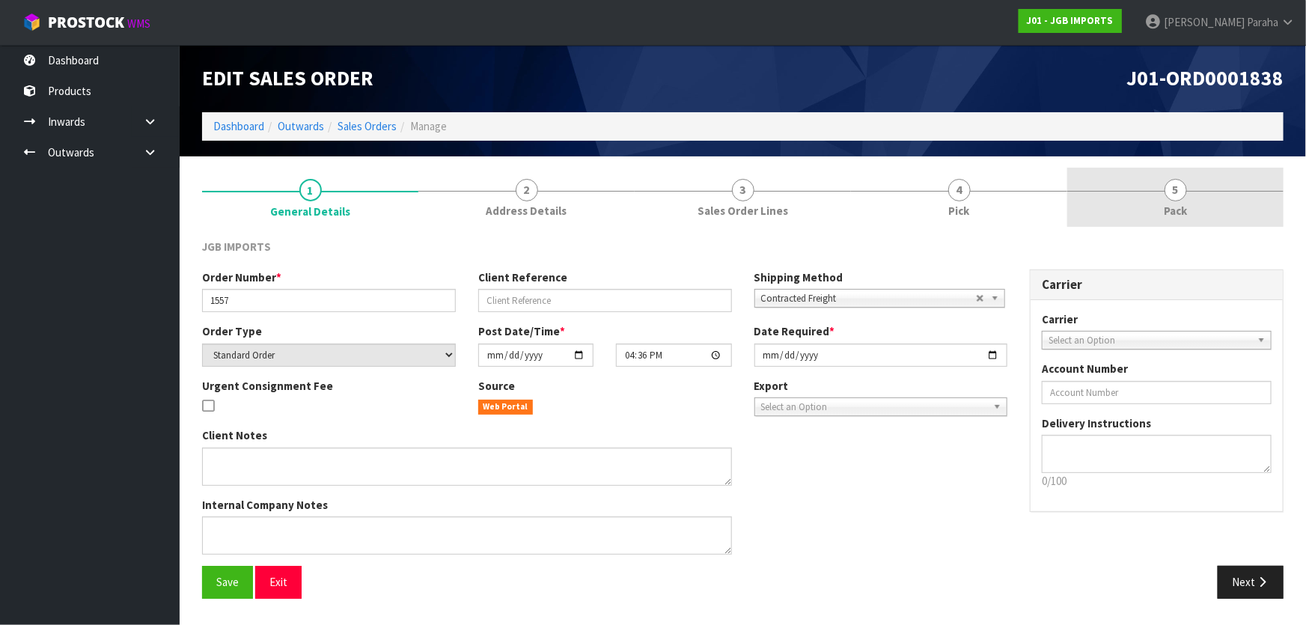
click at [1177, 187] on span "5" at bounding box center [1175, 190] width 22 height 22
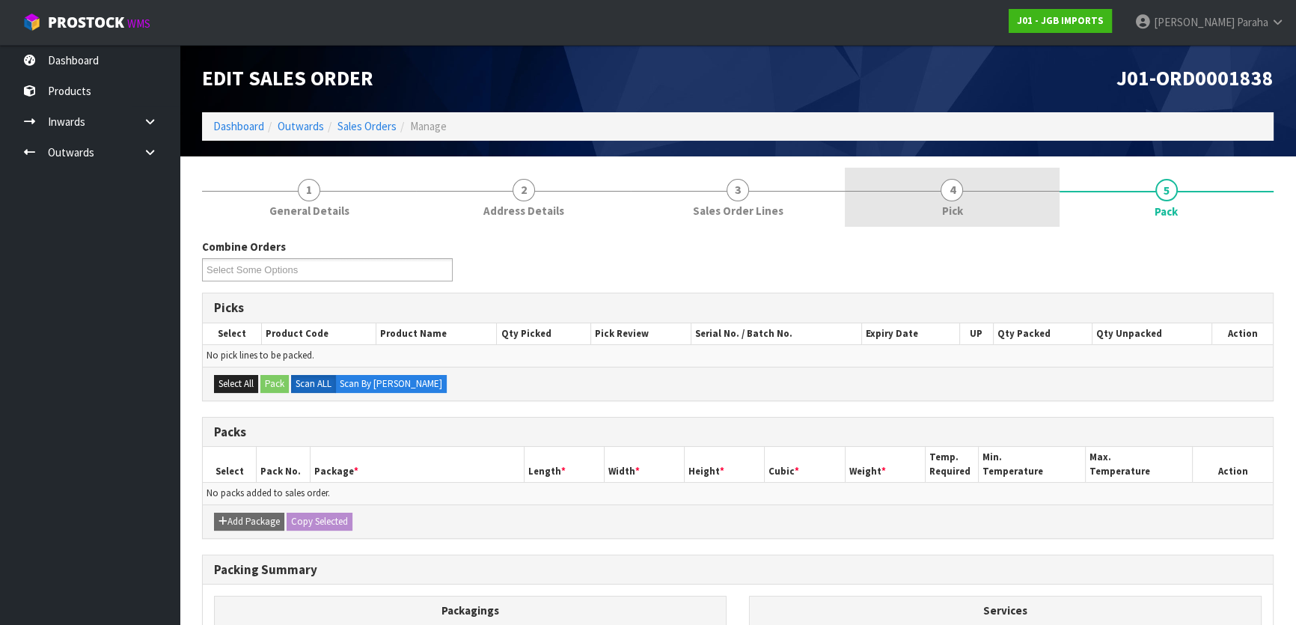
click at [957, 187] on span "4" at bounding box center [952, 190] width 22 height 22
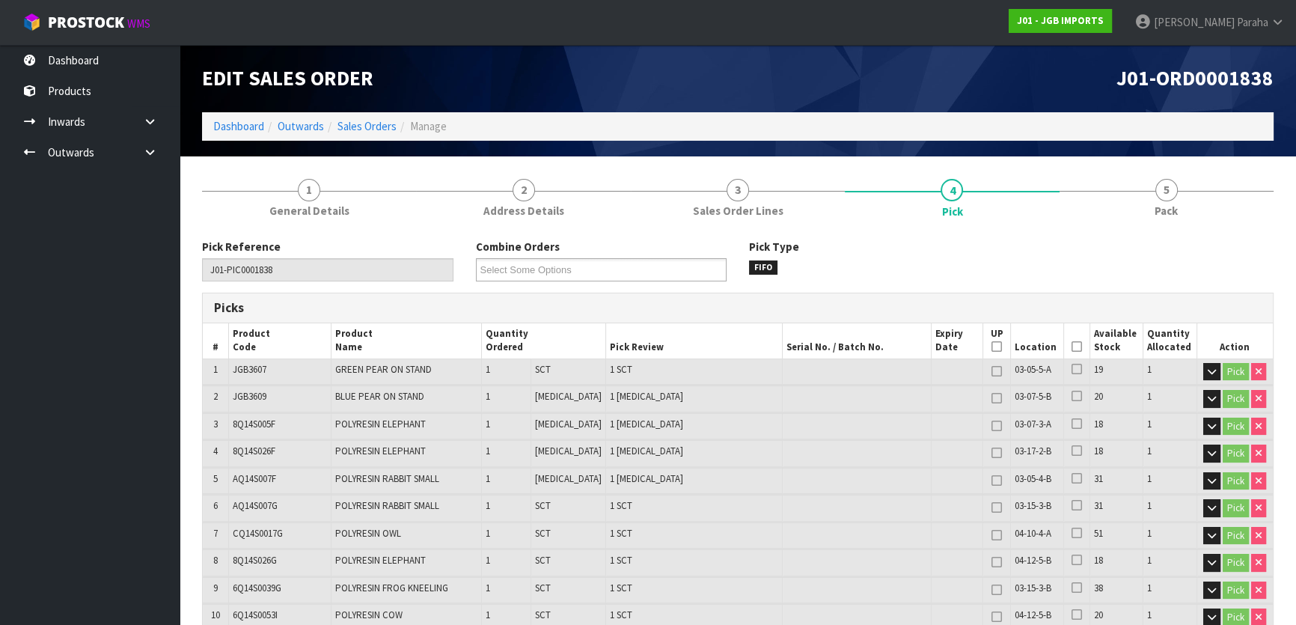
click at [1072, 347] on icon at bounding box center [1077, 346] width 10 height 1
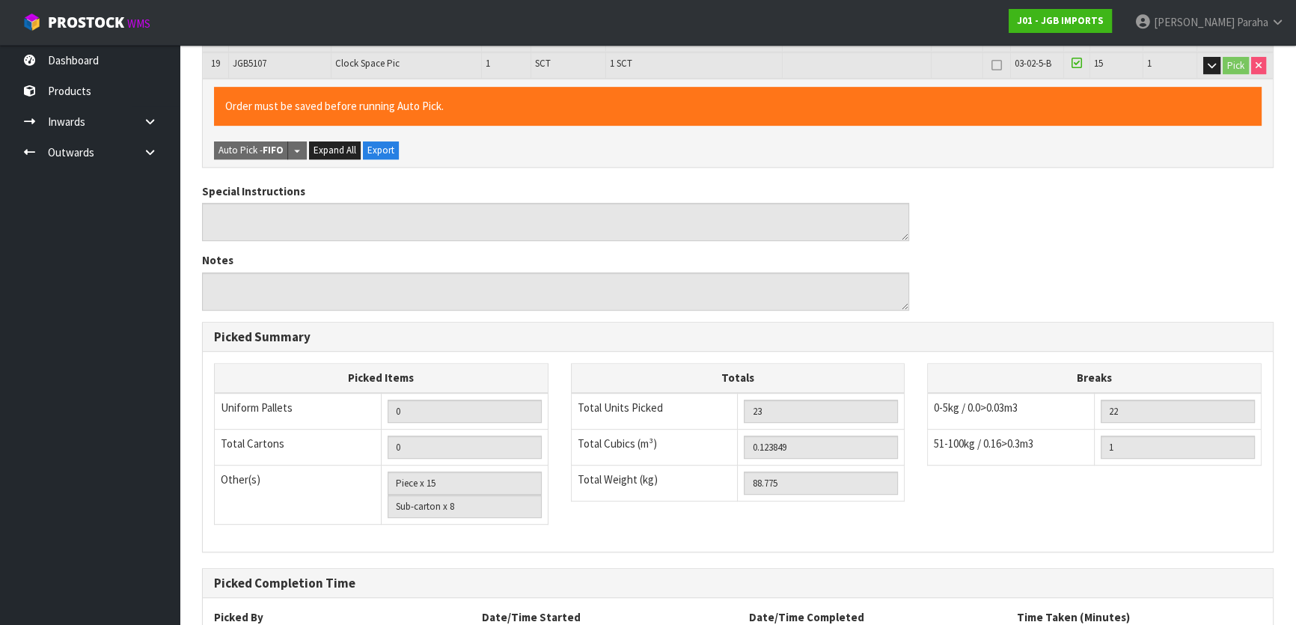
scroll to position [952, 0]
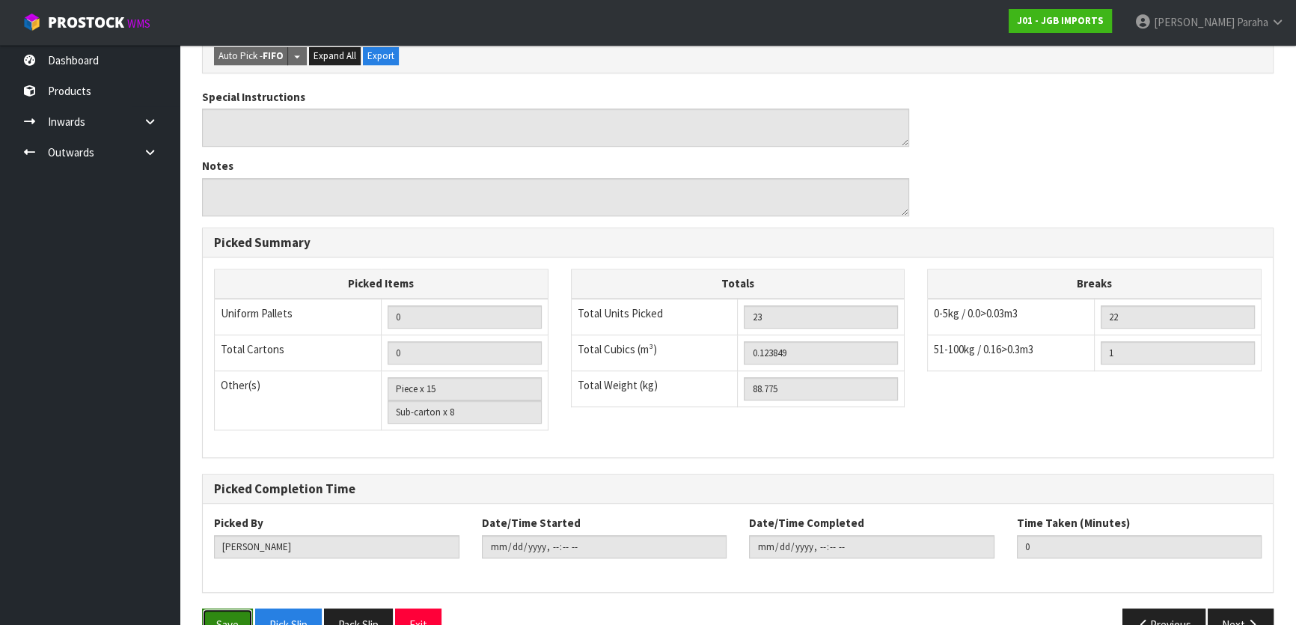
click at [241, 608] on button "Save" at bounding box center [227, 624] width 51 height 32
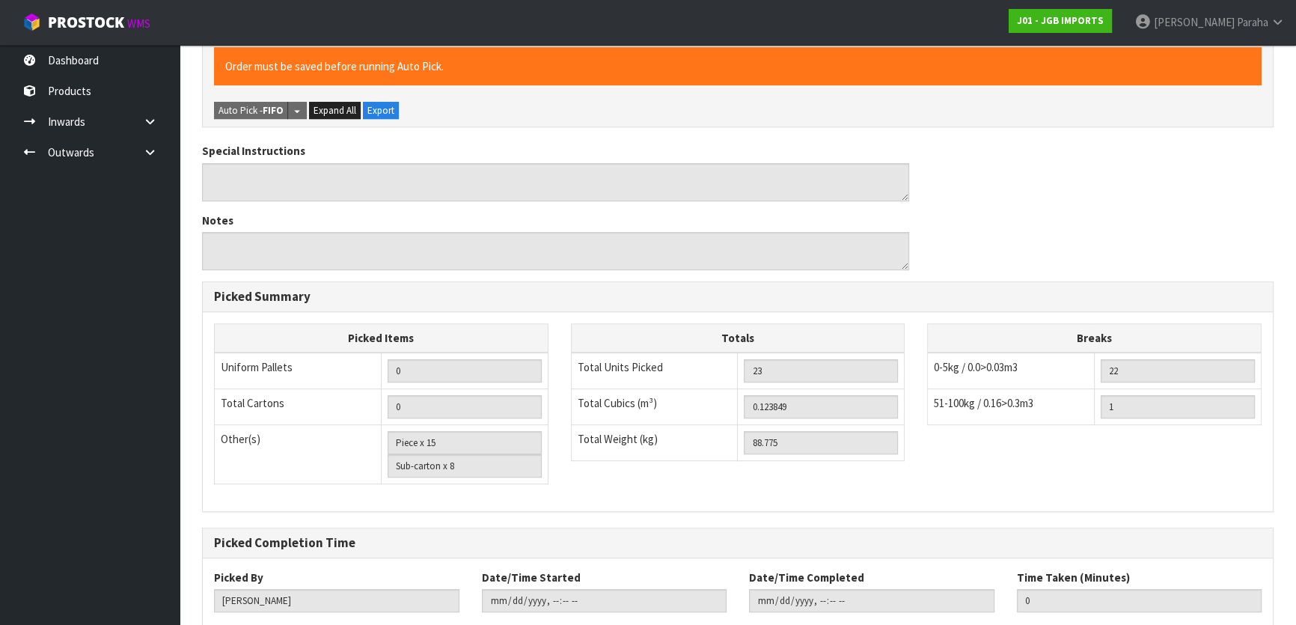
scroll to position [0, 0]
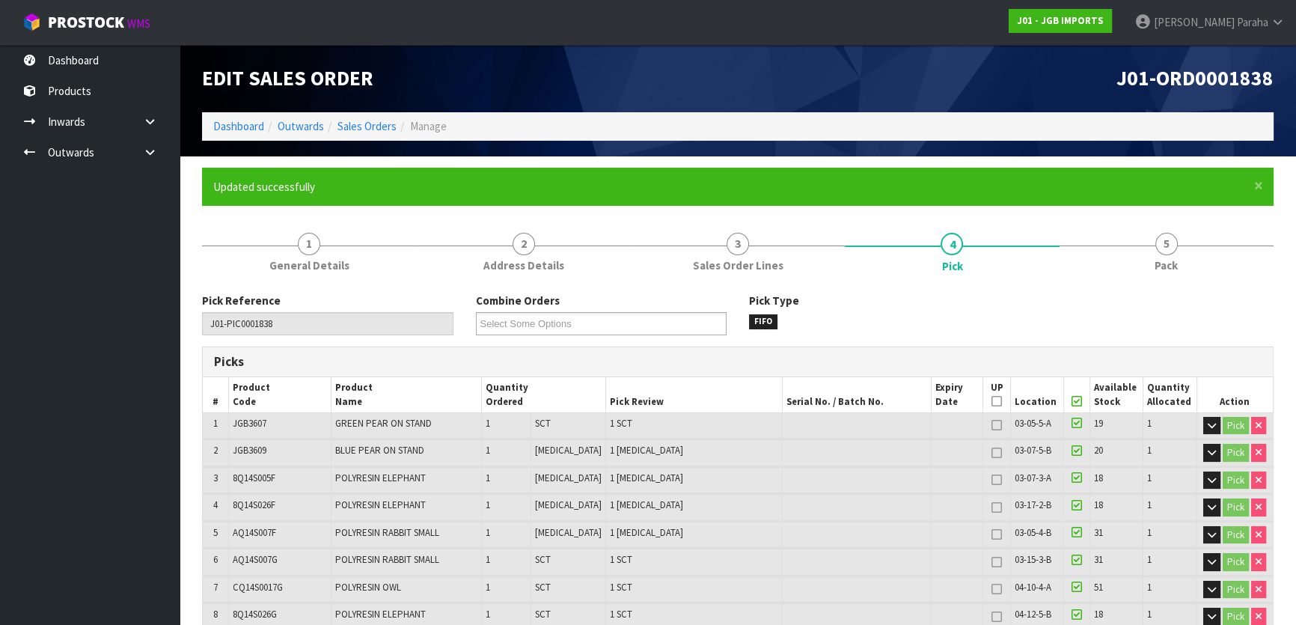
type input "[PERSON_NAME]"
type input "[DATE]T14:55:01"
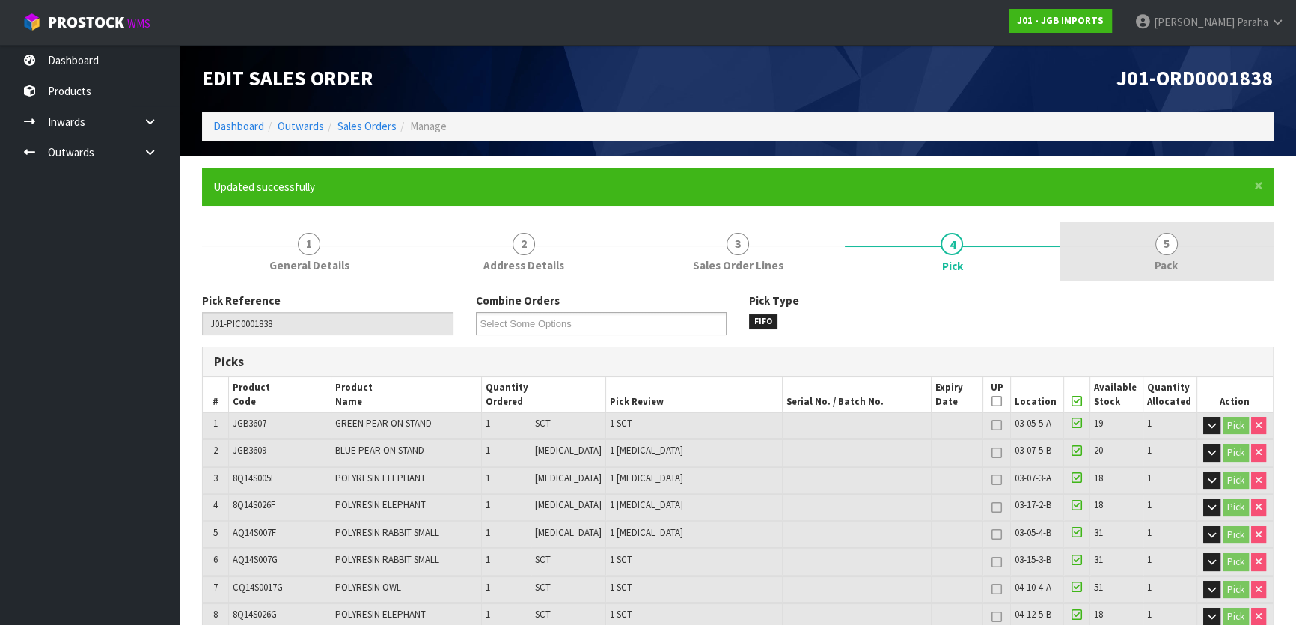
click at [1170, 246] on span "5" at bounding box center [1166, 244] width 22 height 22
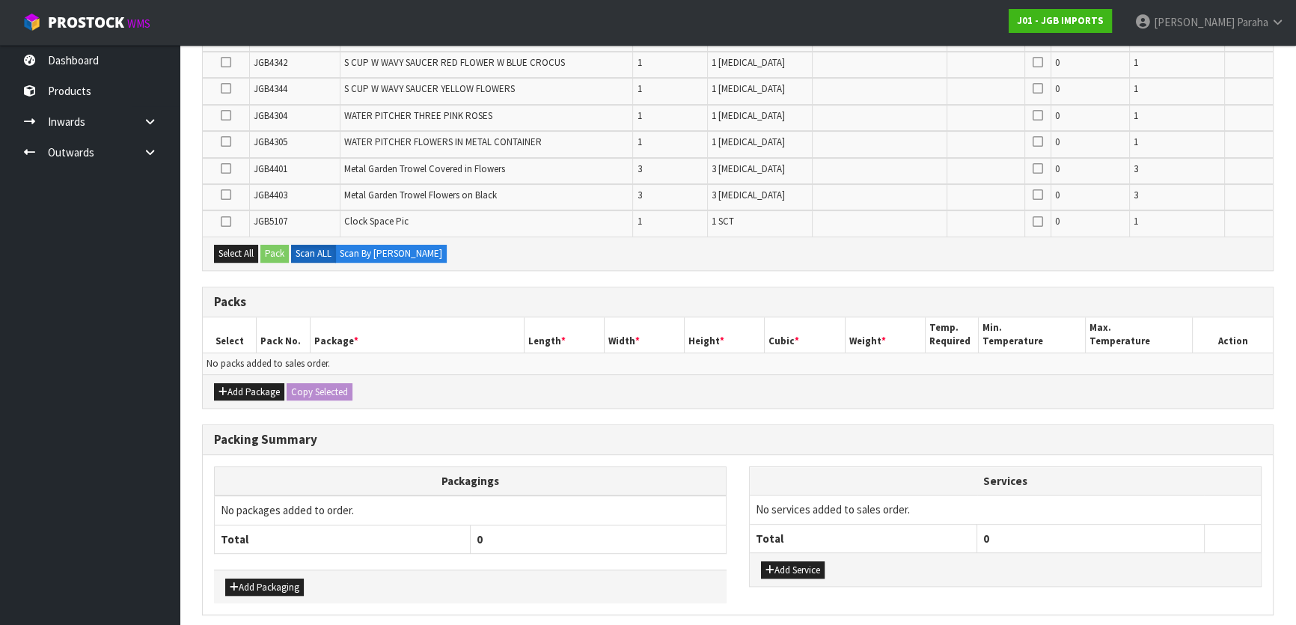
scroll to position [720, 0]
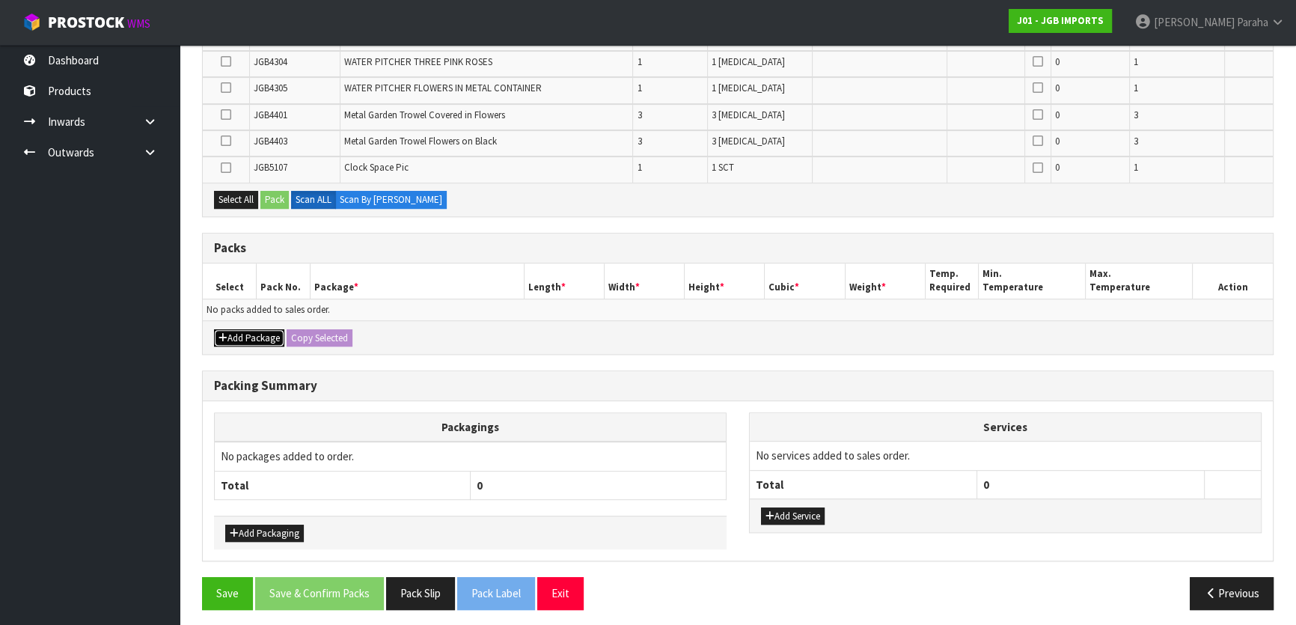
click at [233, 329] on button "Add Package" at bounding box center [249, 338] width 70 height 18
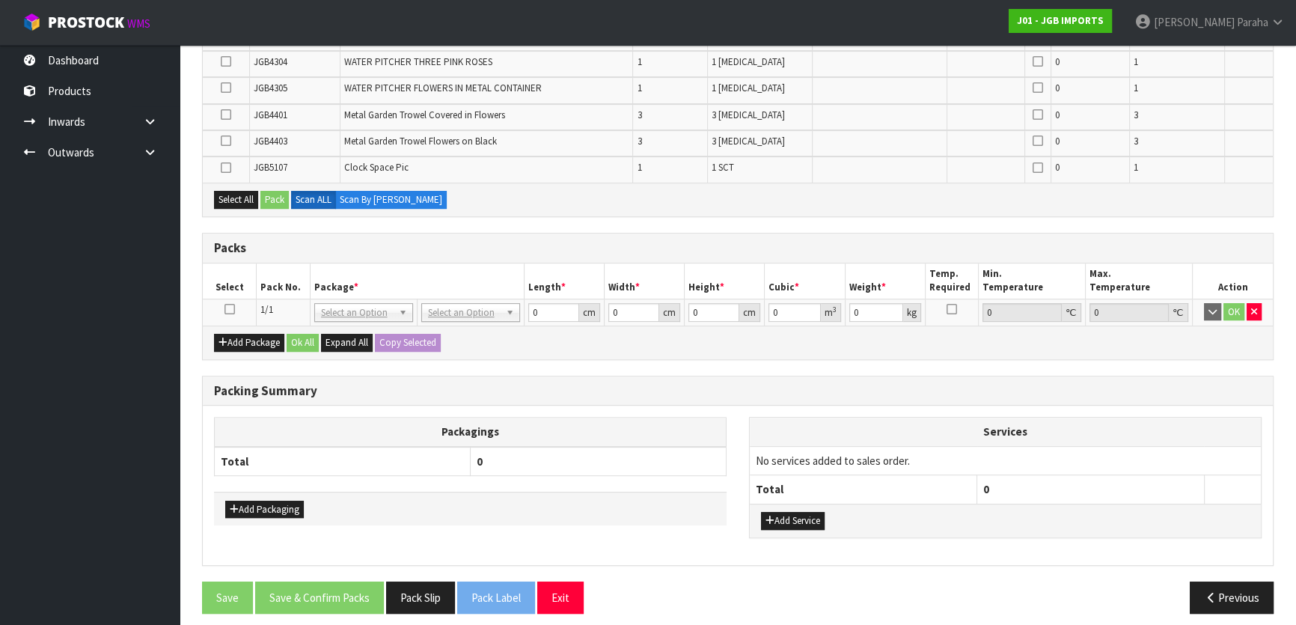
click at [230, 309] on icon at bounding box center [230, 309] width 10 height 1
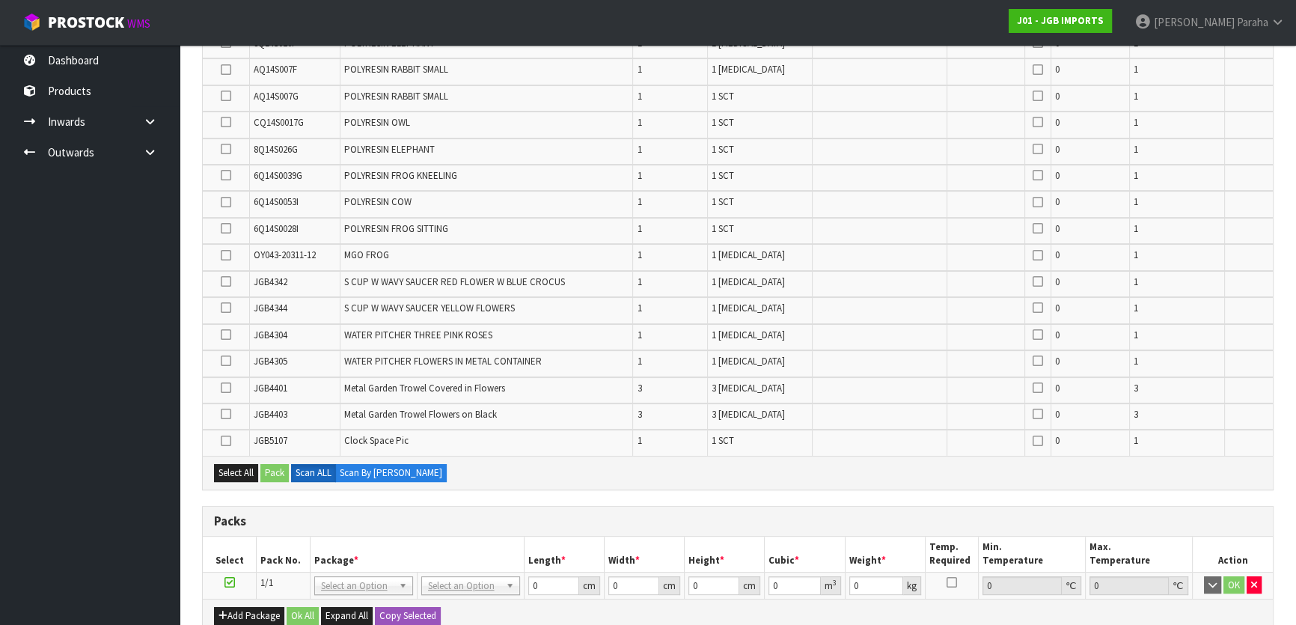
scroll to position [380, 0]
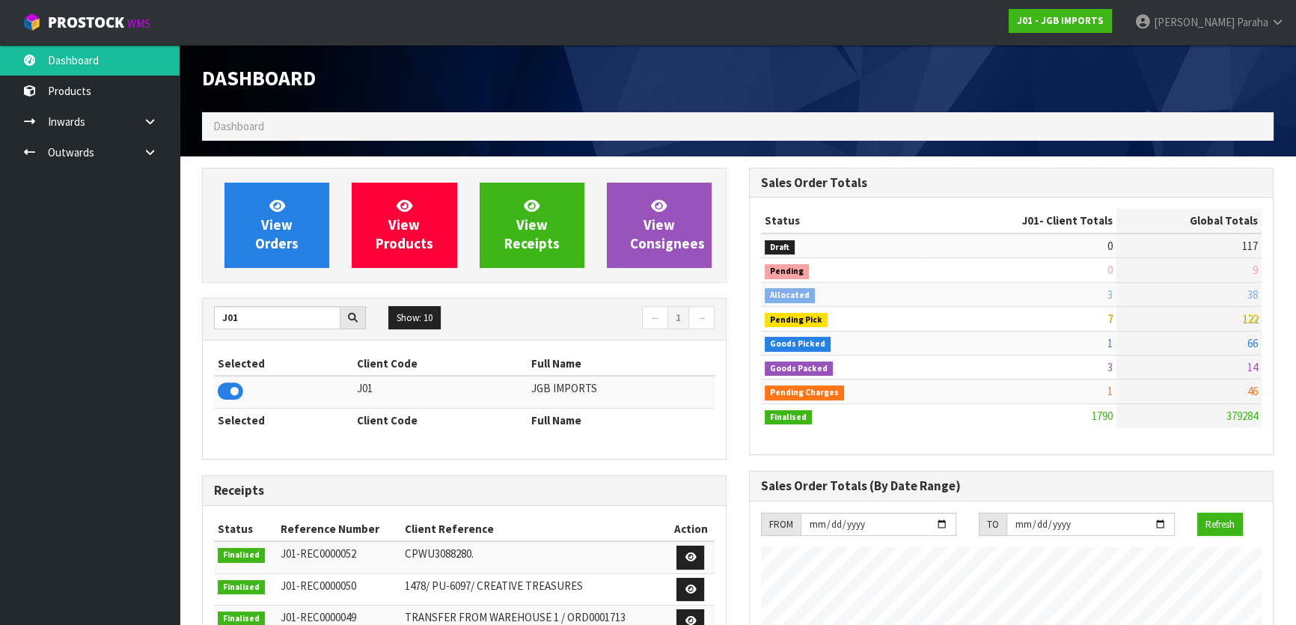
scroll to position [1132, 546]
click at [255, 321] on input "J01" at bounding box center [277, 317] width 126 height 23
type input "J"
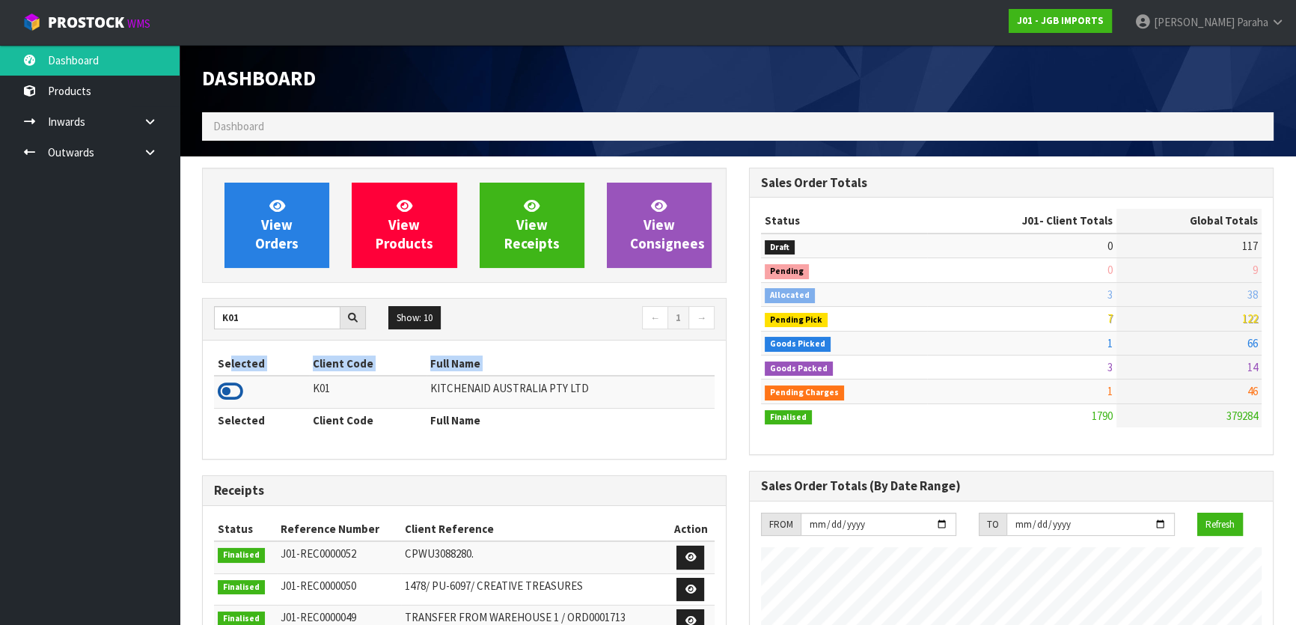
drag, startPoint x: 231, startPoint y: 372, endPoint x: 235, endPoint y: 393, distance: 21.3
click at [234, 389] on table "Selected Client Code Full Name K01 KITCHENAID AUSTRALIA PTY LTD Selected Client…" at bounding box center [464, 392] width 501 height 80
click at [236, 394] on icon at bounding box center [230, 391] width 25 height 22
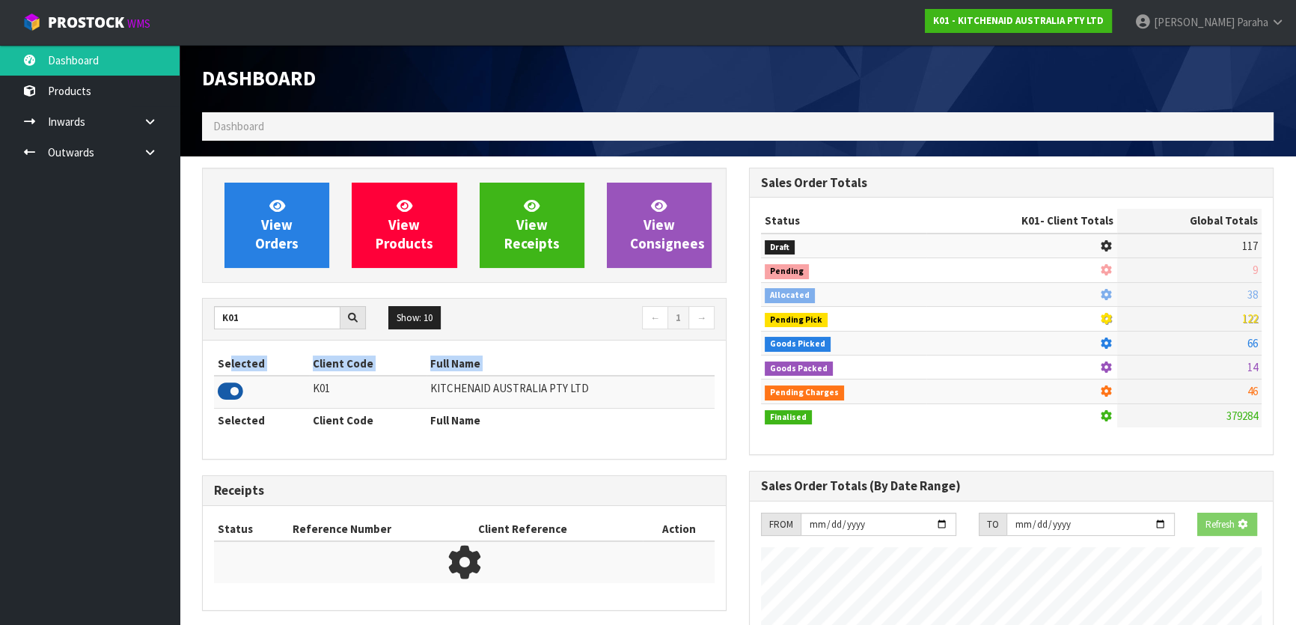
scroll to position [747418, 747803]
click at [177, 326] on ul "Dashboard Products Categories Serial Numbers Kitsets Packagings Inwards Purchas…" at bounding box center [90, 335] width 180 height 580
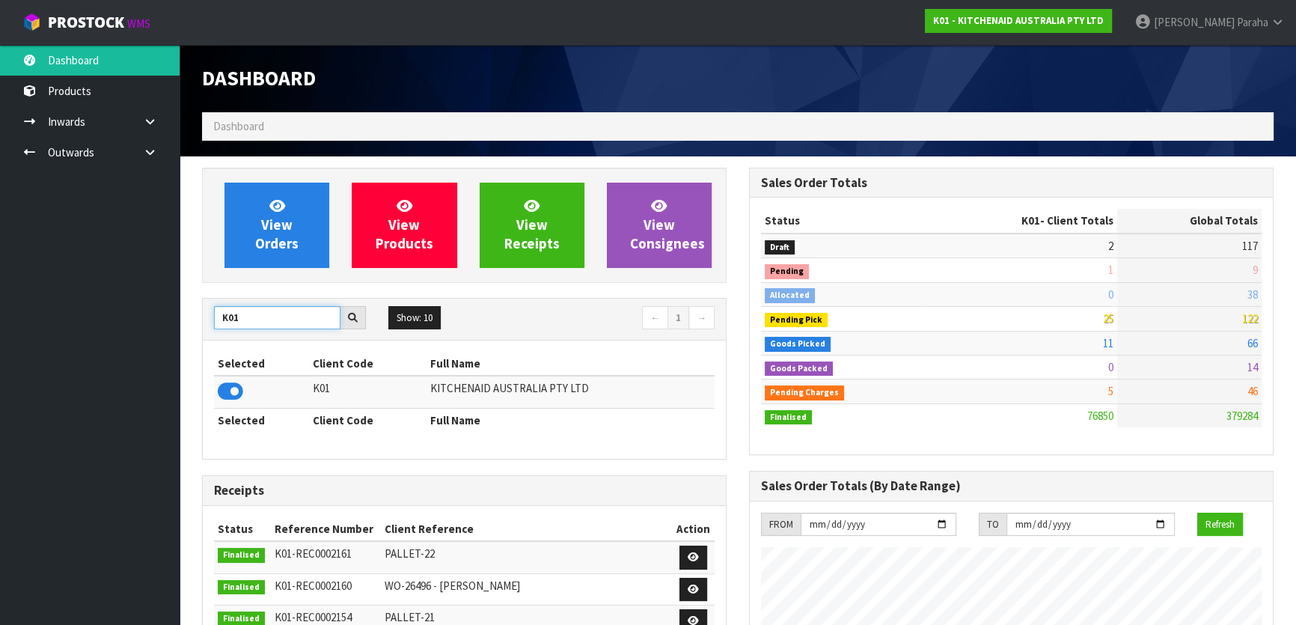
drag, startPoint x: 284, startPoint y: 315, endPoint x: 148, endPoint y: 335, distance: 137.6
click at [142, 335] on body "Toggle navigation ProStock WMS K01 - KITCHENAID AUSTRALIA PTY LTD Polly Paraha …" at bounding box center [648, 312] width 1296 height 625
type input "N04"
click at [238, 397] on icon at bounding box center [230, 391] width 25 height 22
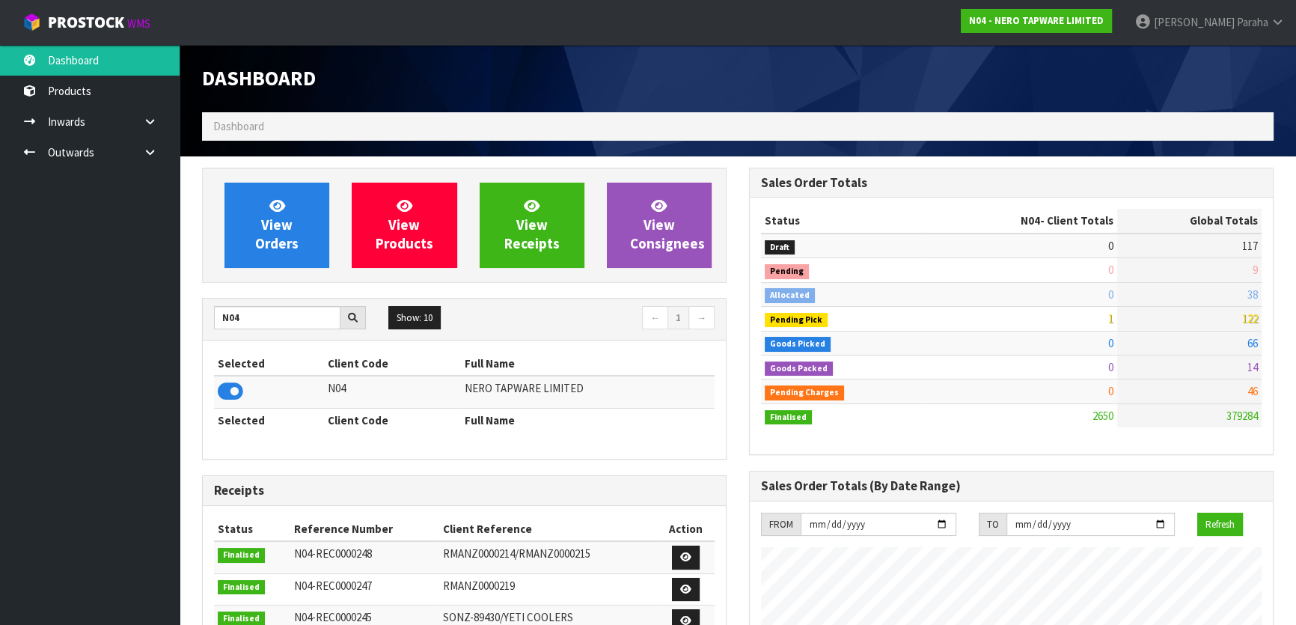
scroll to position [1179, 546]
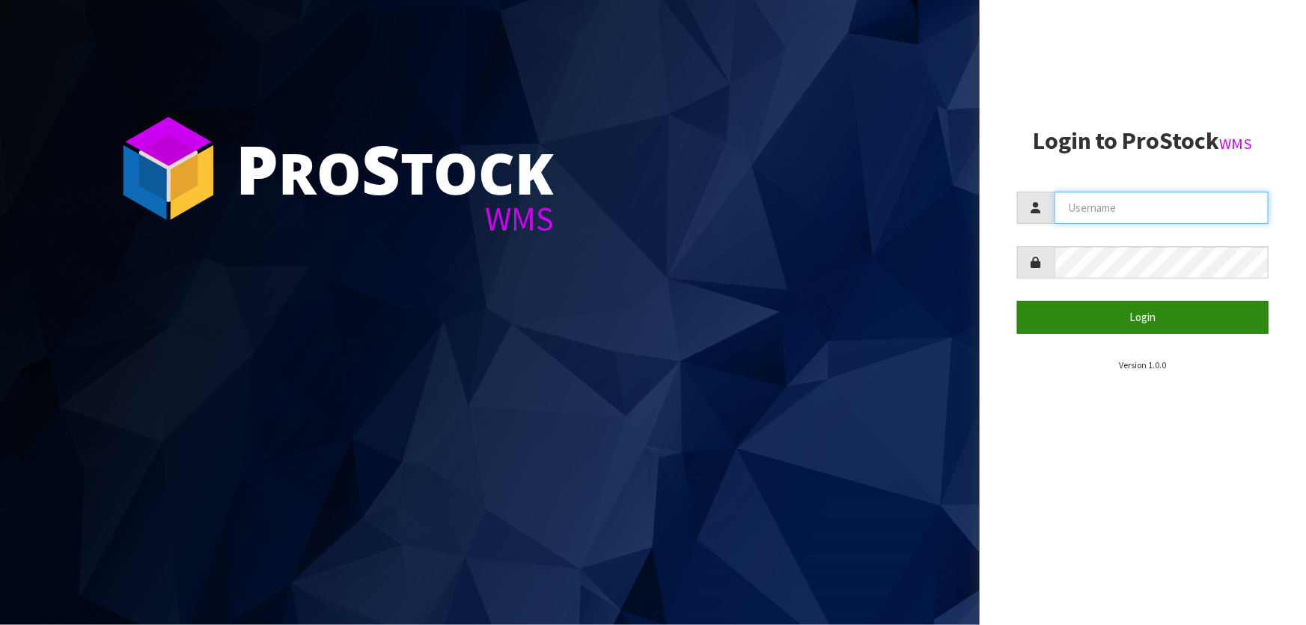
type input "Lalisha"
click at [1114, 317] on button "Login" at bounding box center [1142, 317] width 251 height 32
